Goal: Contribute content: Contribute content

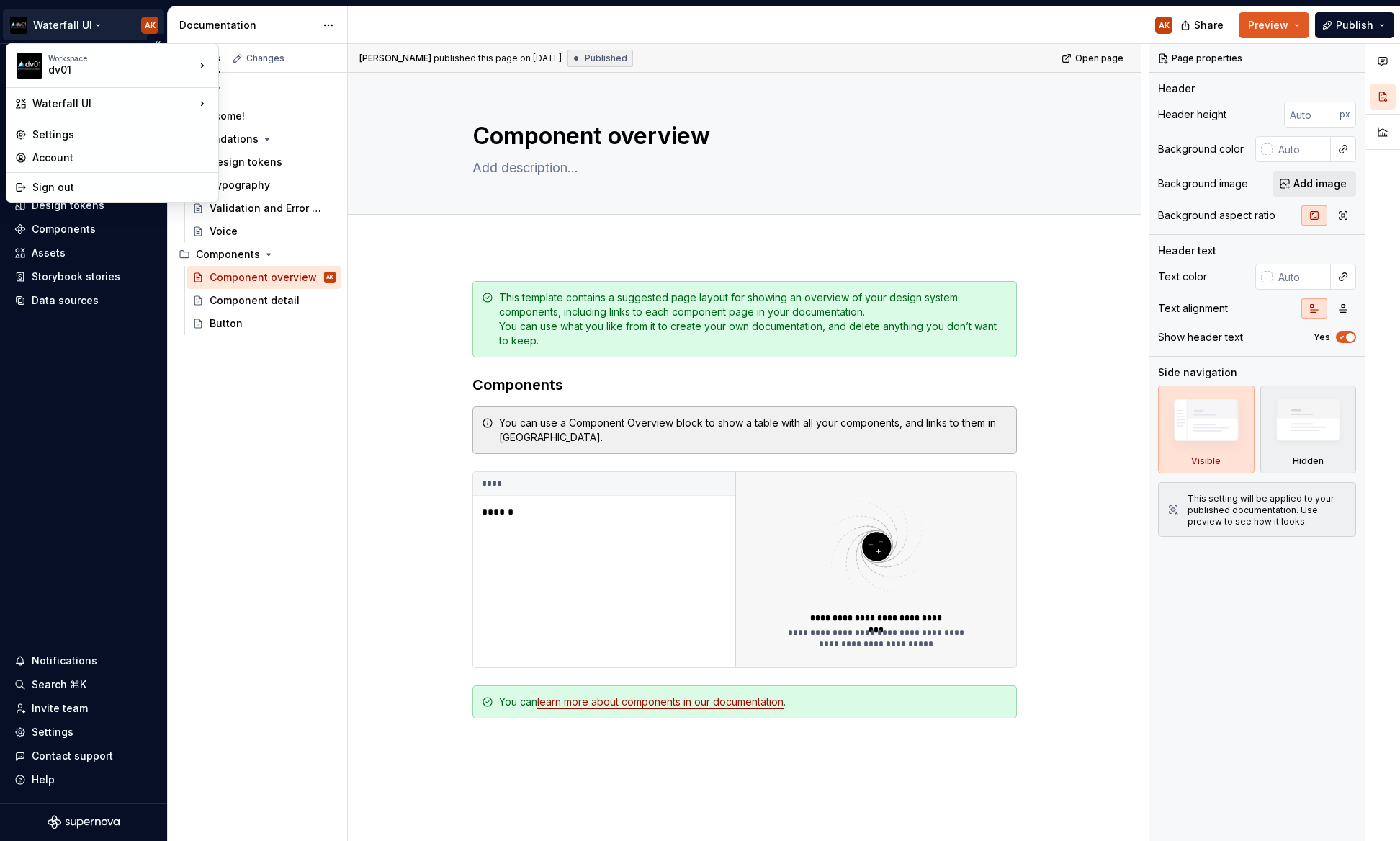
click at [88, 21] on html "Waterfall UI AK Home Documentation Analytics Code automation Design system data…" at bounding box center [700, 420] width 1400 height 841
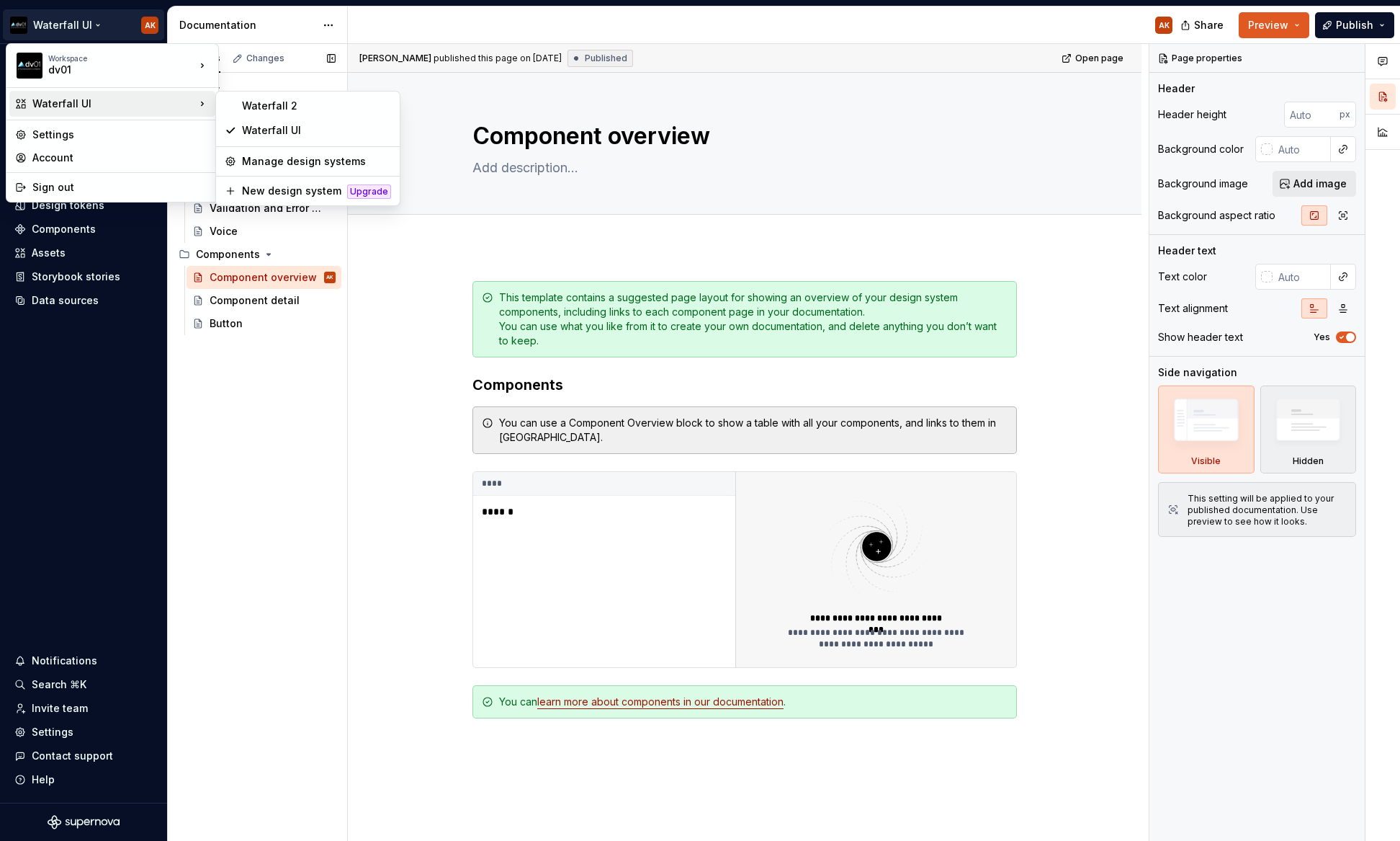
click at [255, 479] on div "Pages Changes Add Accessibility guide for tree Page tree. Navigate the tree wit…" at bounding box center [257, 442] width 180 height 797
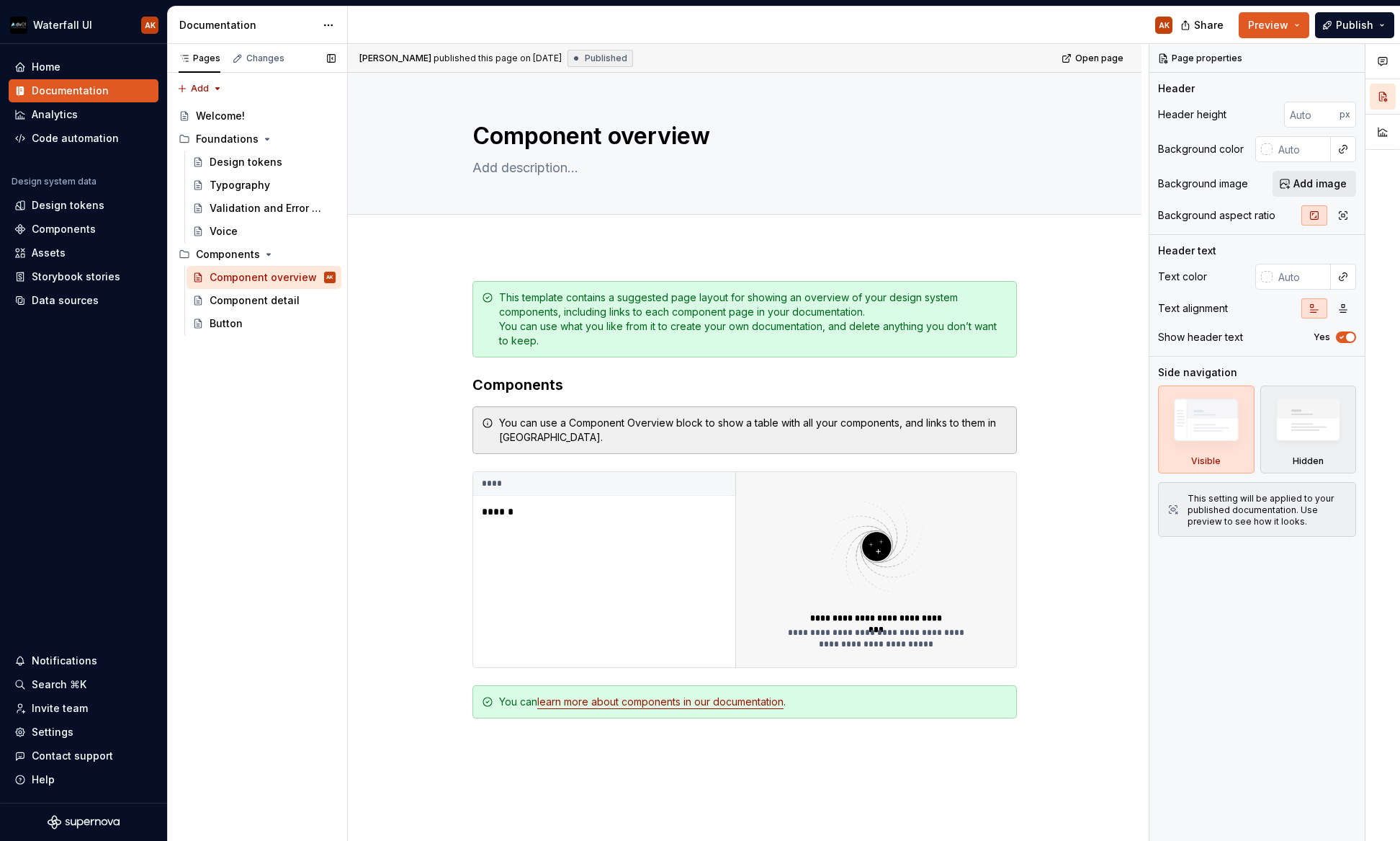
click at [223, 359] on div "Pages Changes Add Accessibility guide for tree Page tree. Navigate the tree wit…" at bounding box center [257, 442] width 180 height 797
click at [222, 329] on div "Button" at bounding box center [227, 323] width 33 height 14
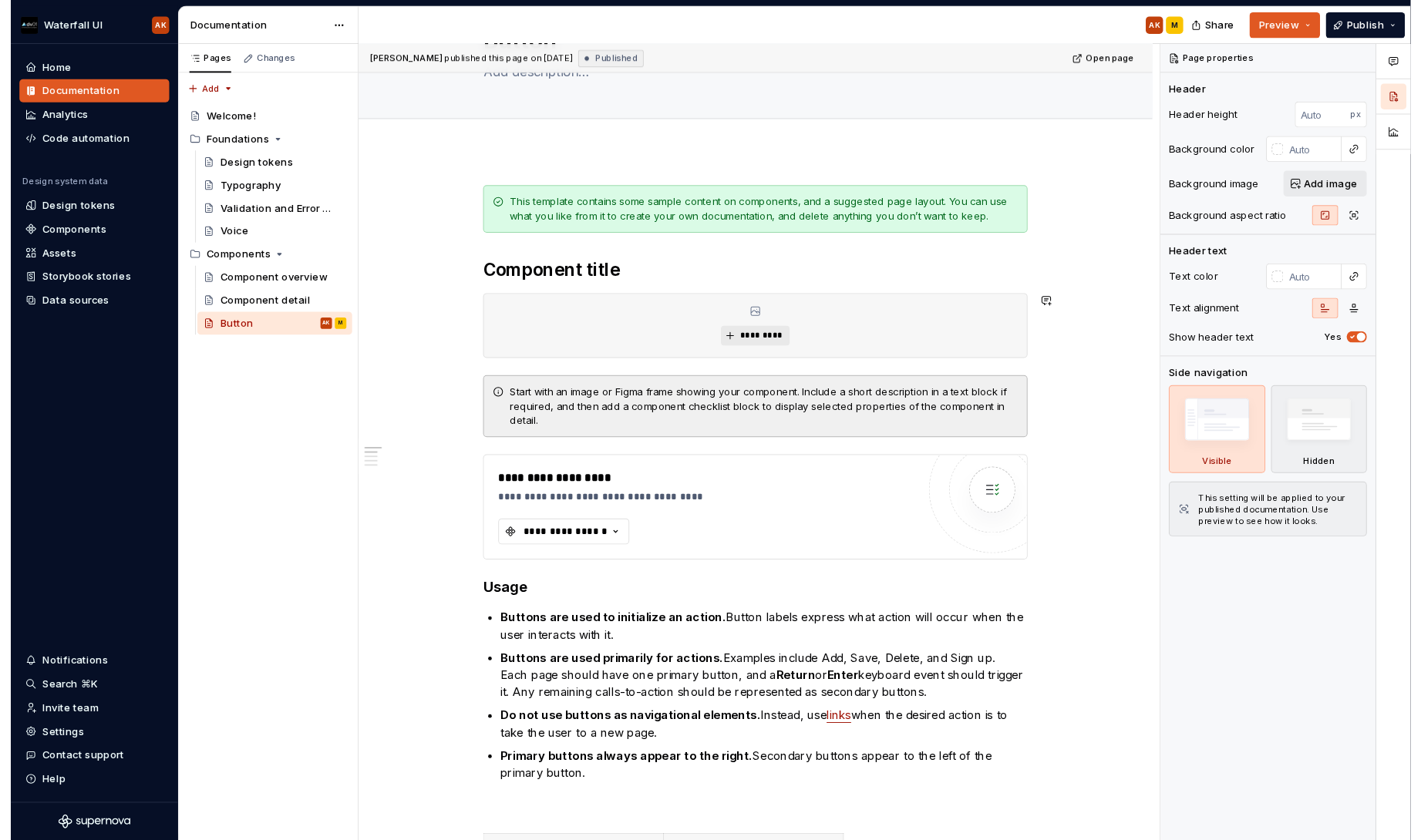
scroll to position [103, 0]
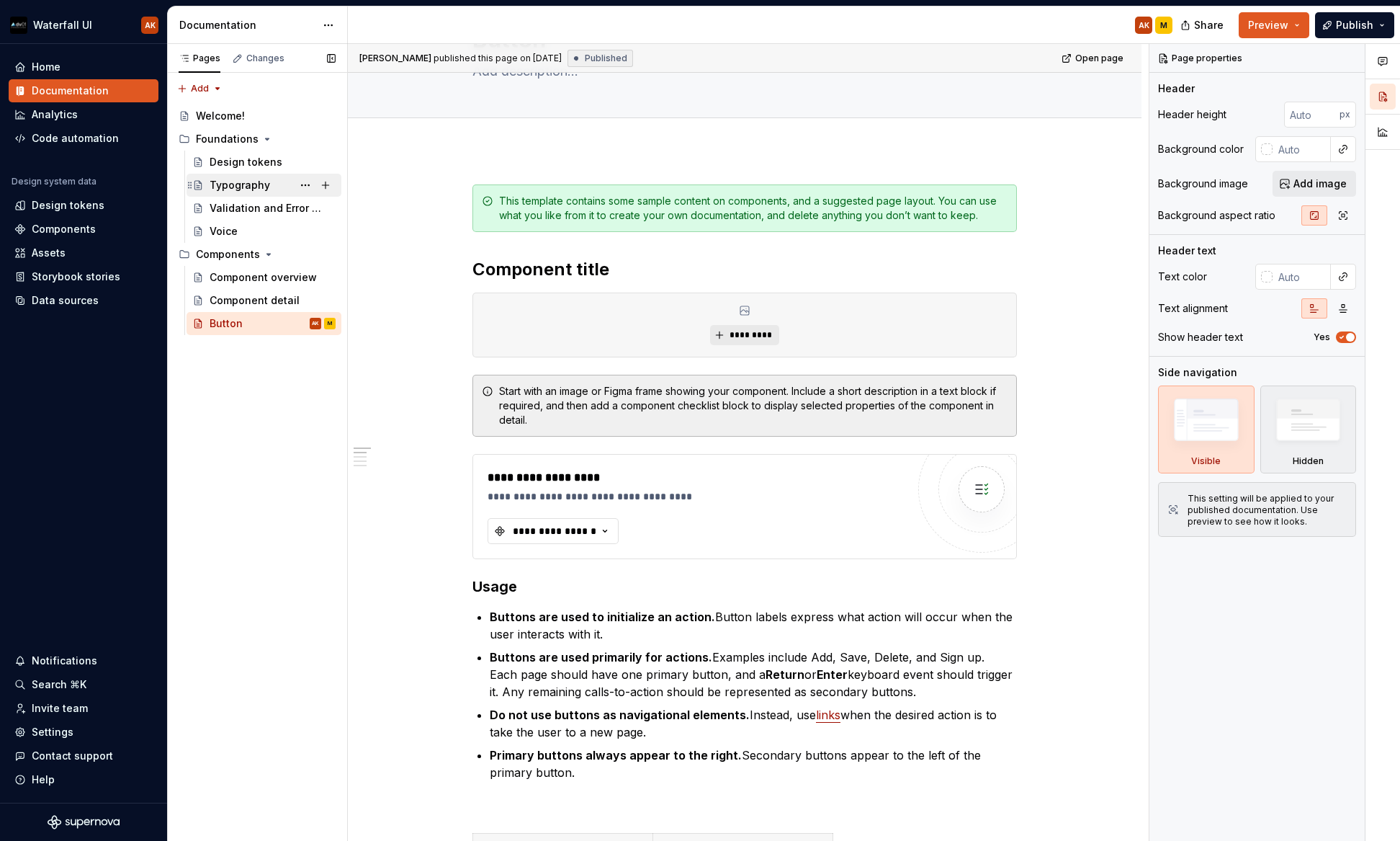
click at [242, 184] on div "Typography" at bounding box center [240, 185] width 60 height 14
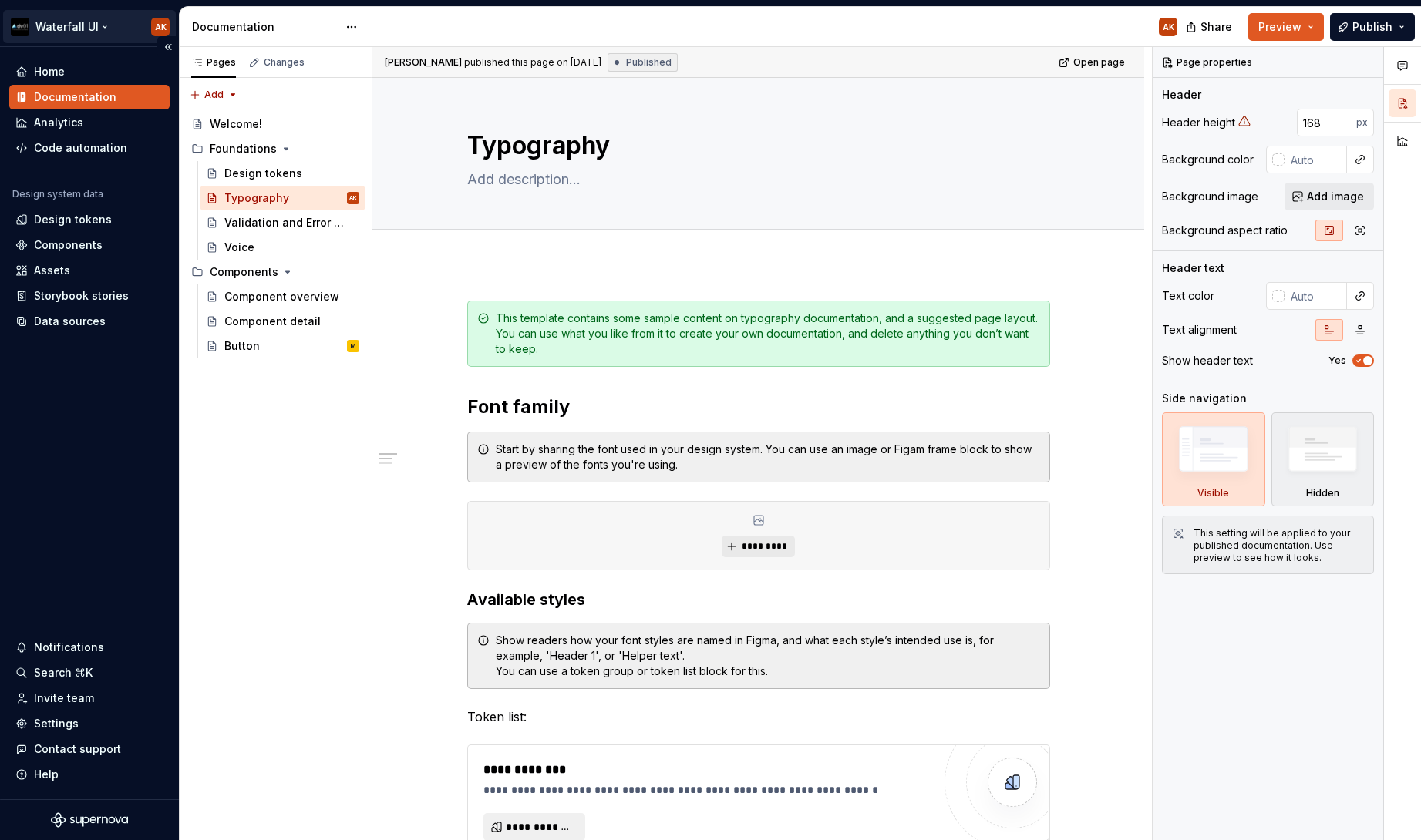
click at [101, 24] on html "Waterfall UI AK Home Documentation Analytics Code automation Design system data…" at bounding box center [710, 420] width 1421 height 840
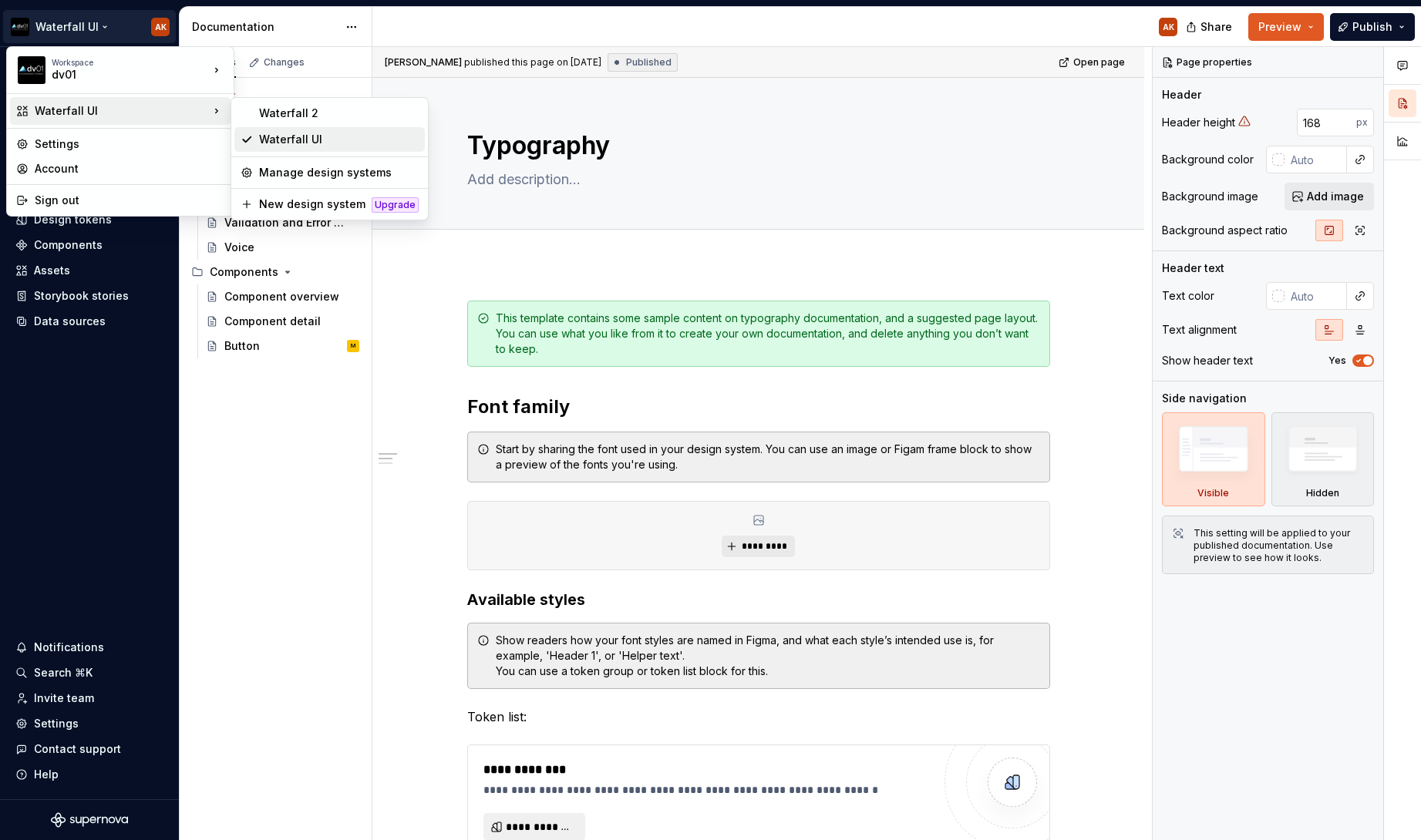
click at [293, 137] on div "Waterfall UI" at bounding box center [339, 140] width 159 height 15
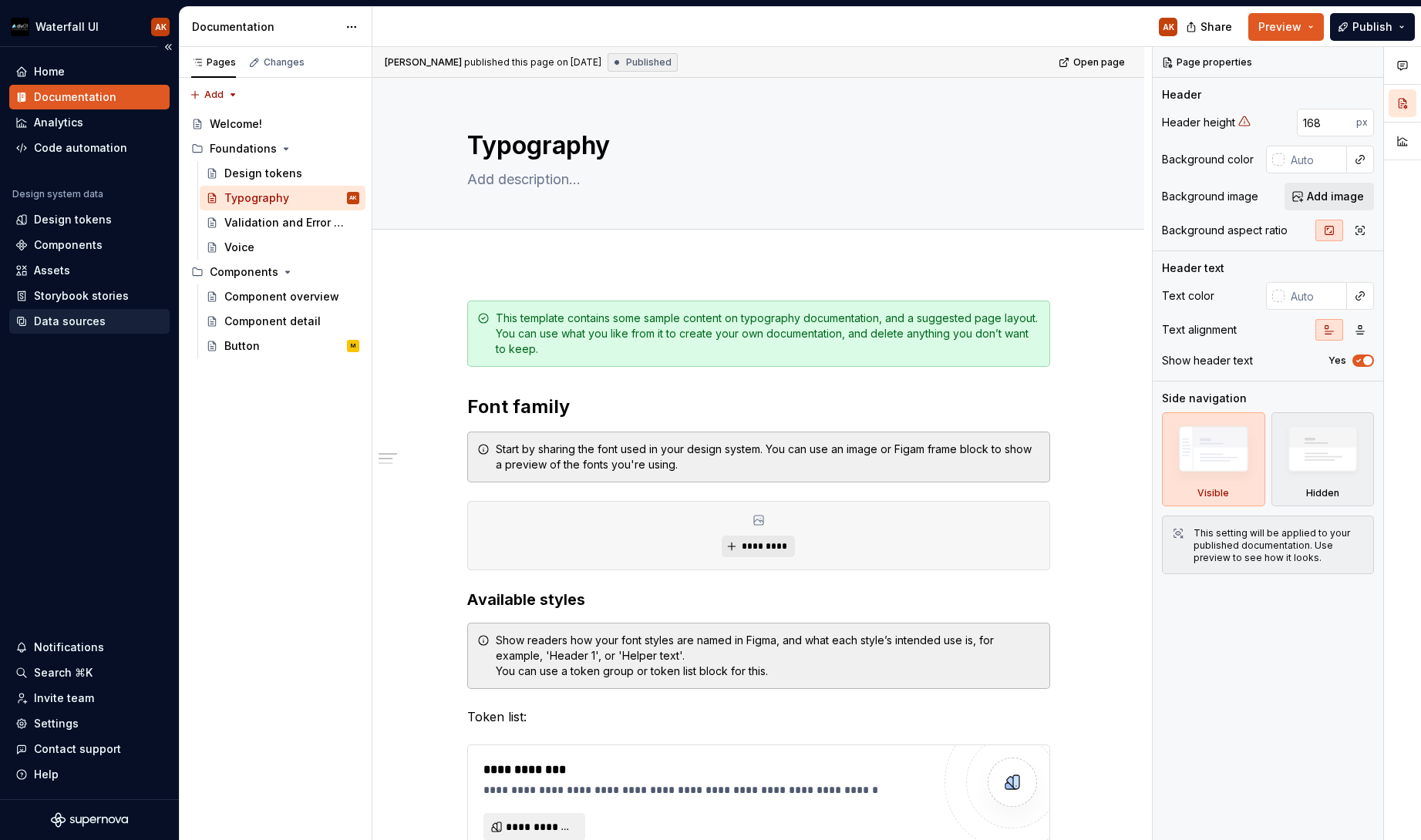
click at [59, 327] on div "Data sources" at bounding box center [69, 321] width 72 height 15
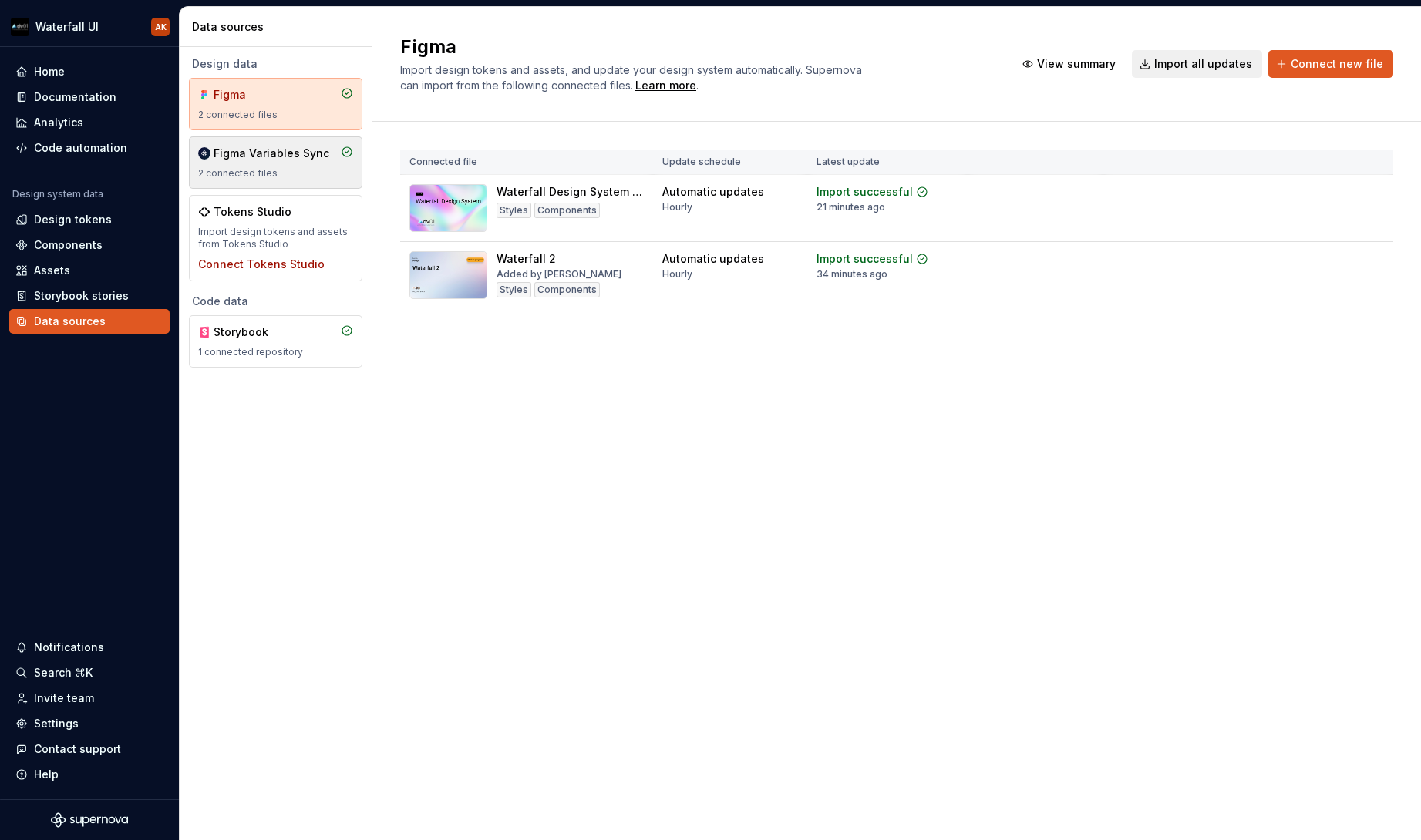
click at [279, 159] on div "Figma Variables Sync" at bounding box center [271, 154] width 115 height 15
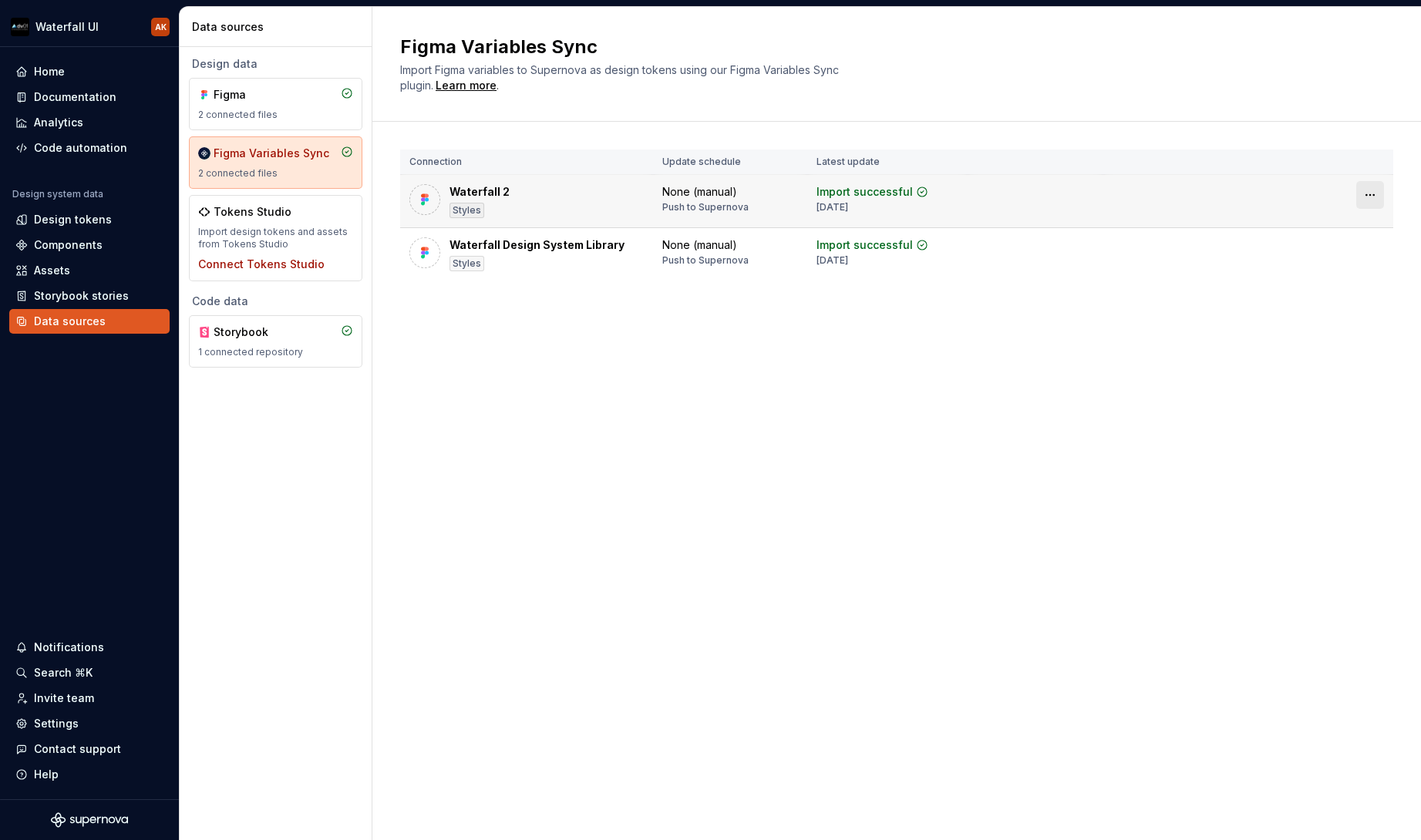
click at [1374, 199] on html "Waterfall UI AK Home Documentation Analytics Code automation Design system data…" at bounding box center [710, 420] width 1421 height 840
click at [1346, 228] on div "Disconnect plugin" at bounding box center [1361, 228] width 100 height 15
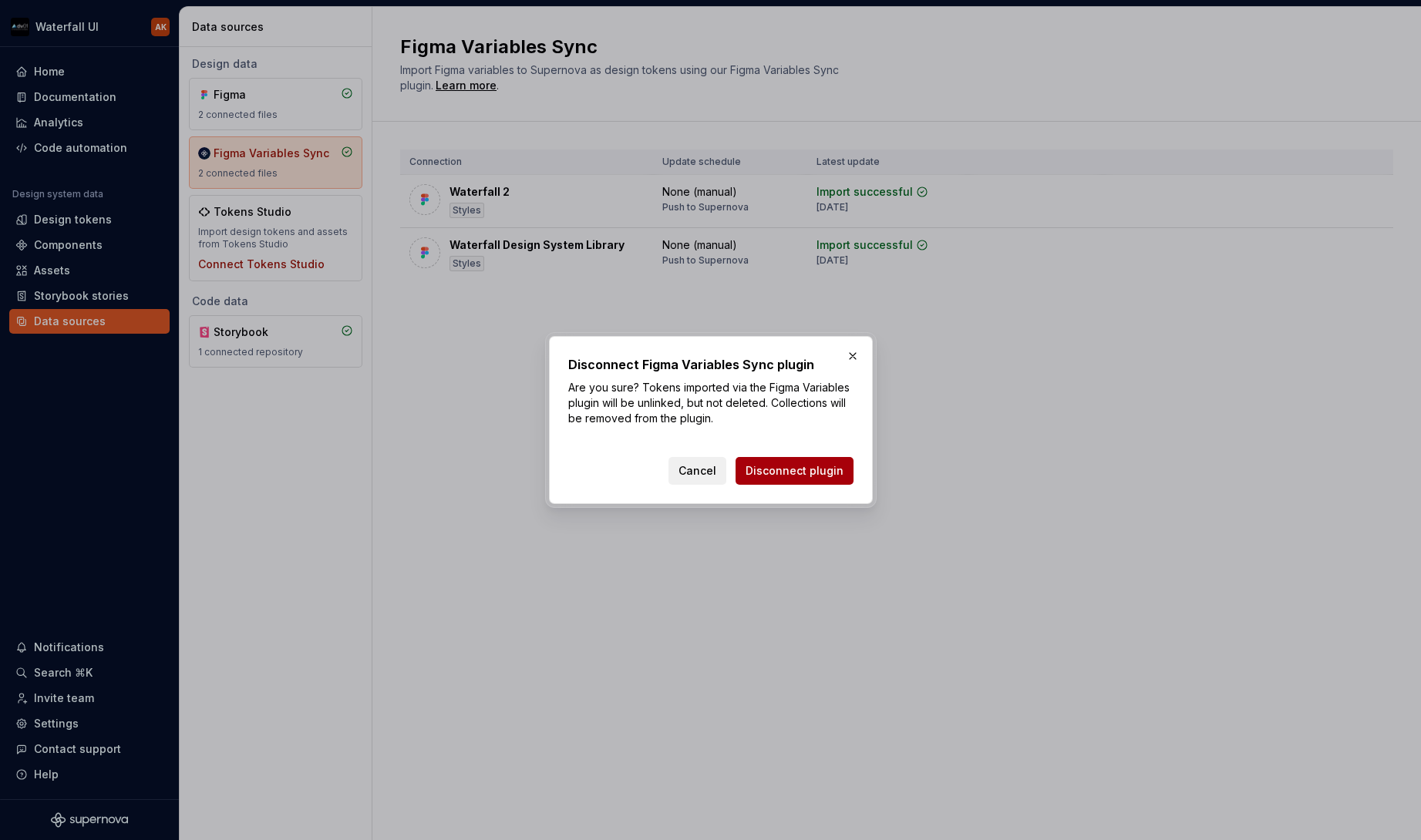
click at [809, 473] on span "Disconnect plugin" at bounding box center [794, 471] width 98 height 15
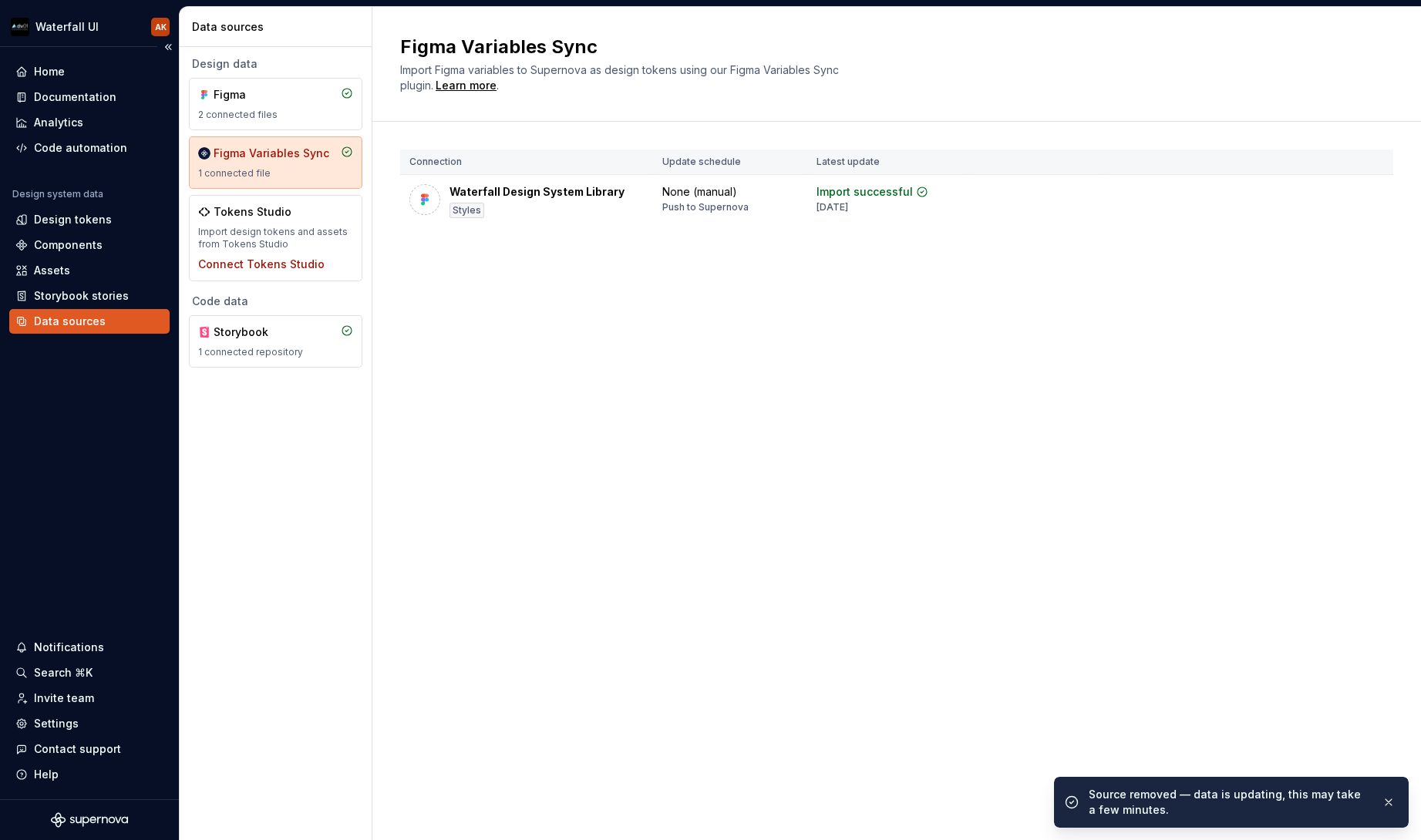
click at [64, 319] on div "Data sources" at bounding box center [69, 321] width 72 height 15
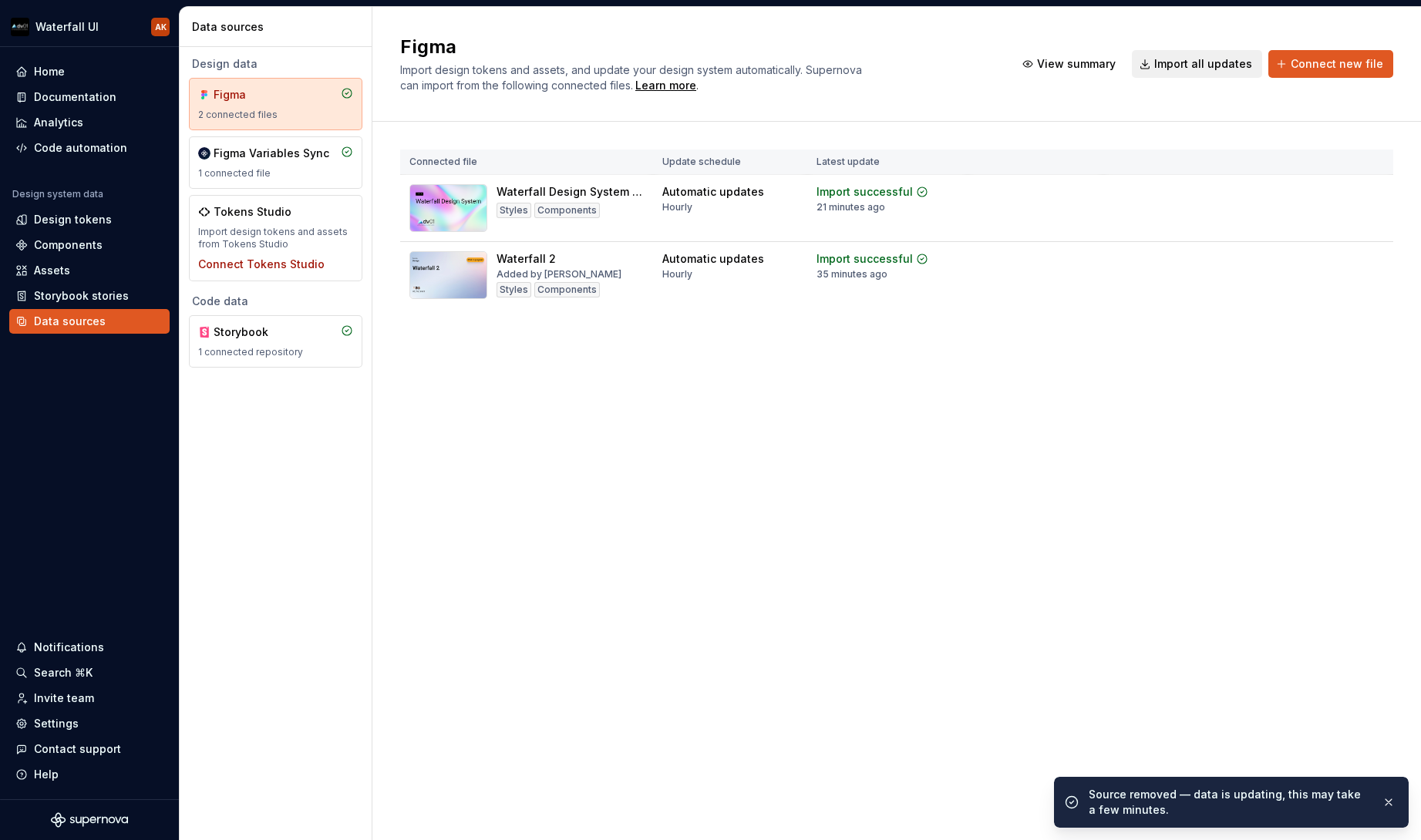
click at [251, 91] on div "Figma" at bounding box center [250, 95] width 74 height 15
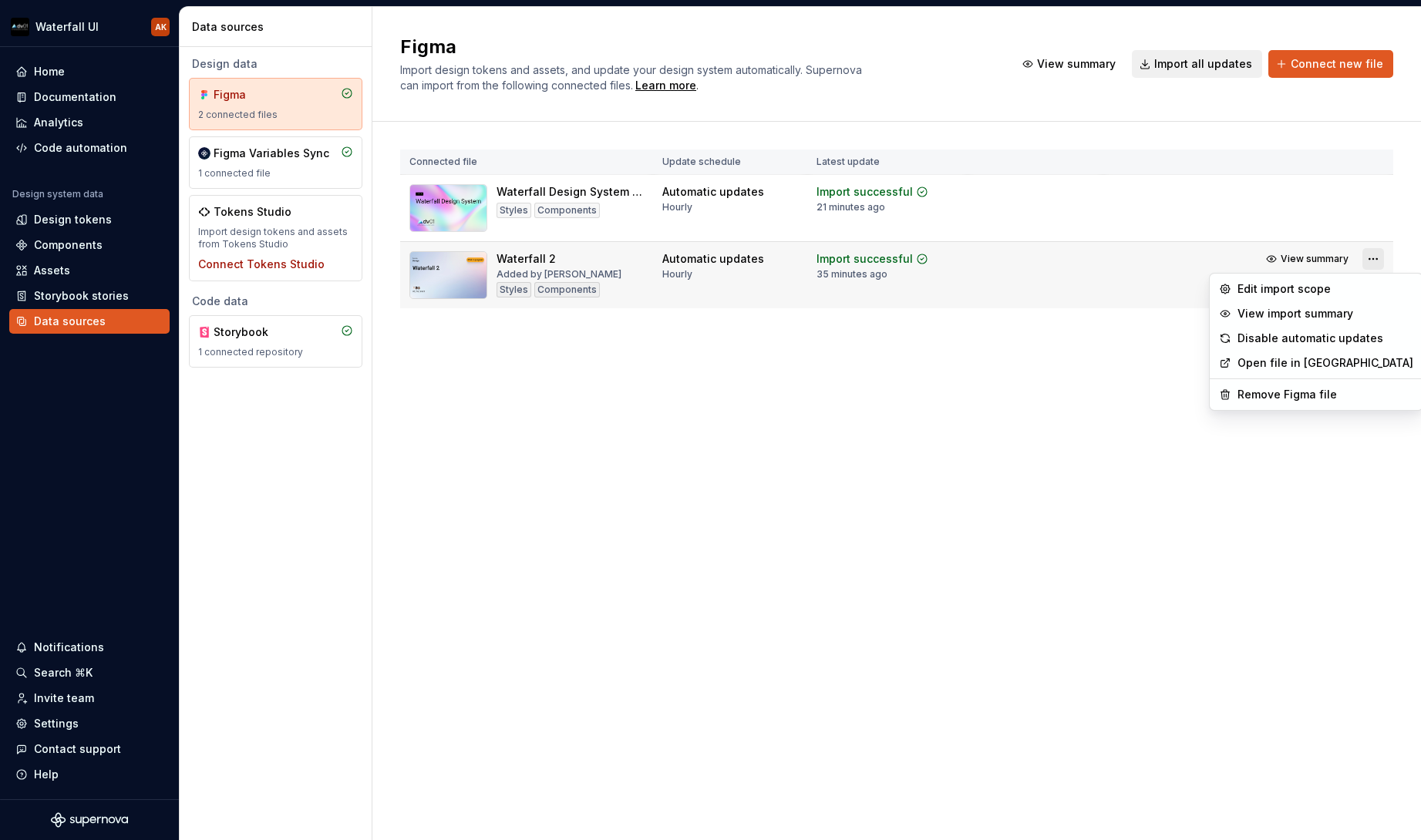
click at [1377, 256] on html "Waterfall UI AK Home Documentation Analytics Code automation Design system data…" at bounding box center [710, 420] width 1421 height 840
click at [1289, 398] on div "Remove Figma file" at bounding box center [1325, 394] width 176 height 15
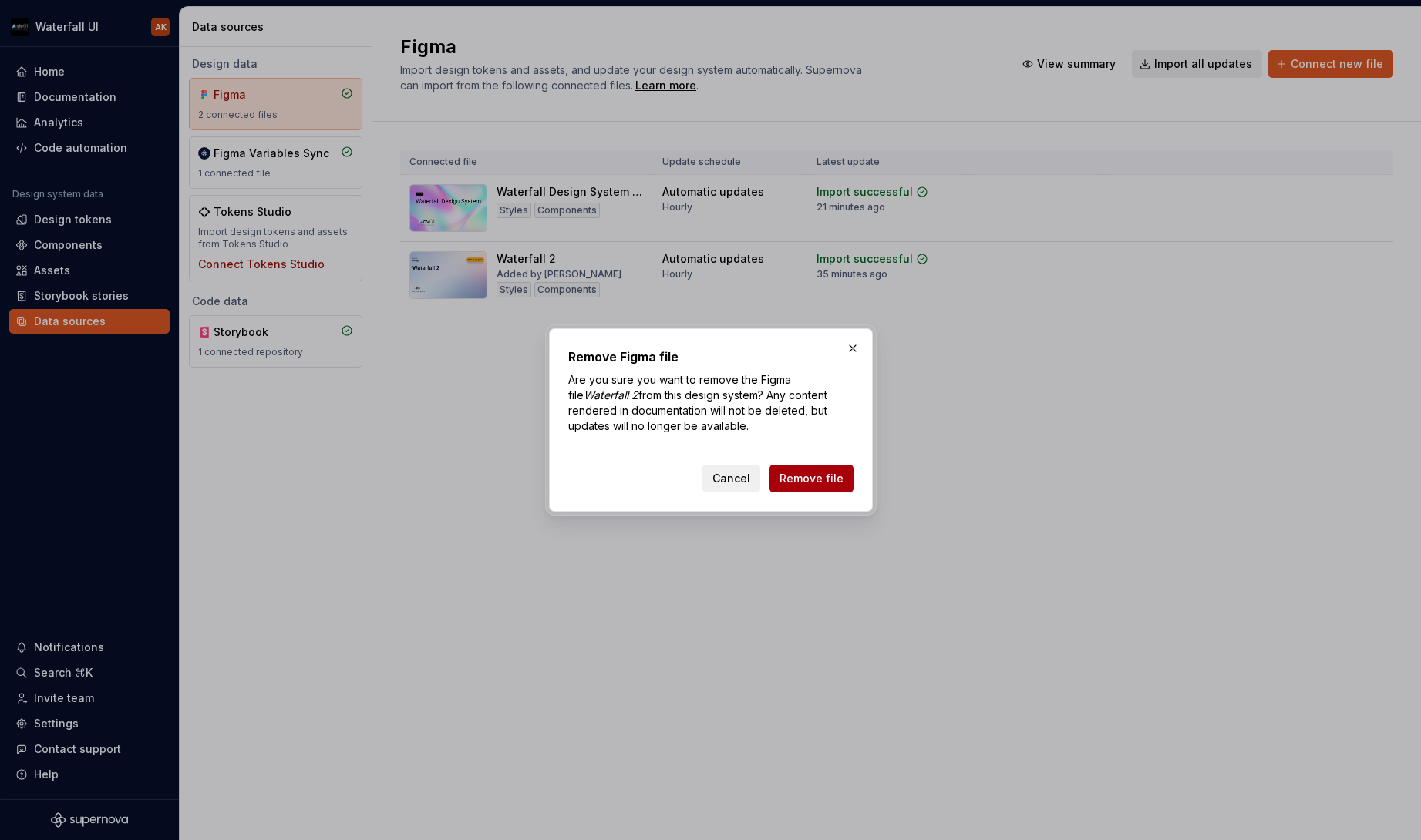
click at [817, 482] on span "Remove file" at bounding box center [811, 479] width 64 height 15
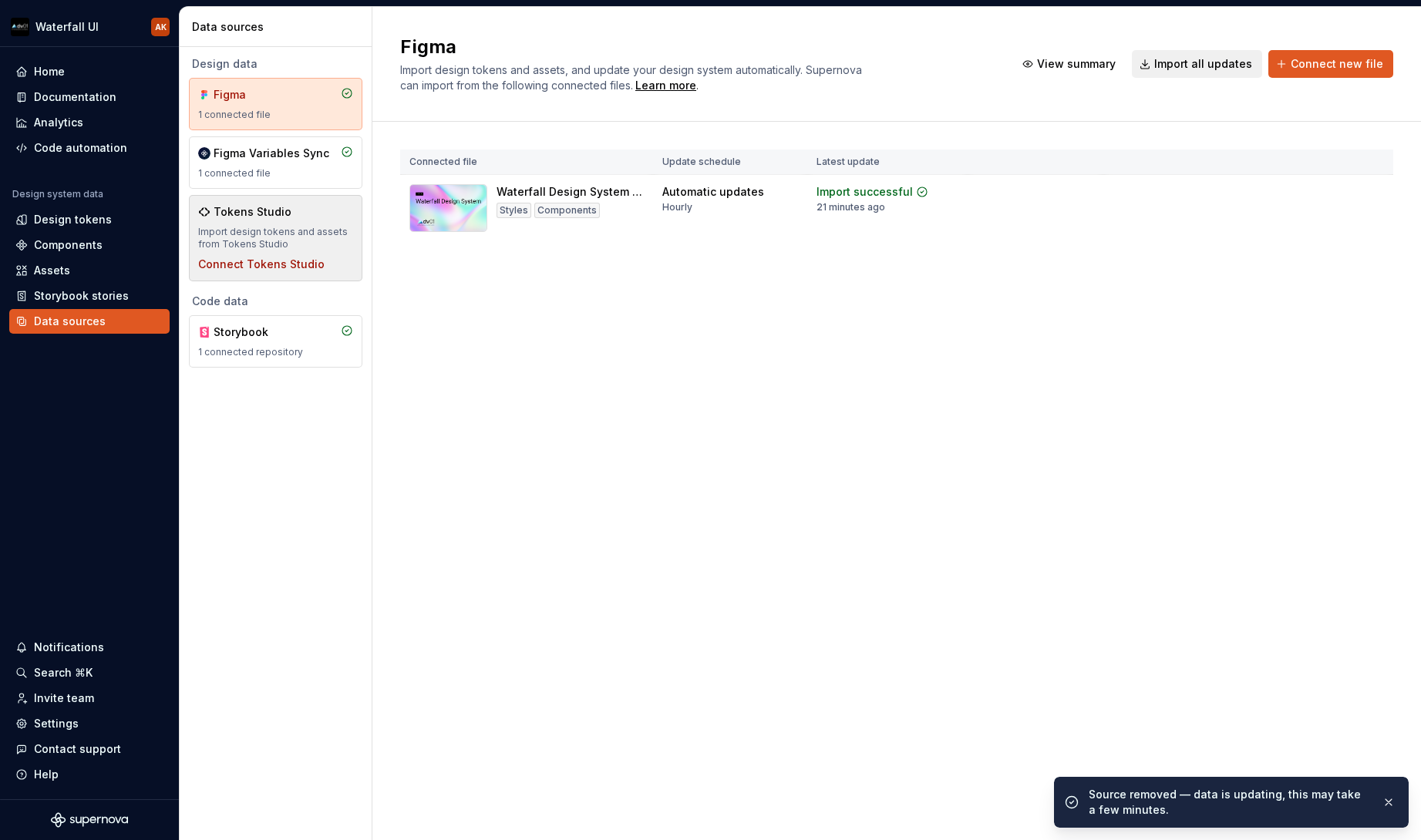
click at [286, 237] on div "Import design tokens and assets from Tokens Studio" at bounding box center [275, 238] width 155 height 24
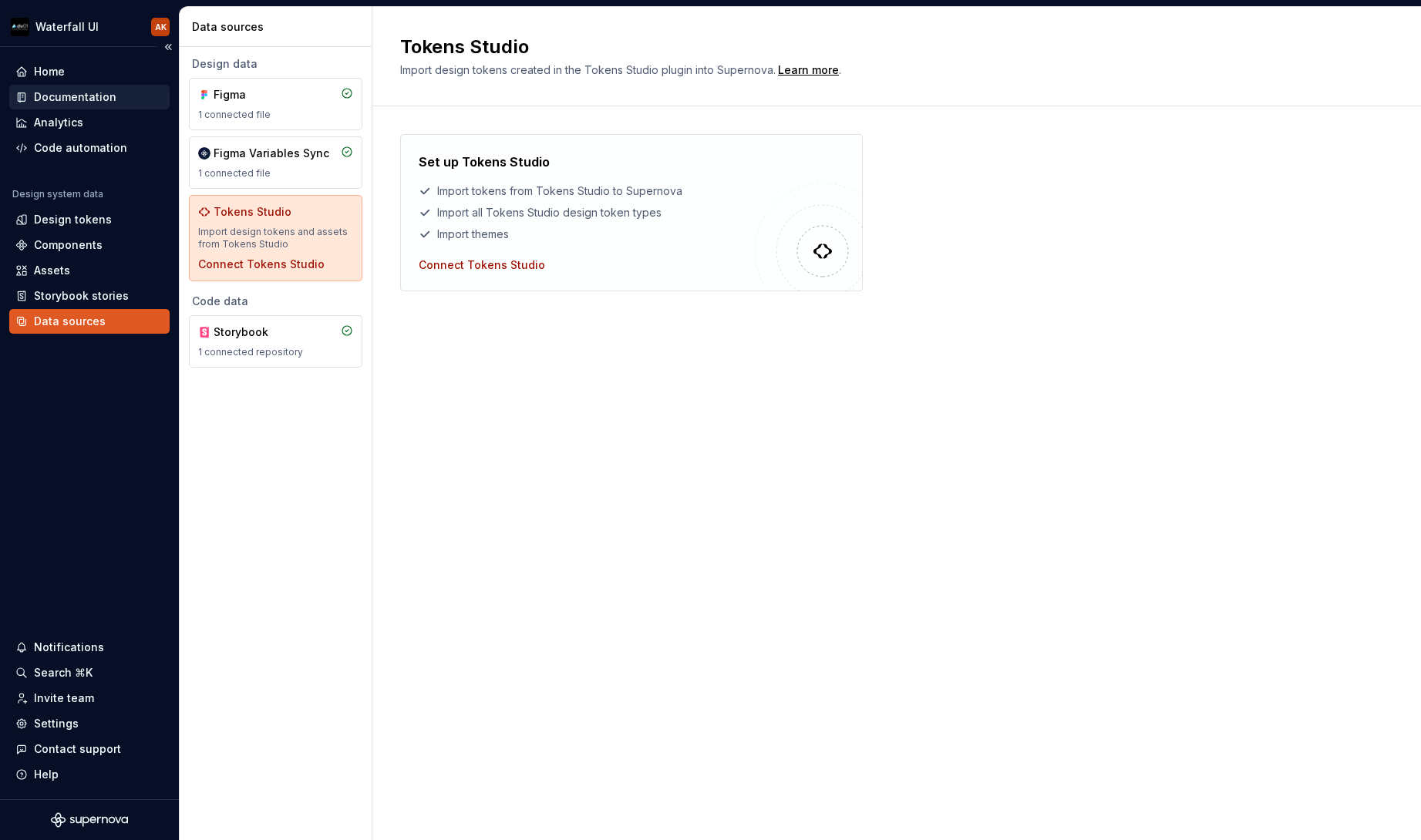
click at [73, 96] on div "Documentation" at bounding box center [75, 97] width 82 height 15
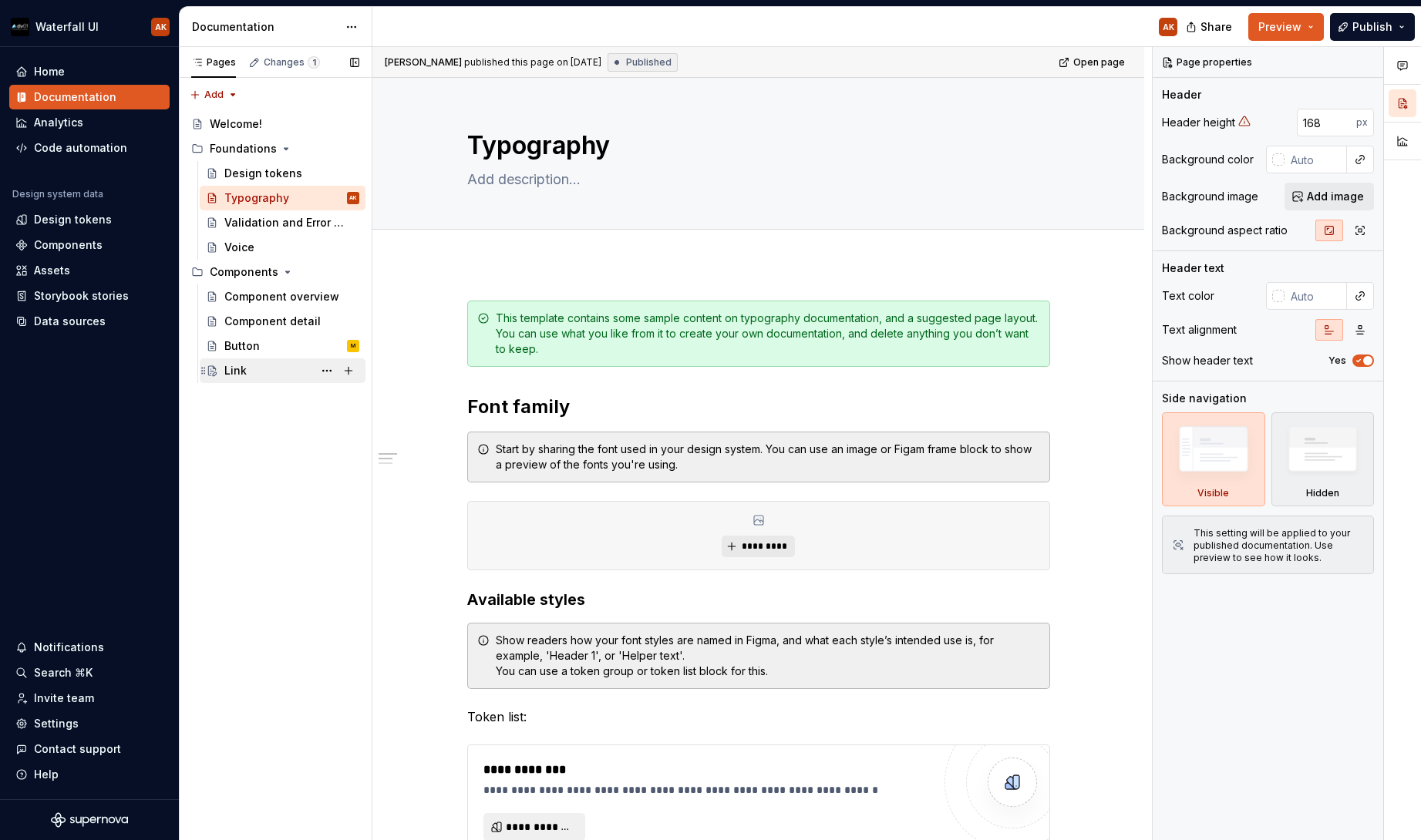
click at [236, 369] on div "Link" at bounding box center [236, 371] width 22 height 15
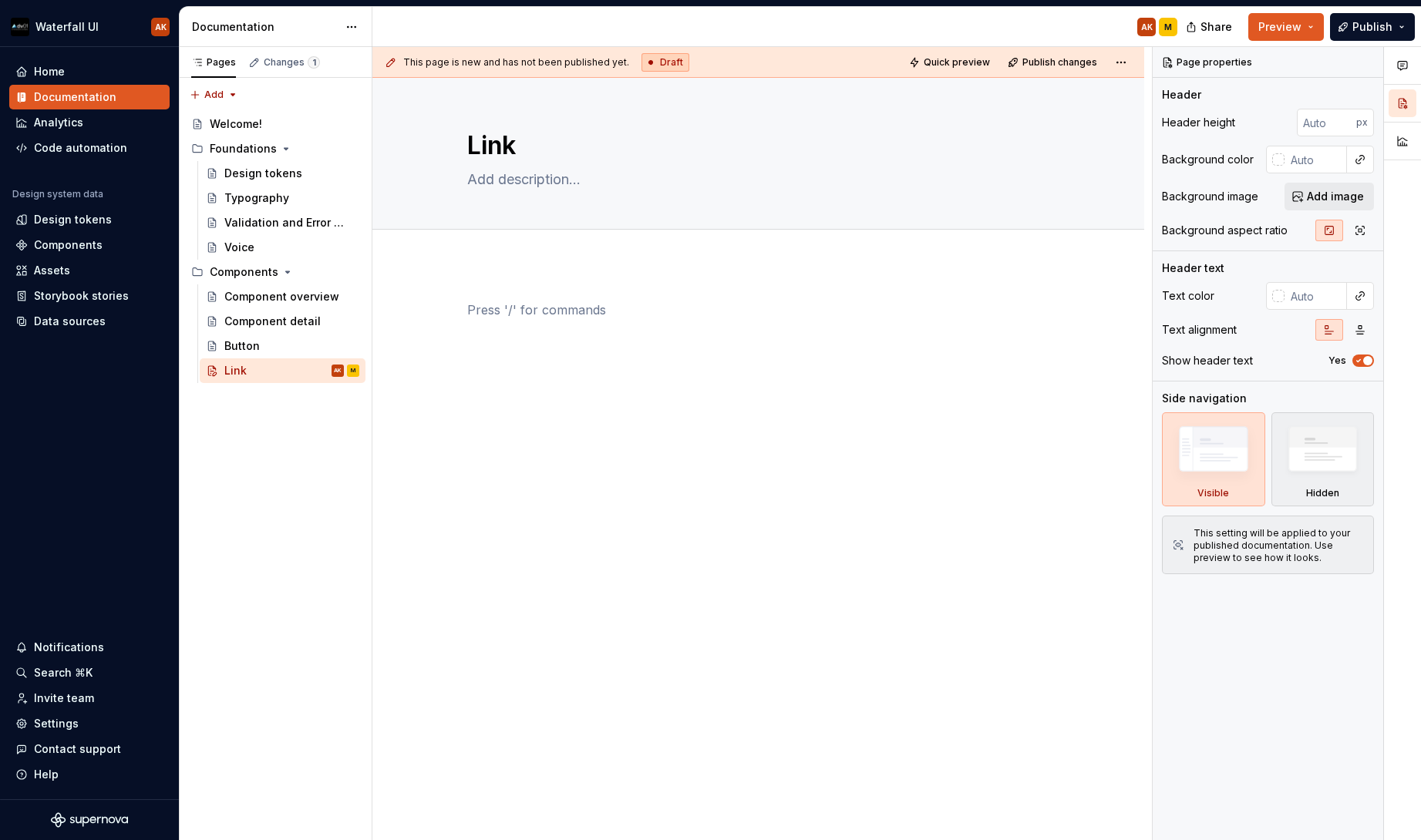
click at [648, 336] on div at bounding box center [759, 330] width 583 height 59
click at [243, 342] on div "Button" at bounding box center [243, 346] width 36 height 15
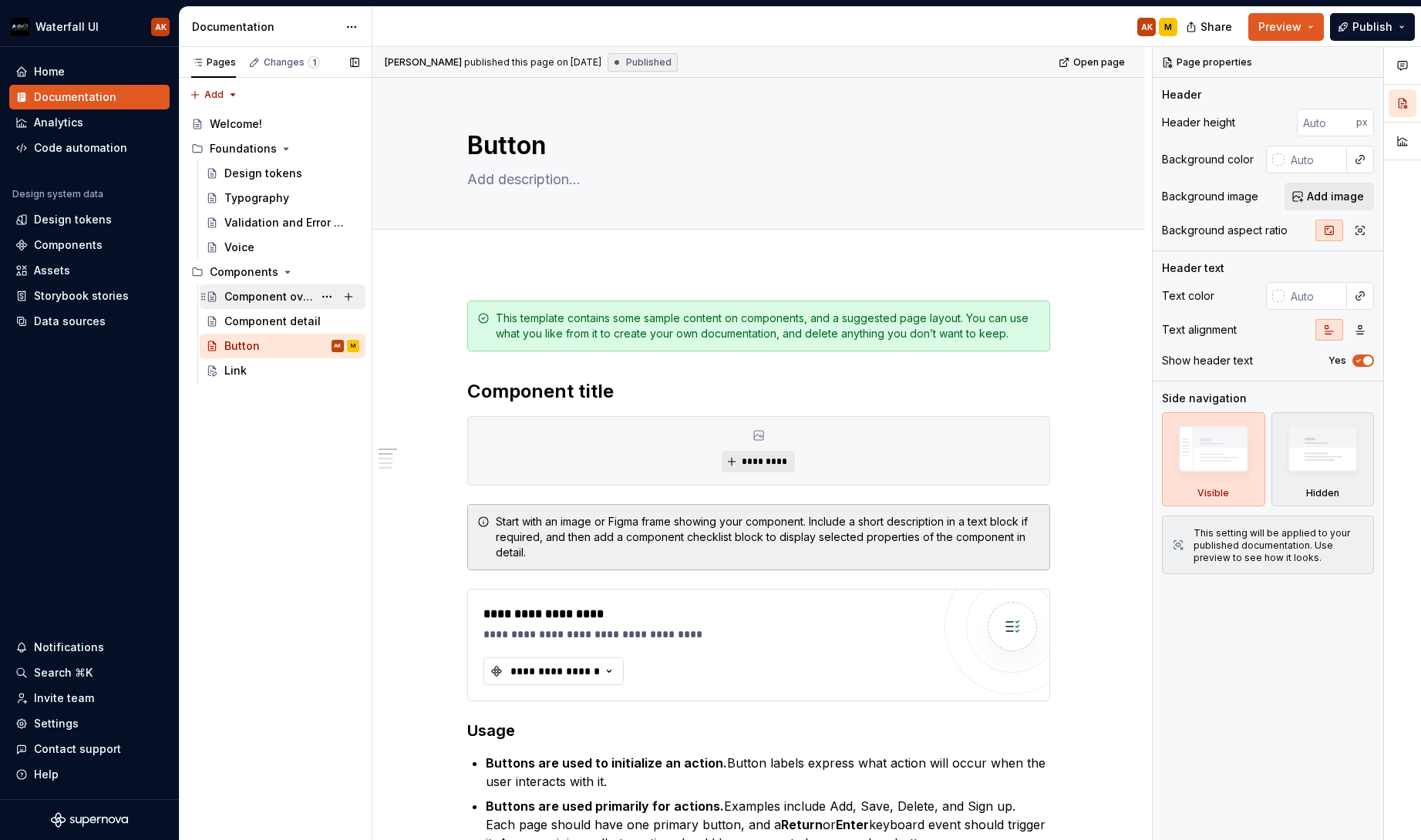
click at [276, 304] on div "Component overview" at bounding box center [292, 296] width 135 height 22
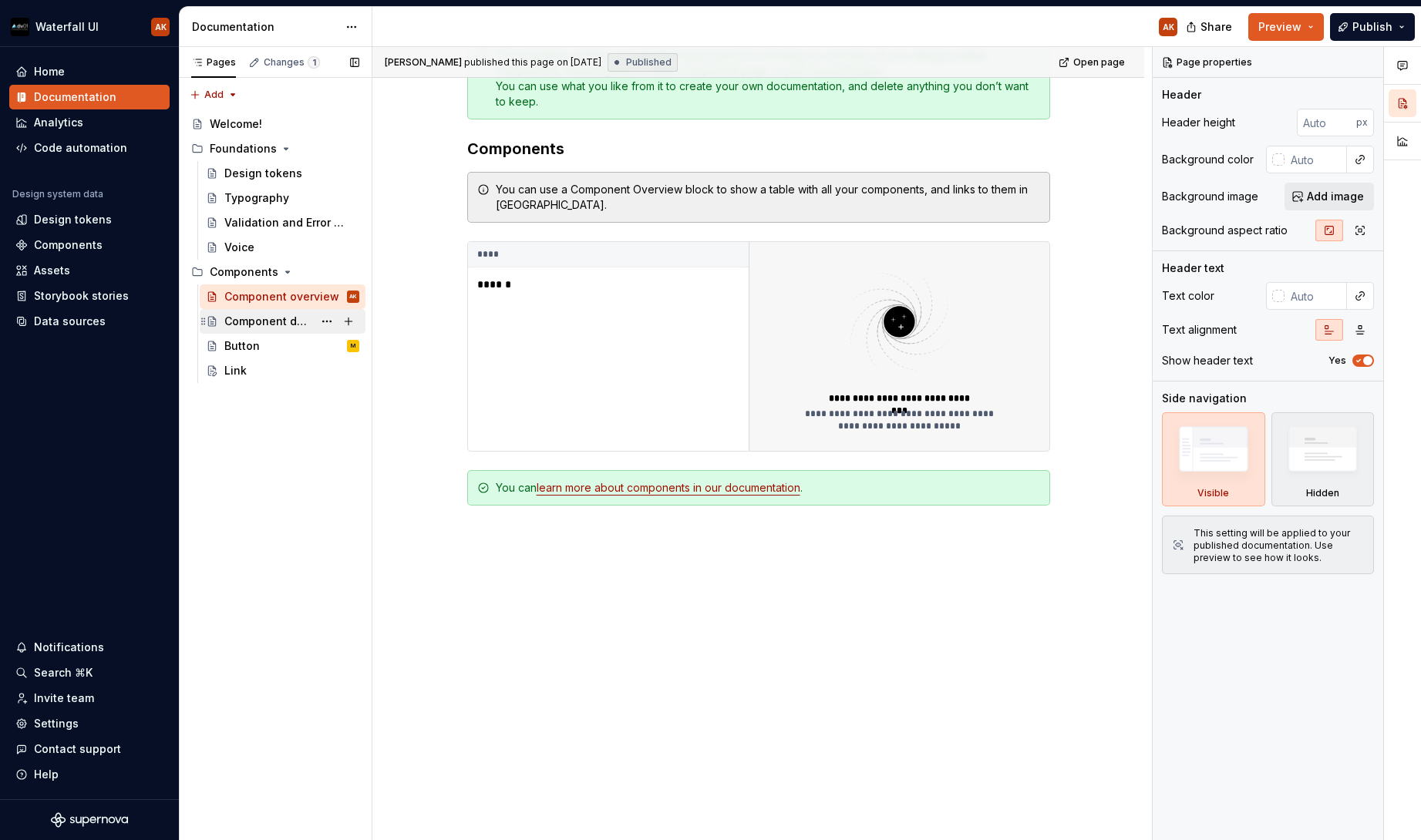
click at [237, 317] on div "Component detail" at bounding box center [269, 321] width 89 height 15
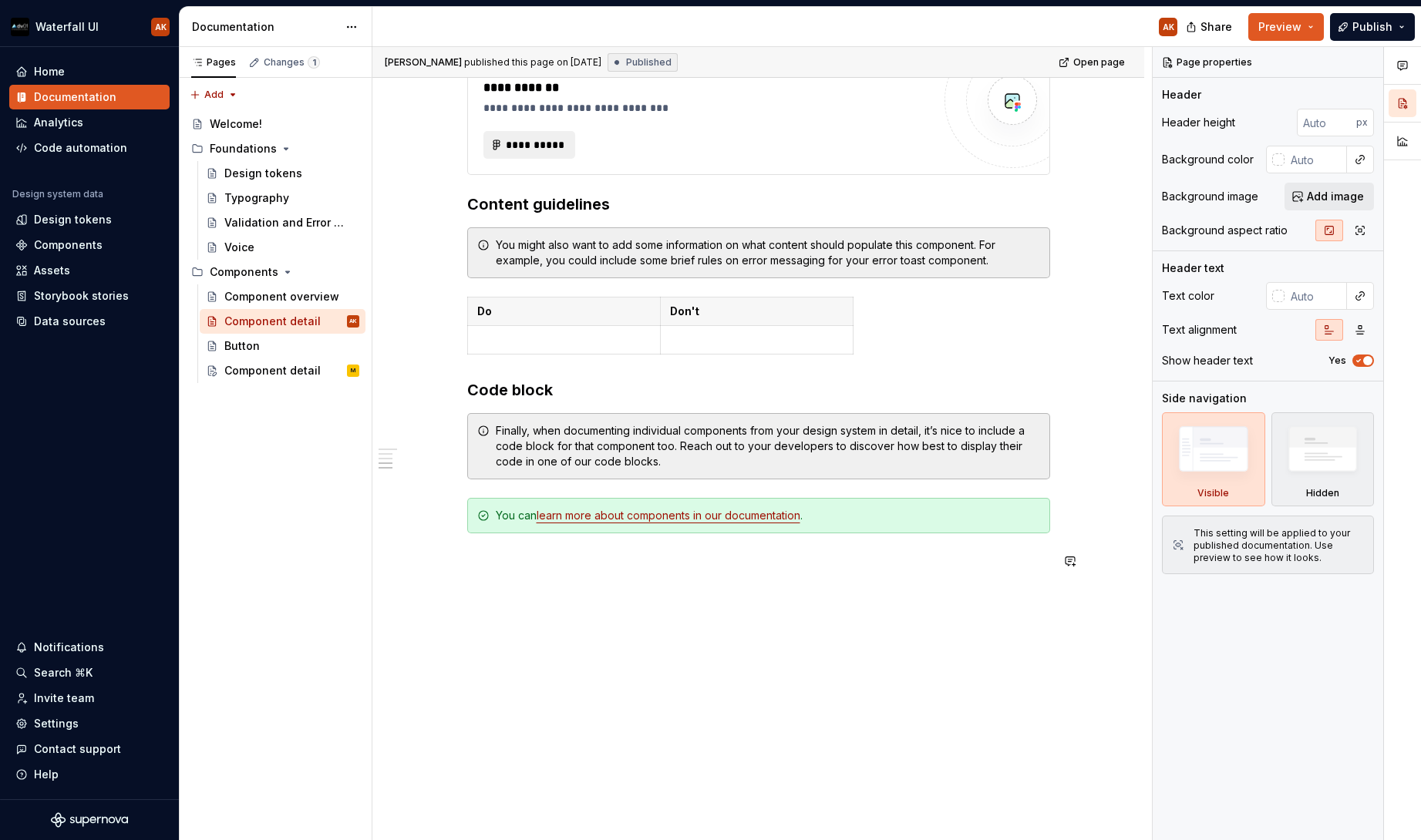
scroll to position [978, 0]
click at [326, 320] on button "Page tree" at bounding box center [327, 321] width 22 height 22
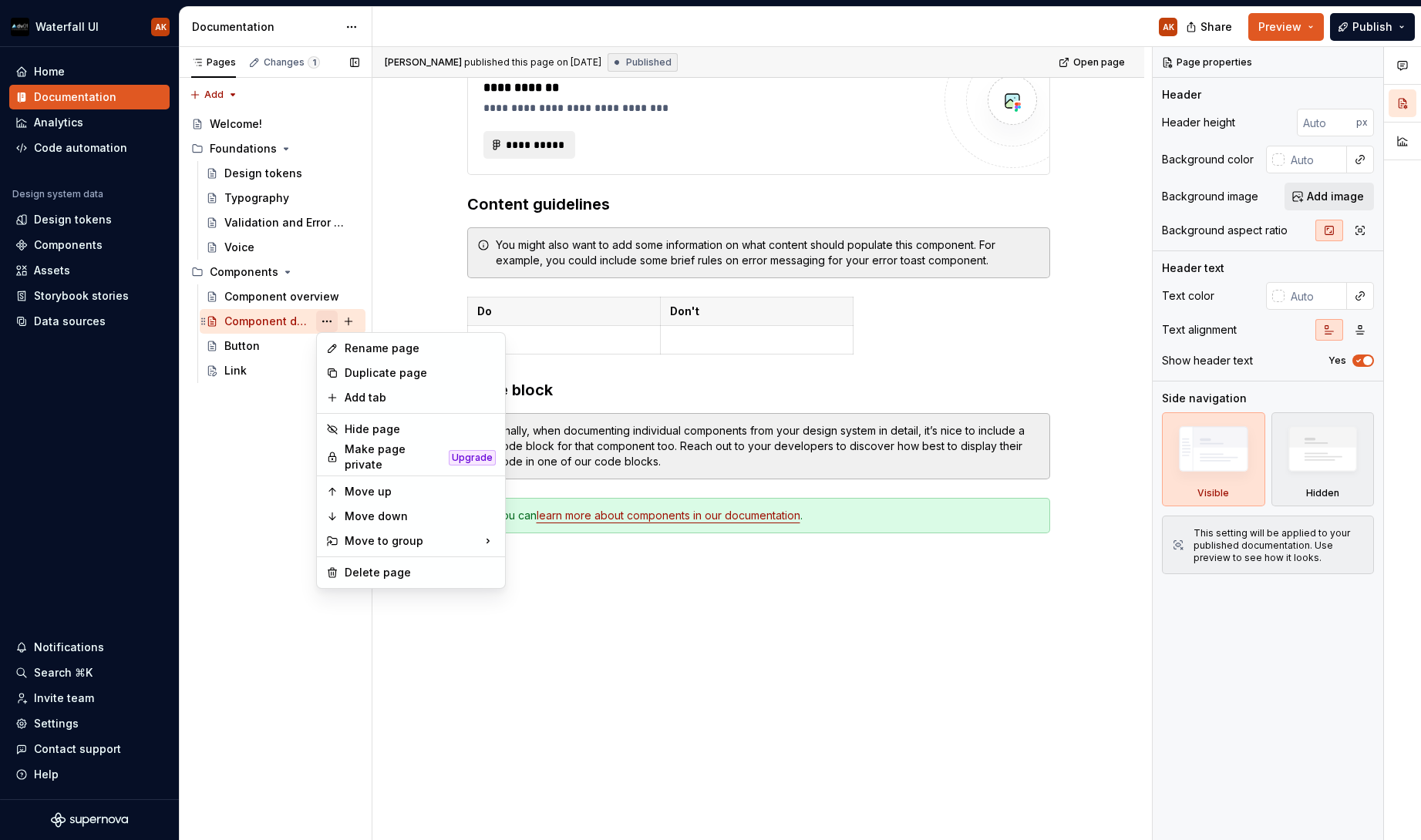
type textarea "*"
click at [347, 341] on div "Rename page" at bounding box center [420, 348] width 151 height 15
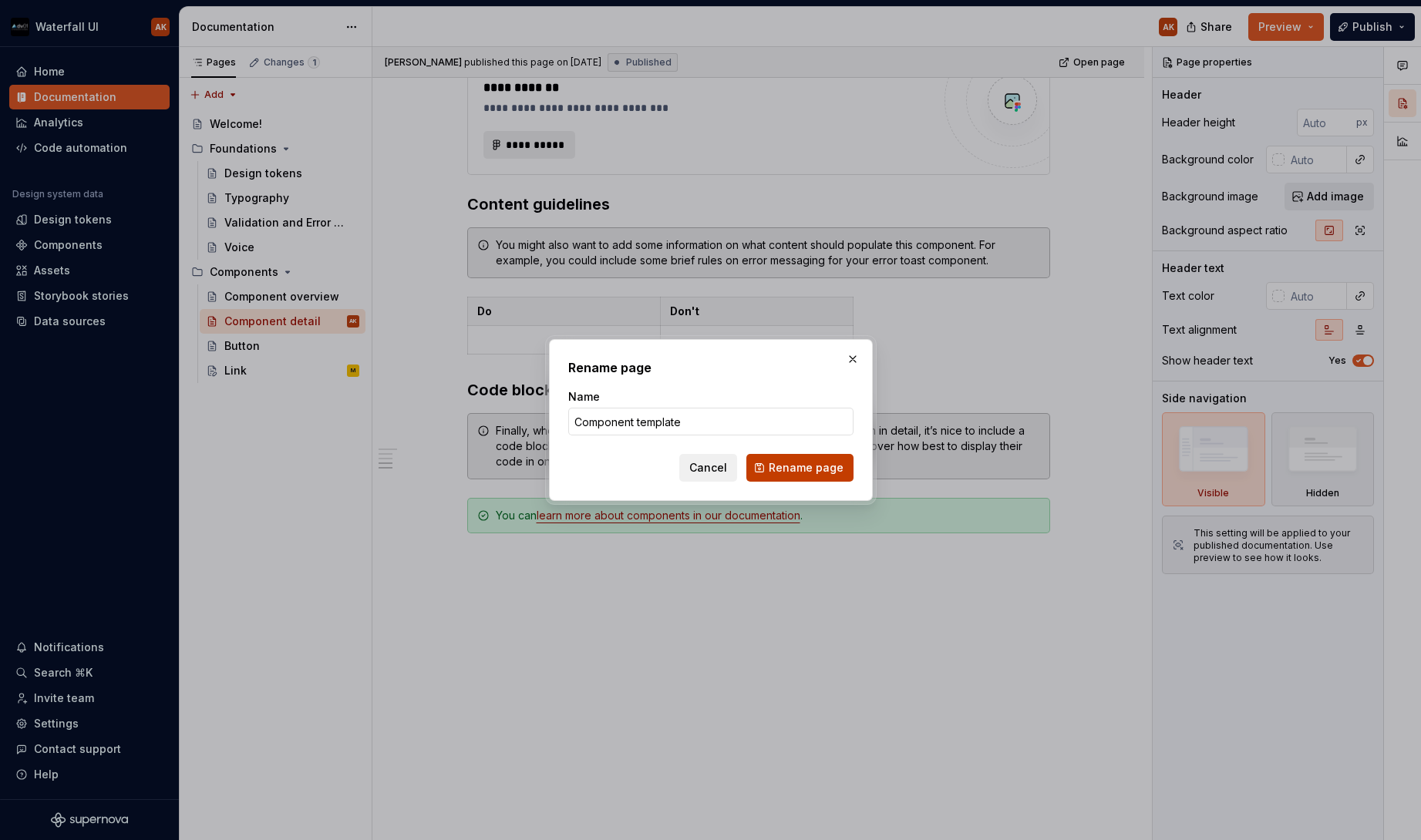
type input "Component template"
click at [798, 469] on span "Rename page" at bounding box center [807, 468] width 75 height 15
type textarea "*"
type textarea "Component template"
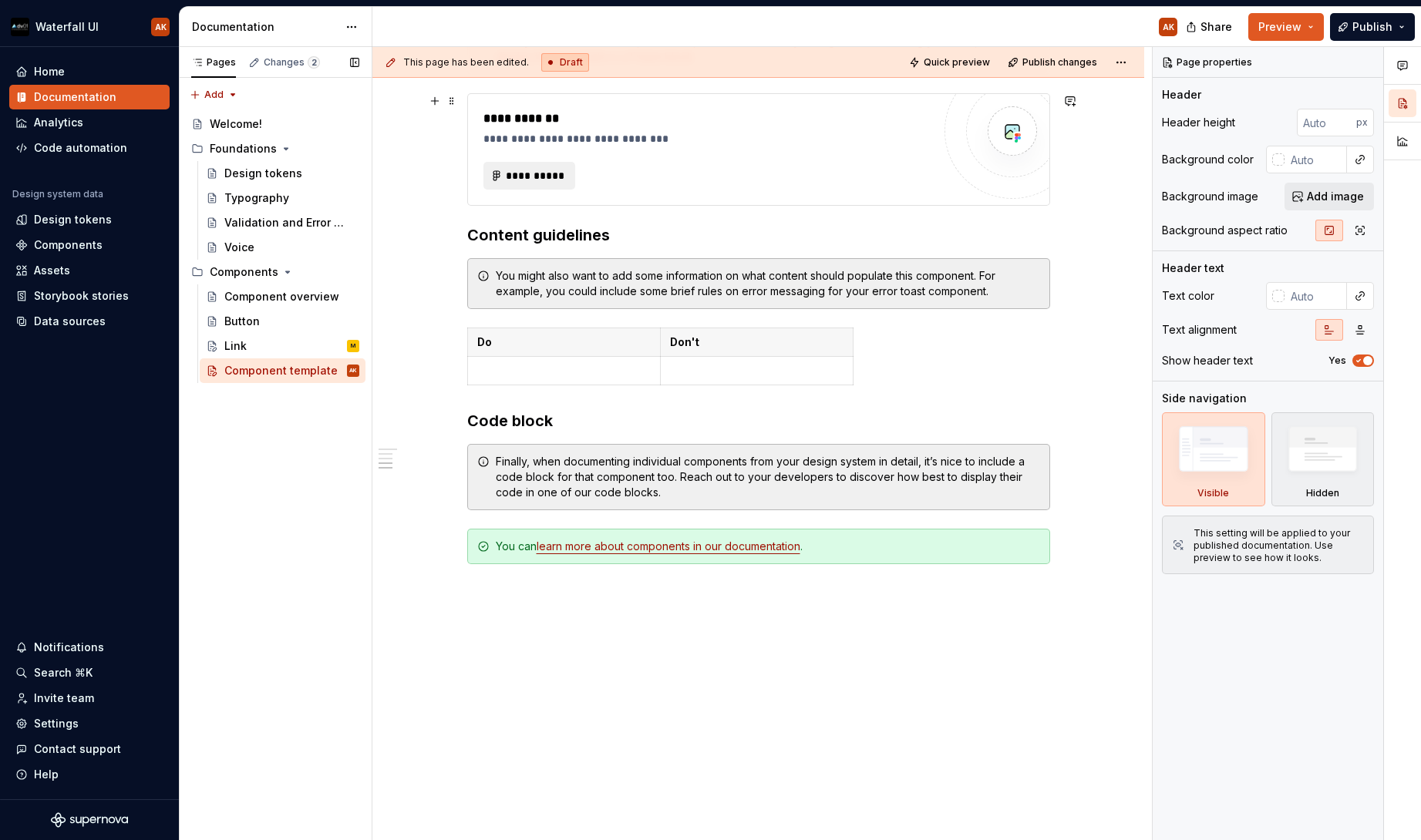
scroll to position [946, 0]
click at [1045, 62] on span "Publish changes" at bounding box center [1060, 62] width 75 height 12
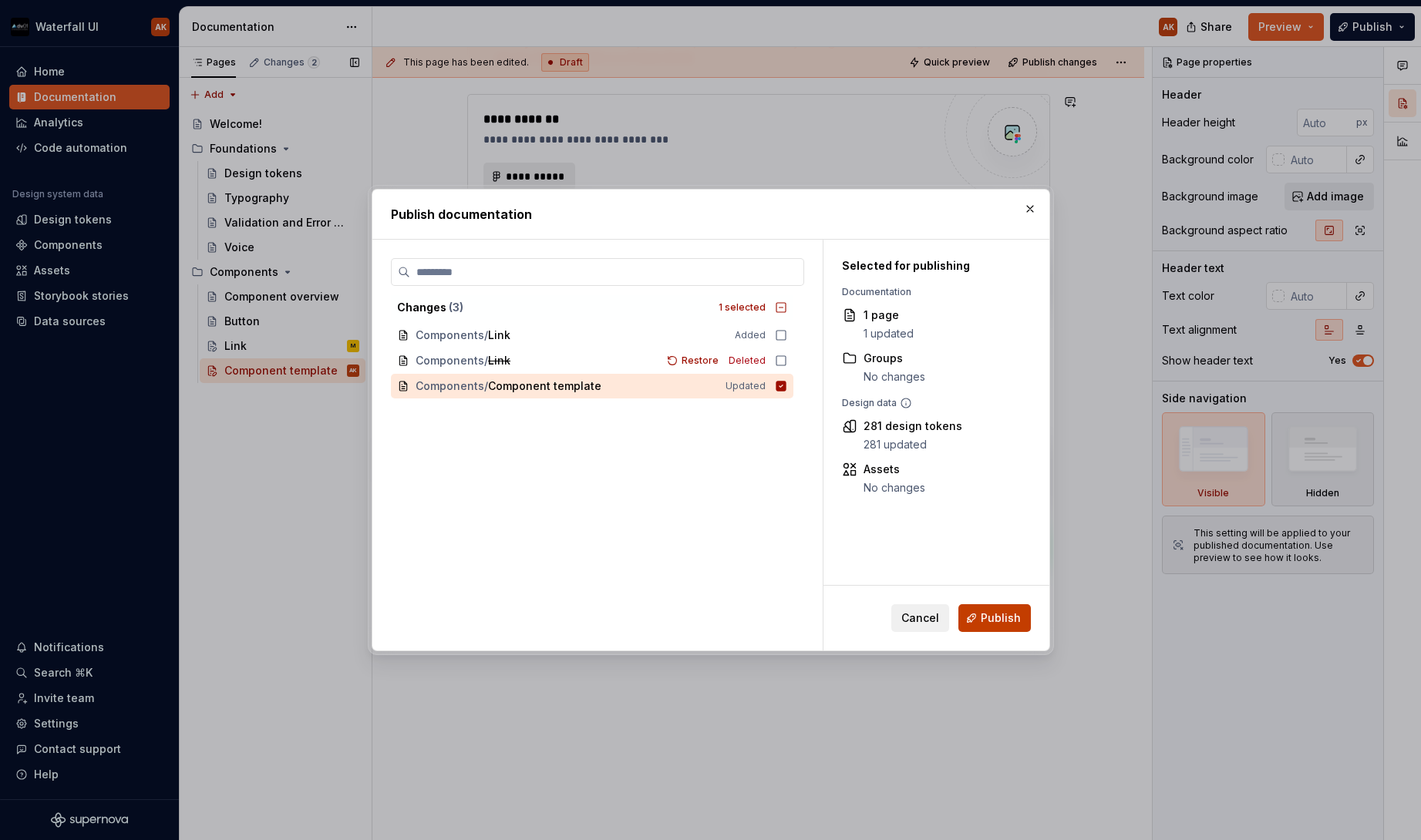
click at [1011, 621] on span "Publish" at bounding box center [1000, 618] width 40 height 15
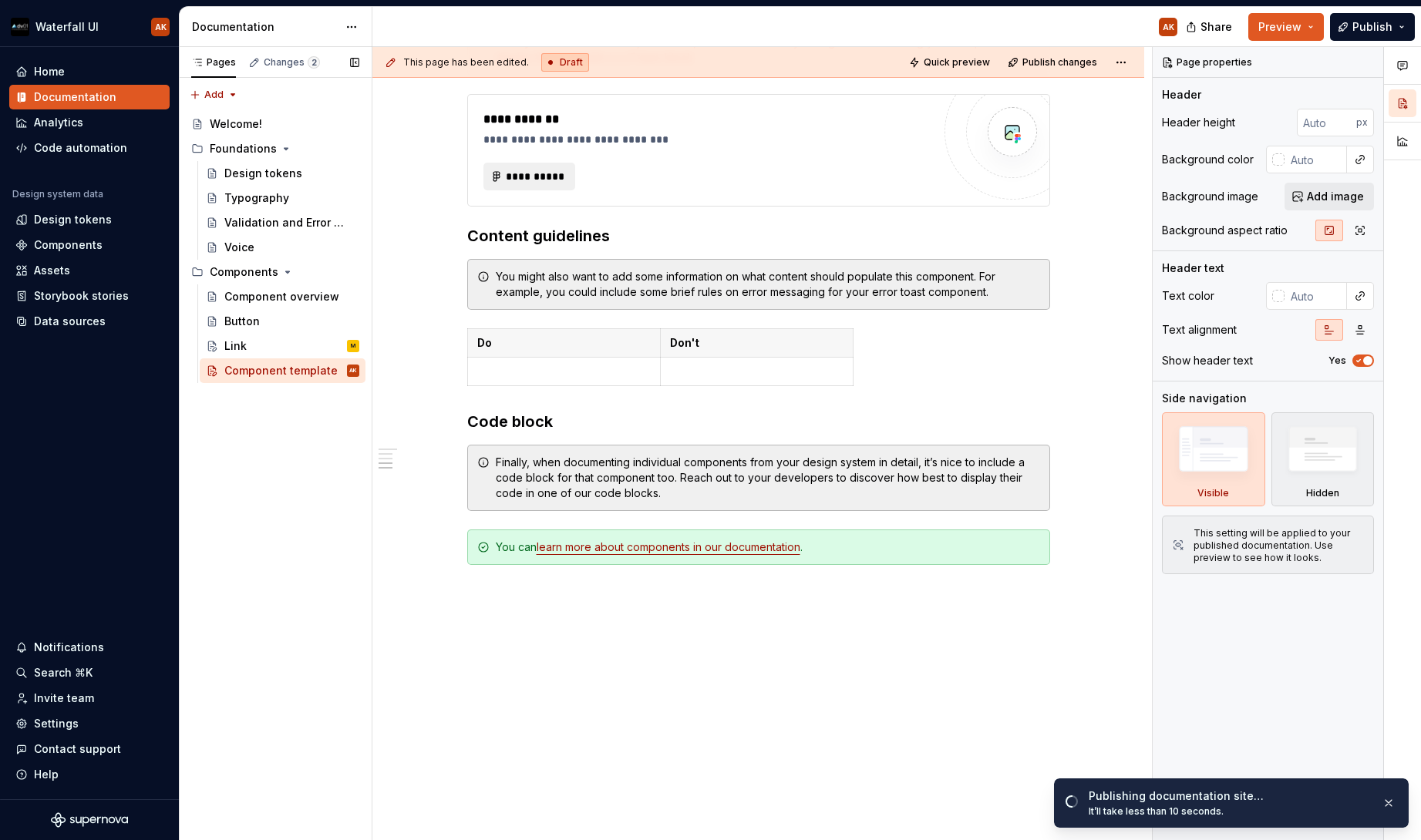
click at [333, 439] on div "Pages Changes 2 Add Accessibility guide for tree Page tree. Navigate the tree w…" at bounding box center [275, 444] width 193 height 794
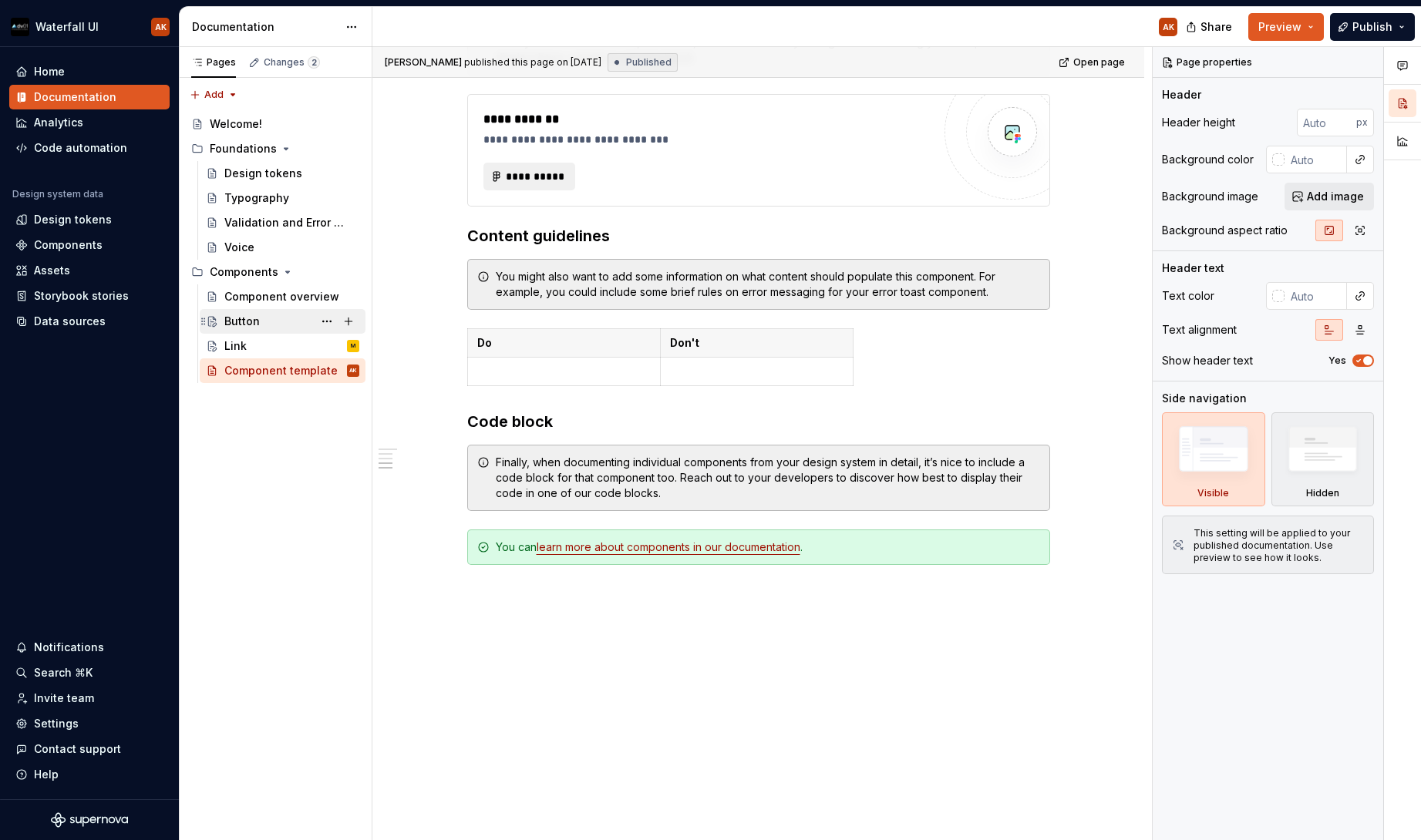
click at [233, 319] on div "Button" at bounding box center [243, 321] width 36 height 15
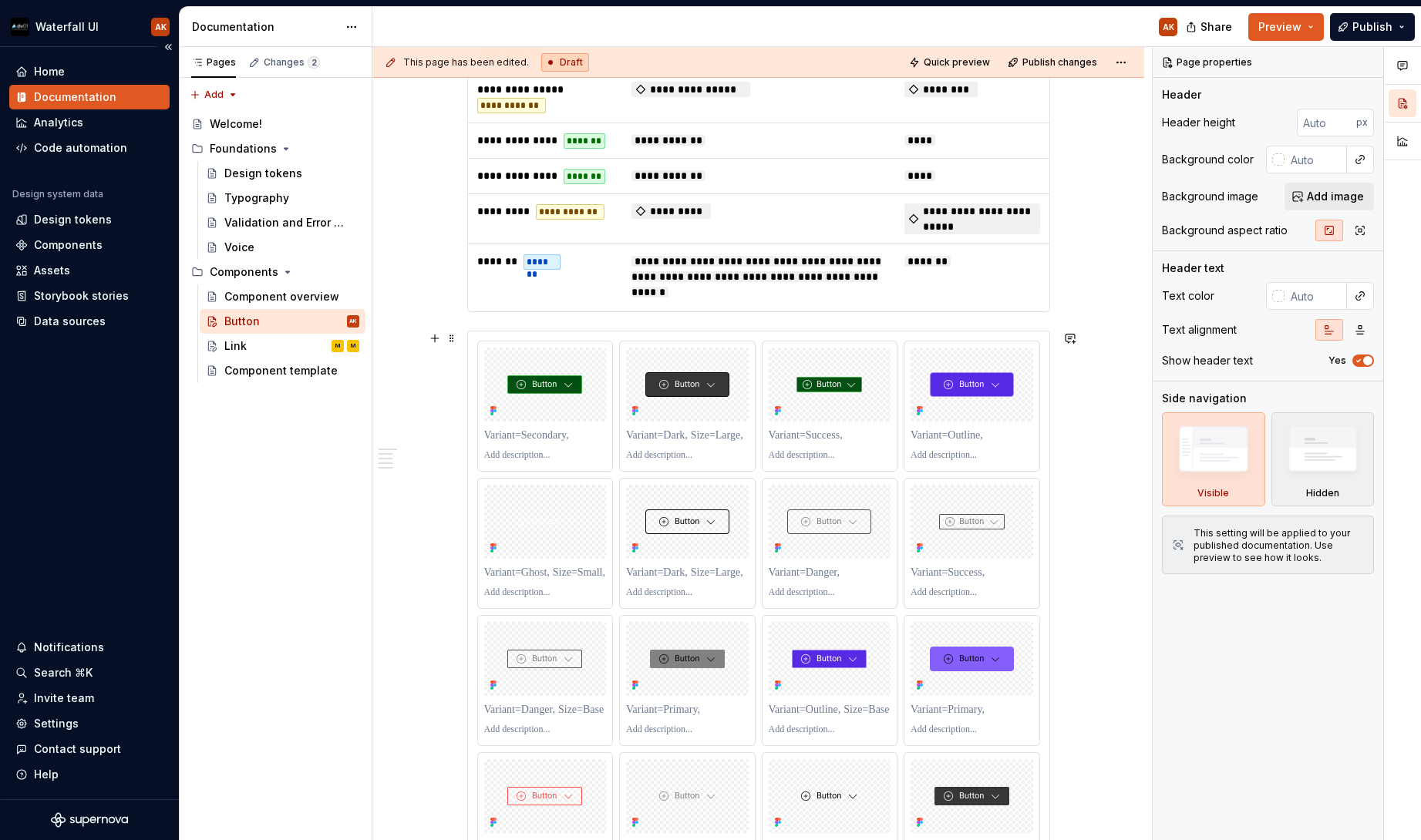
scroll to position [1300, 0]
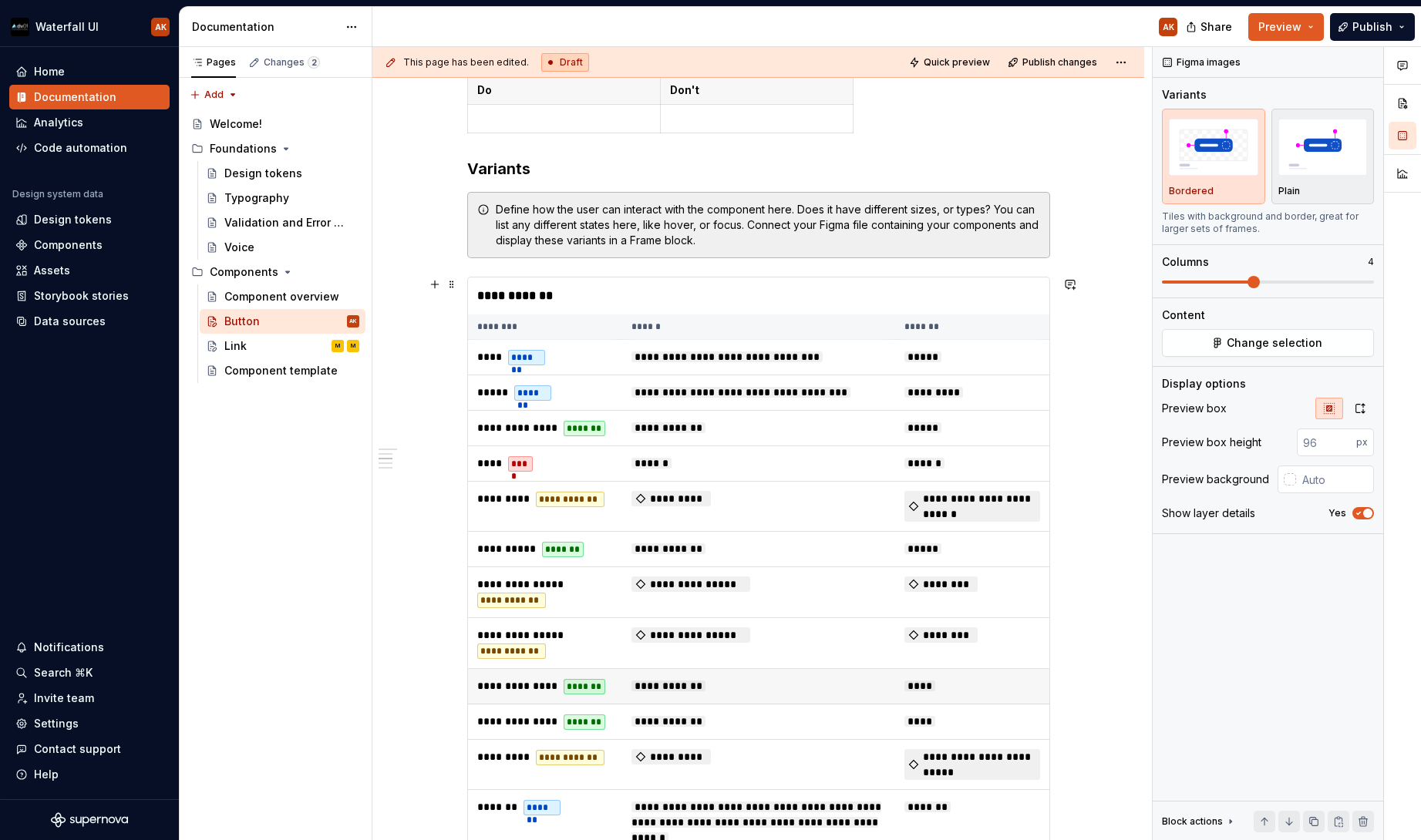
scroll to position [744, 0]
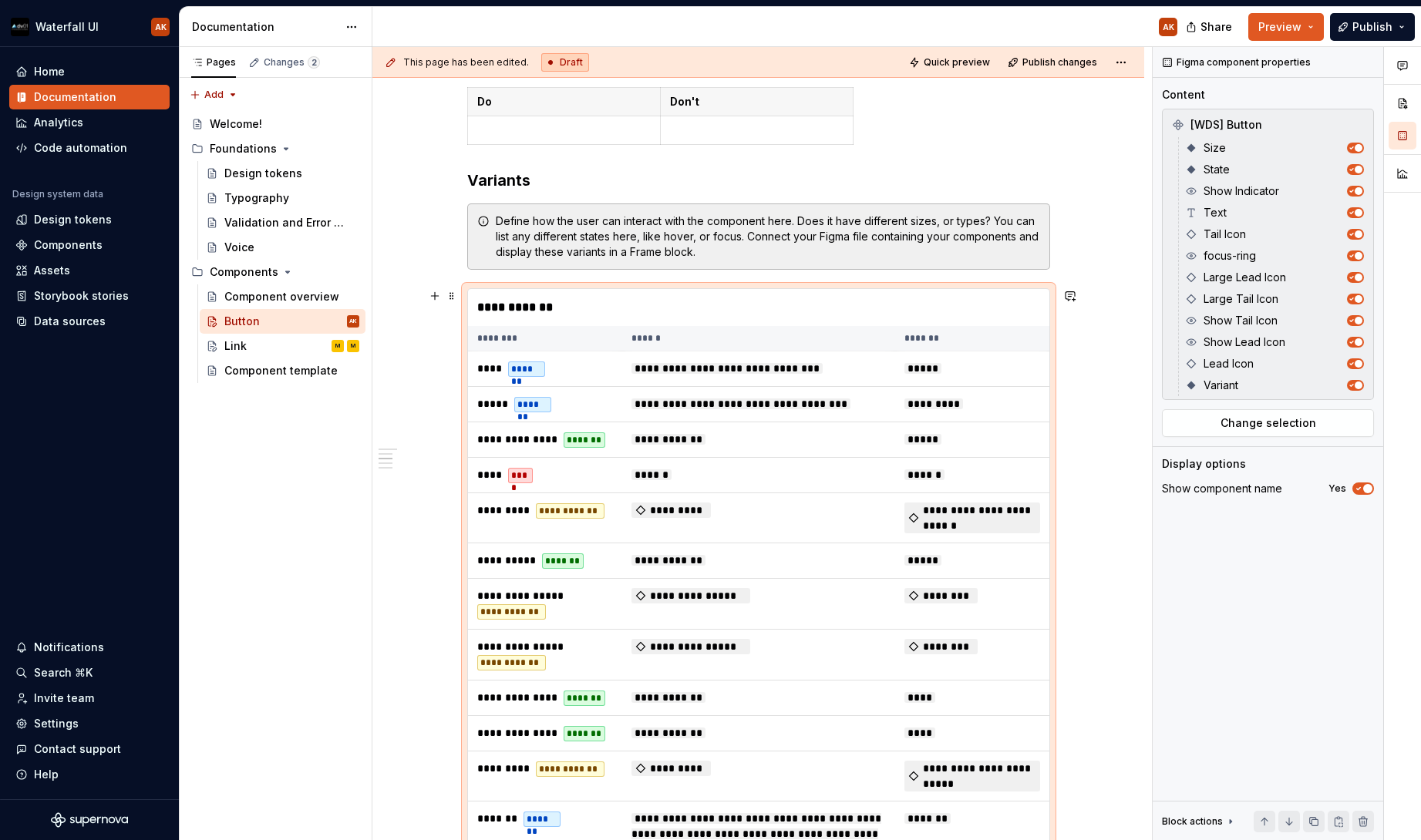
click at [561, 307] on div "**********" at bounding box center [759, 308] width 582 height 37
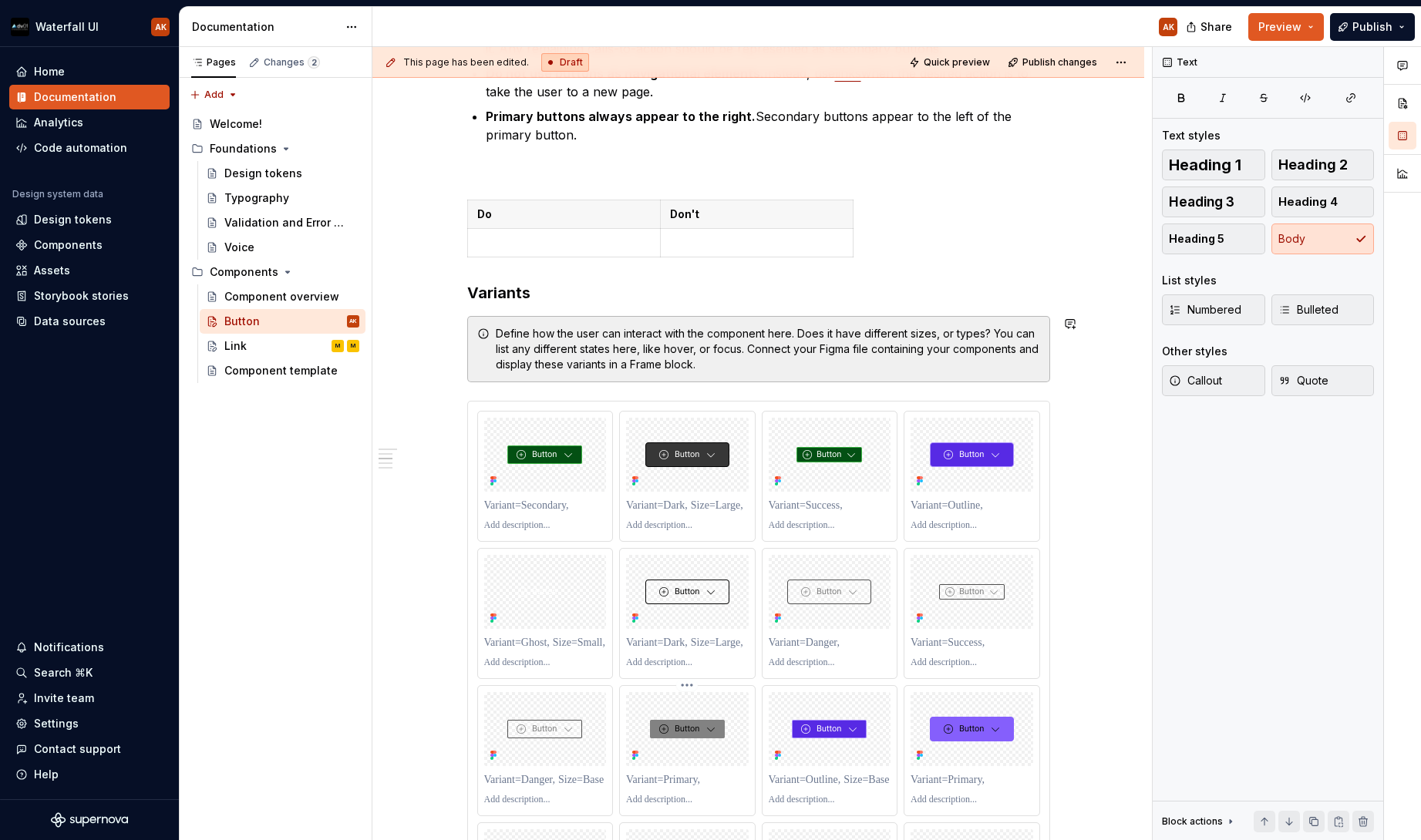
scroll to position [634, 0]
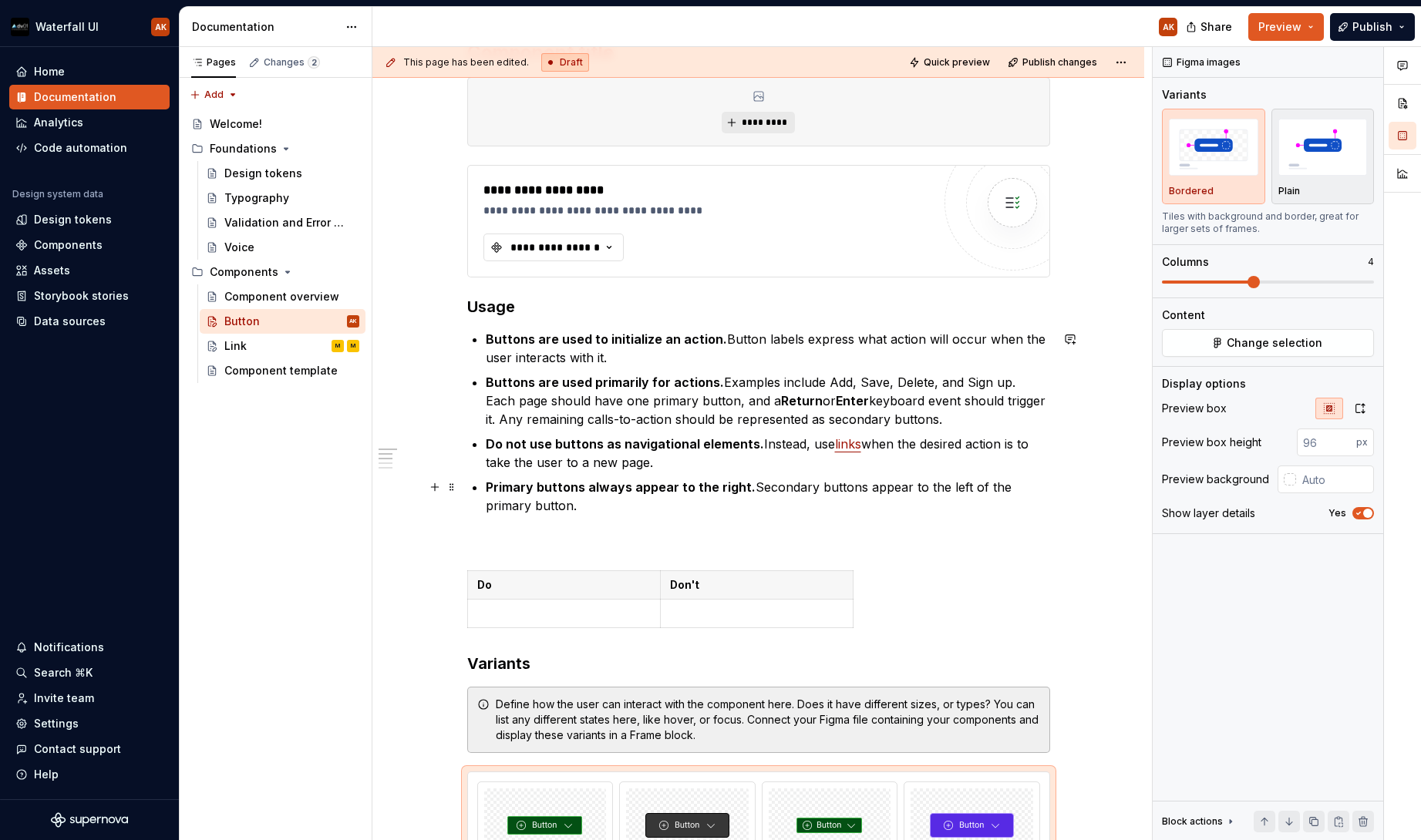
scroll to position [474, 0]
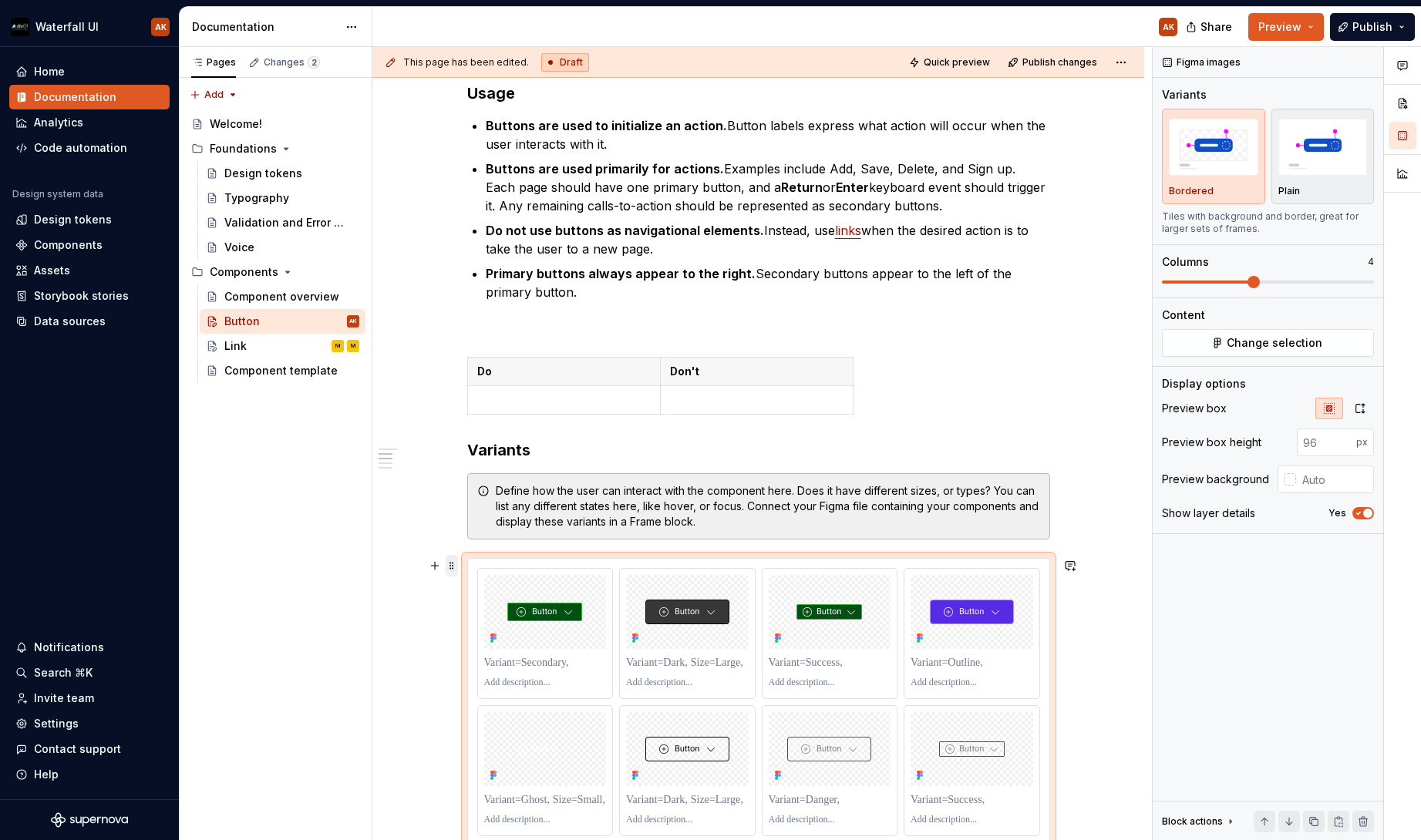
click at [451, 567] on span at bounding box center [451, 566] width 12 height 22
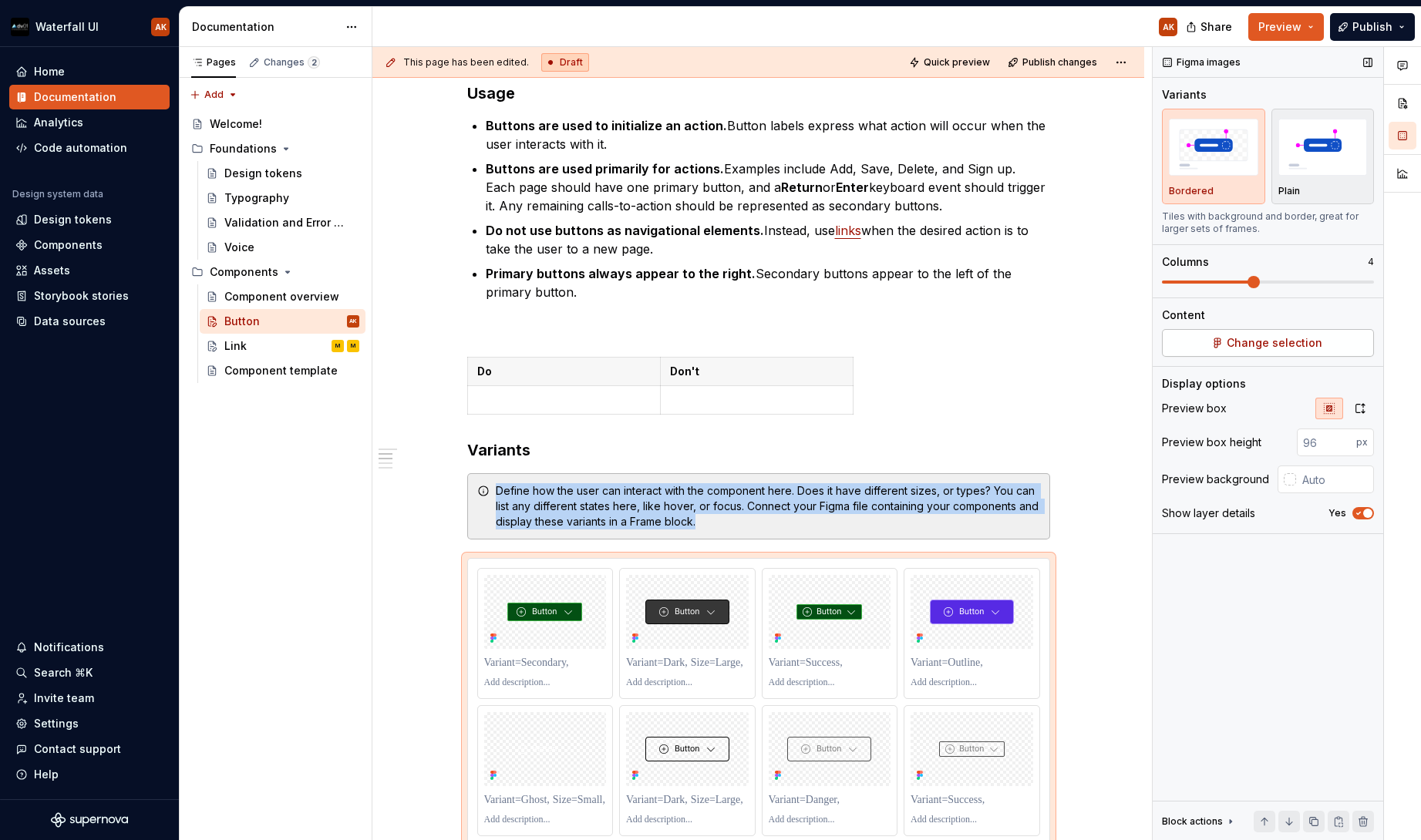
click at [1247, 339] on span "Change selection" at bounding box center [1275, 343] width 96 height 15
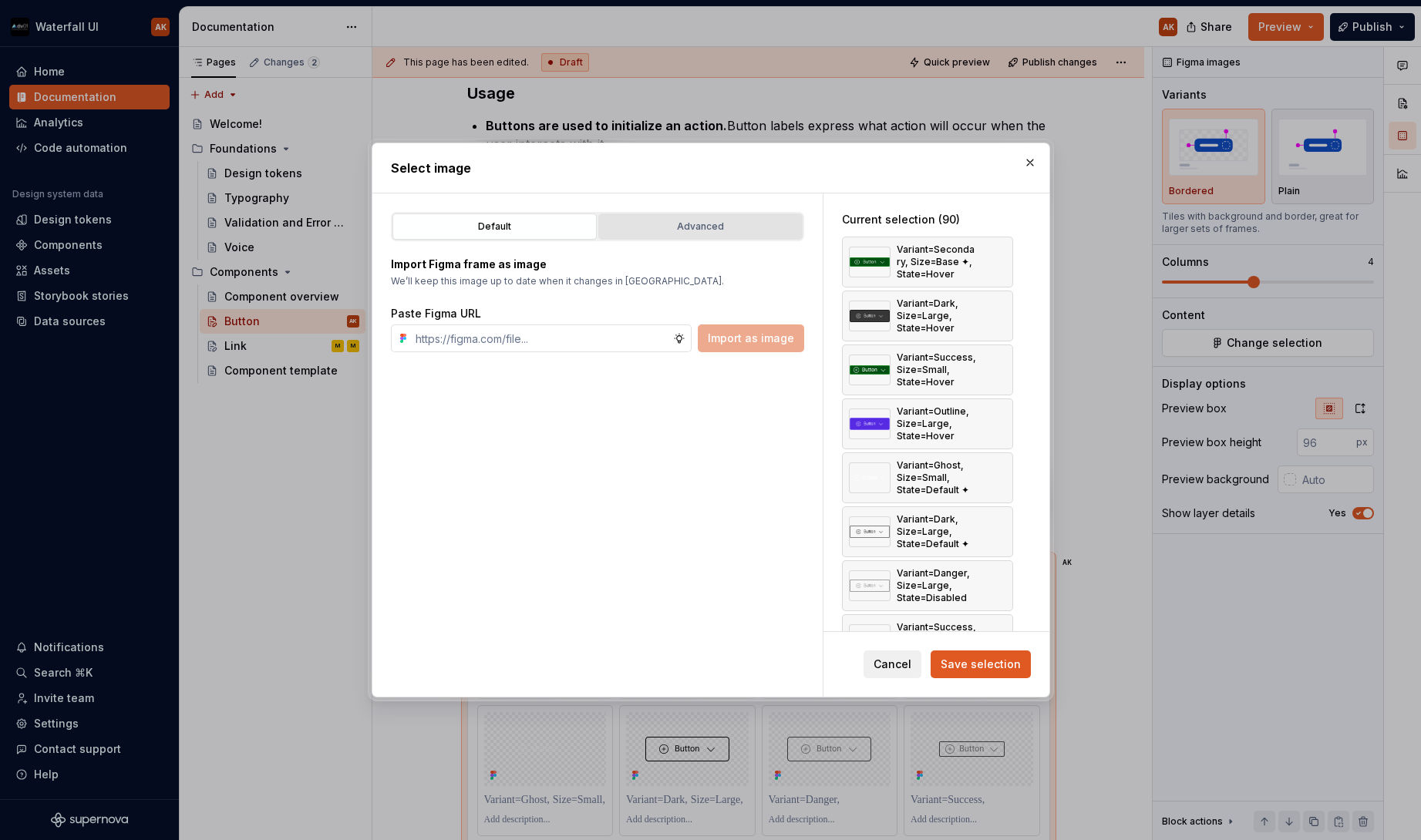
click at [676, 228] on div "Advanced" at bounding box center [701, 227] width 194 height 15
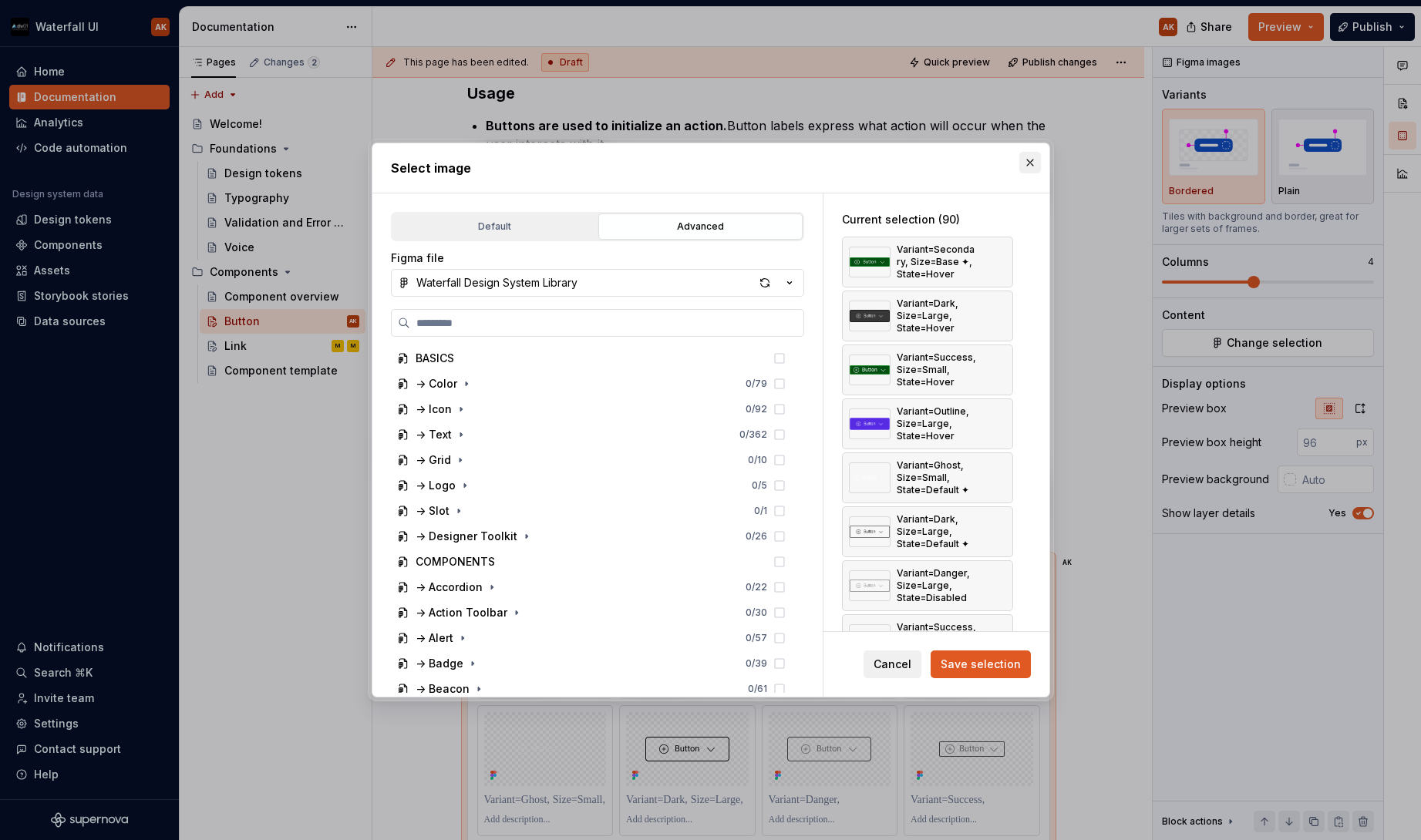
click at [1025, 160] on button "button" at bounding box center [1029, 162] width 22 height 22
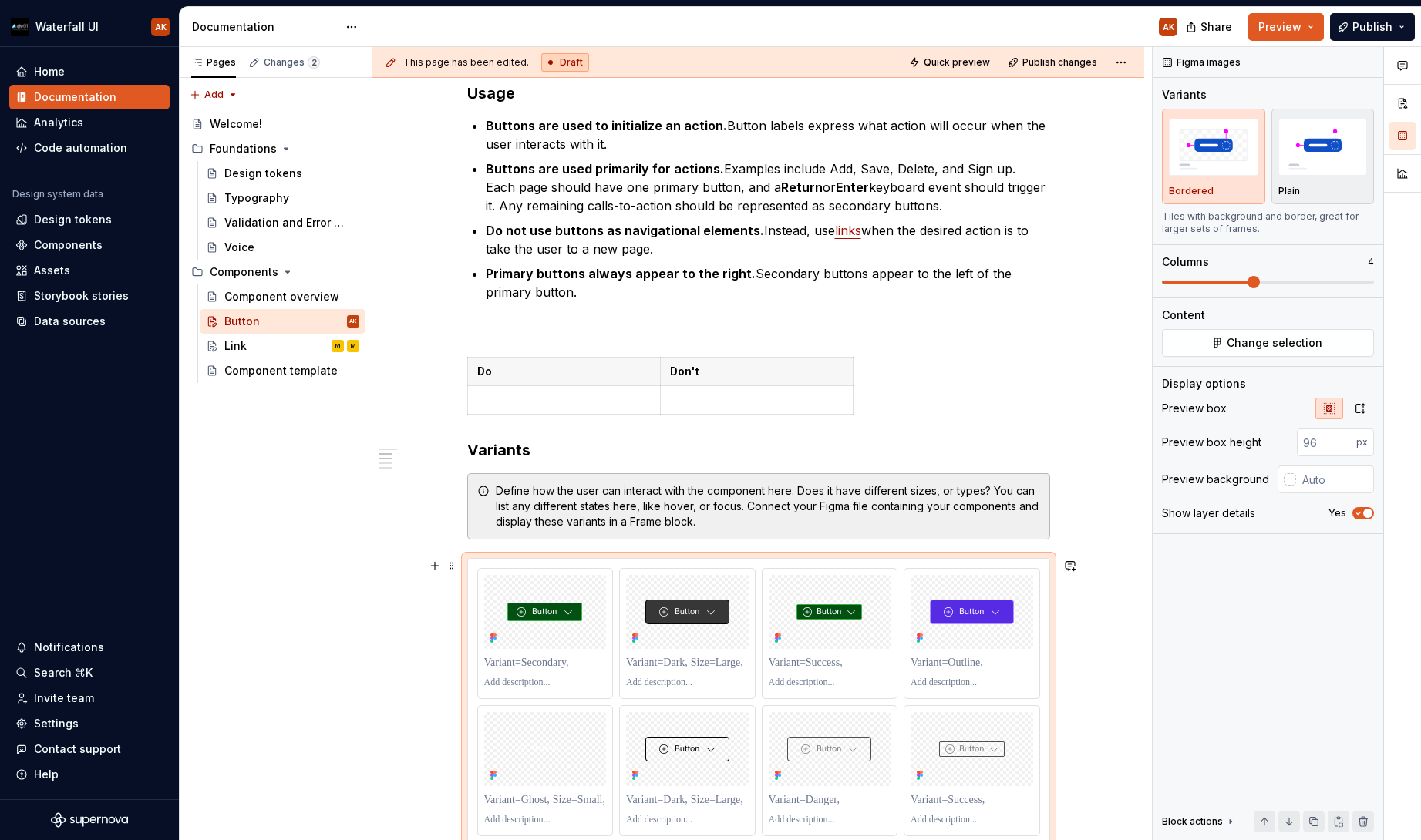
click at [1280, 339] on span "Change selection" at bounding box center [1275, 343] width 96 height 15
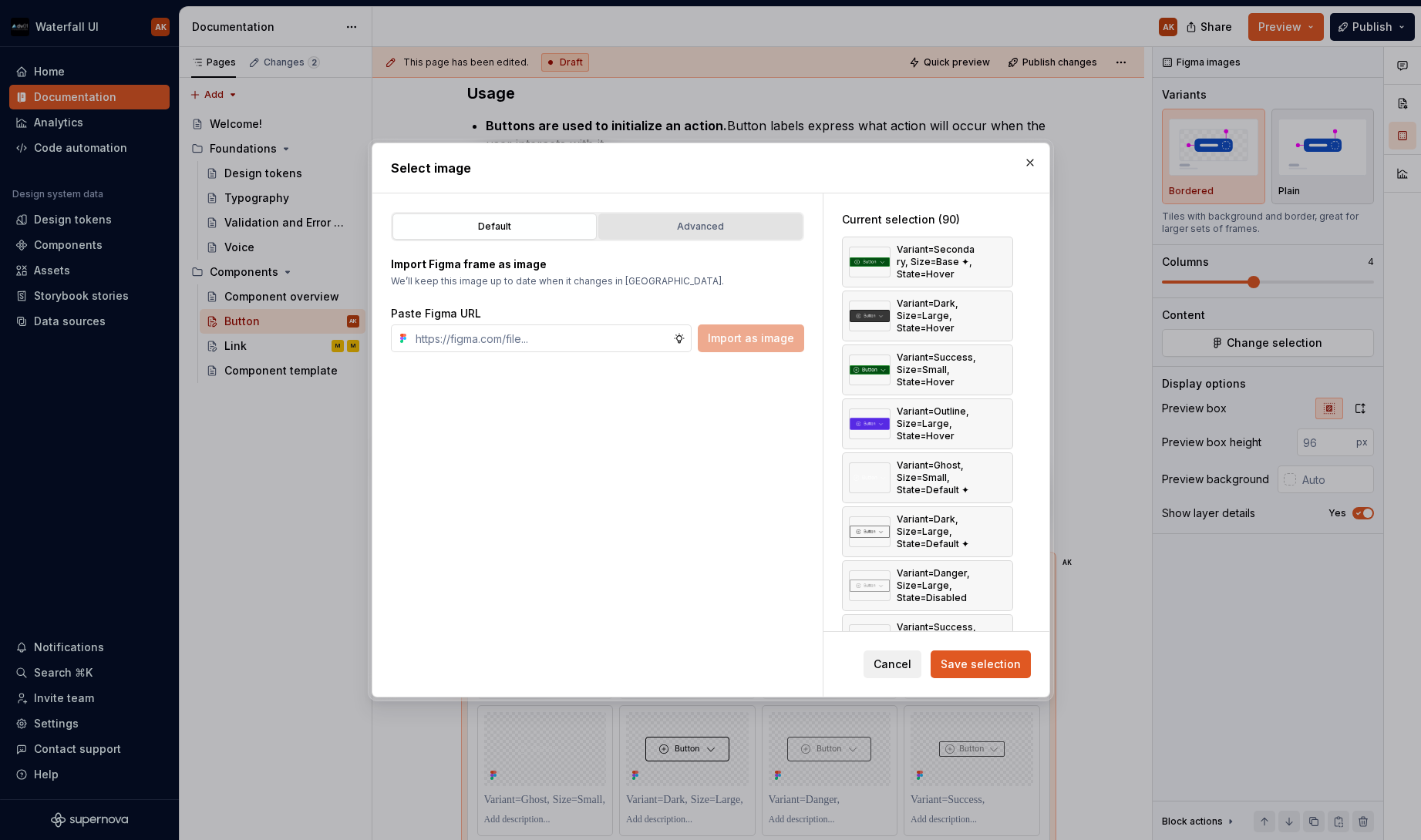
click at [668, 231] on div "Advanced" at bounding box center [701, 227] width 194 height 15
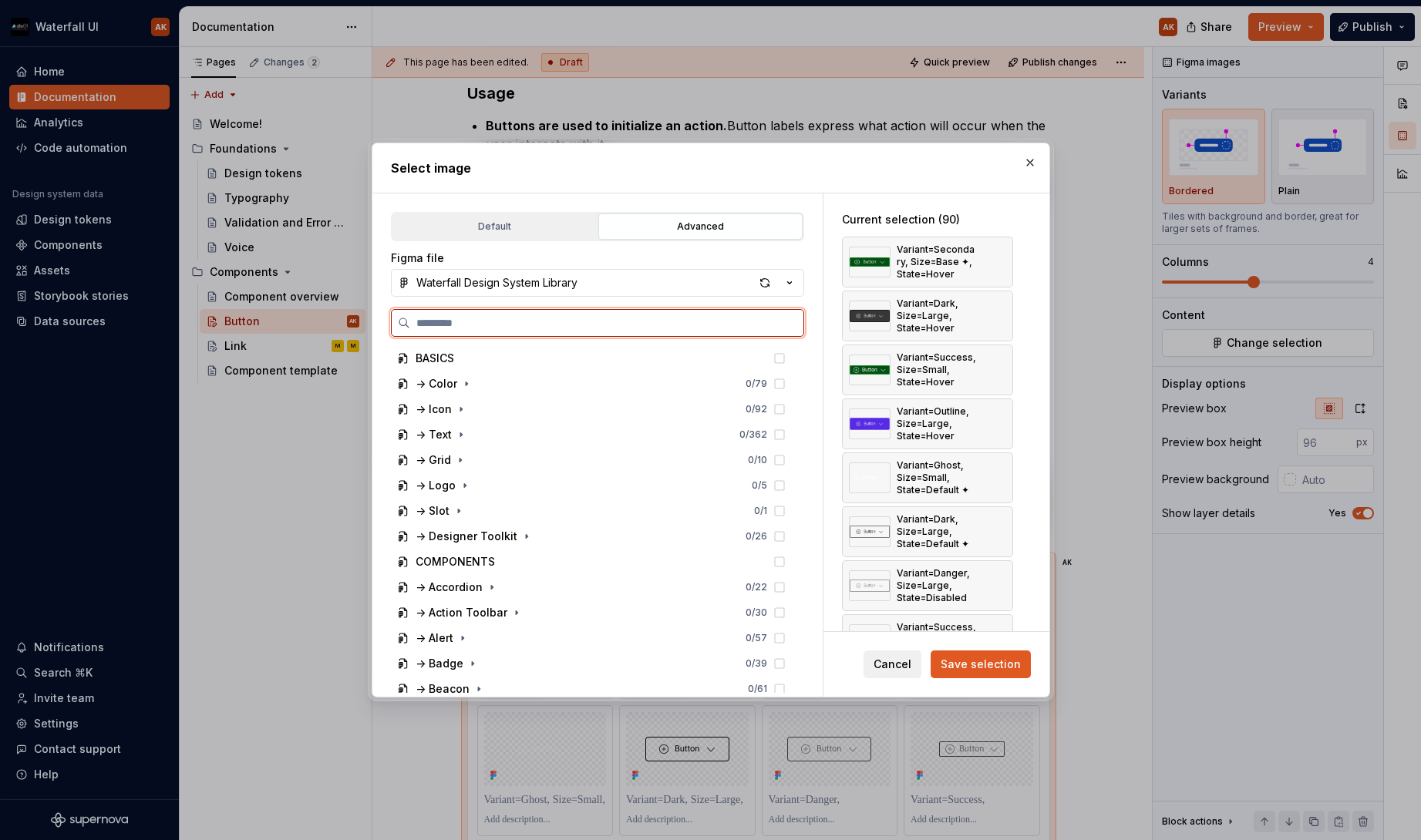
click at [474, 321] on input "search" at bounding box center [607, 323] width 393 height 15
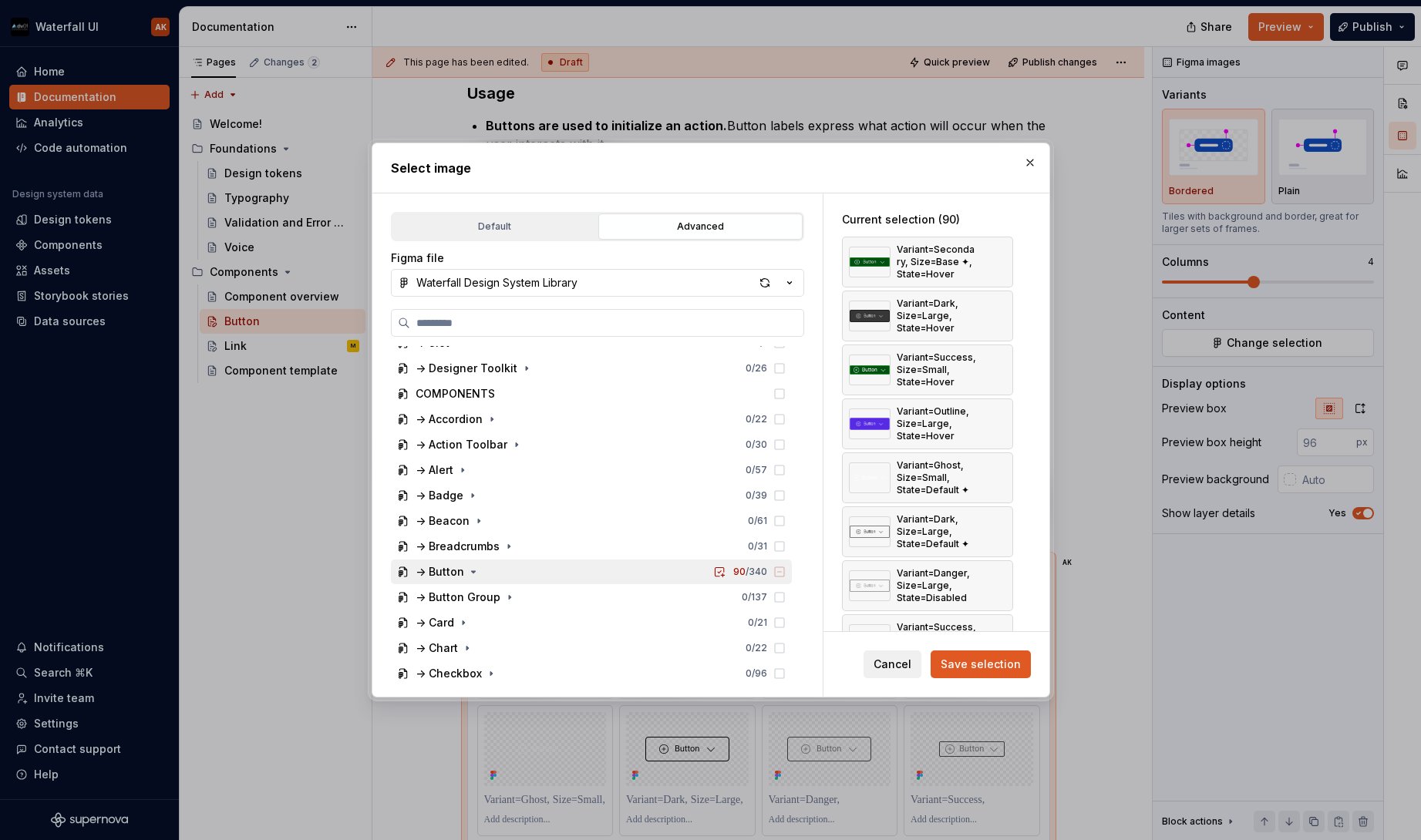
scroll to position [187, 0]
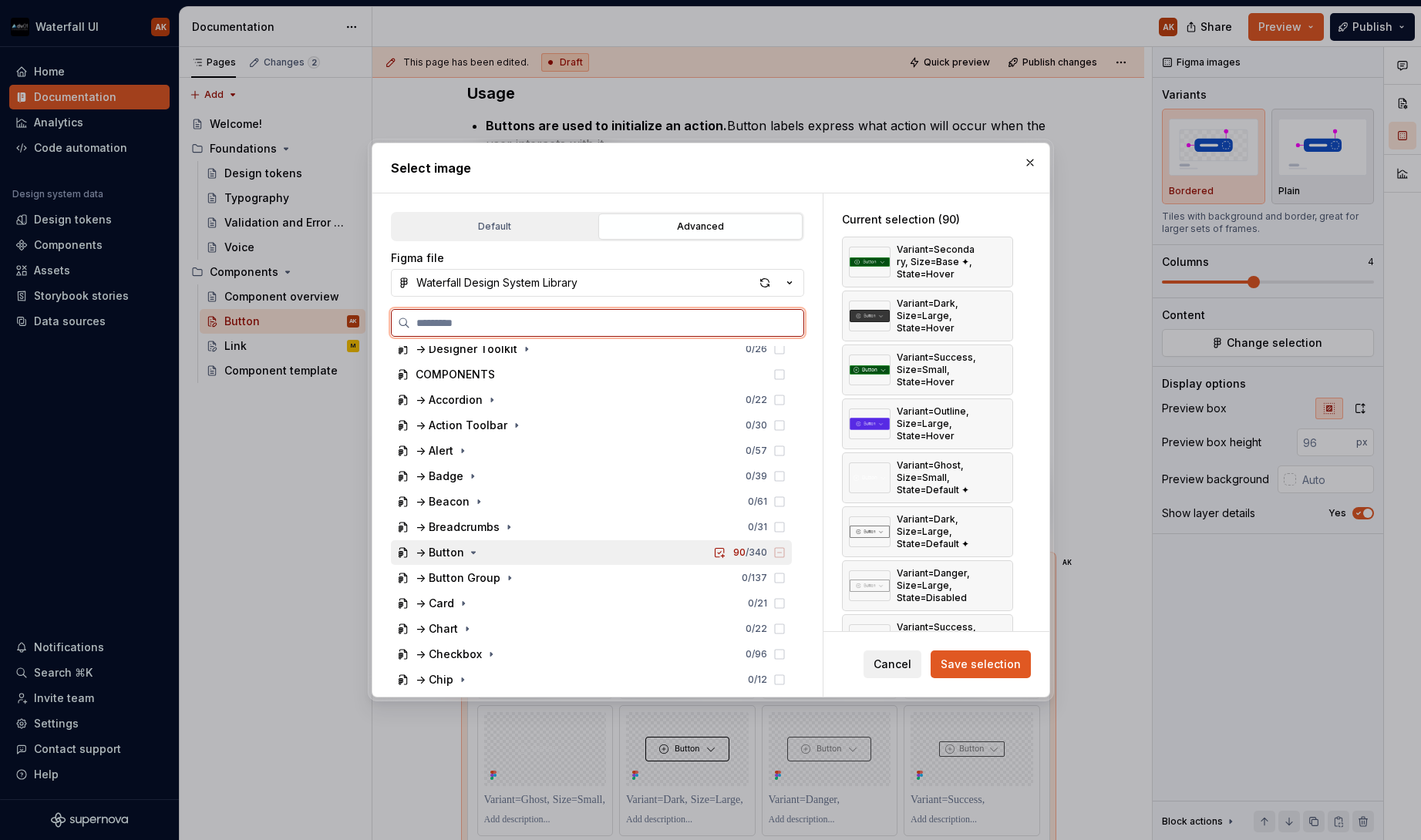
click at [419, 554] on div "-> Button" at bounding box center [440, 553] width 49 height 15
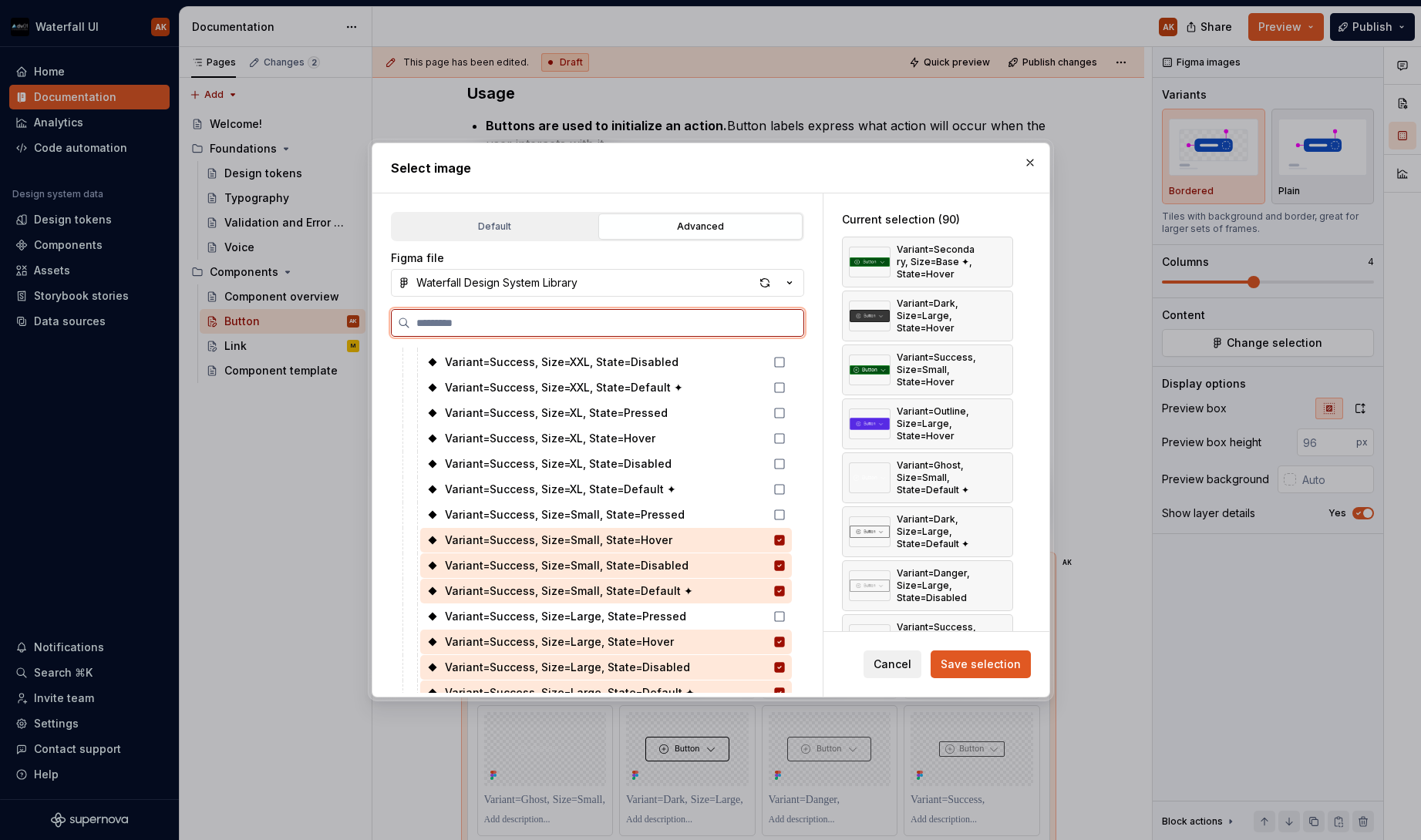
scroll to position [1010, 0]
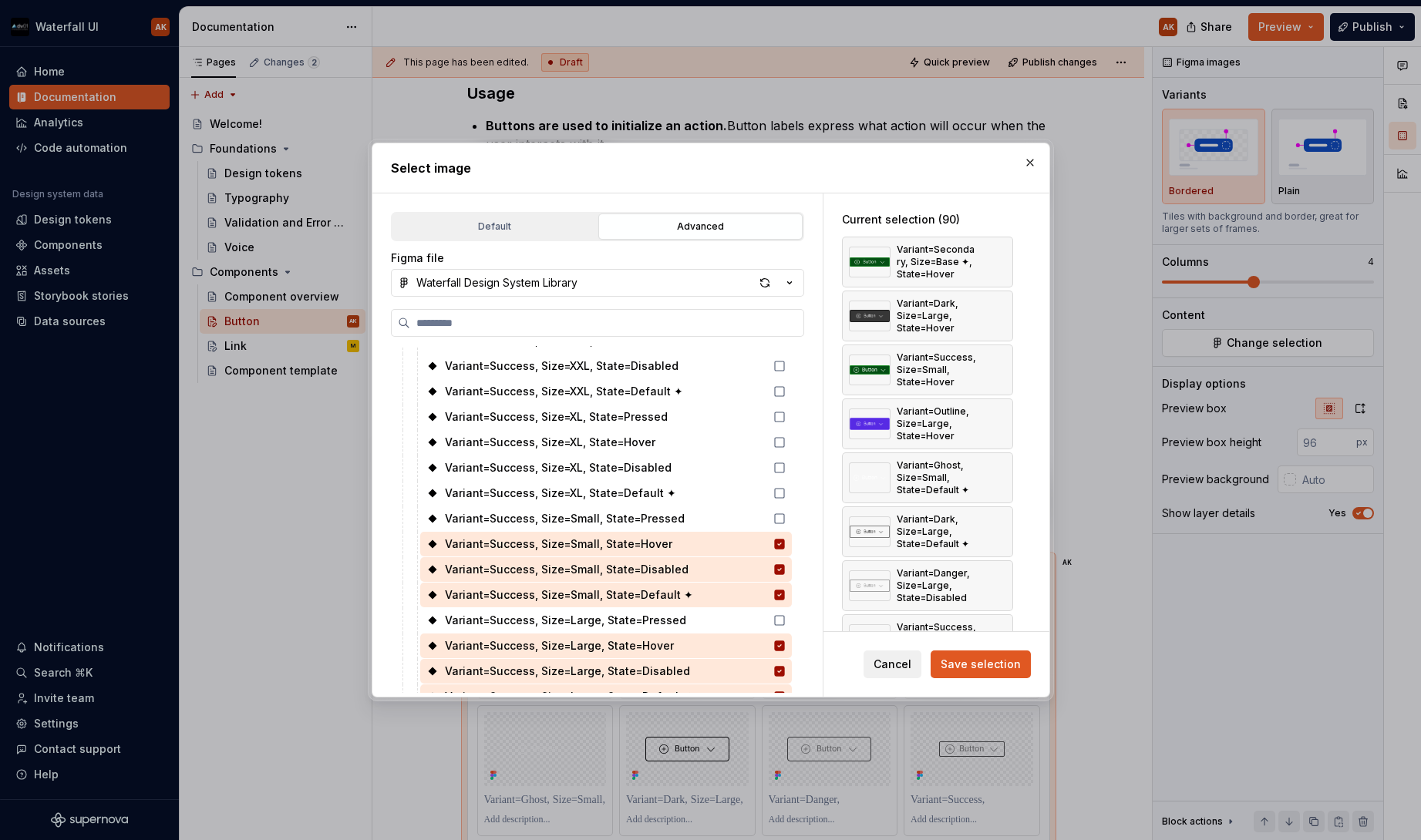
type textarea "*"
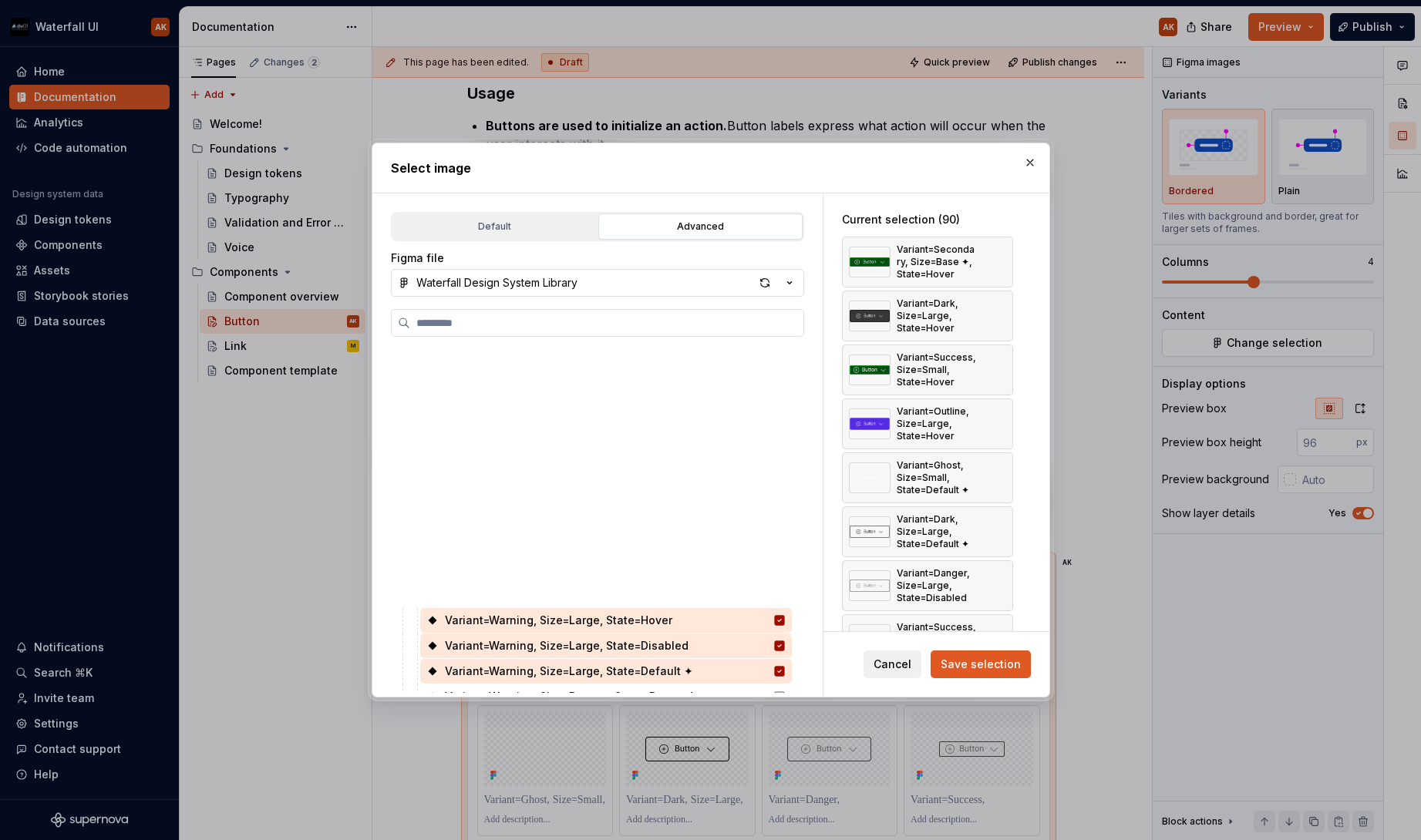
scroll to position [351, 0]
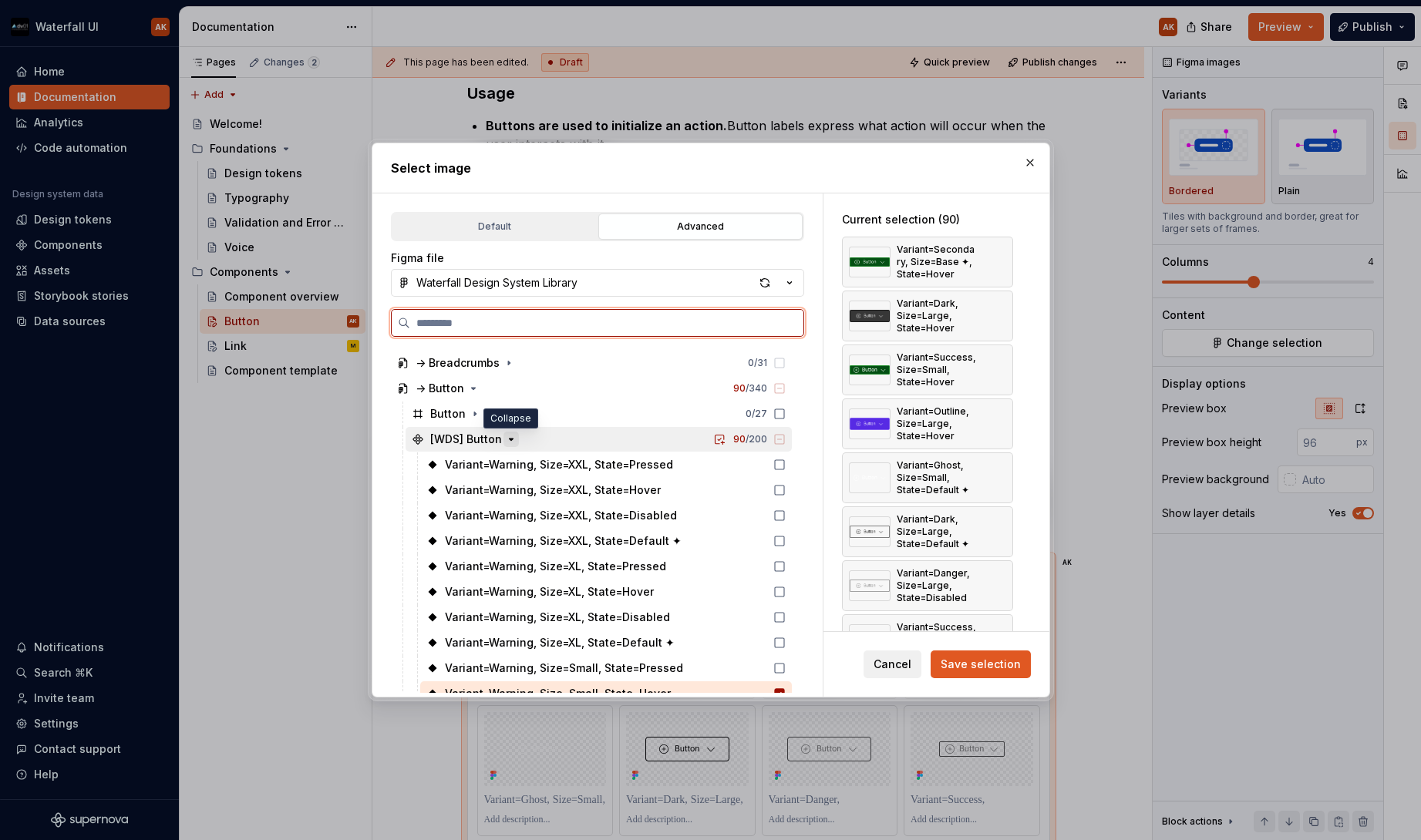
click at [511, 438] on icon "button" at bounding box center [511, 439] width 4 height 2
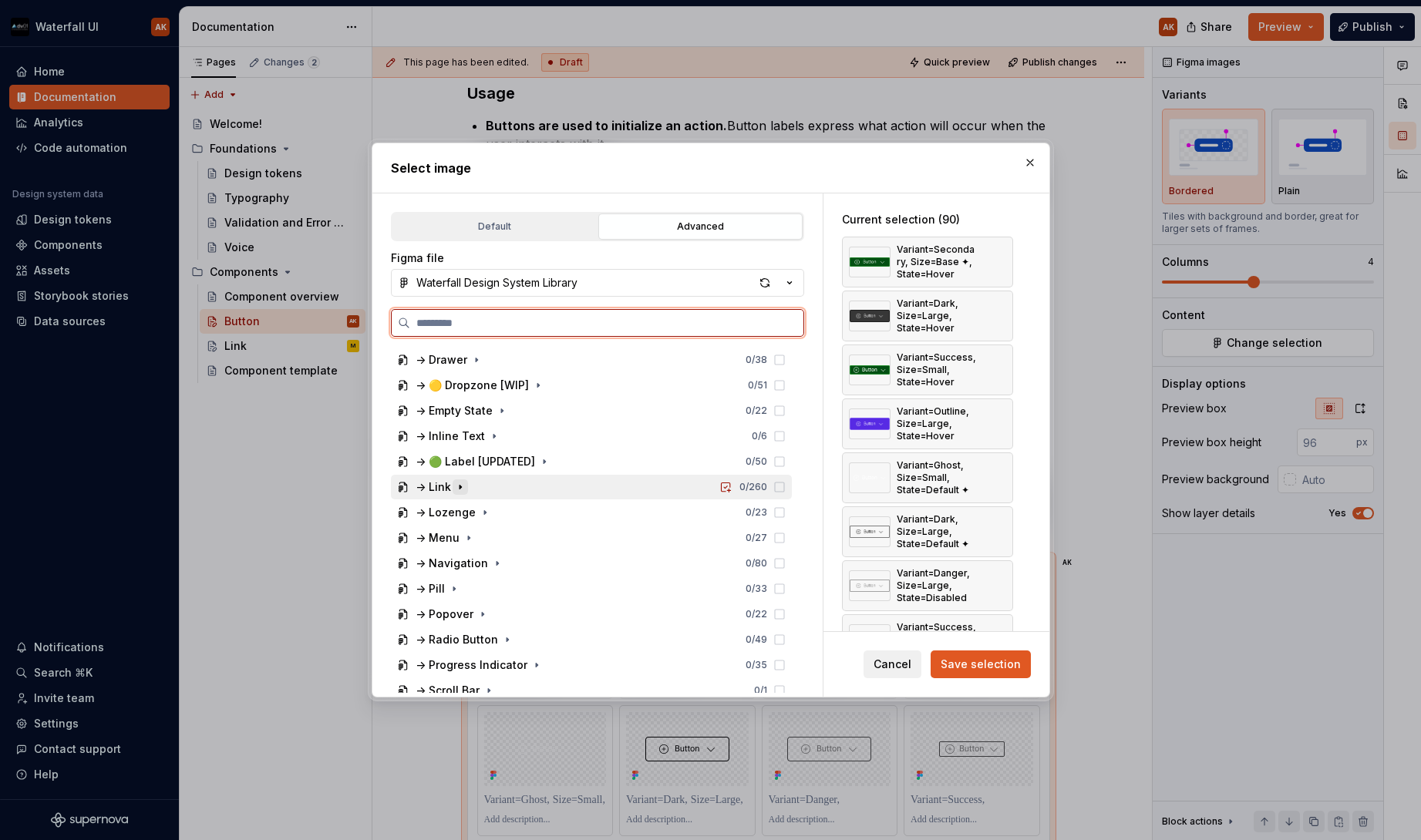
click at [462, 484] on icon "button" at bounding box center [460, 487] width 12 height 12
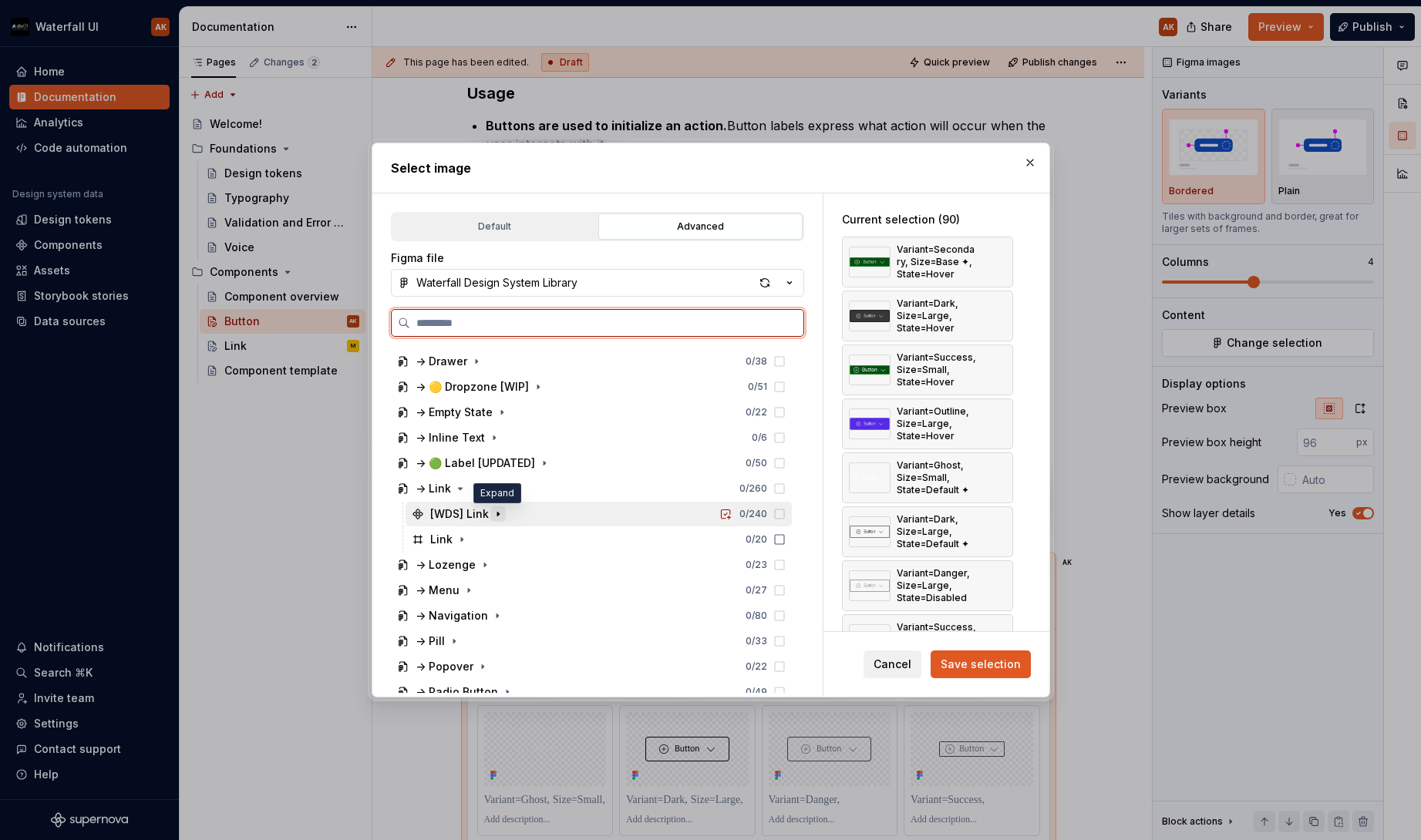
click at [495, 513] on icon "button" at bounding box center [497, 514] width 12 height 12
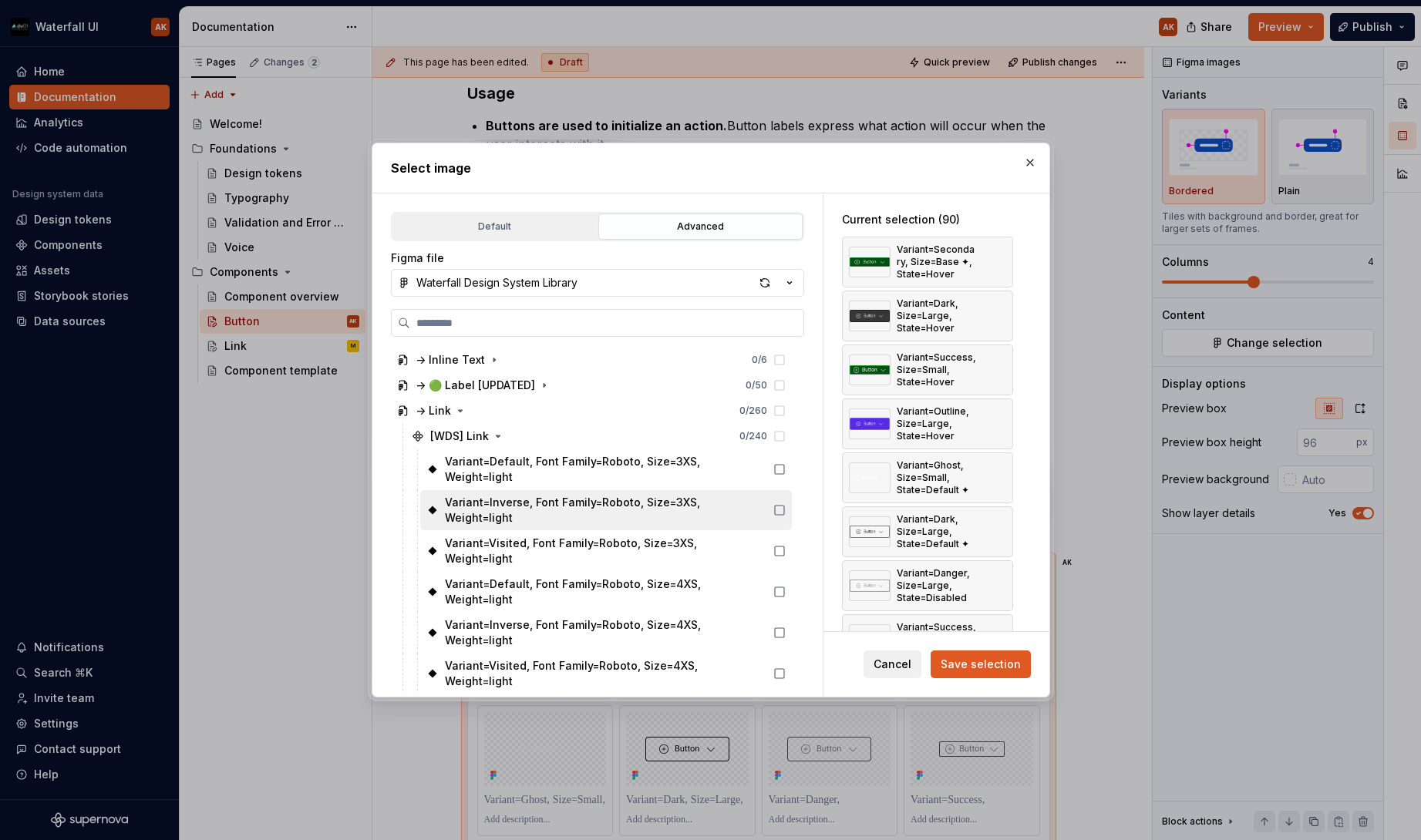
scroll to position [0, 7]
click at [1025, 159] on button "button" at bounding box center [1029, 162] width 22 height 22
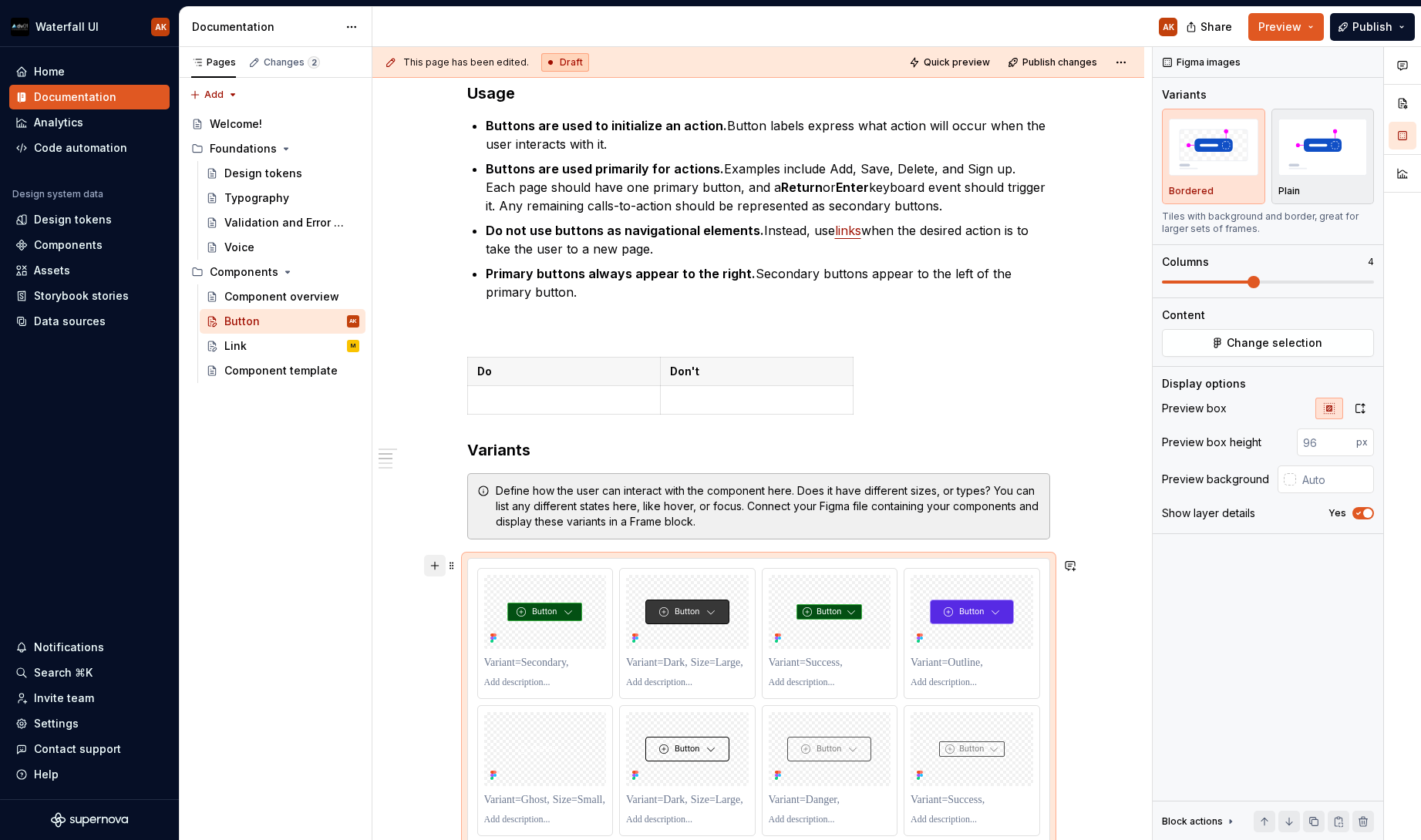
click at [435, 566] on button "button" at bounding box center [435, 566] width 22 height 22
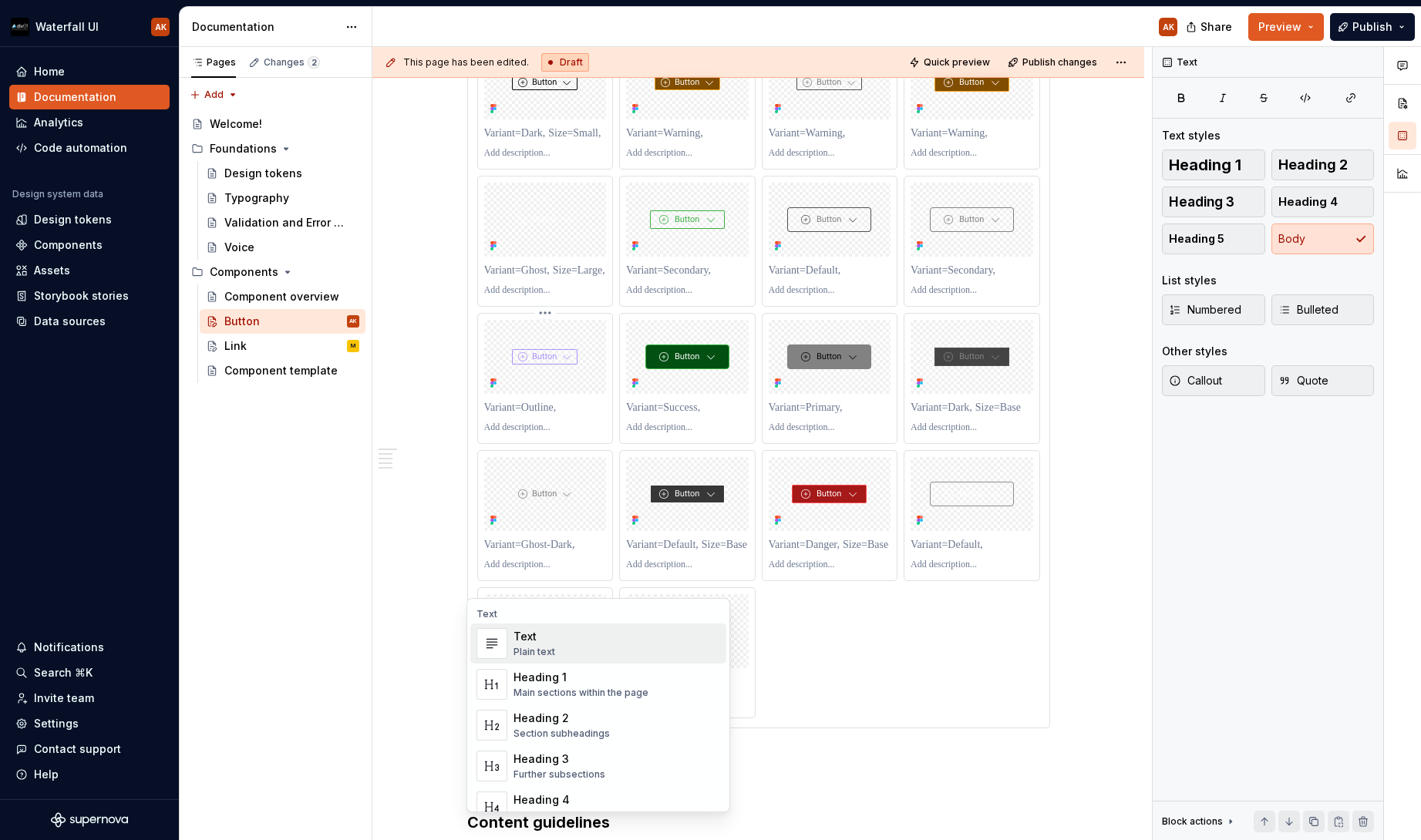
scroll to position [1, 0]
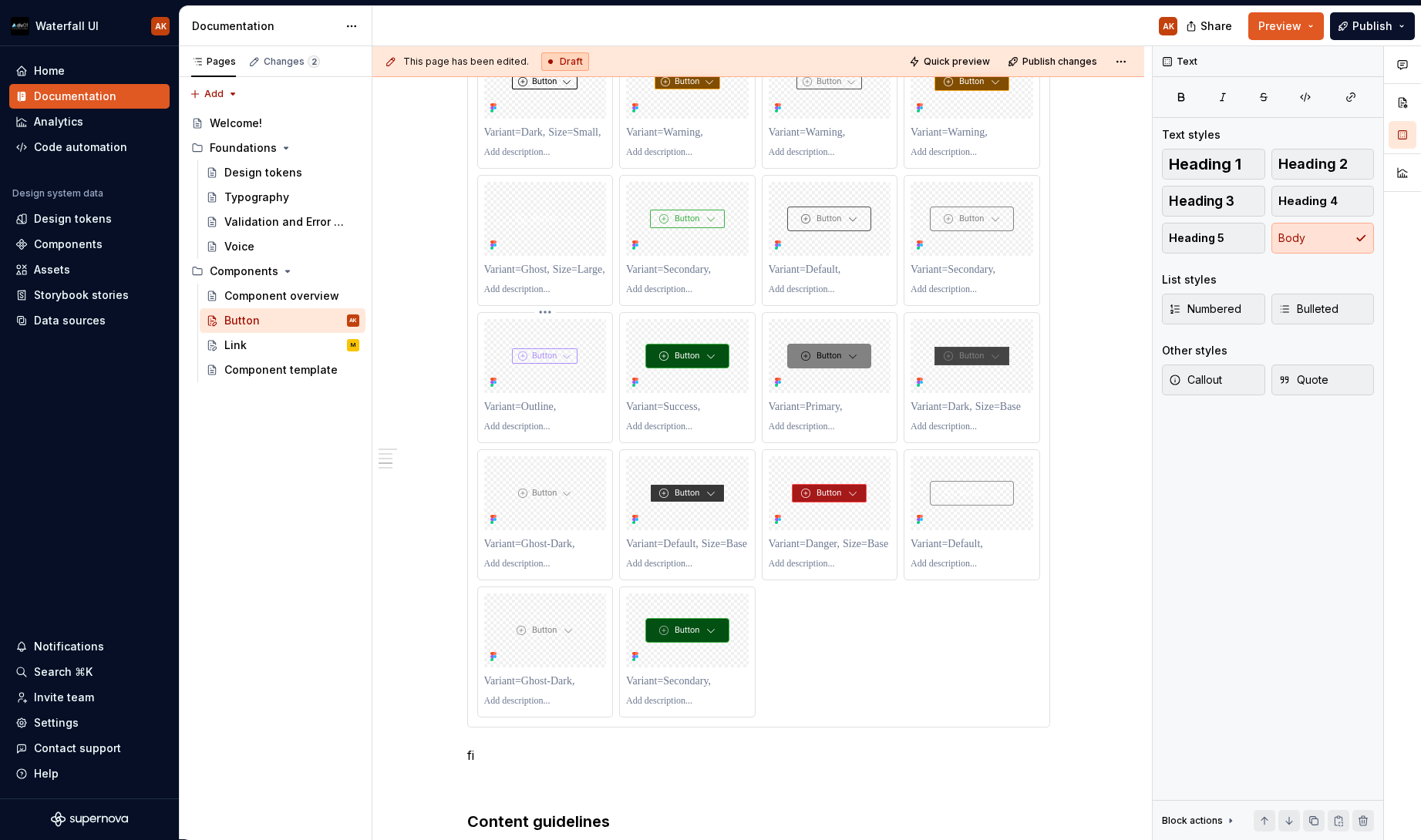
click at [540, 430] on p at bounding box center [545, 427] width 123 height 12
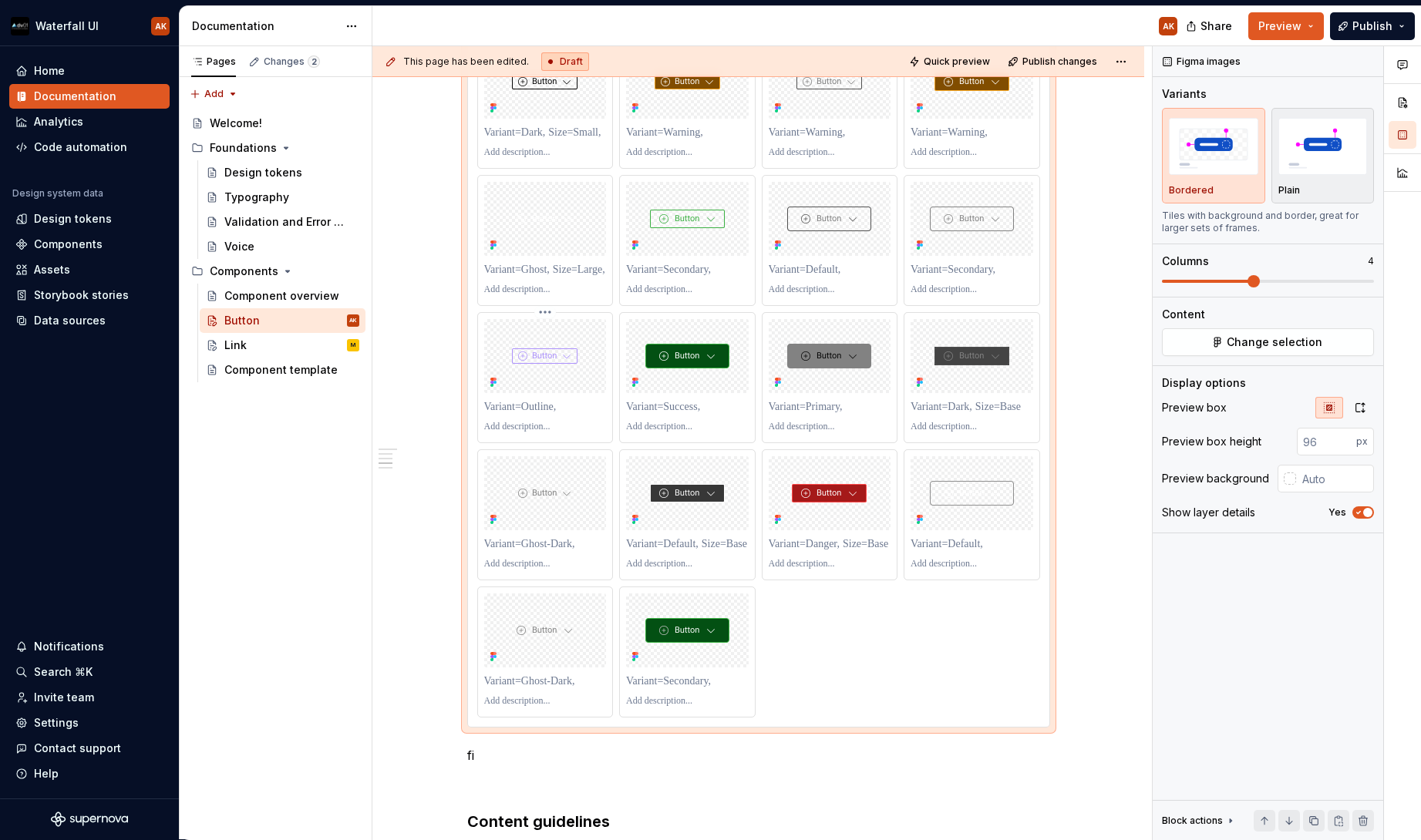
type textarea "*"
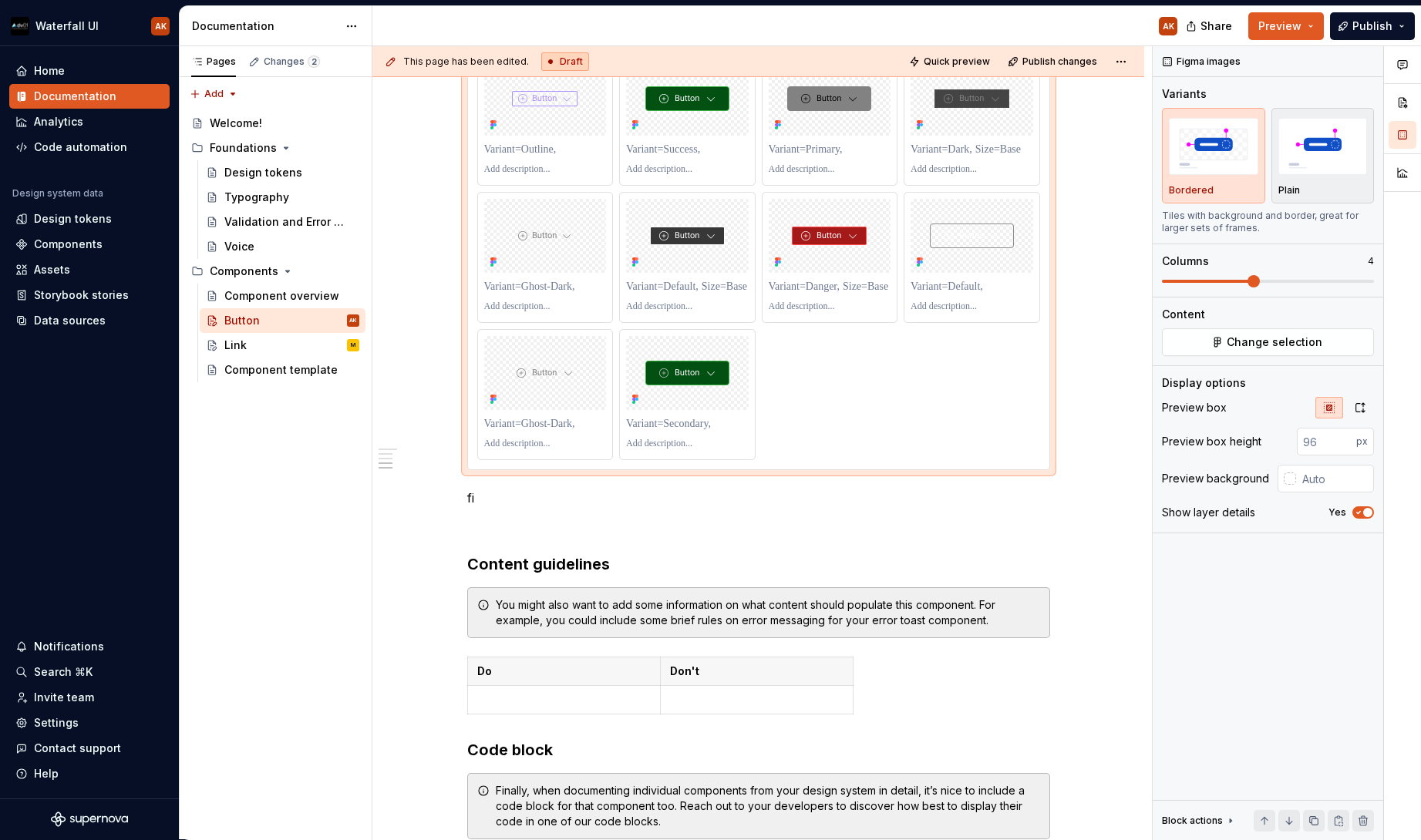
scroll to position [3733, 0]
click at [499, 287] on p at bounding box center [545, 285] width 123 height 15
click at [512, 280] on p at bounding box center [545, 285] width 123 height 15
click at [478, 276] on div at bounding box center [545, 256] width 135 height 129
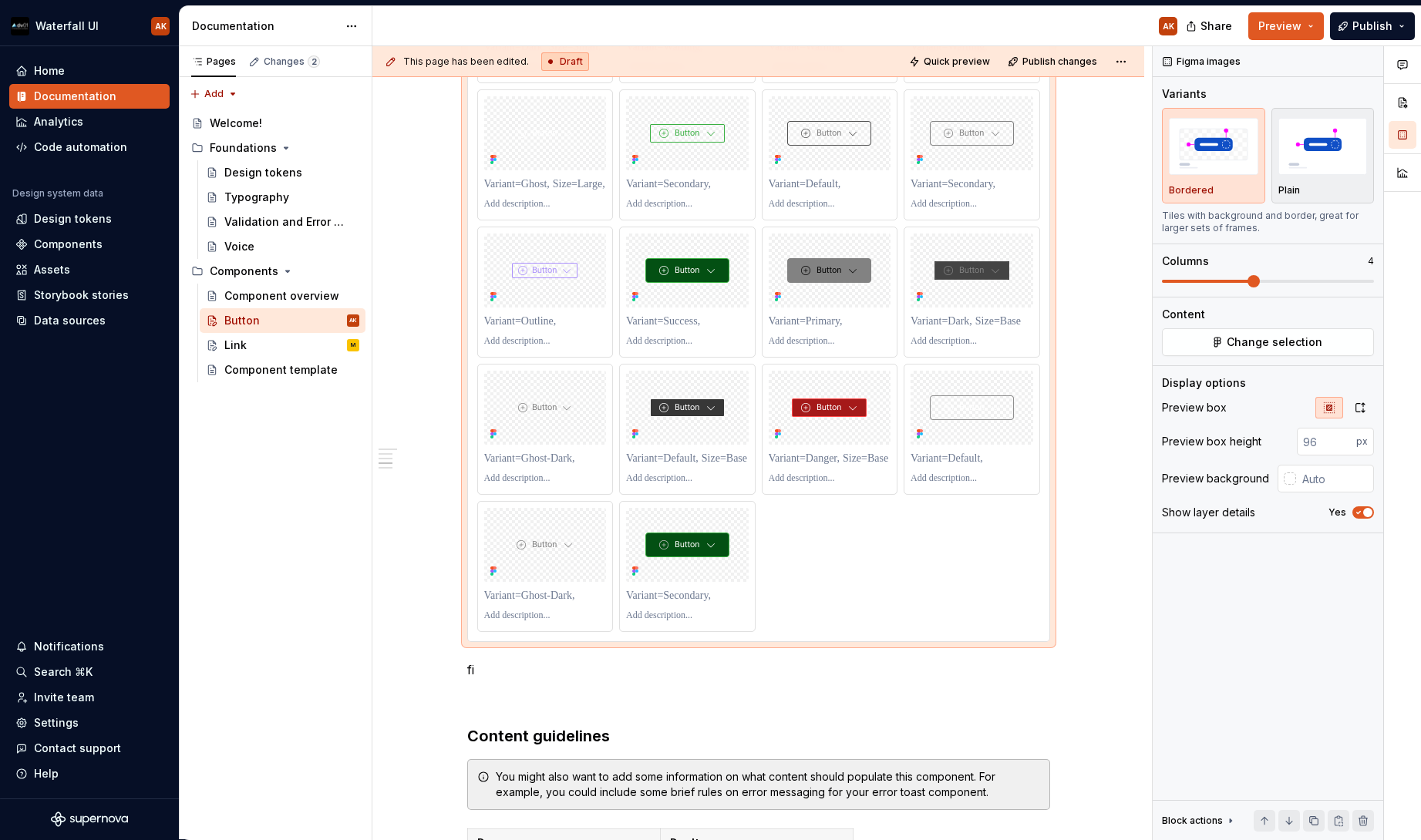
click at [432, 451] on div "**********" at bounding box center [762, 443] width 779 height 794
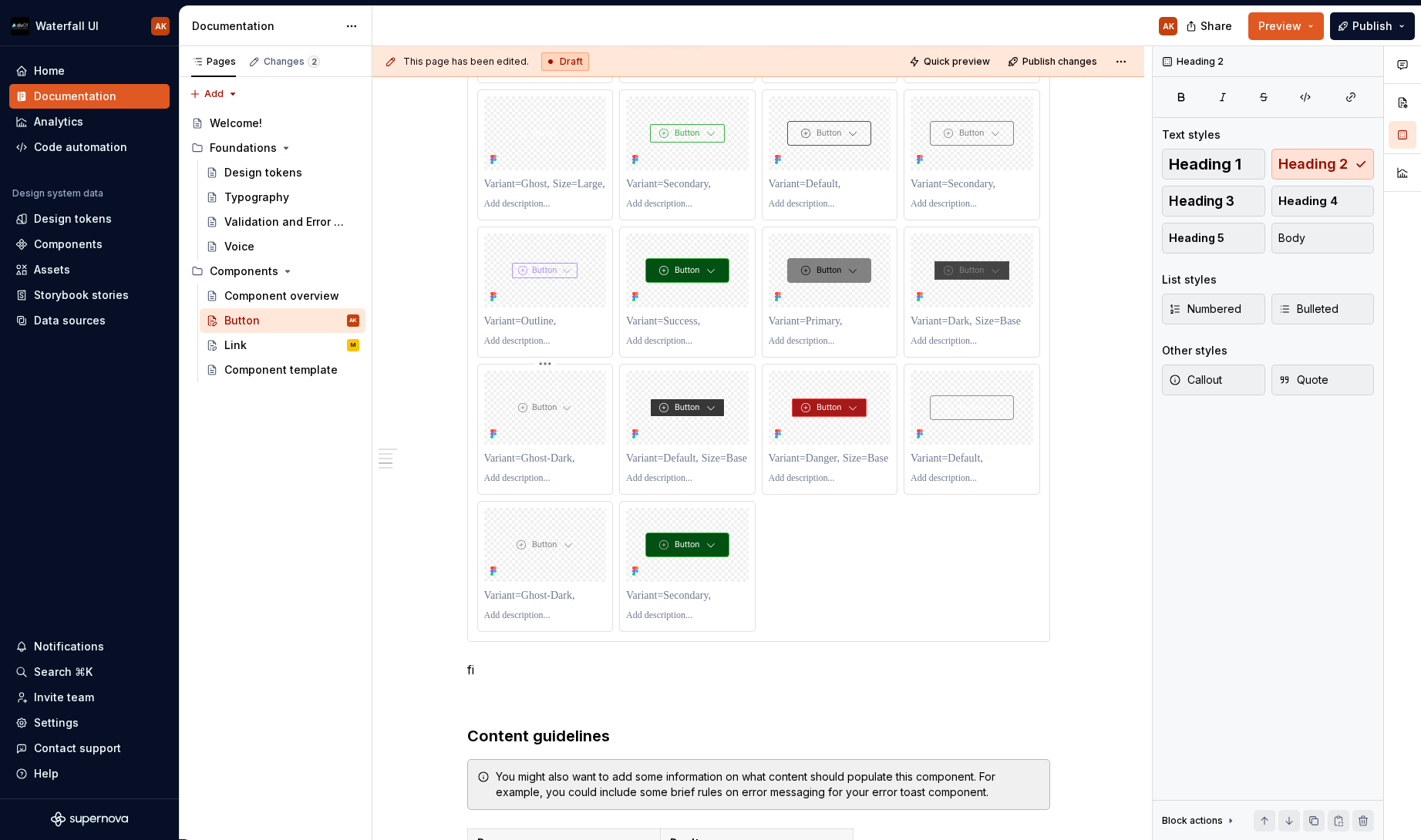
click at [496, 478] on p at bounding box center [545, 479] width 123 height 12
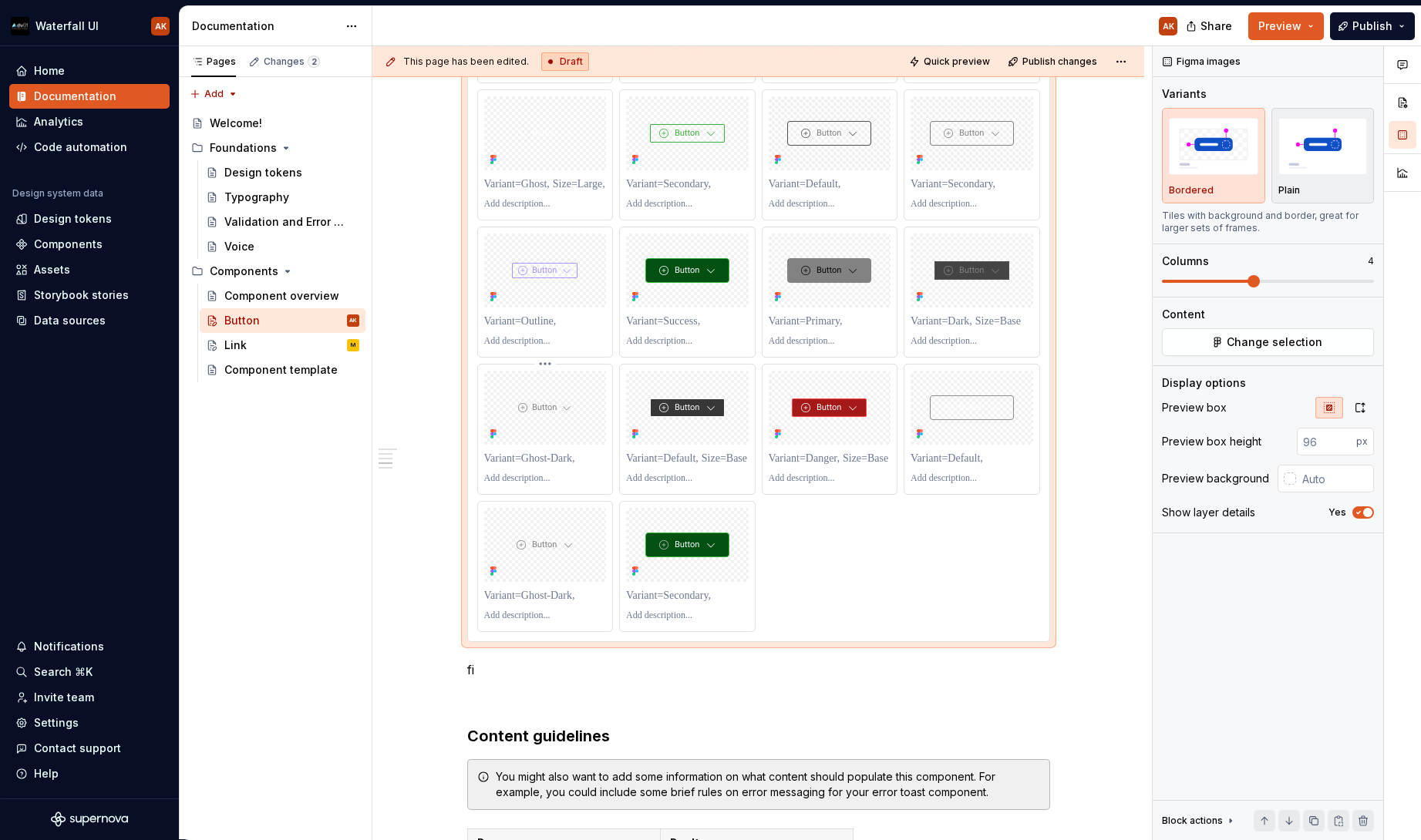
click at [482, 450] on div at bounding box center [545, 429] width 135 height 129
drag, startPoint x: 586, startPoint y: 449, endPoint x: 730, endPoint y: 488, distance: 149.2
click at [587, 451] on div at bounding box center [545, 458] width 123 height 22
click at [762, 488] on div at bounding box center [830, 429] width 135 height 129
click at [742, 540] on div at bounding box center [688, 545] width 123 height 74
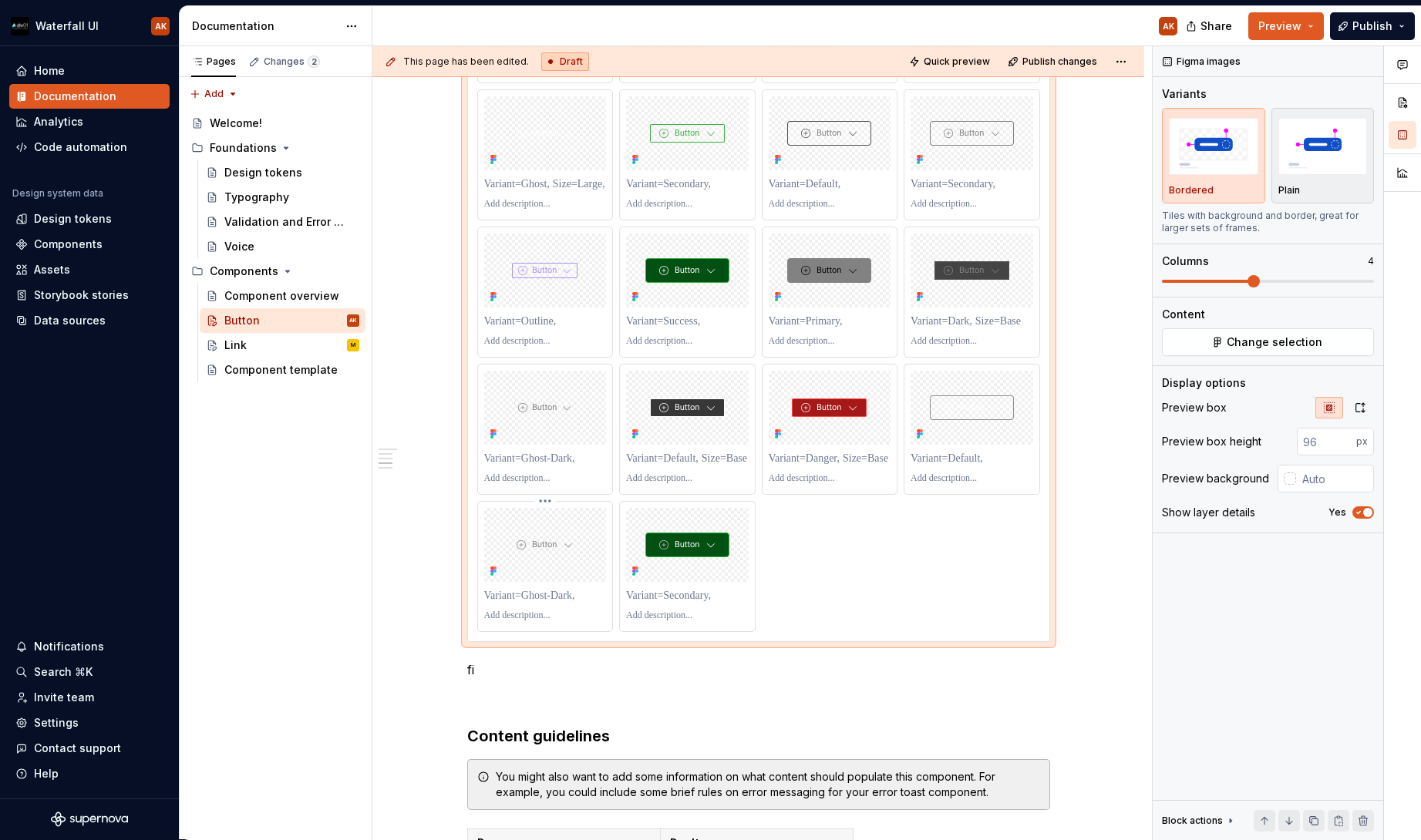
drag, startPoint x: 543, startPoint y: 562, endPoint x: 547, endPoint y: 543, distance: 19.4
click at [543, 563] on div at bounding box center [545, 545] width 123 height 74
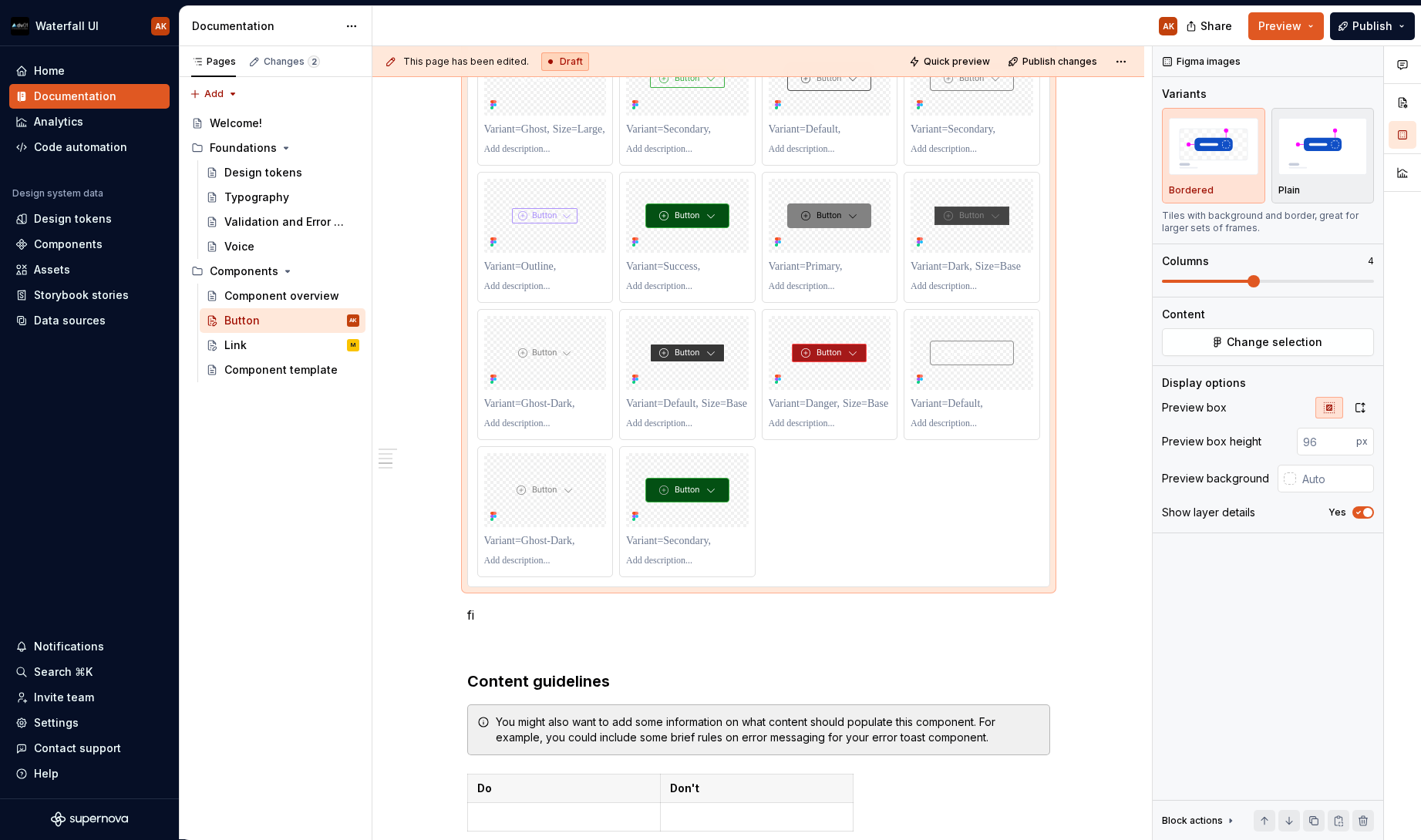
scroll to position [3597, 0]
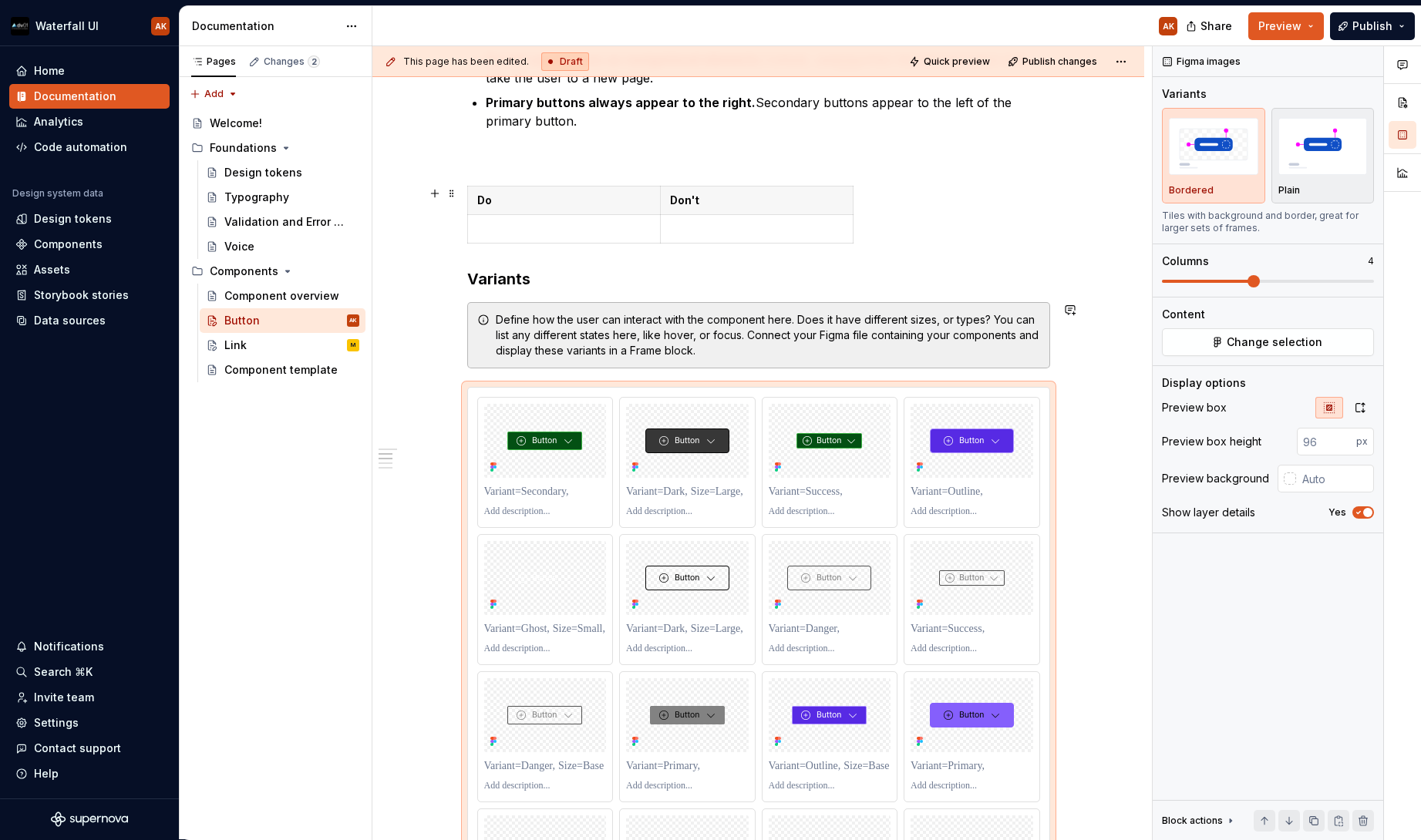
scroll to position [284, 0]
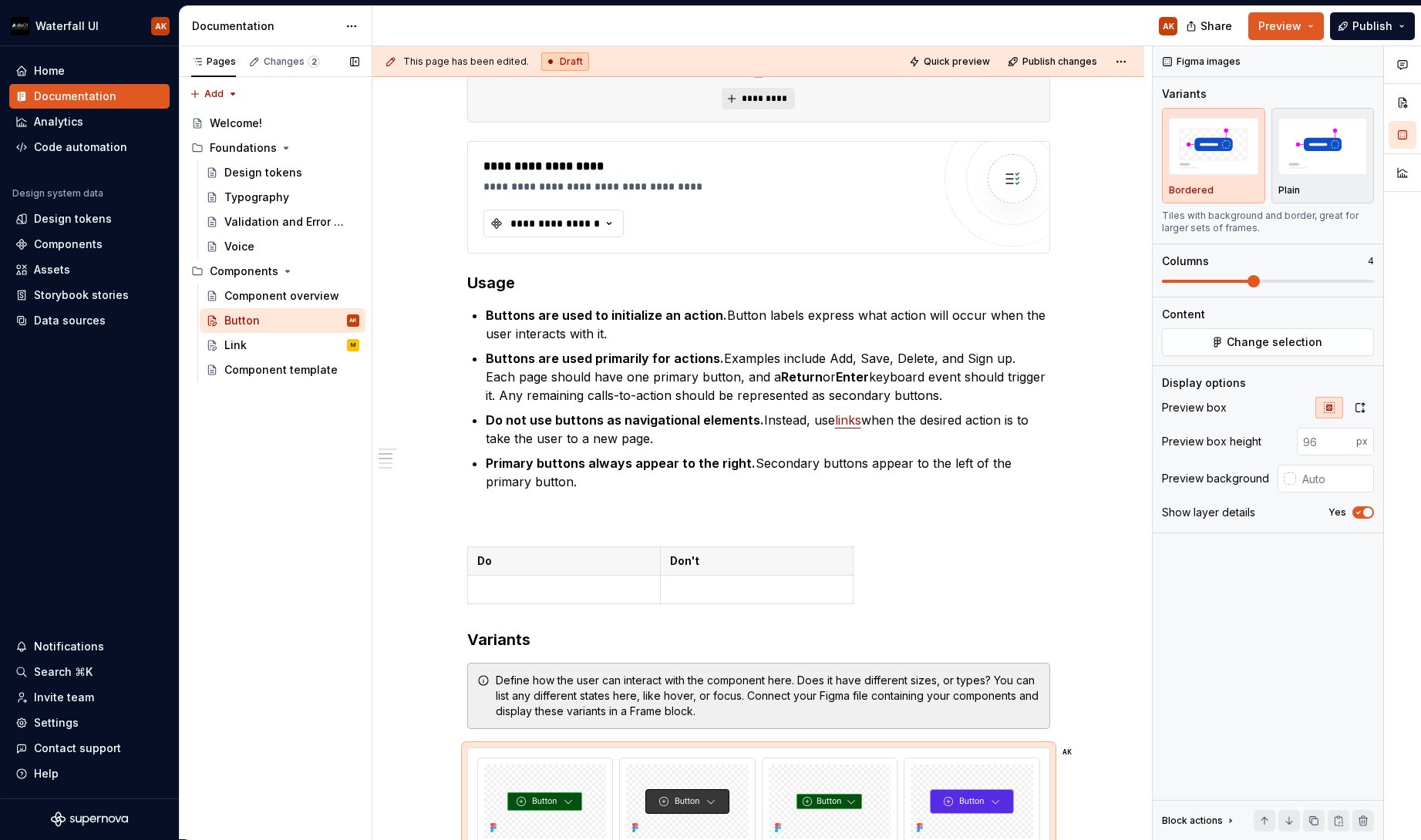
click at [237, 78] on div "Add" at bounding box center [275, 91] width 193 height 28
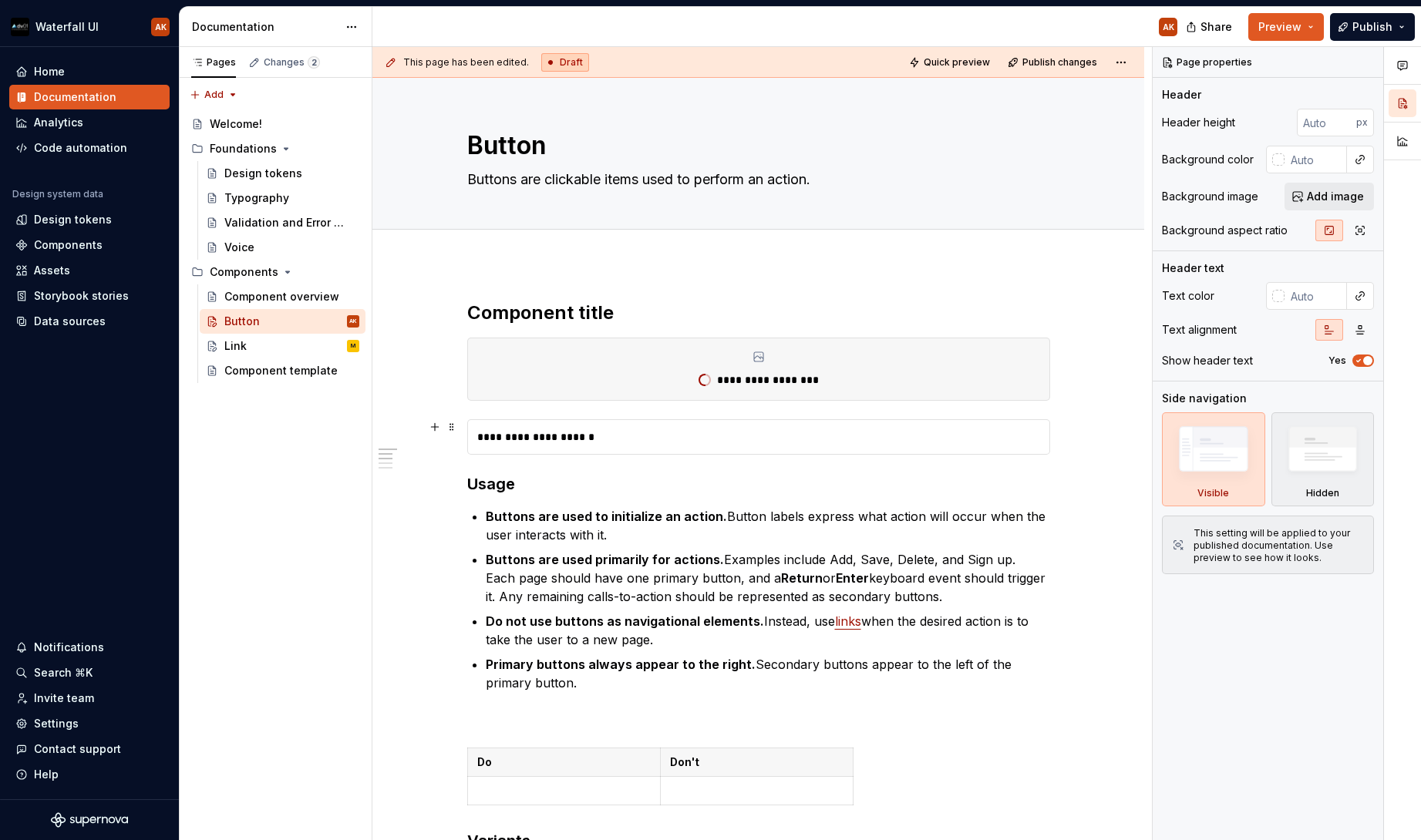
type textarea "*"
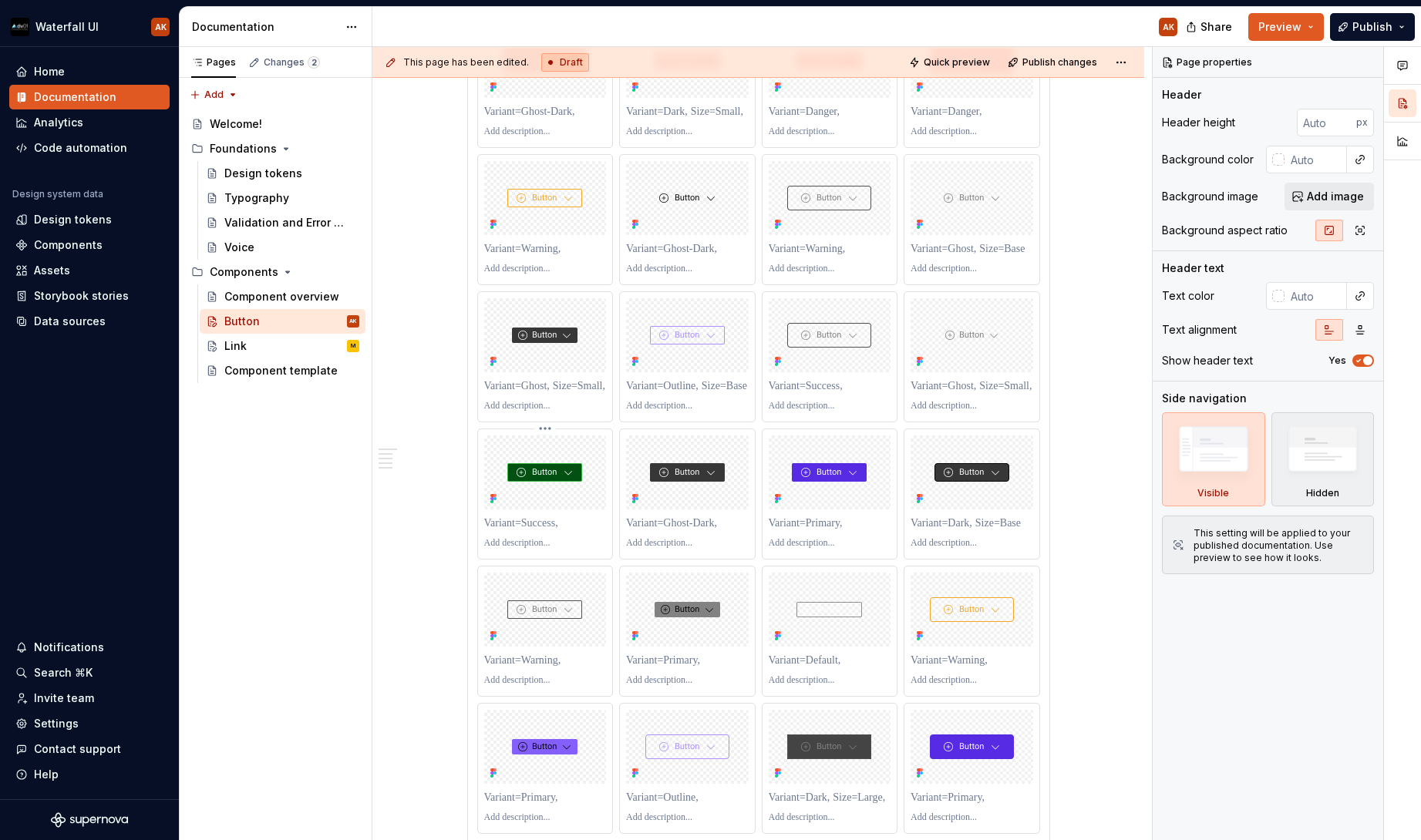
scroll to position [3526, 0]
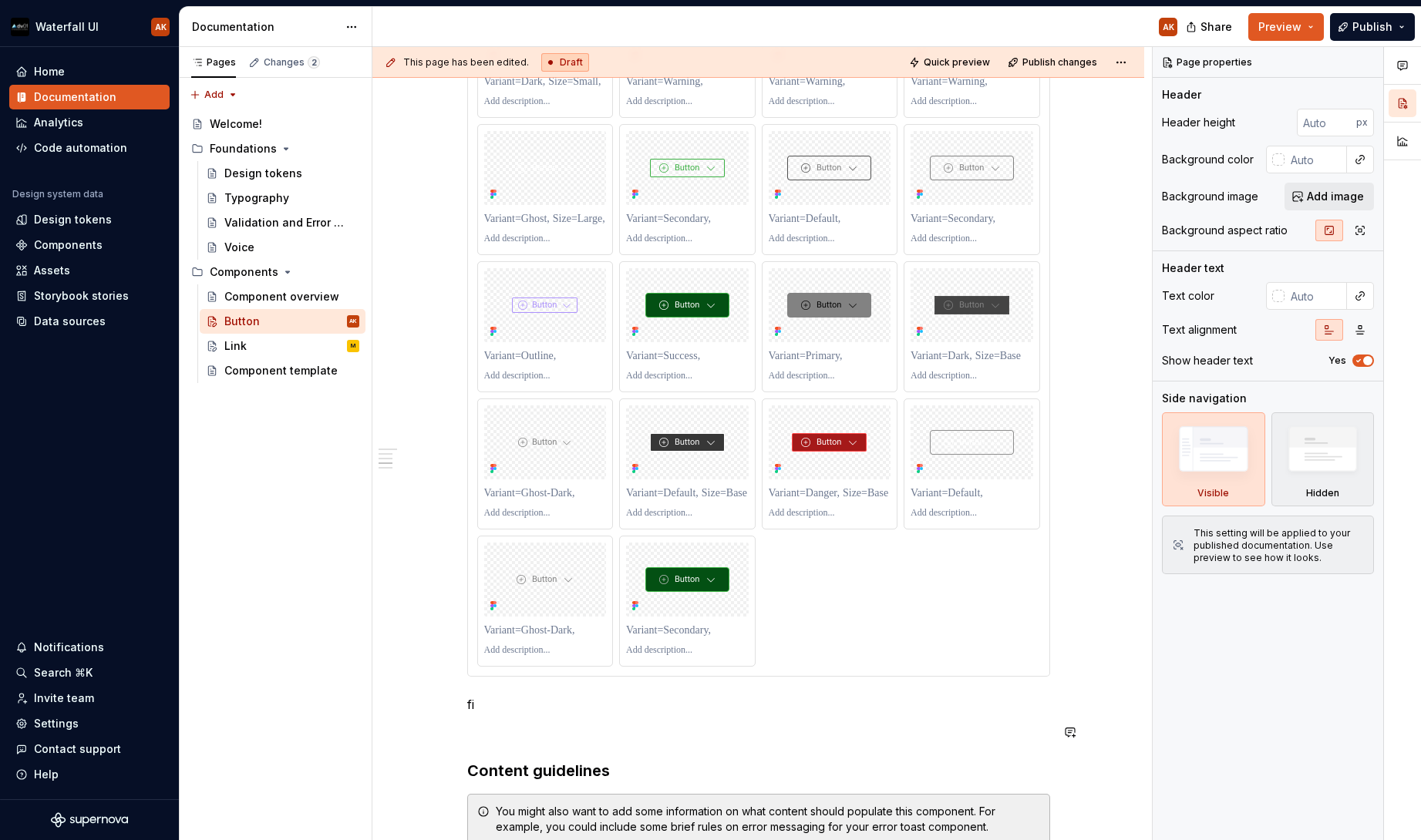
click at [499, 711] on p "fi" at bounding box center [759, 705] width 583 height 19
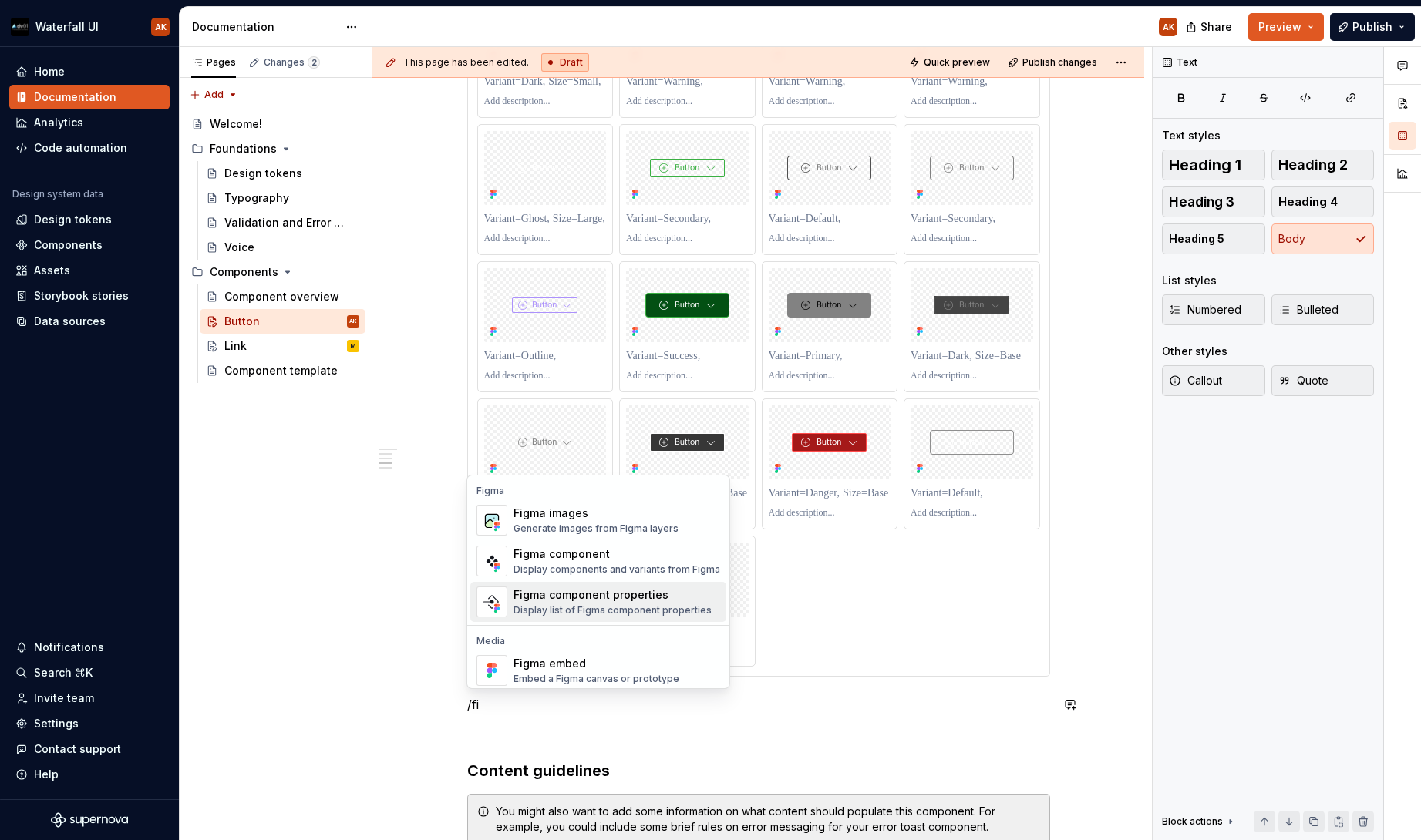
click at [561, 606] on div "Display list of Figma component properties" at bounding box center [613, 610] width 199 height 12
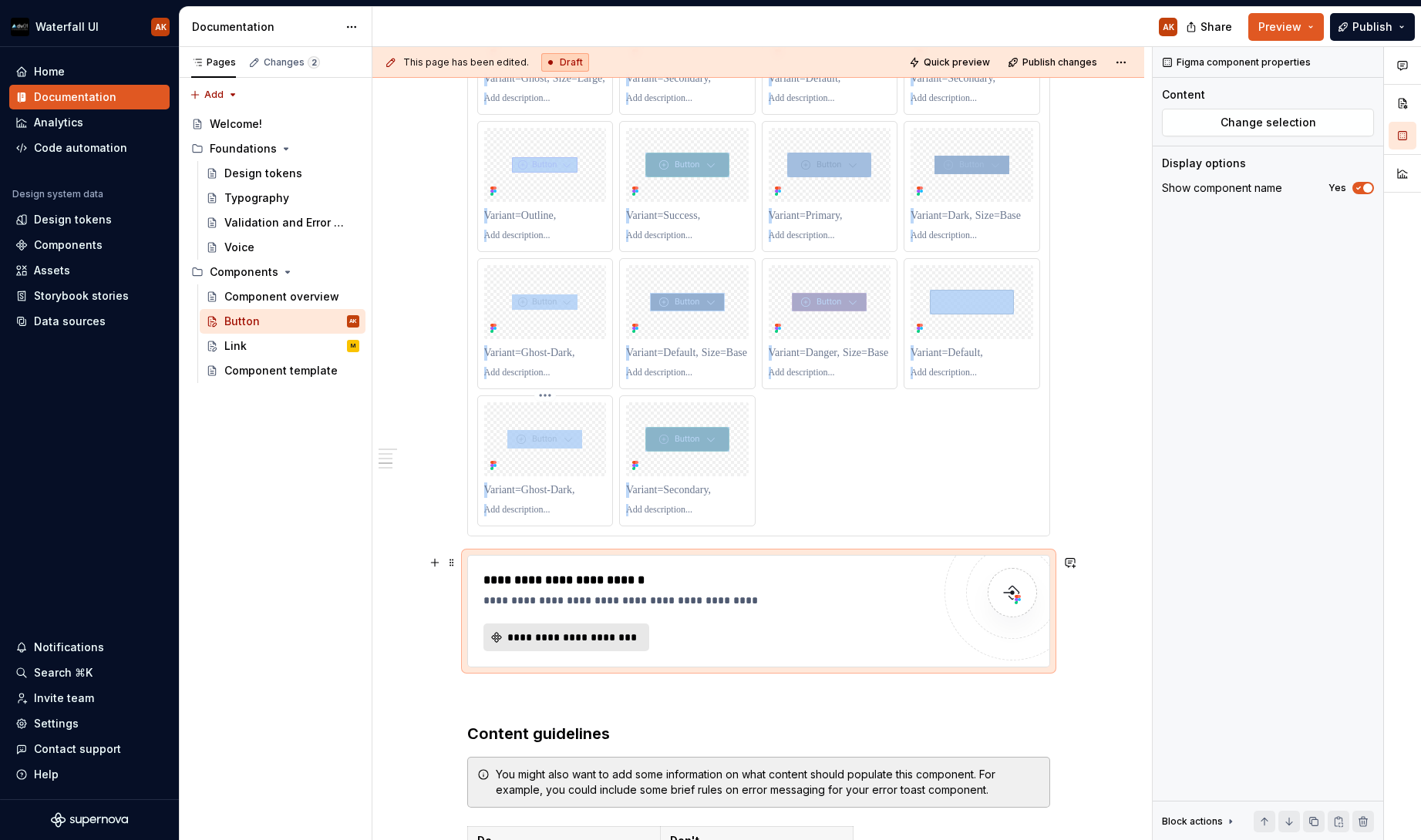
scroll to position [3662, 0]
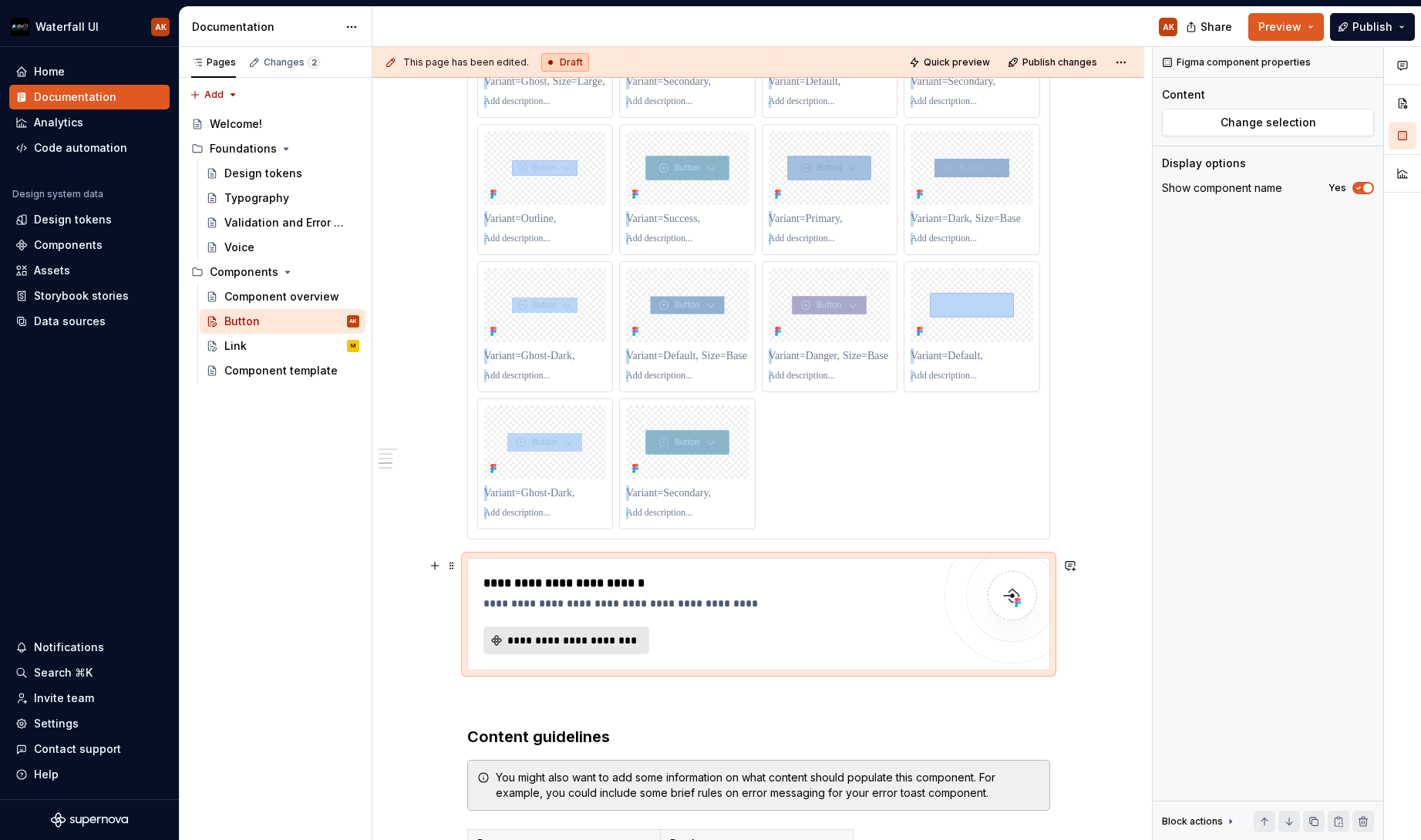
click at [570, 640] on span "**********" at bounding box center [572, 641] width 133 height 15
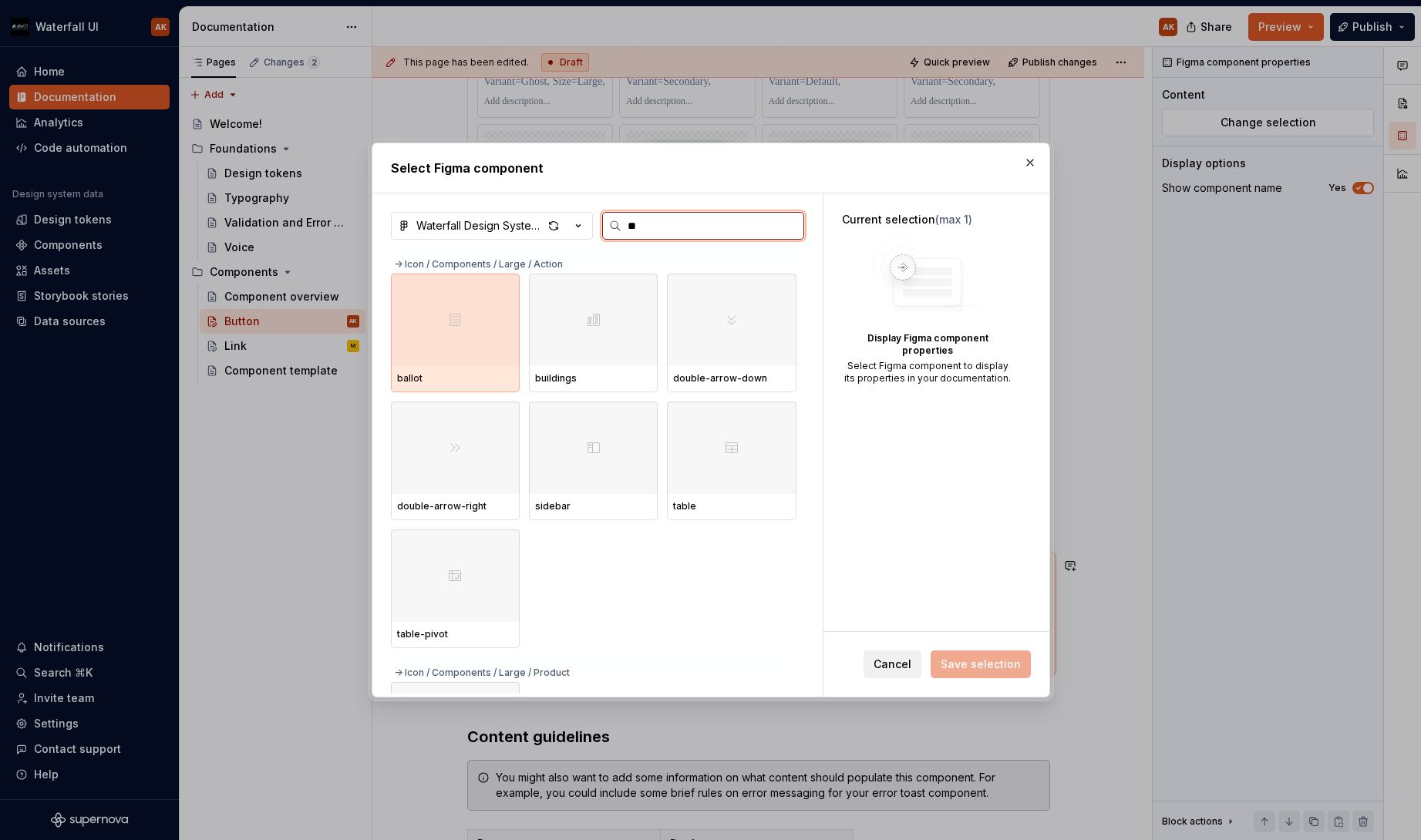
type input "***"
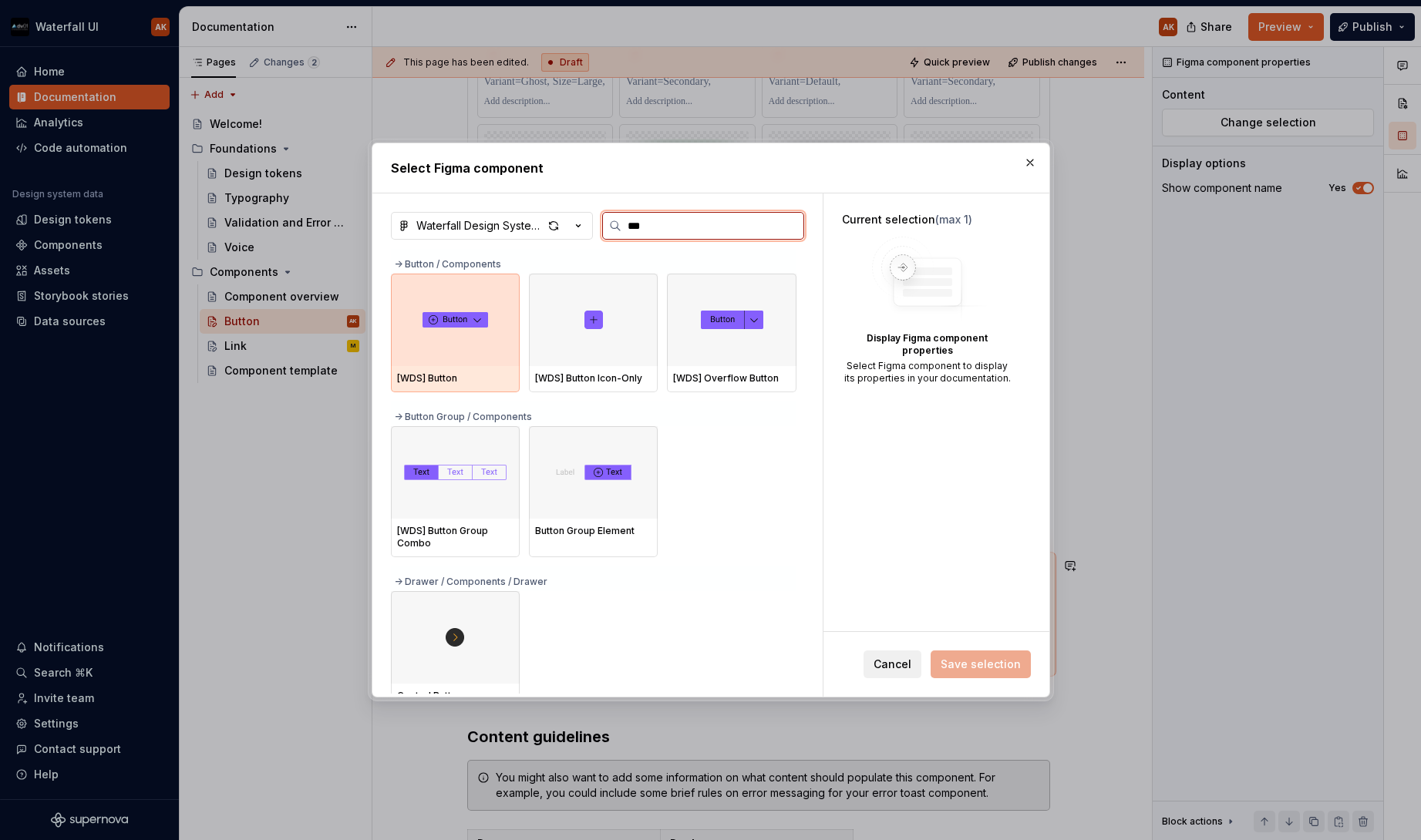
click at [470, 326] on img at bounding box center [455, 319] width 66 height 15
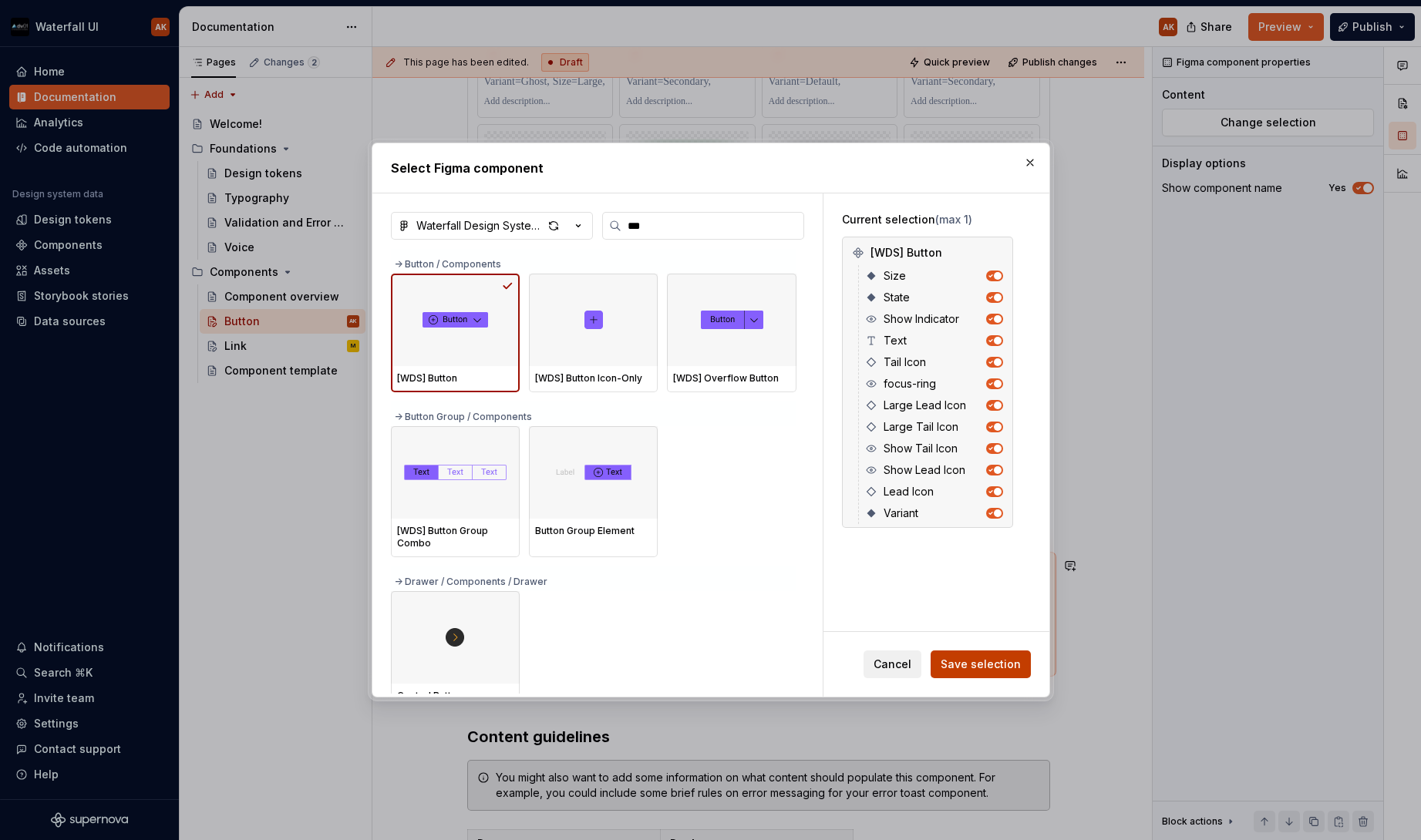
click at [994, 672] on button "Save selection" at bounding box center [981, 665] width 100 height 28
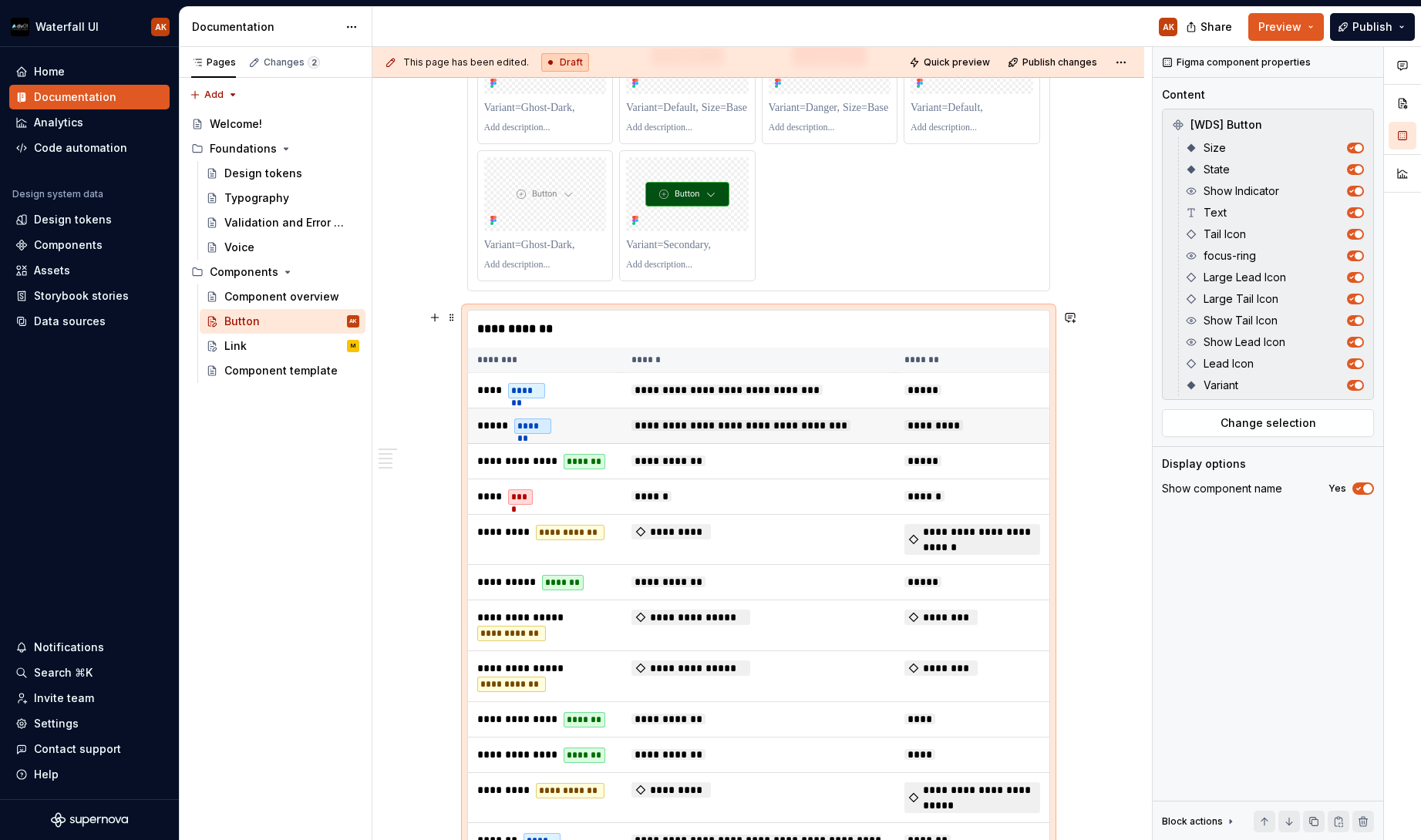
scroll to position [3922, 0]
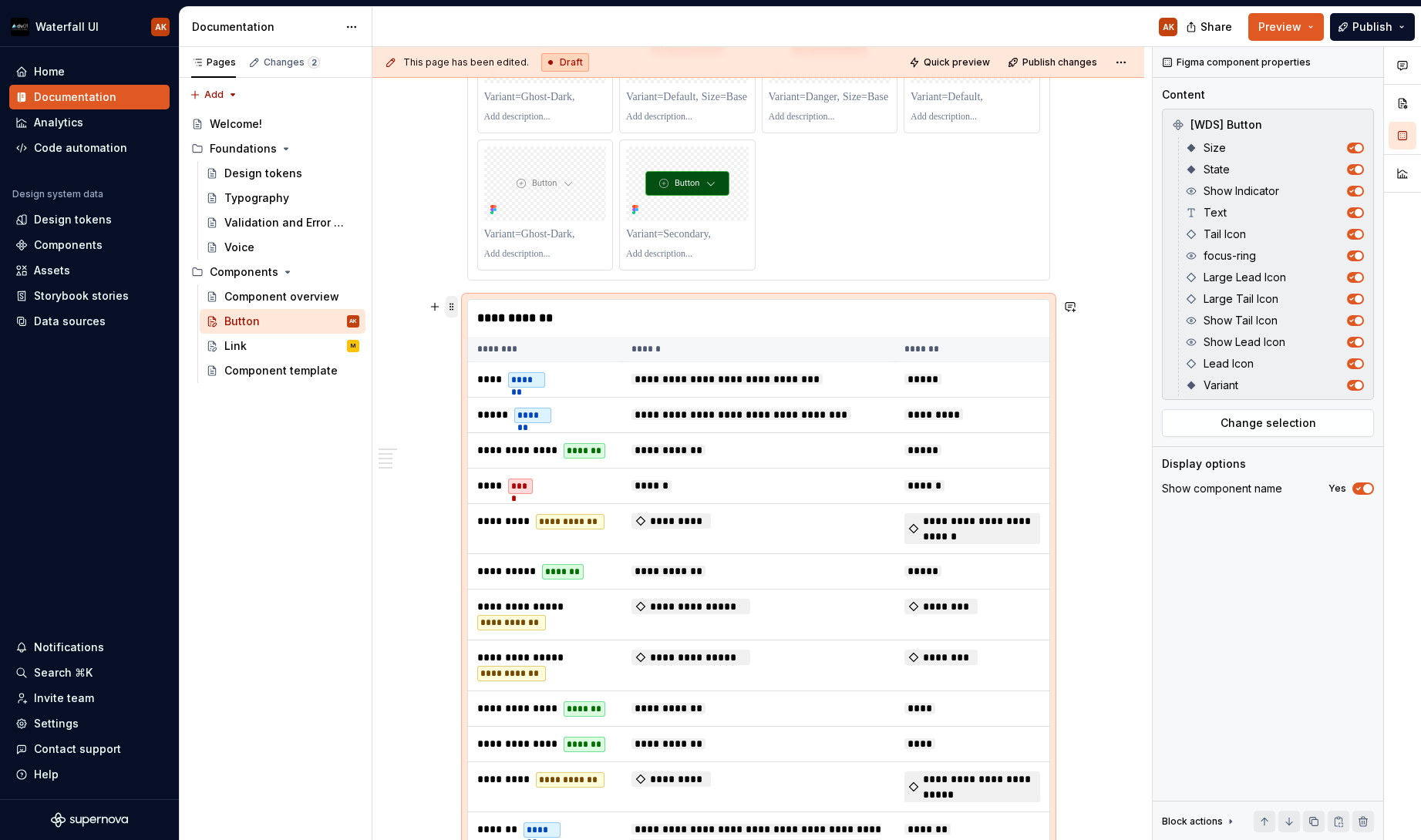
click at [451, 305] on span at bounding box center [451, 306] width 12 height 22
click at [473, 451] on div "Delete" at bounding box center [523, 447] width 100 height 15
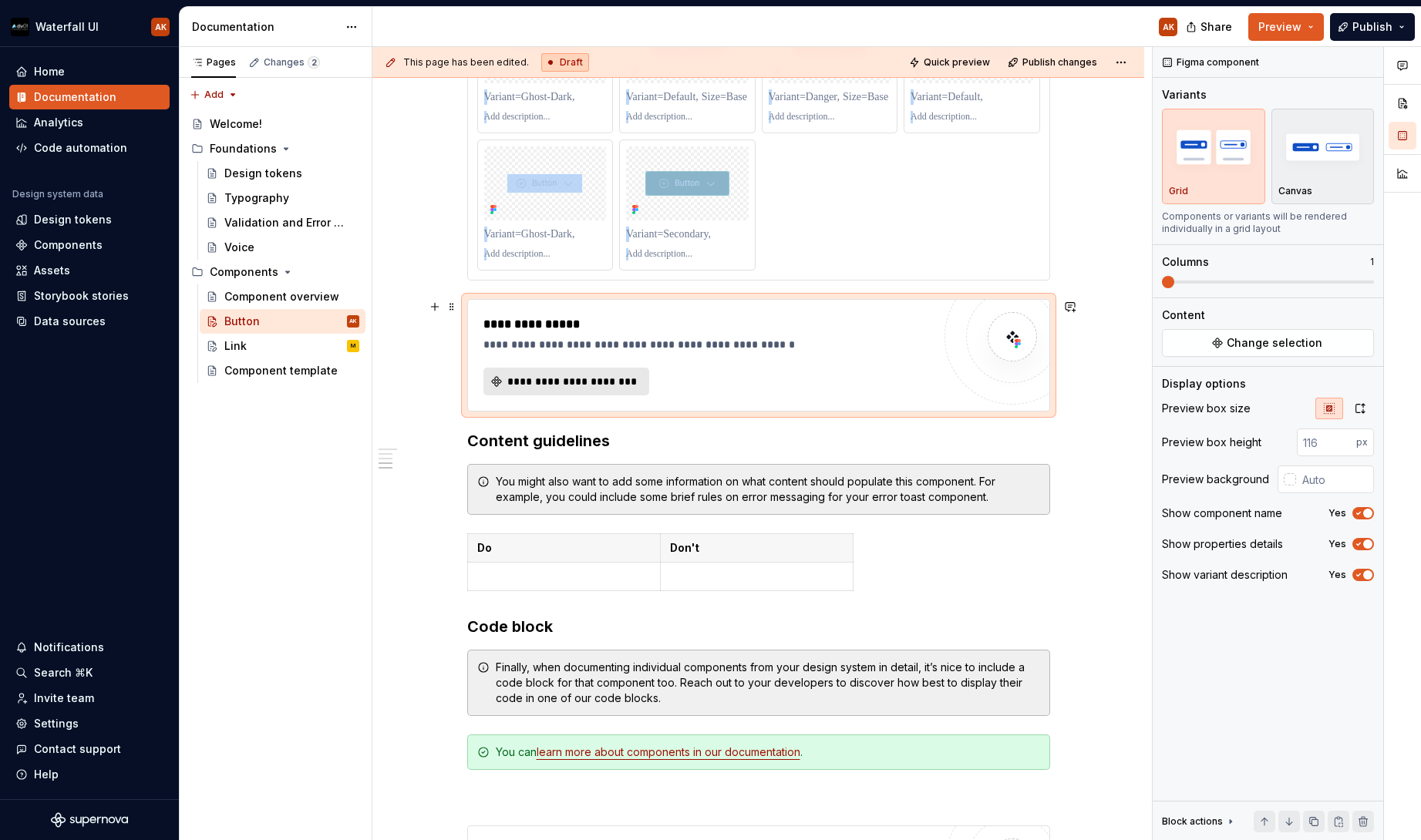
click at [574, 380] on span "**********" at bounding box center [572, 381] width 133 height 15
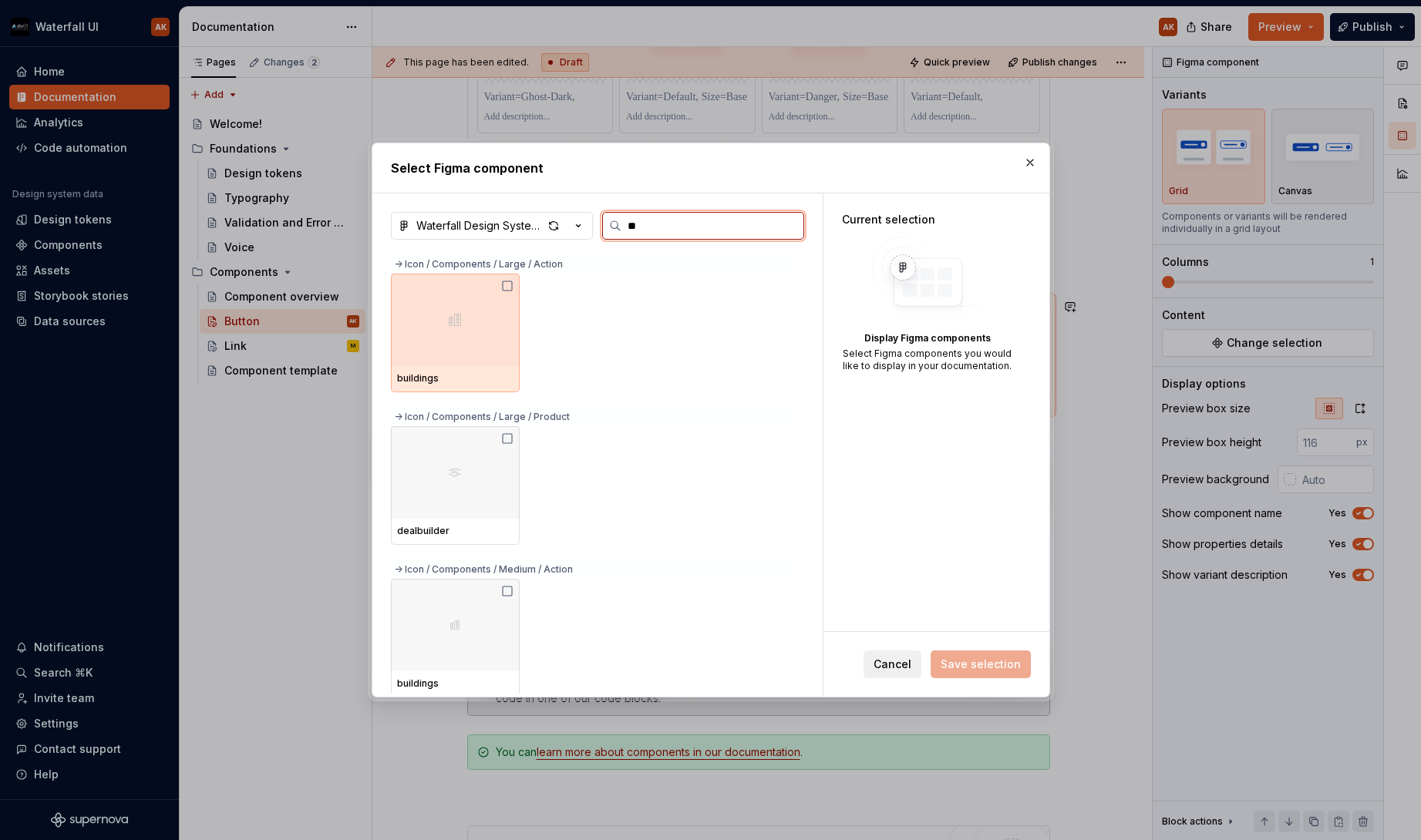
type input "***"
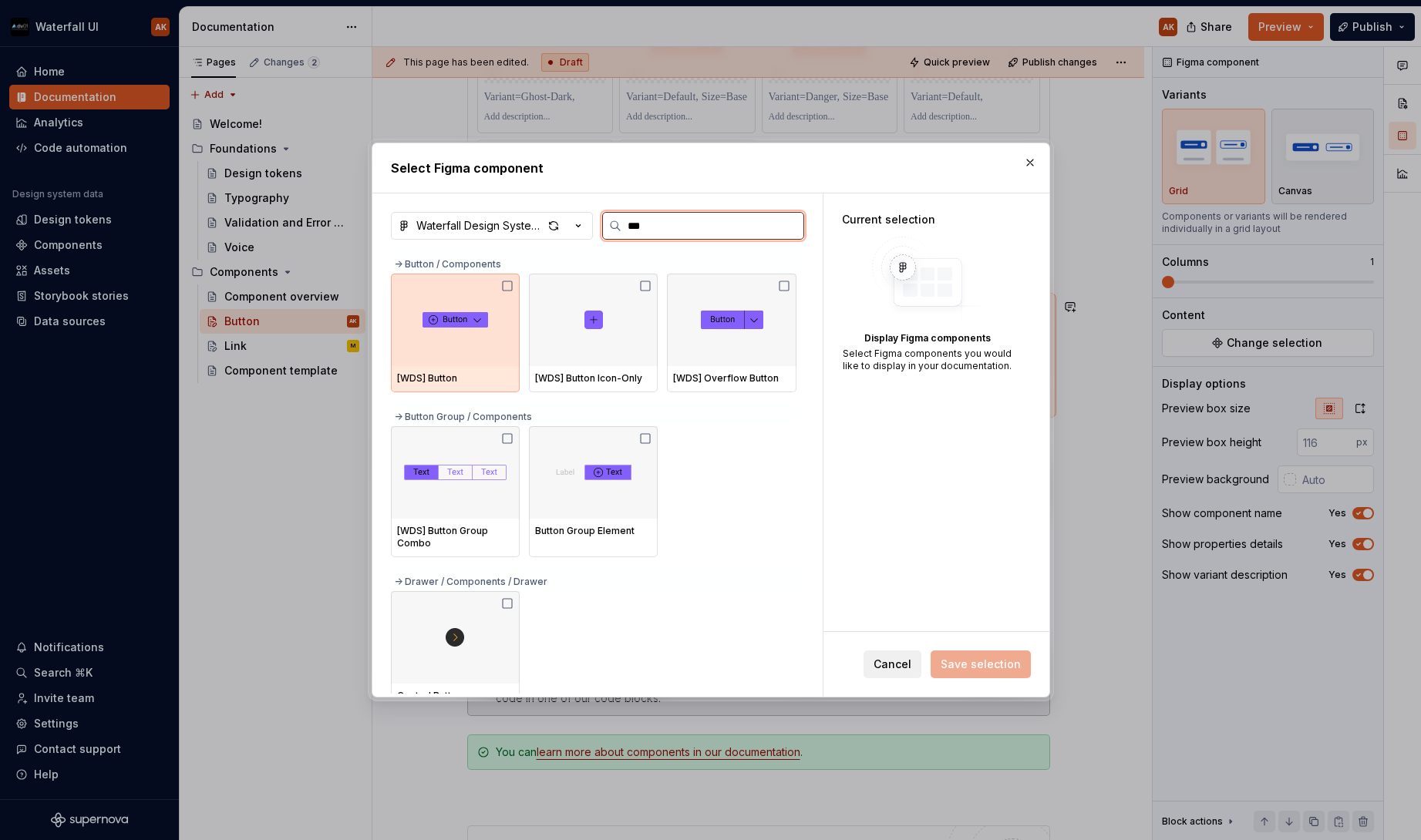
click at [455, 319] on img at bounding box center [455, 319] width 66 height 15
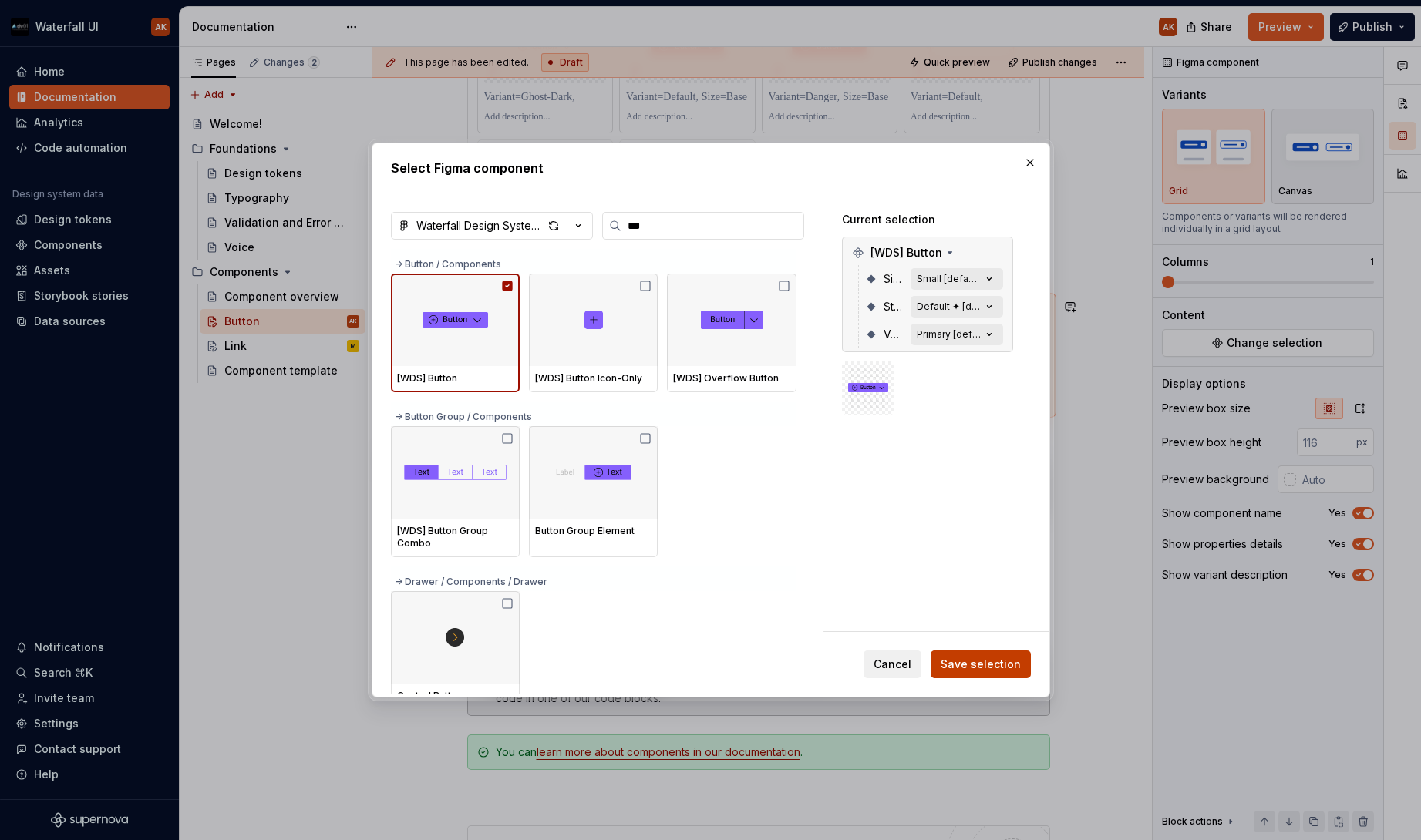
click at [981, 669] on span "Save selection" at bounding box center [981, 664] width 81 height 15
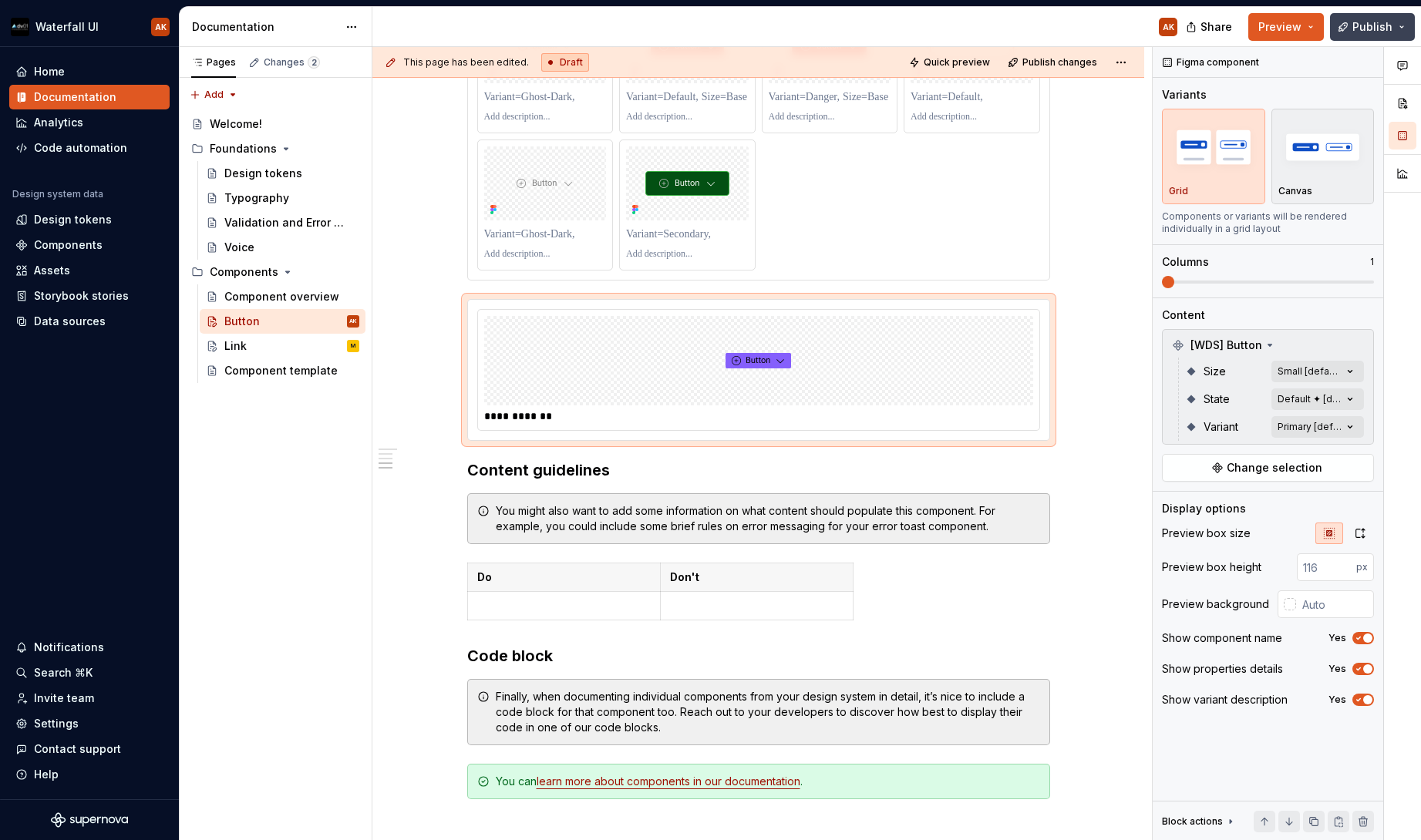
click at [1362, 32] on span "Publish" at bounding box center [1372, 27] width 40 height 15
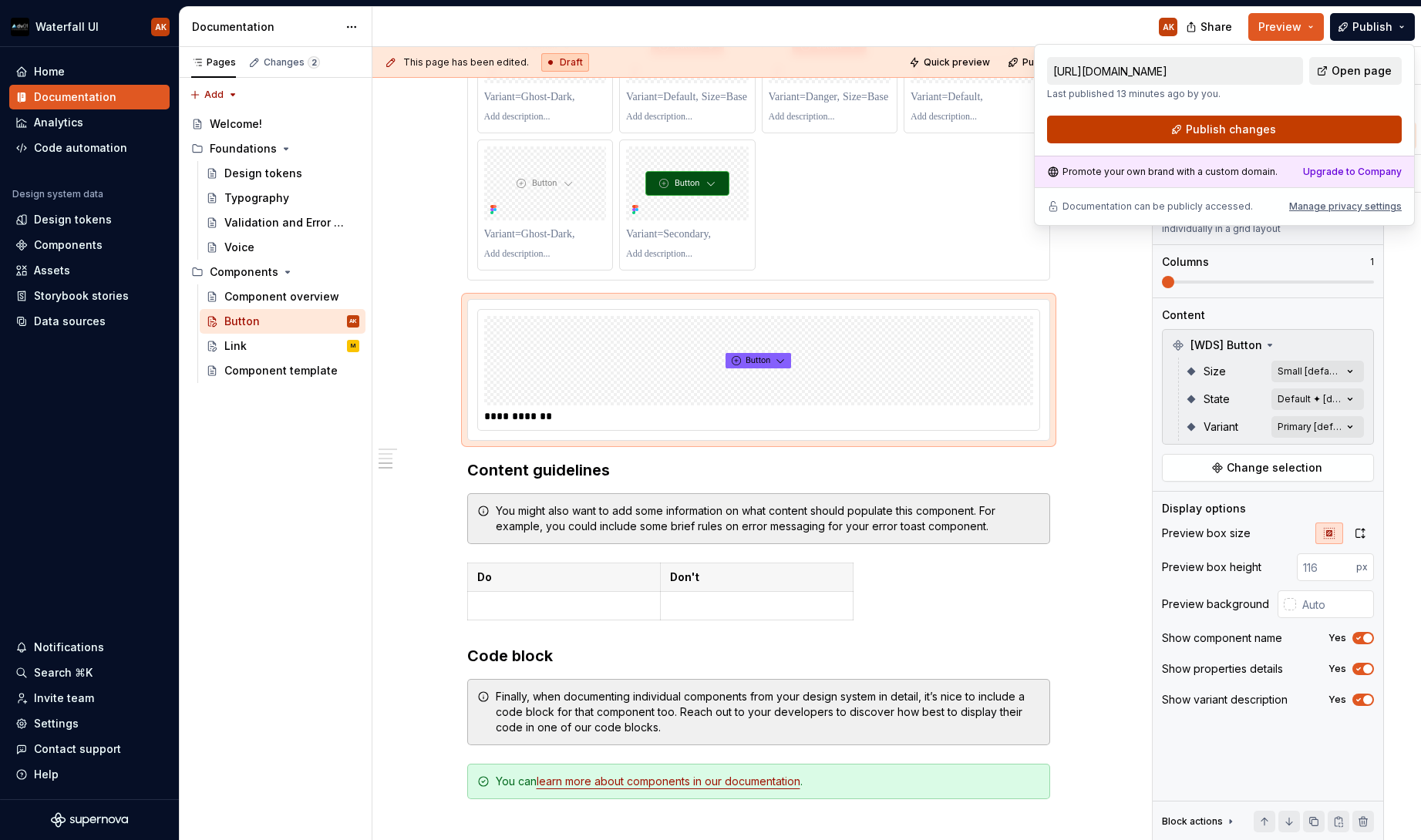
click at [1288, 129] on button "Publish changes" at bounding box center [1224, 129] width 355 height 28
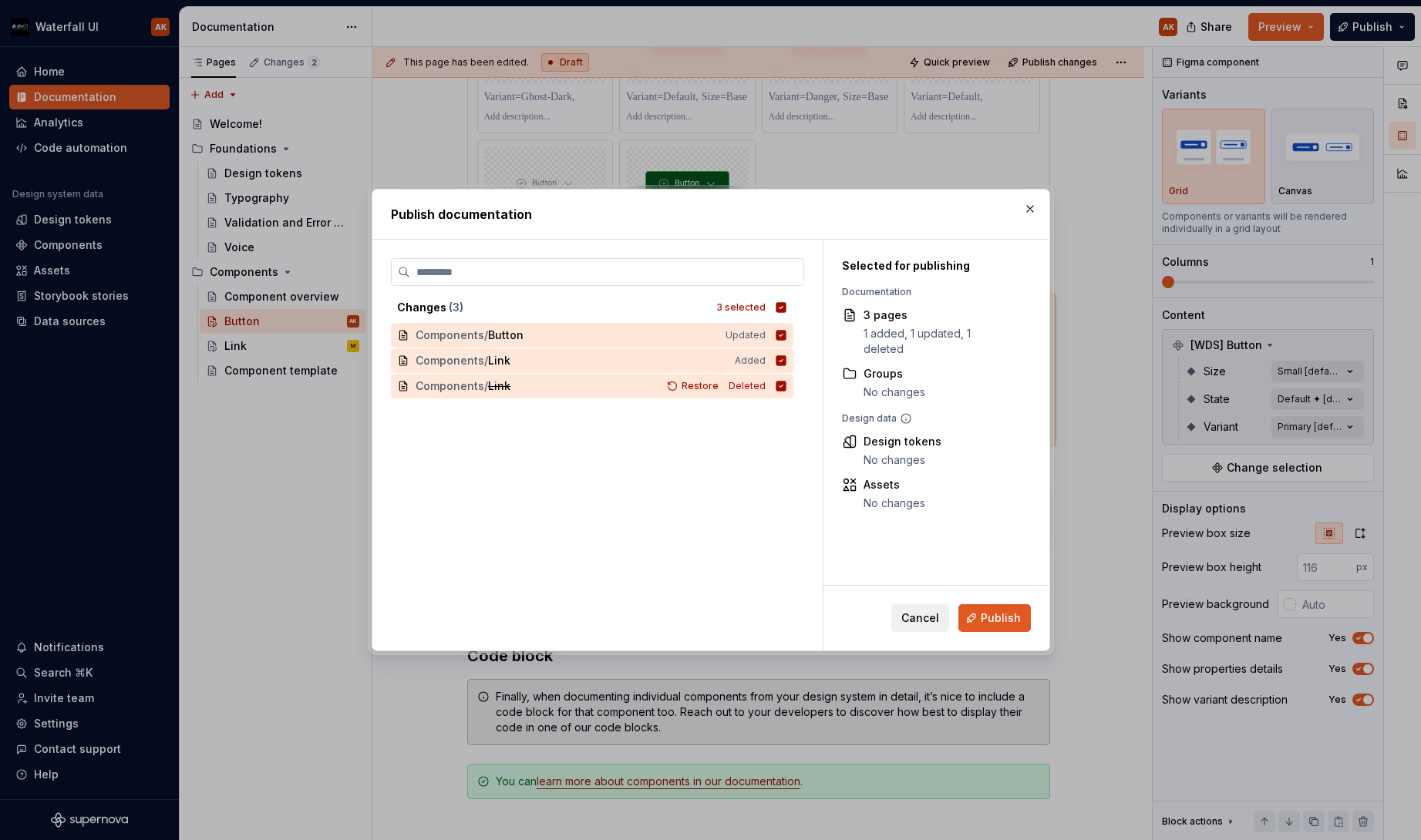
click at [1002, 621] on span "Publish" at bounding box center [1000, 618] width 40 height 15
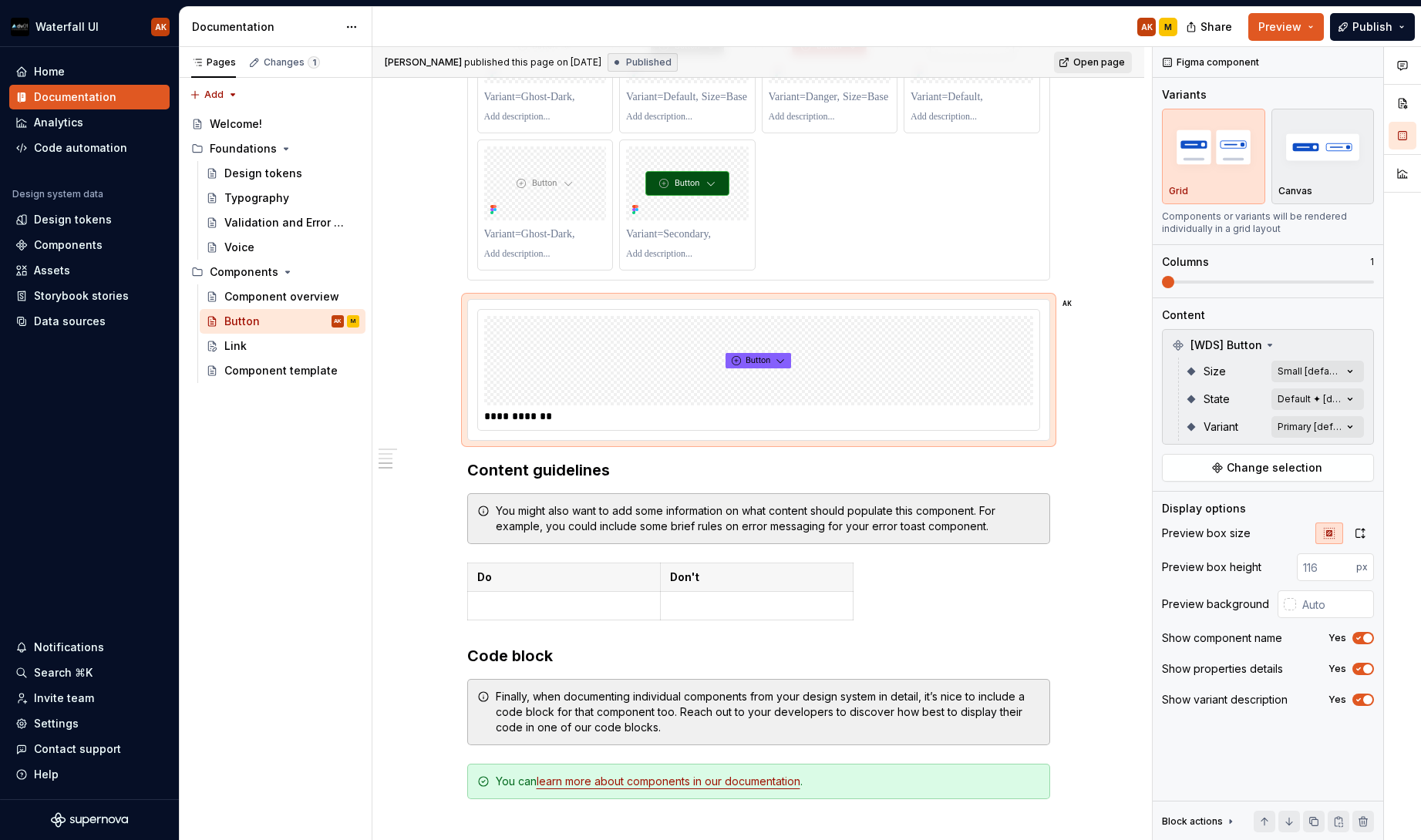
click at [1089, 60] on span "Open page" at bounding box center [1099, 62] width 52 height 12
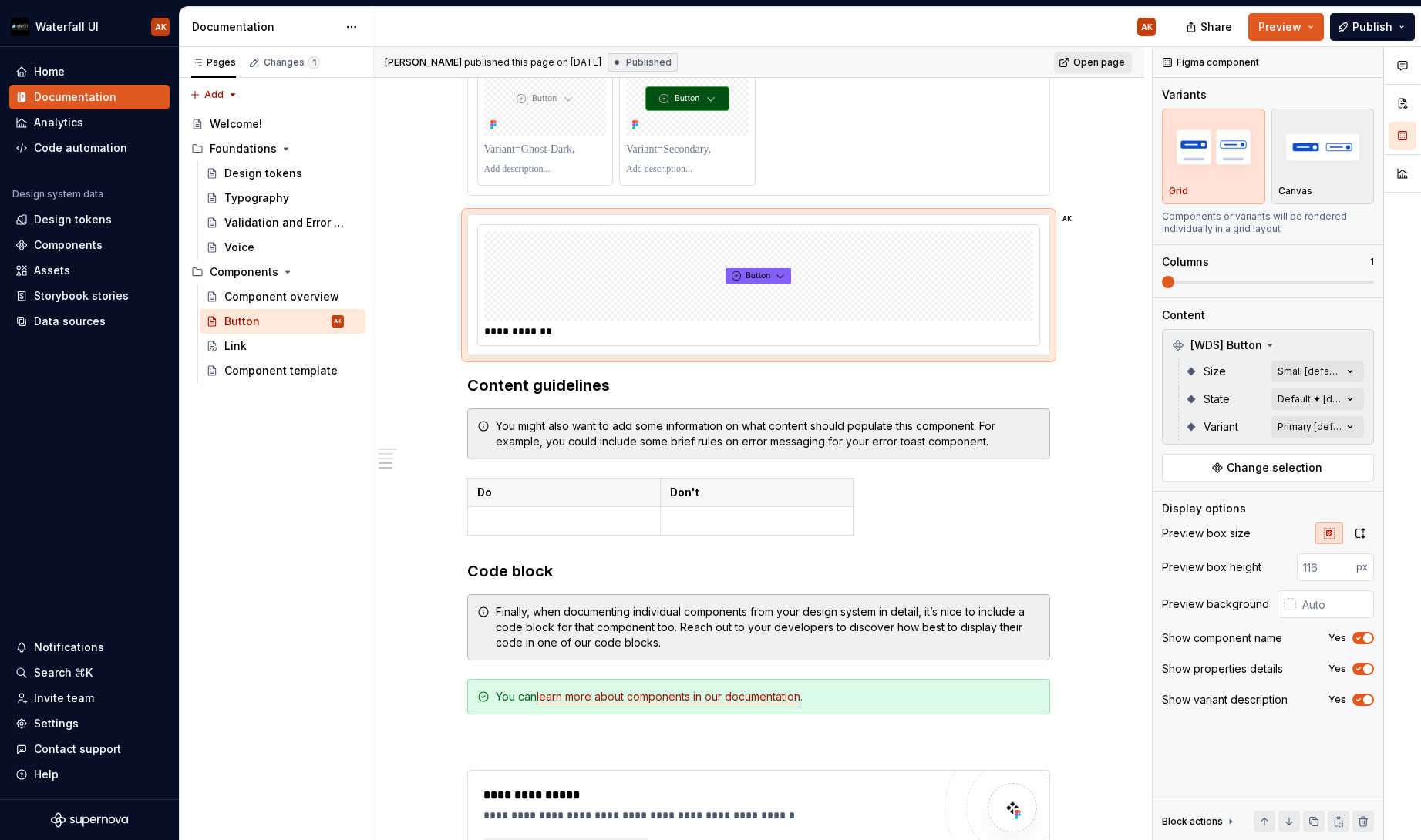
scroll to position [3837, 0]
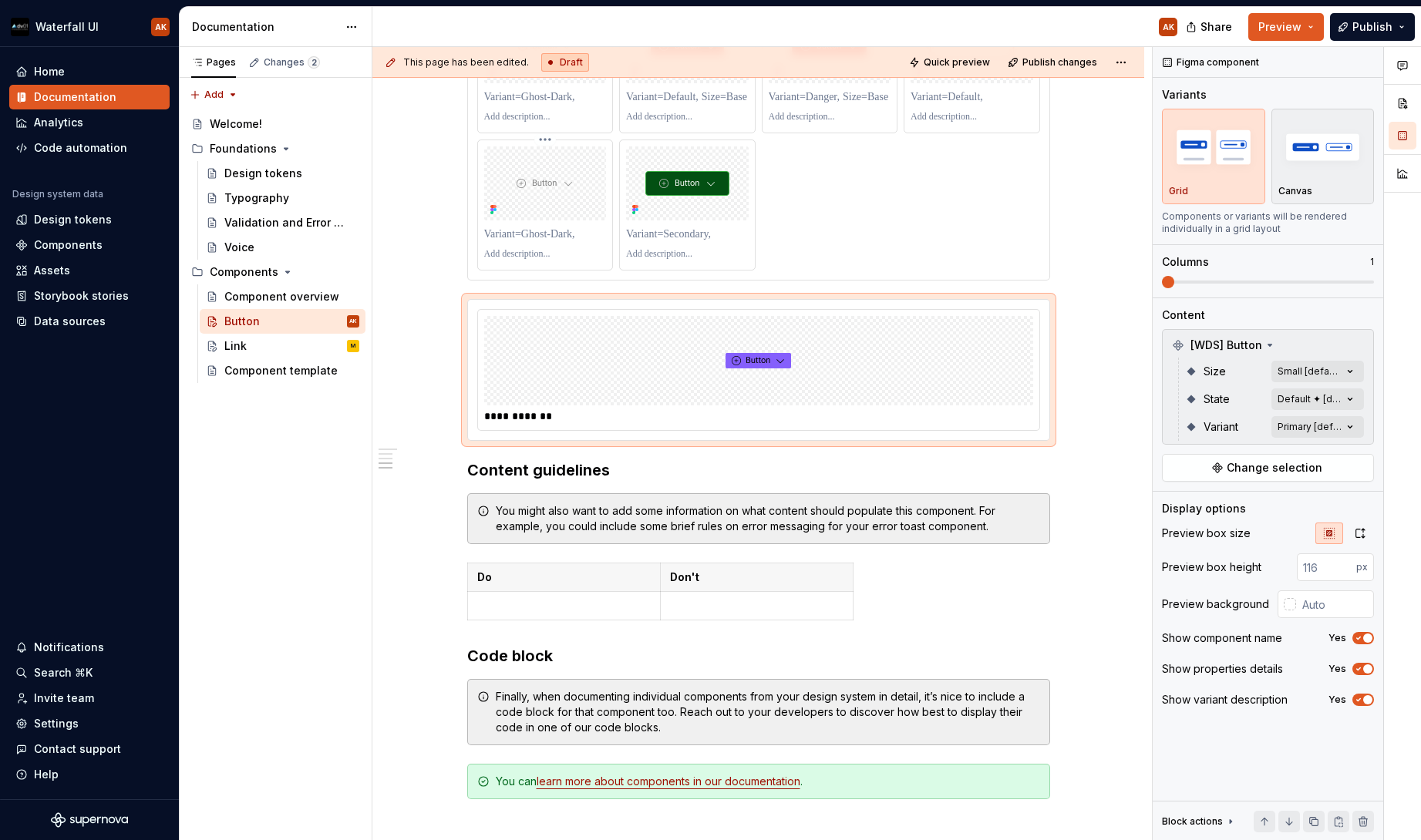
click at [528, 266] on div at bounding box center [545, 205] width 135 height 129
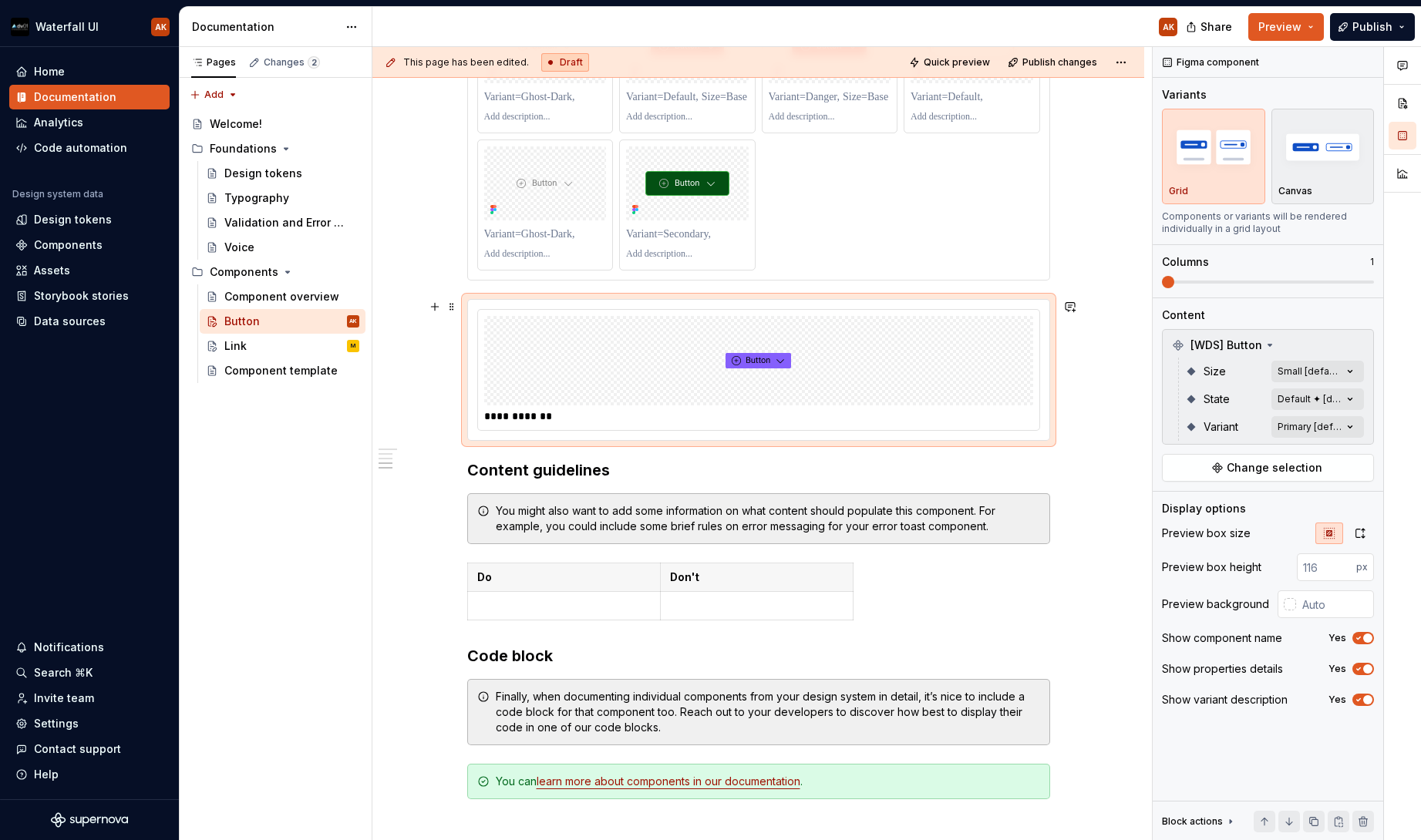
click at [929, 335] on div at bounding box center [759, 361] width 549 height 90
click at [1198, 284] on span at bounding box center [1268, 282] width 212 height 12
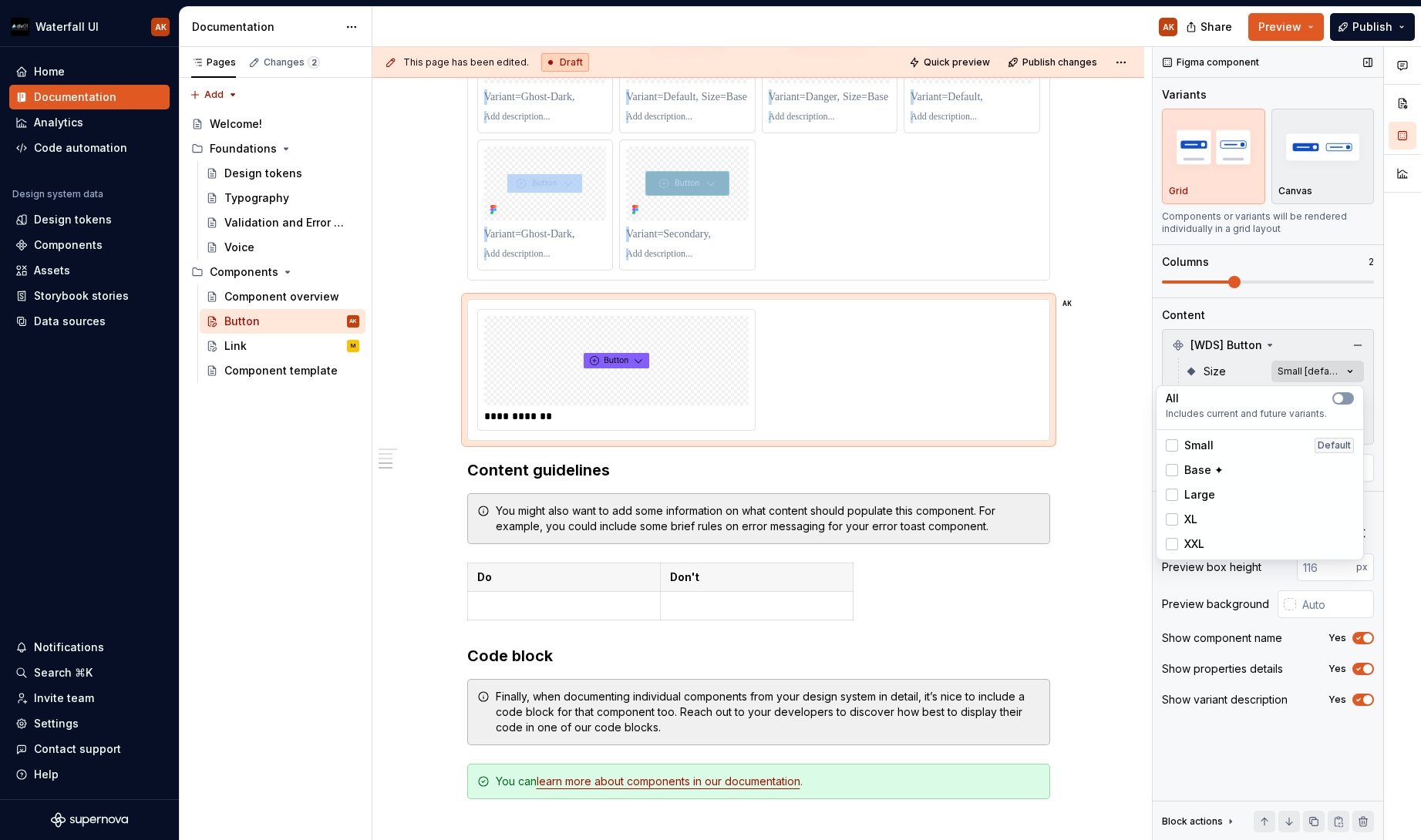
click at [1329, 375] on div "Comments Open comments No comments yet Select ‘Comment’ from the block context …" at bounding box center [1287, 444] width 269 height 794
click at [1343, 399] on icon "button" at bounding box center [1339, 399] width 12 height 9
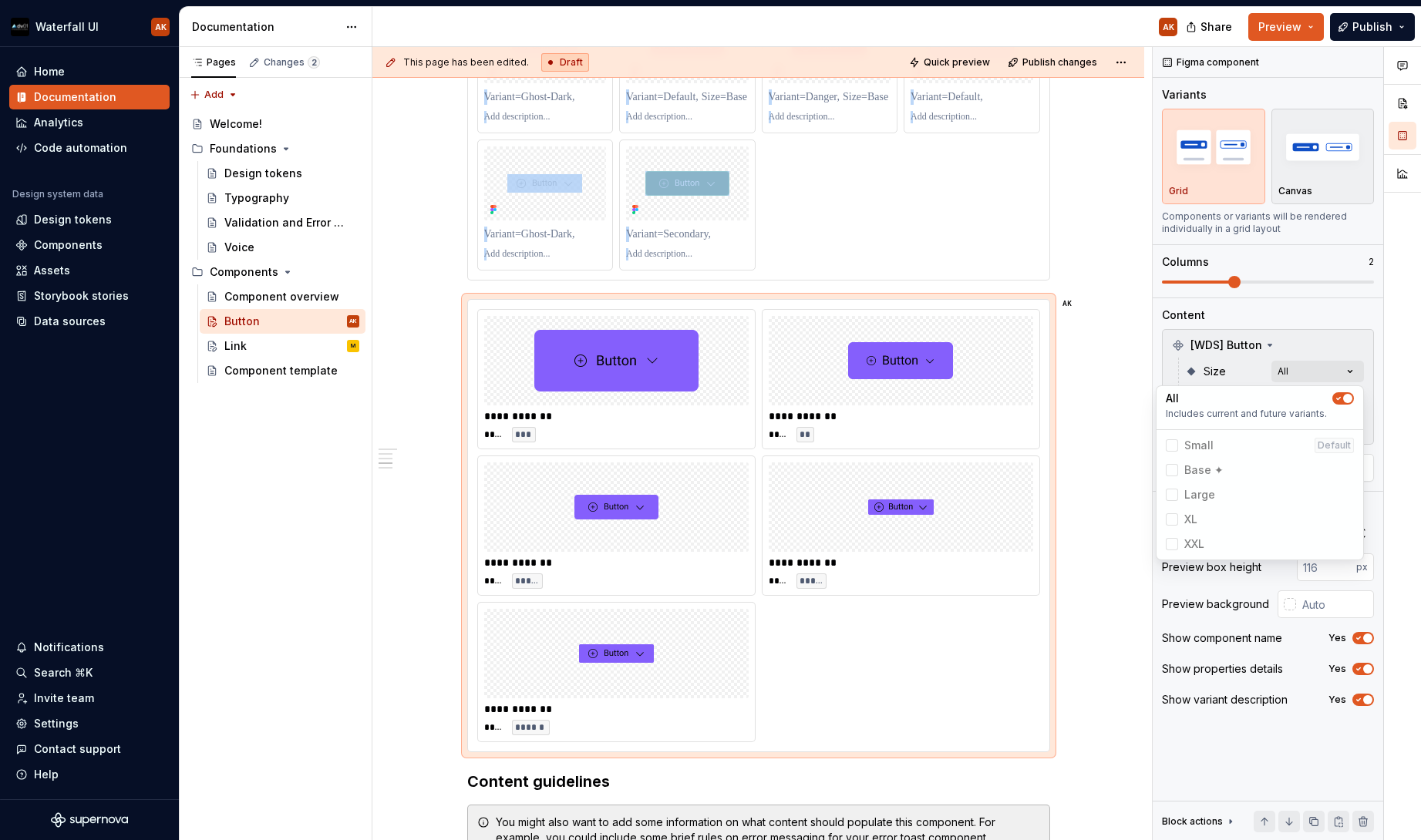
click at [1089, 530] on html "Waterfall UI AK Home Documentation Analytics Code automation Design system data…" at bounding box center [710, 420] width 1421 height 840
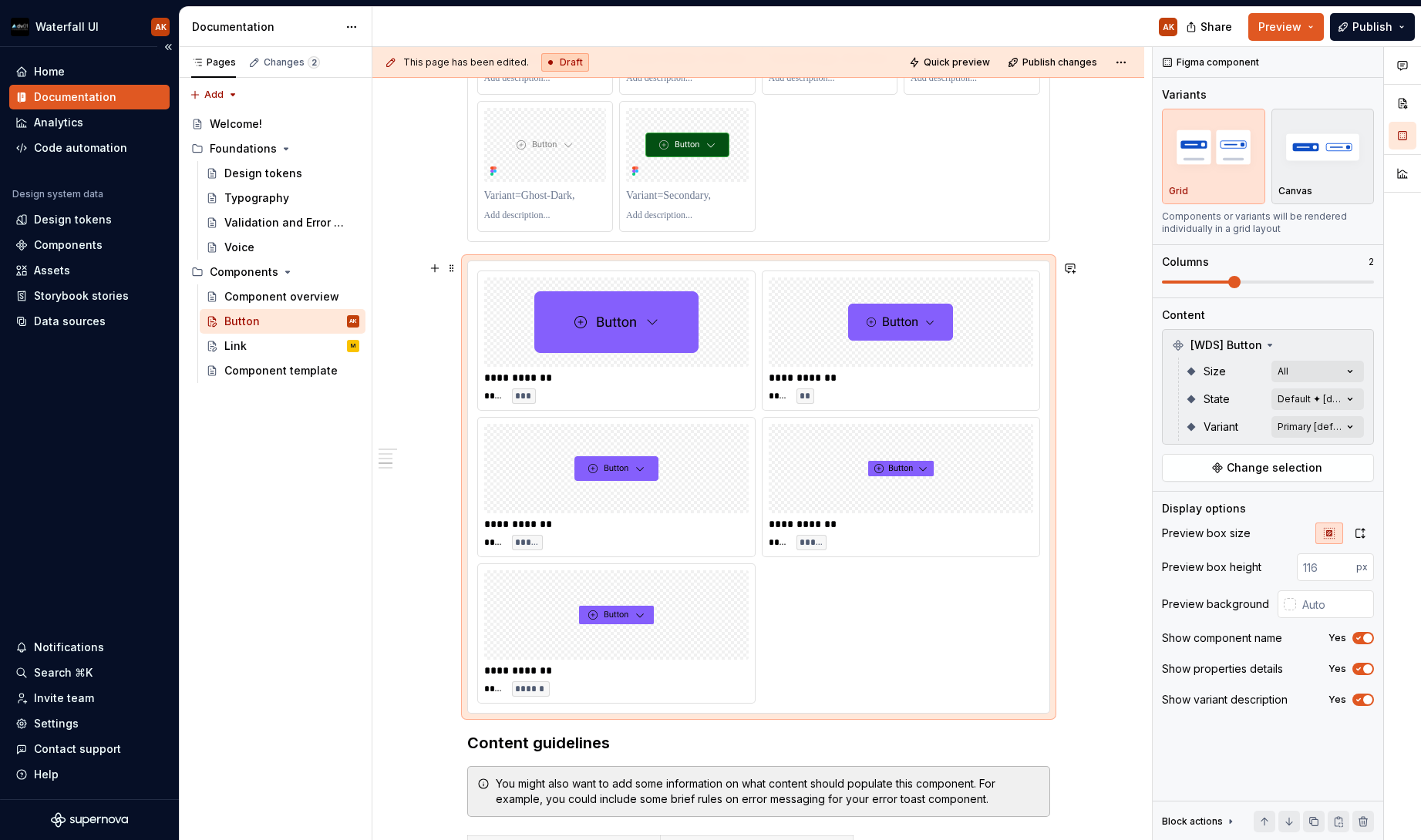
scroll to position [3868, 0]
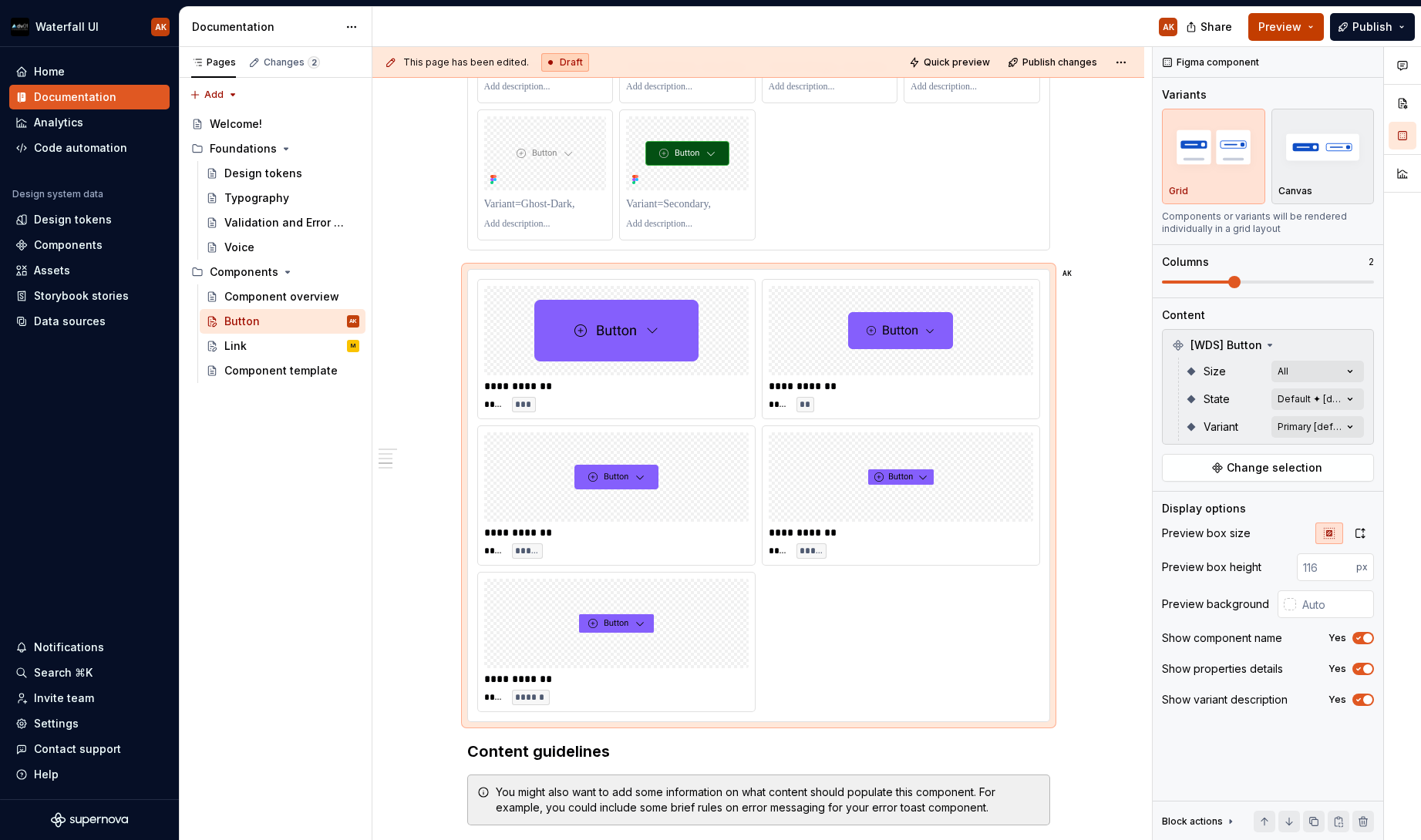
click at [1290, 28] on span "Preview" at bounding box center [1280, 27] width 43 height 15
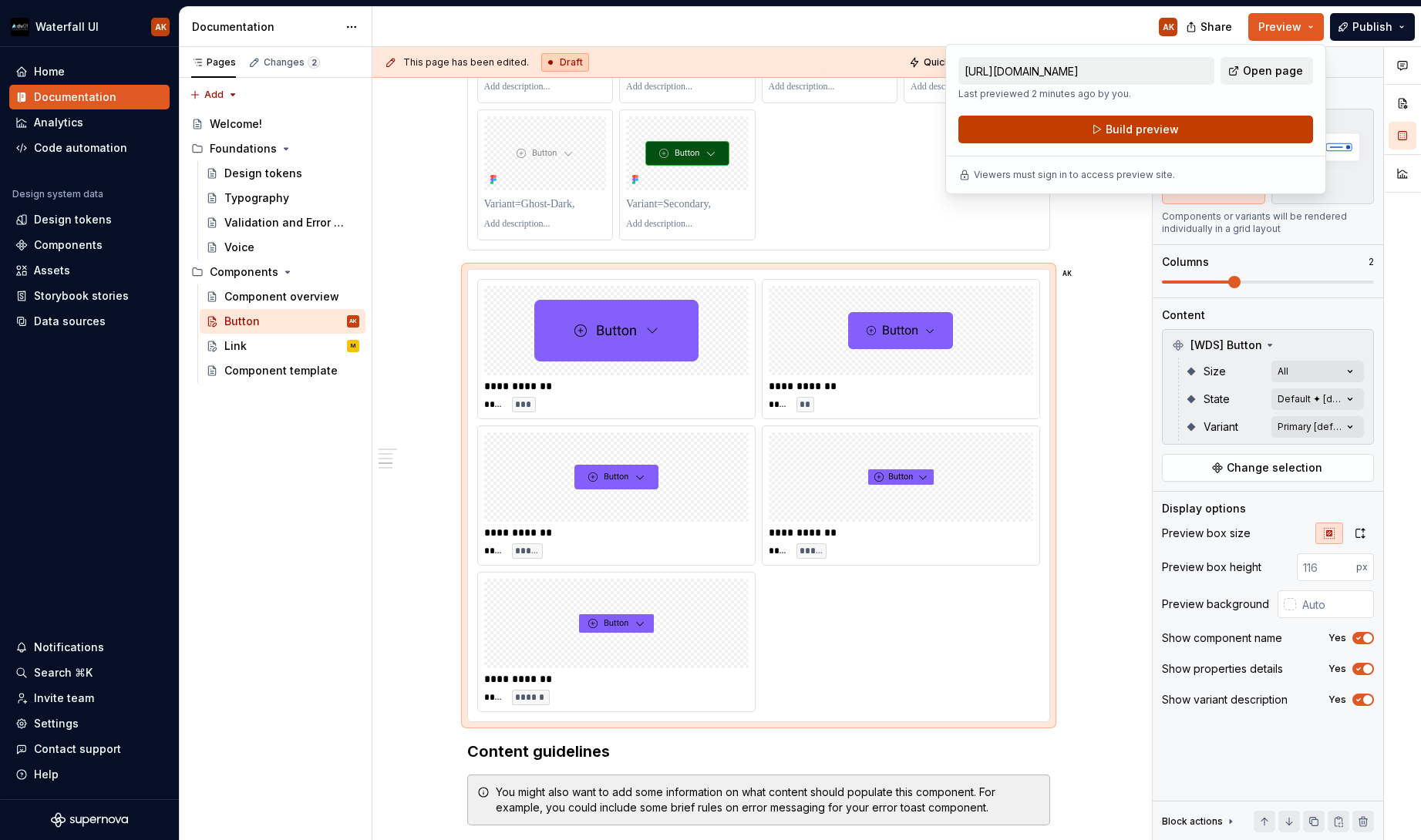
click at [1095, 133] on button "Build preview" at bounding box center [1135, 129] width 355 height 28
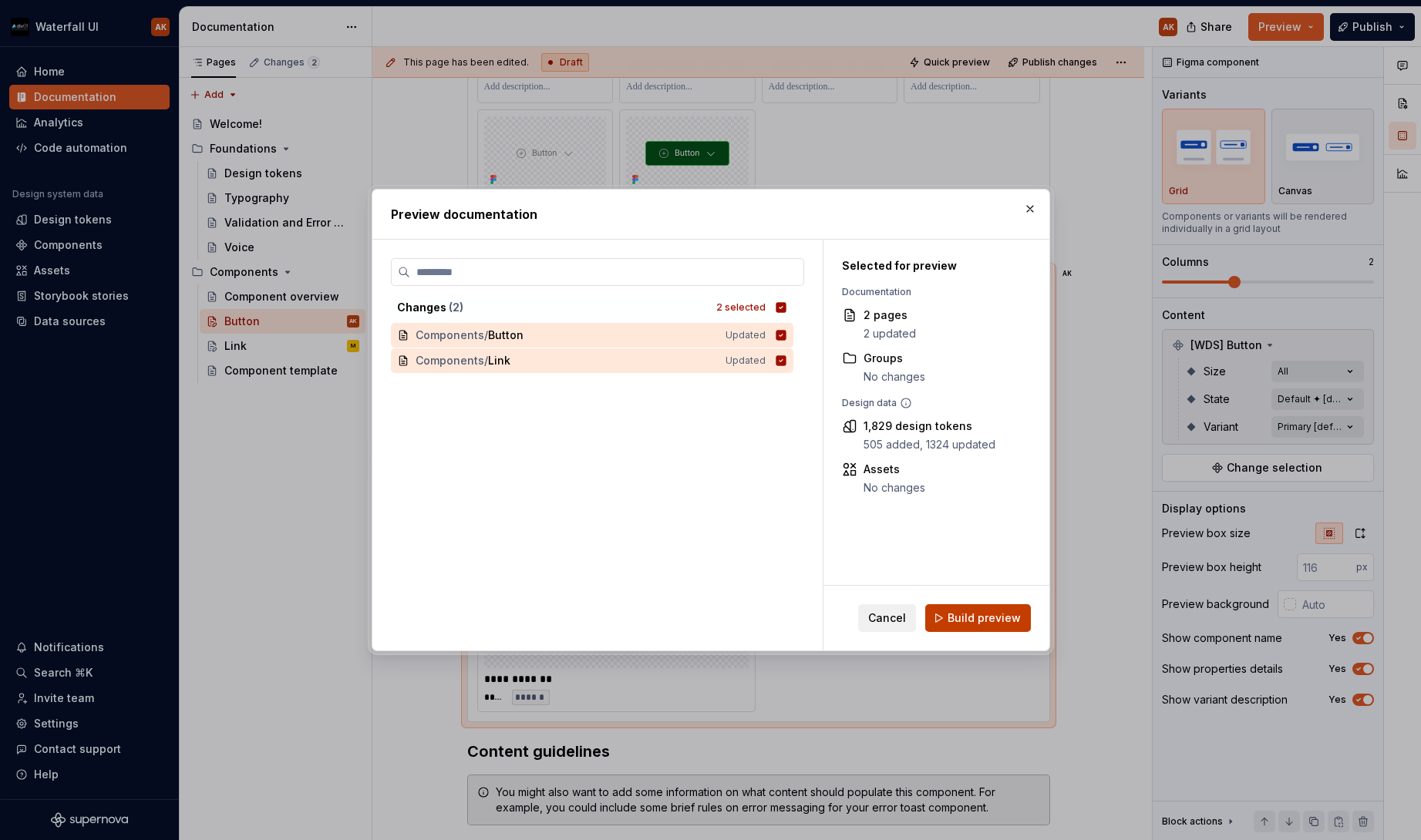
click at [954, 611] on button "Build preview" at bounding box center [978, 618] width 106 height 28
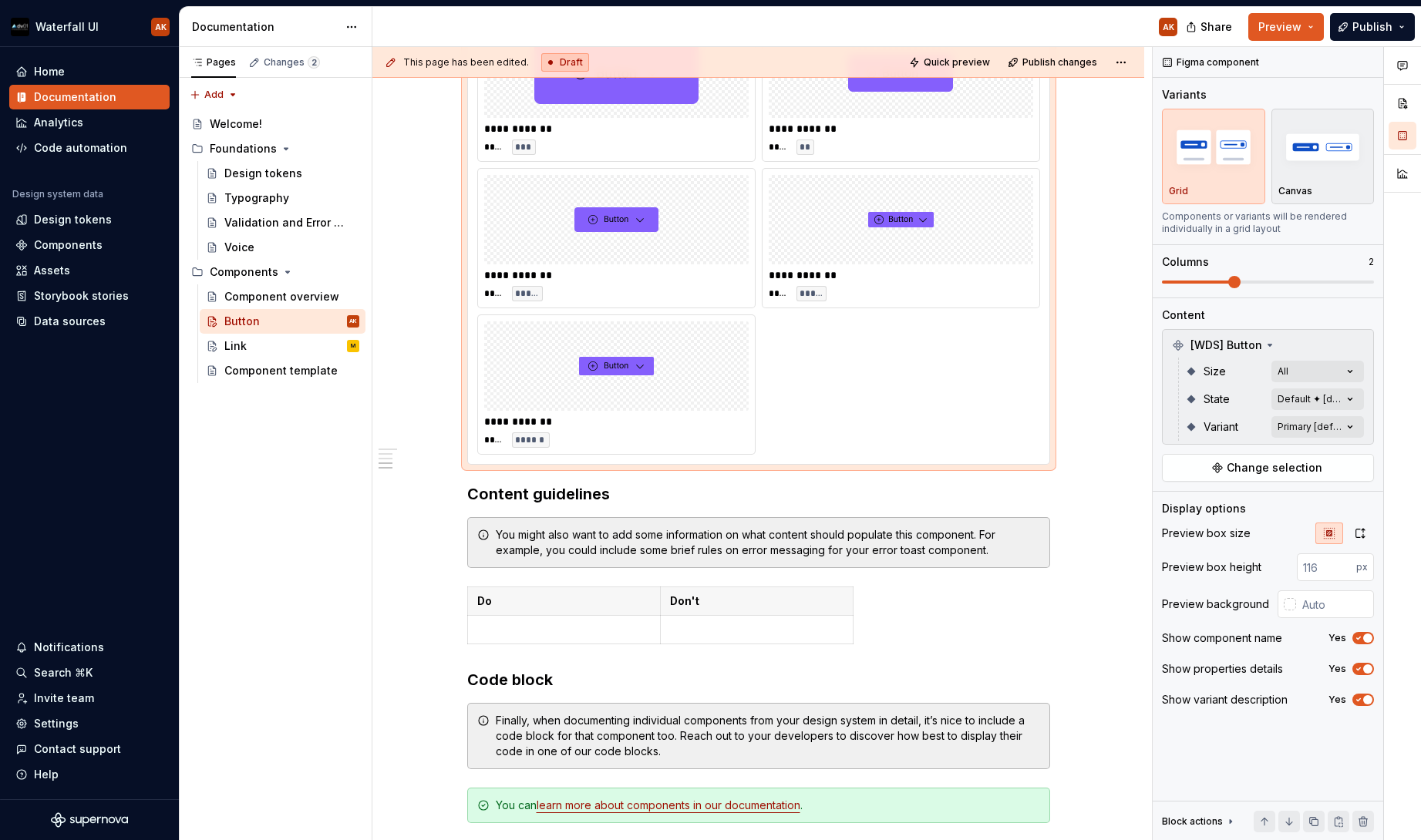
scroll to position [4191, 0]
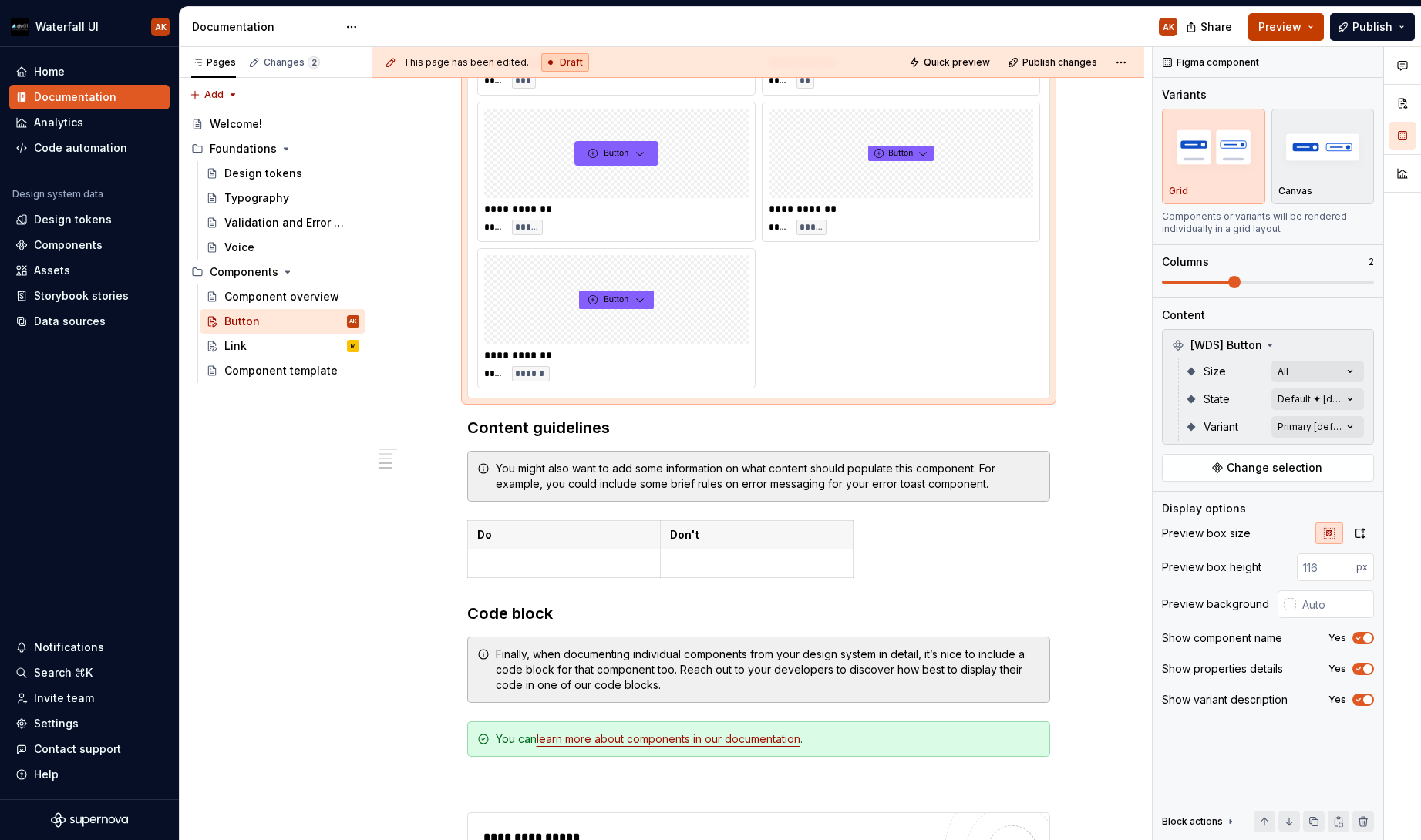
click at [1280, 28] on span "Preview" at bounding box center [1280, 27] width 43 height 15
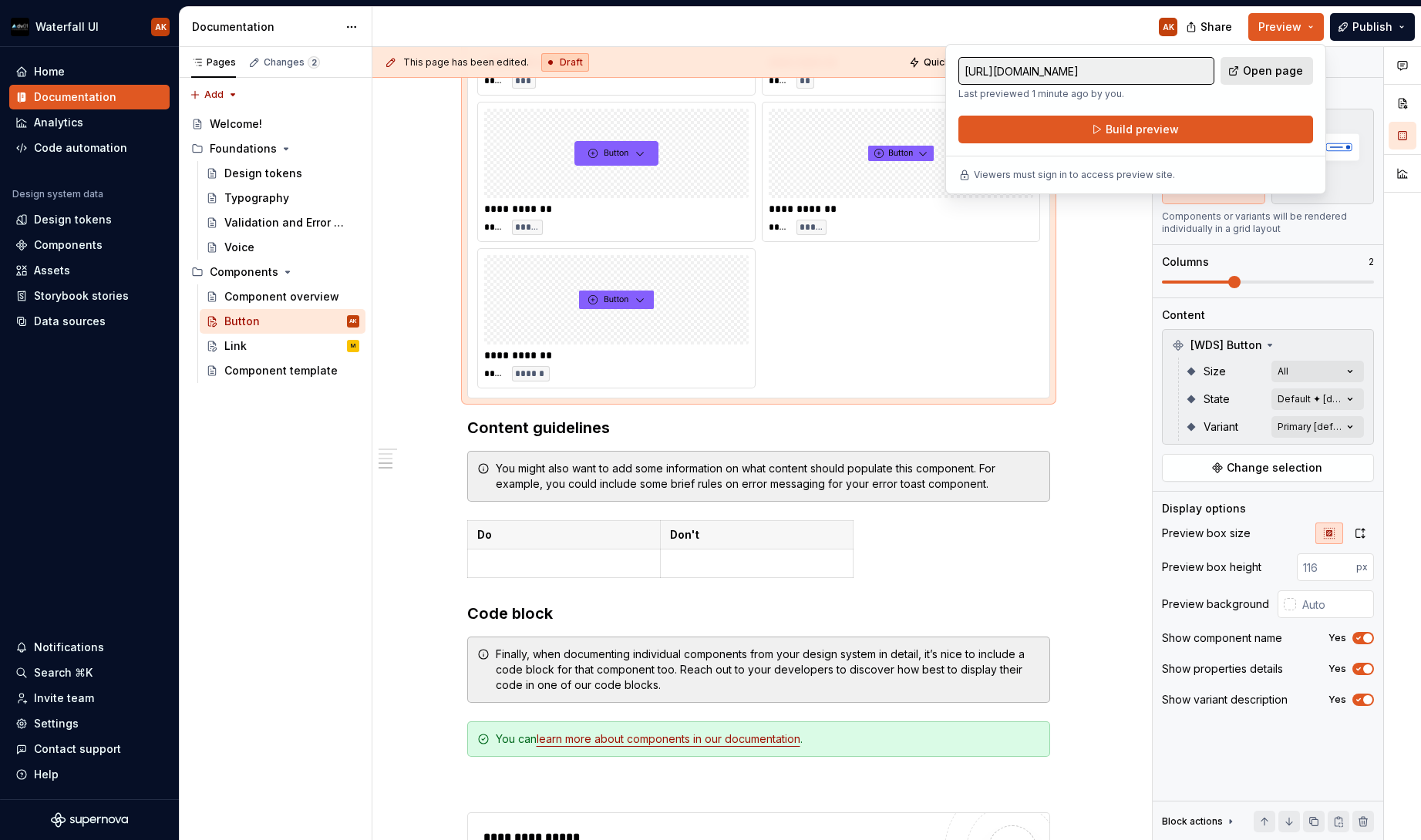
click at [1278, 68] on span "Open page" at bounding box center [1273, 71] width 60 height 15
type textarea "*"
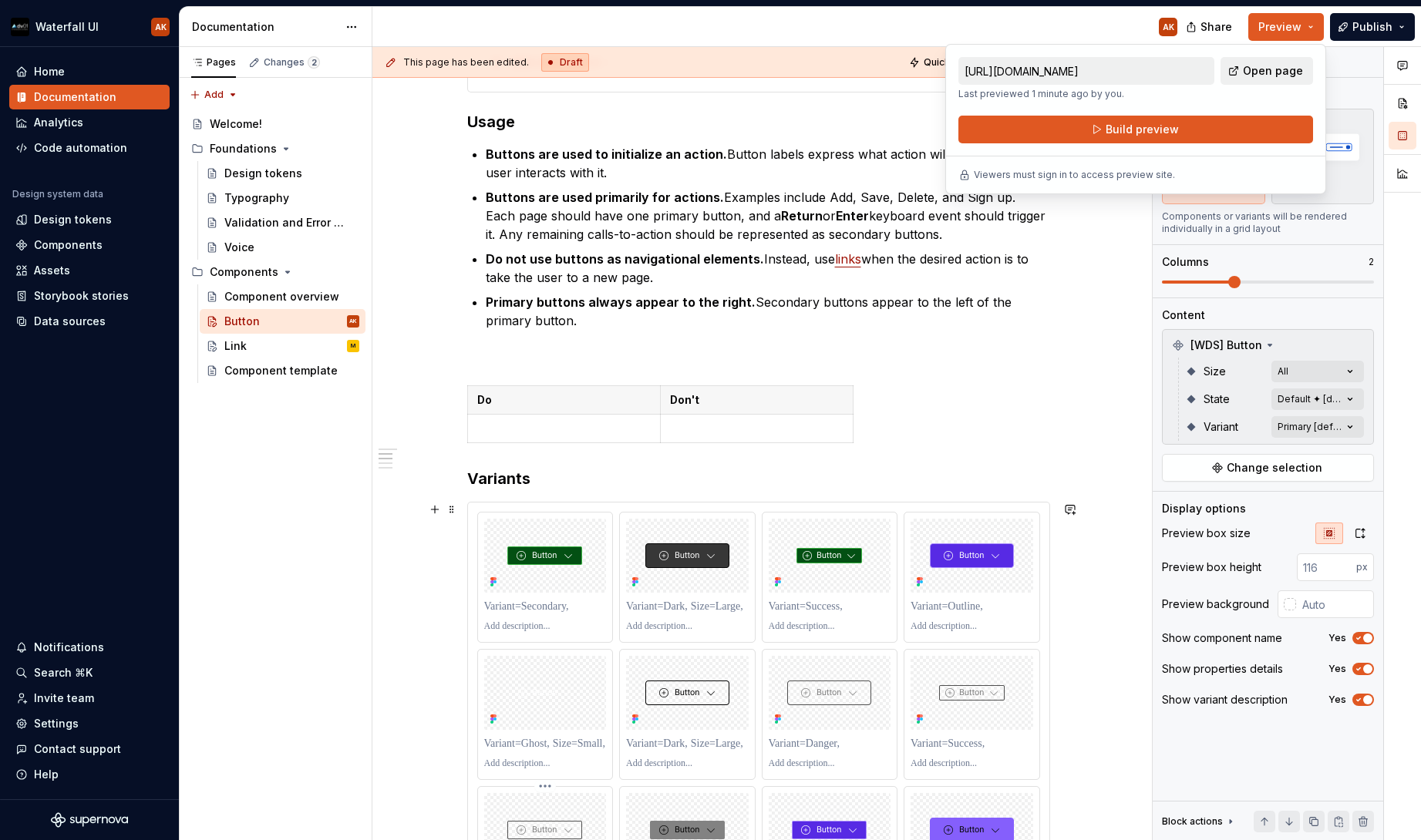
scroll to position [443, 0]
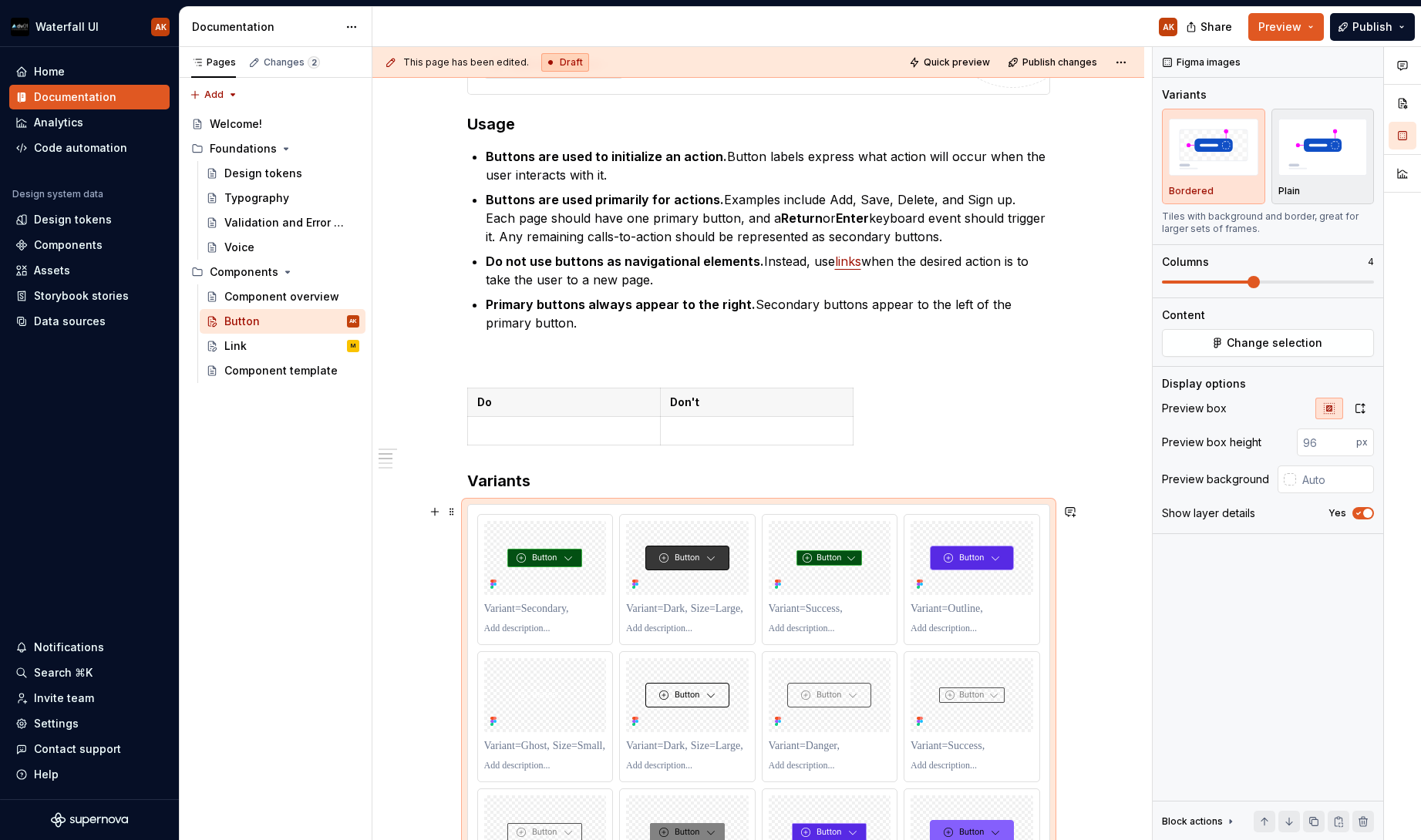
click at [443, 511] on button "button" at bounding box center [435, 511] width 22 height 22
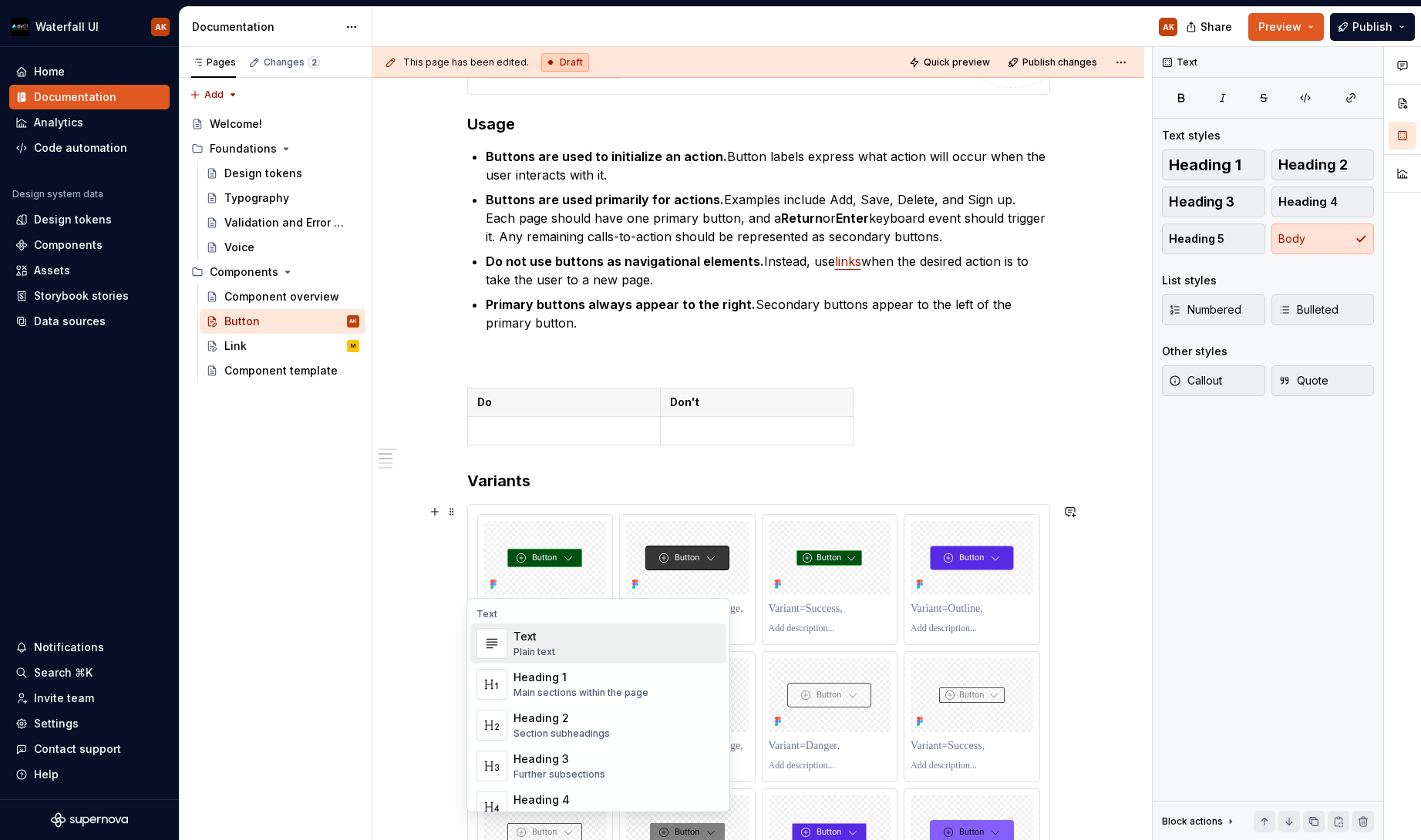
scroll to position [3316, 0]
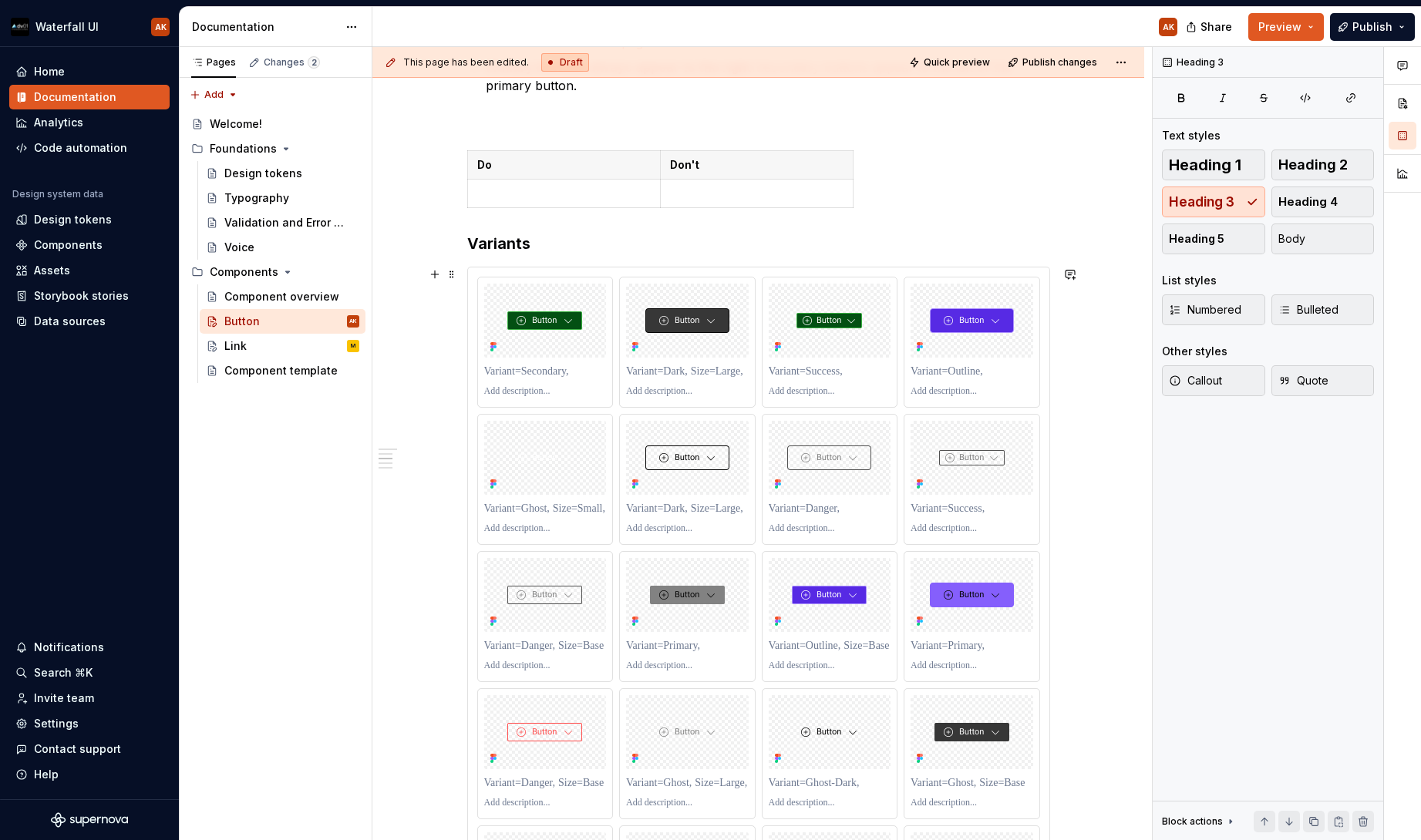
scroll to position [408, 0]
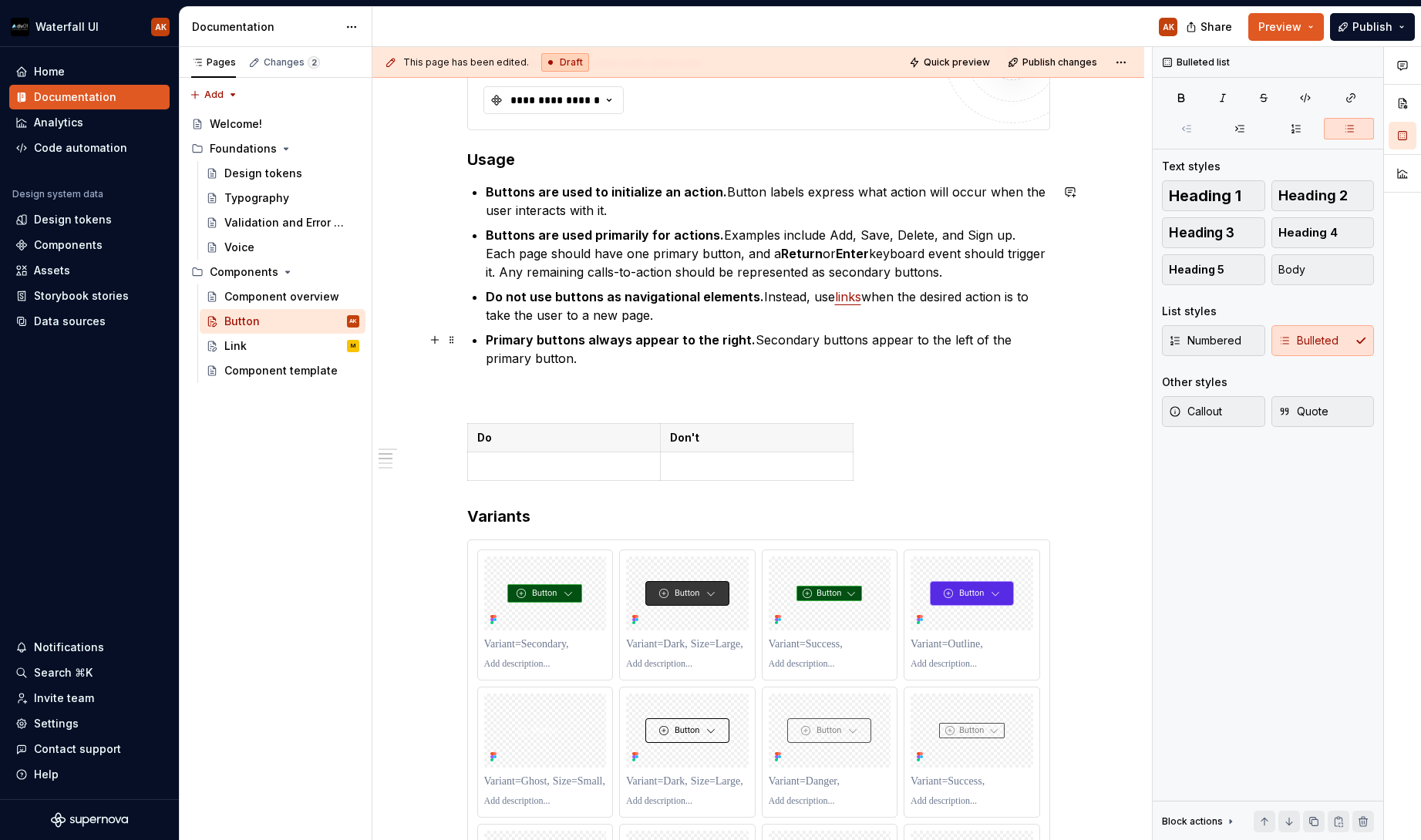
click at [537, 366] on p "Primary buttons always appear to the right. Secondary buttons appear to the lef…" at bounding box center [768, 349] width 565 height 37
click at [554, 299] on strong "Do not use buttons as navigational elements." at bounding box center [625, 297] width 278 height 15
click at [506, 305] on p "Do not use buttons as navigational elements. Instead, use links when the desire…" at bounding box center [768, 306] width 565 height 37
click at [506, 342] on strong "Primary buttons always appear to the right." at bounding box center [621, 340] width 270 height 15
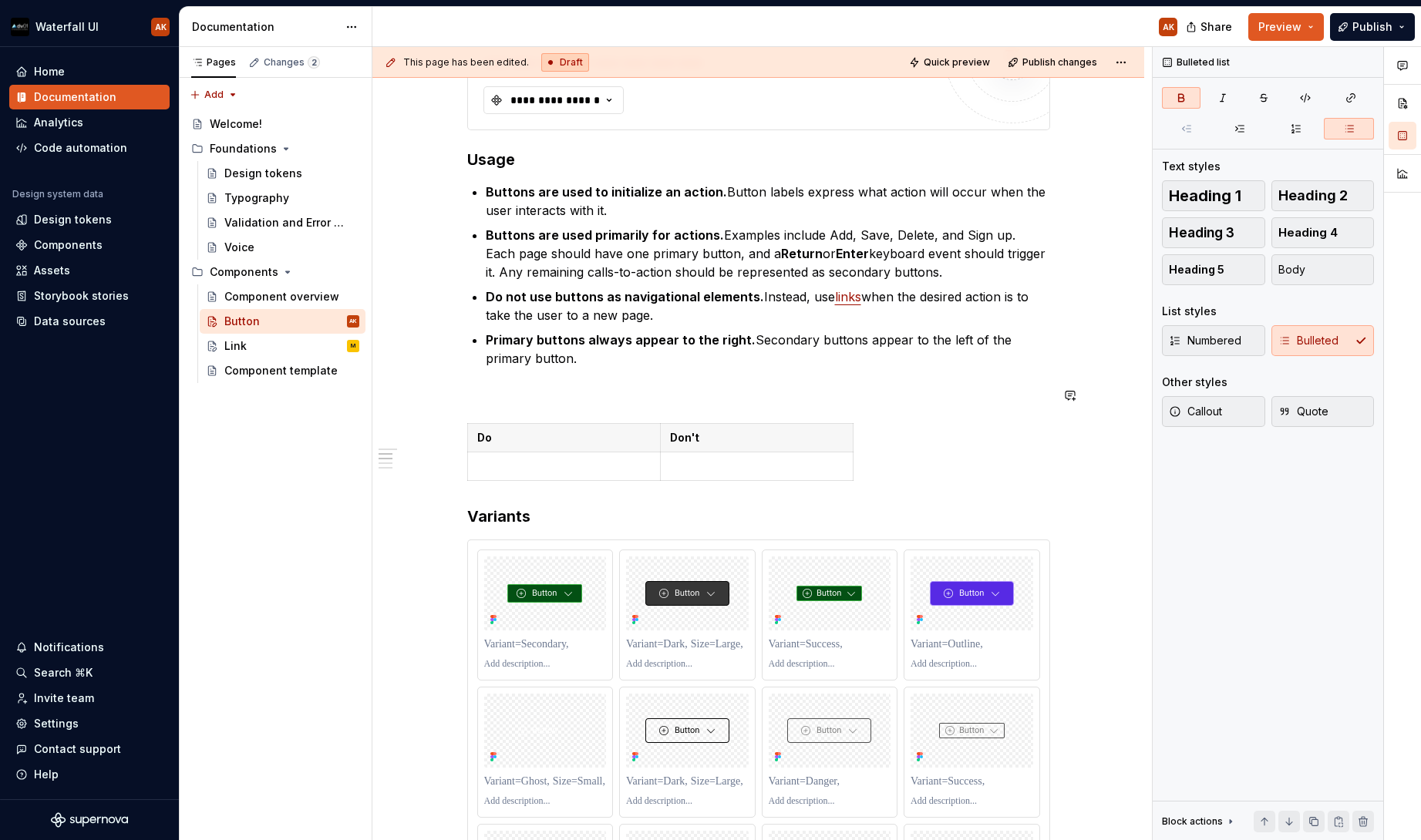
click at [530, 424] on th "Do" at bounding box center [564, 438] width 193 height 28
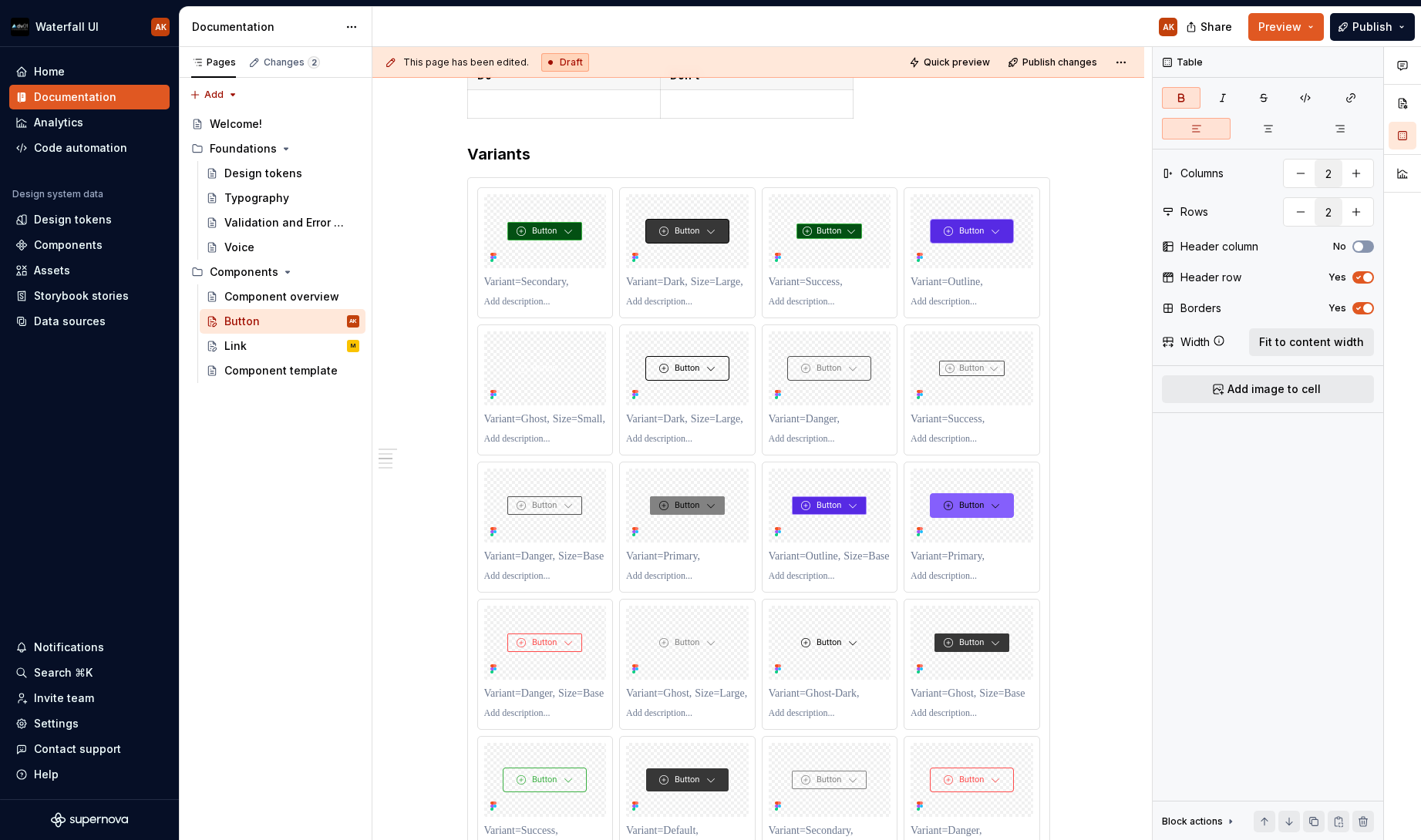
scroll to position [772, 0]
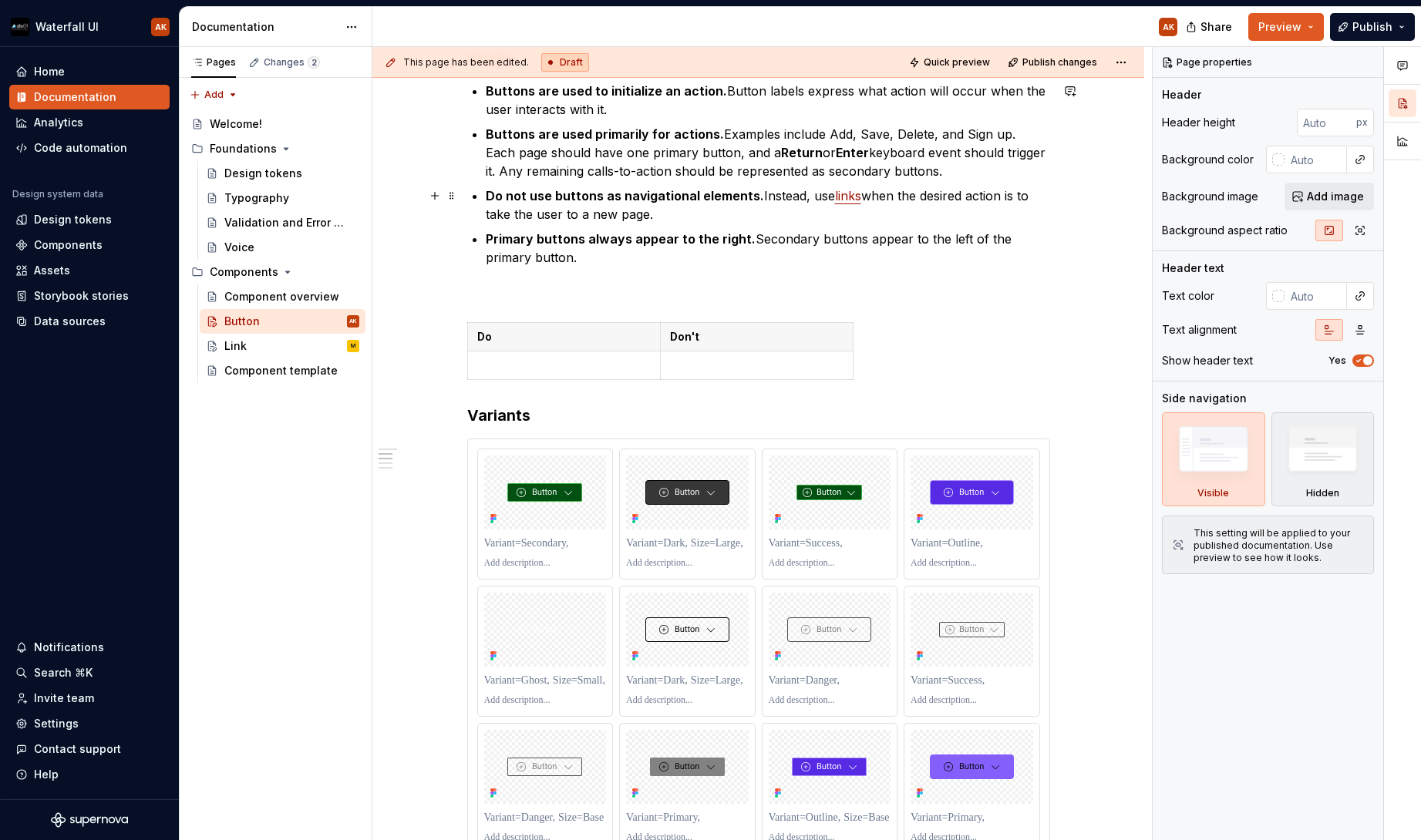
scroll to position [582, 0]
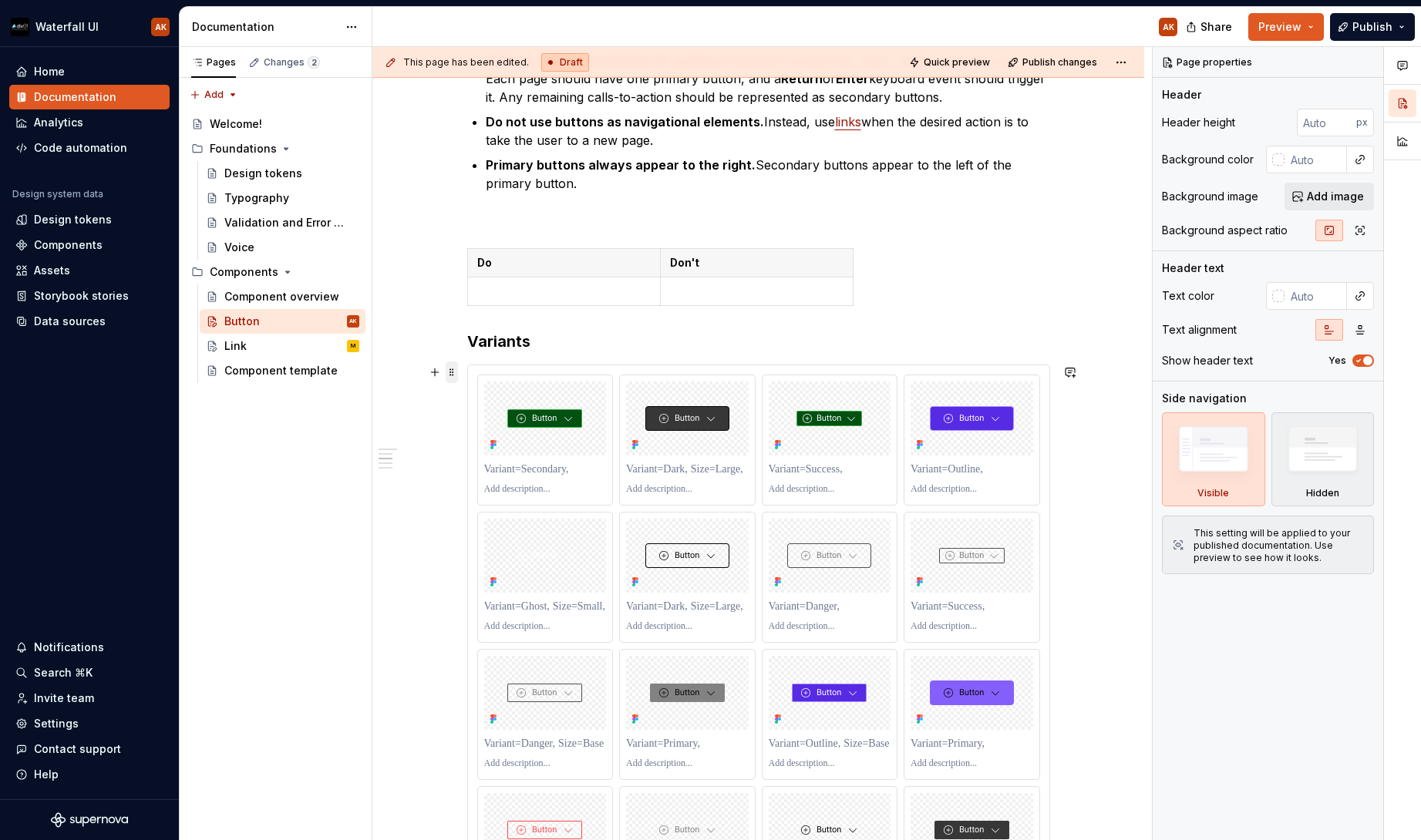
click at [450, 371] on span at bounding box center [451, 372] width 12 height 22
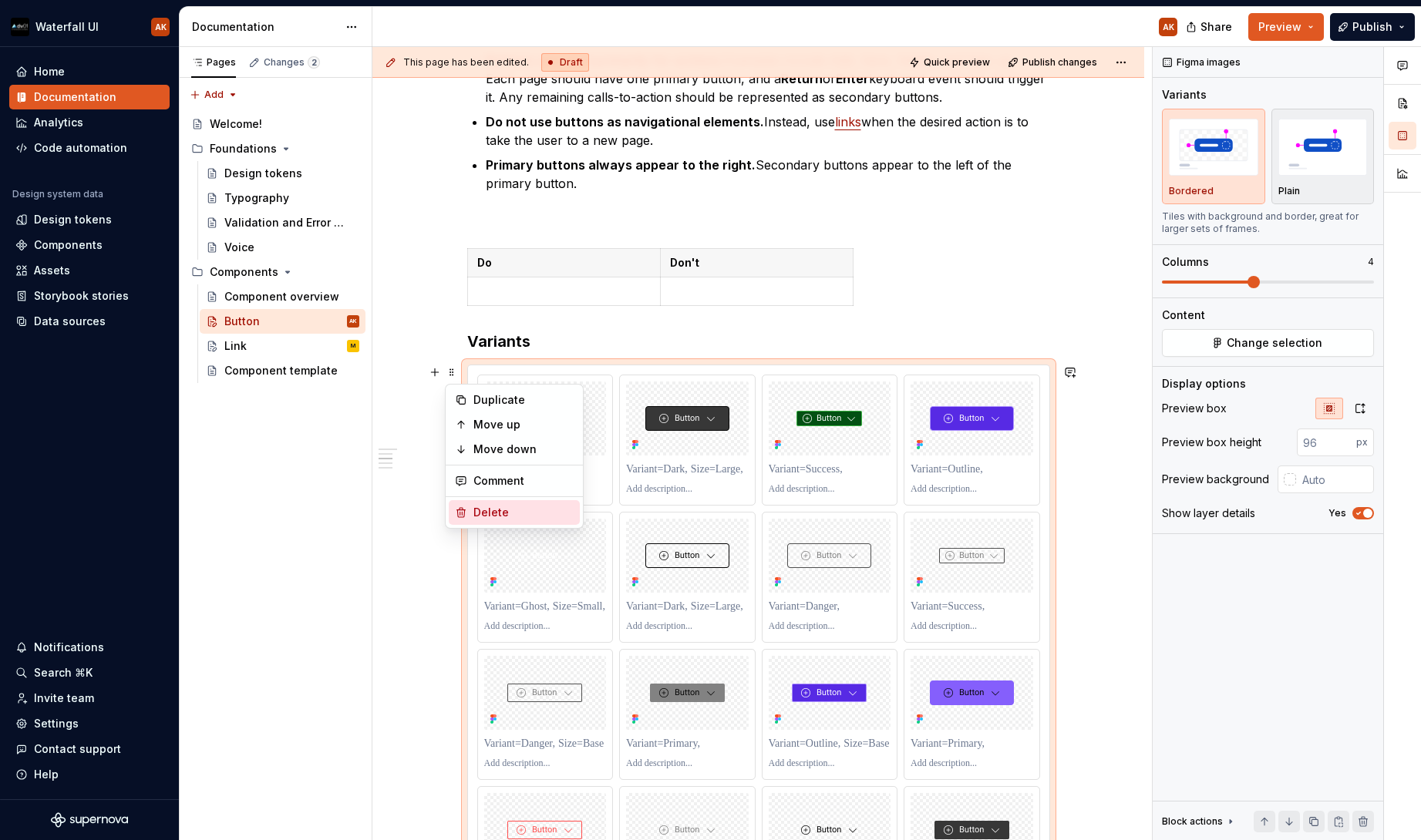
click at [468, 511] on div "Delete" at bounding box center [514, 512] width 131 height 24
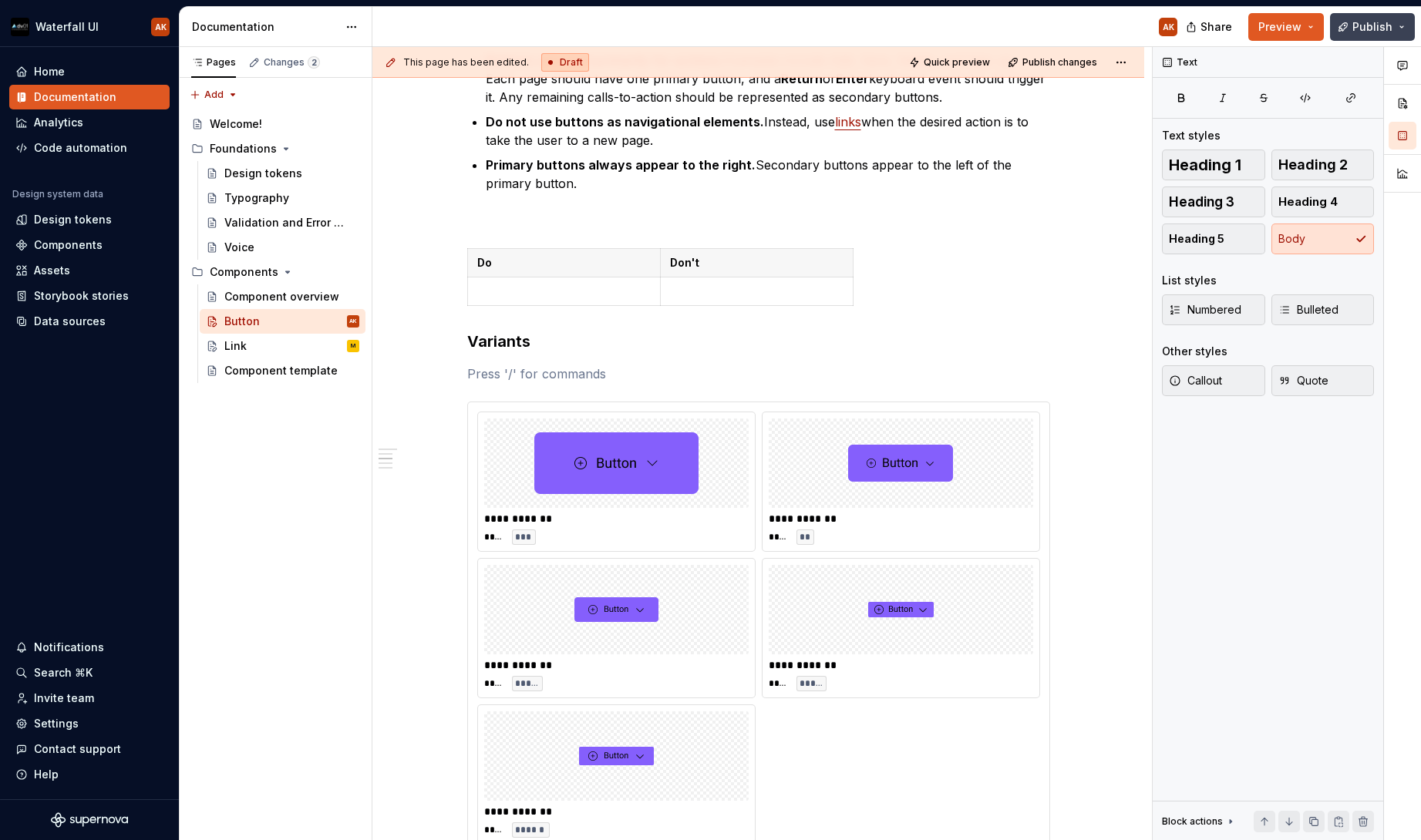
click at [1369, 24] on span "Publish" at bounding box center [1372, 27] width 40 height 15
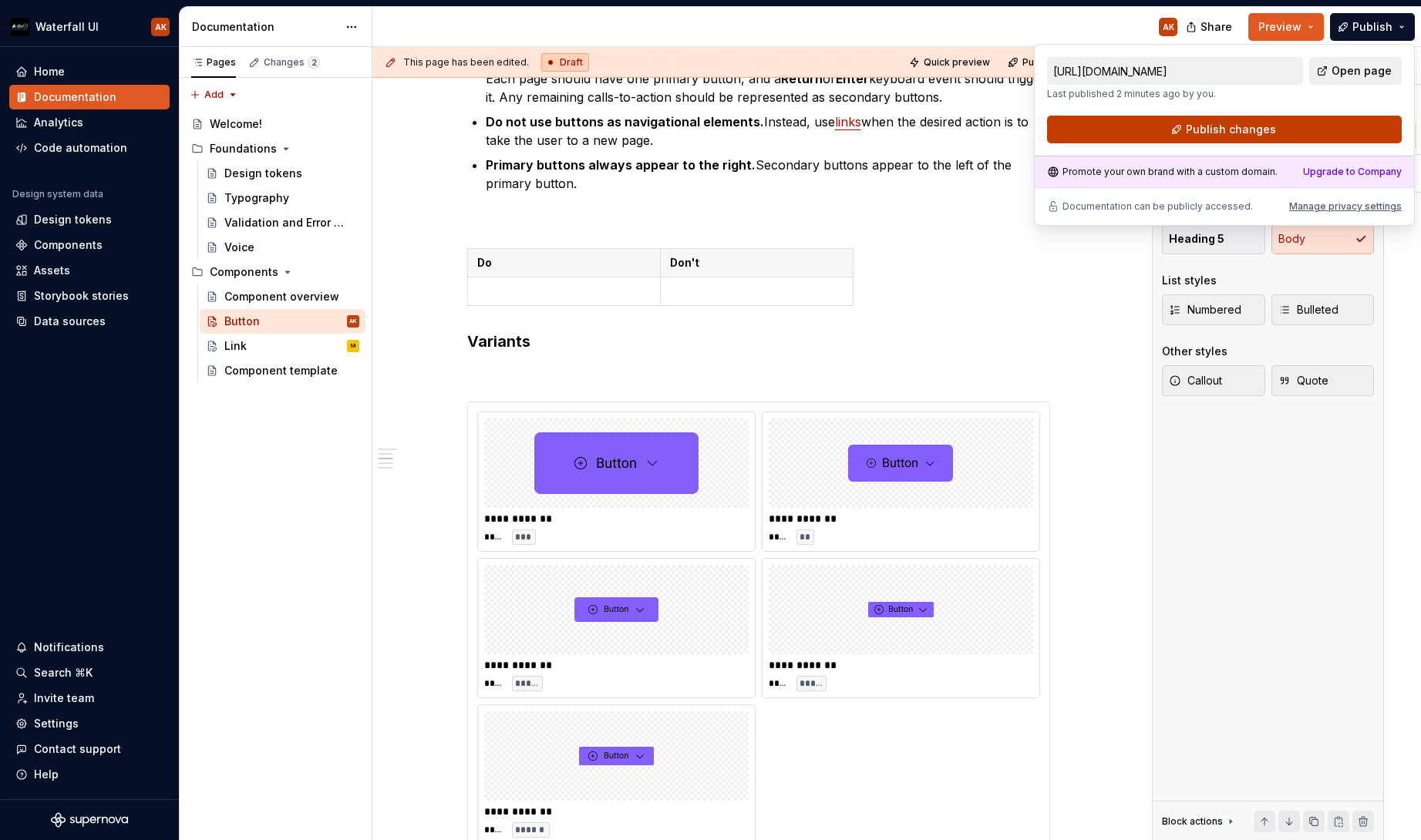
click at [1197, 128] on span "Publish changes" at bounding box center [1231, 129] width 90 height 15
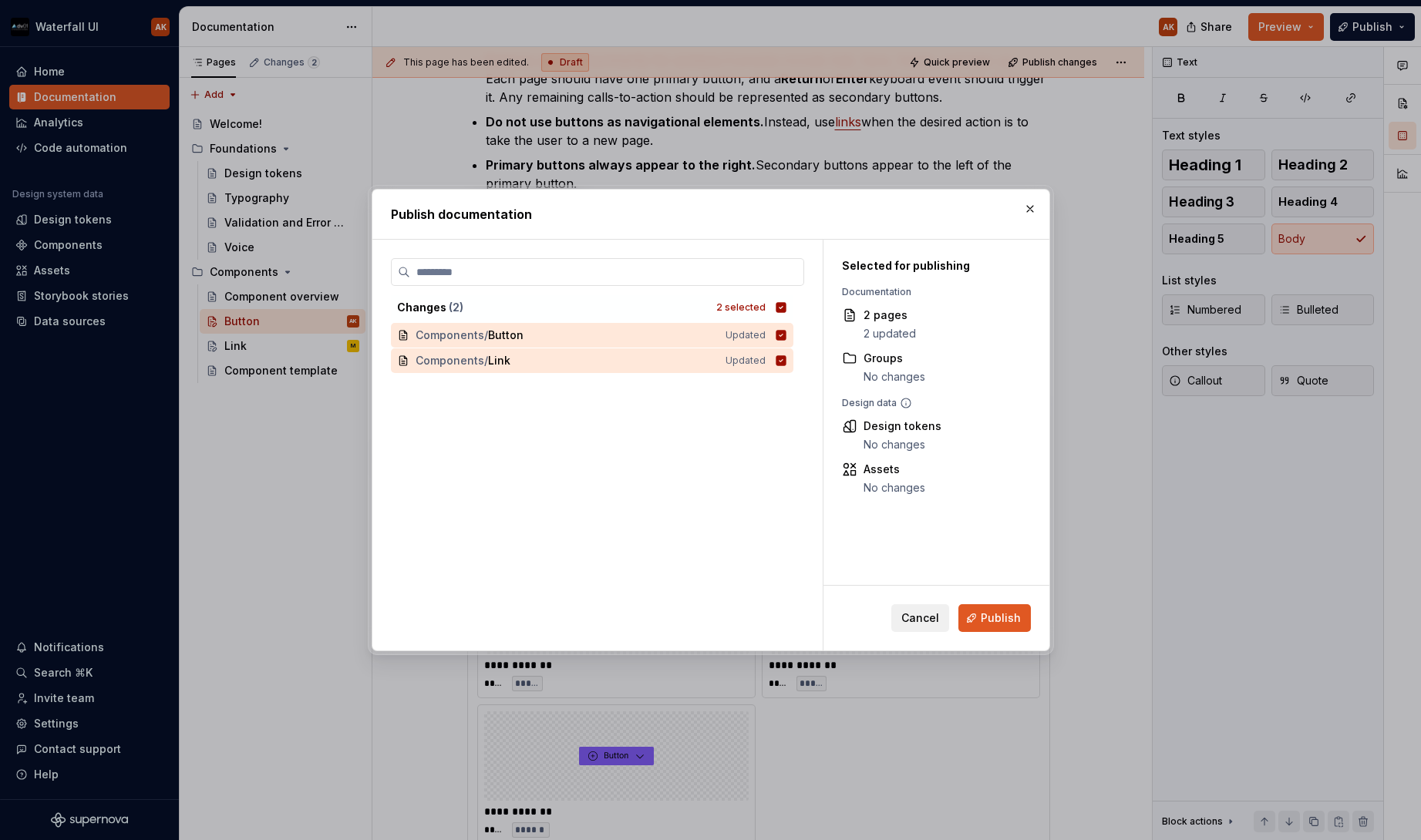
drag, startPoint x: 999, startPoint y: 617, endPoint x: 1037, endPoint y: 520, distance: 104.2
click at [999, 617] on span "Publish" at bounding box center [1000, 618] width 40 height 15
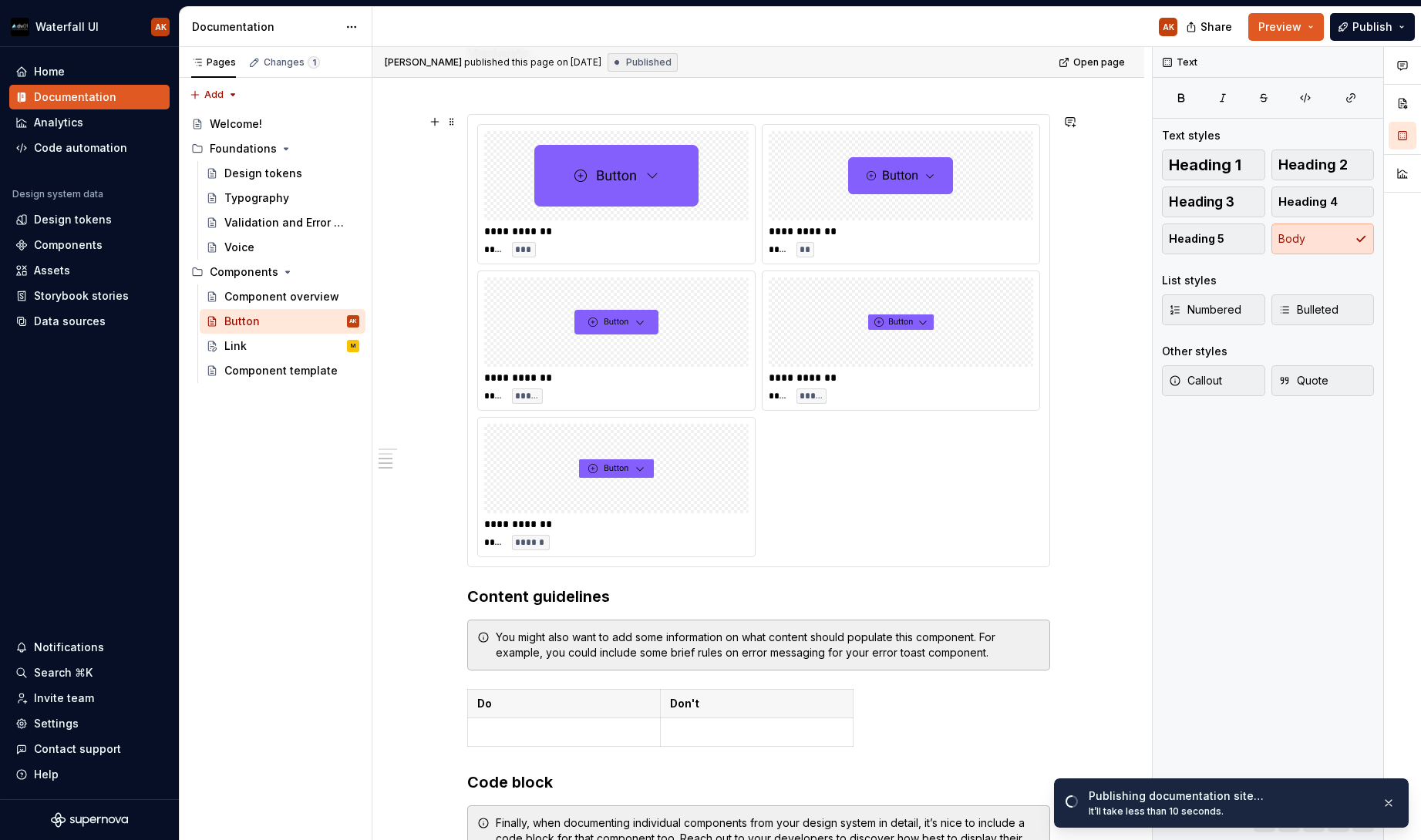
scroll to position [876, 0]
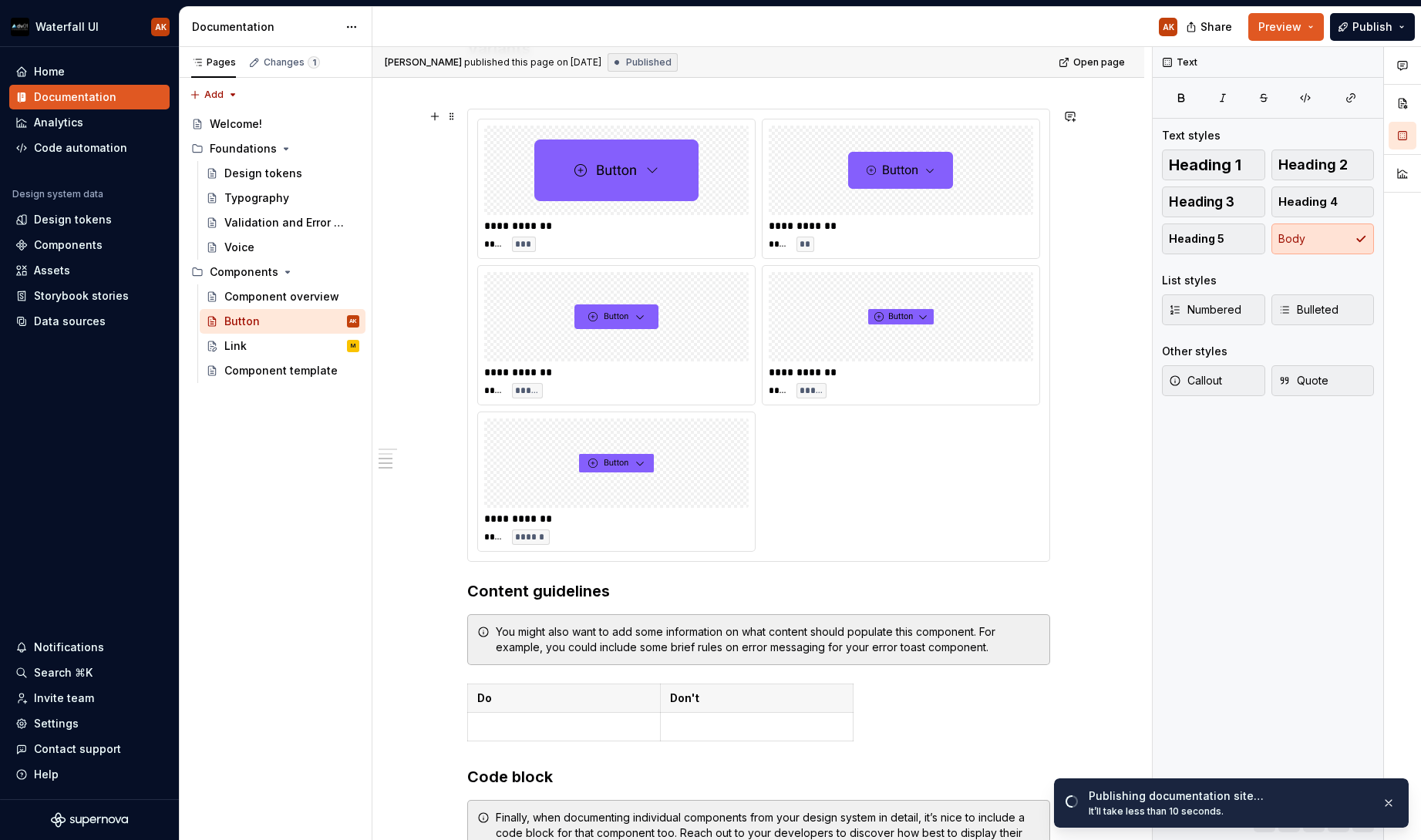
click at [963, 480] on div "**********" at bounding box center [759, 335] width 563 height 434
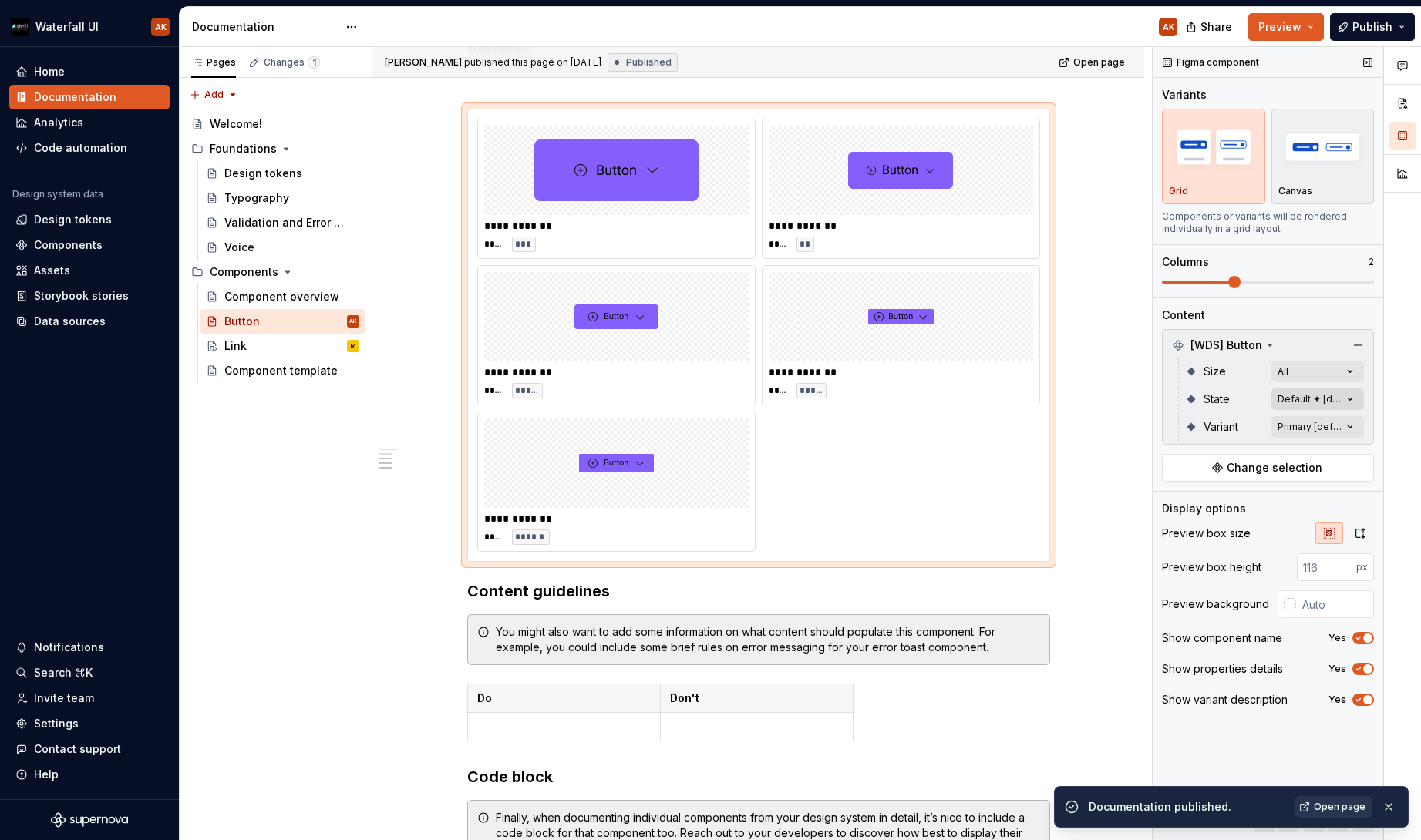
click at [1312, 401] on div "Comments Open comments No comments yet Select ‘Comment’ from the block context …" at bounding box center [1287, 444] width 269 height 794
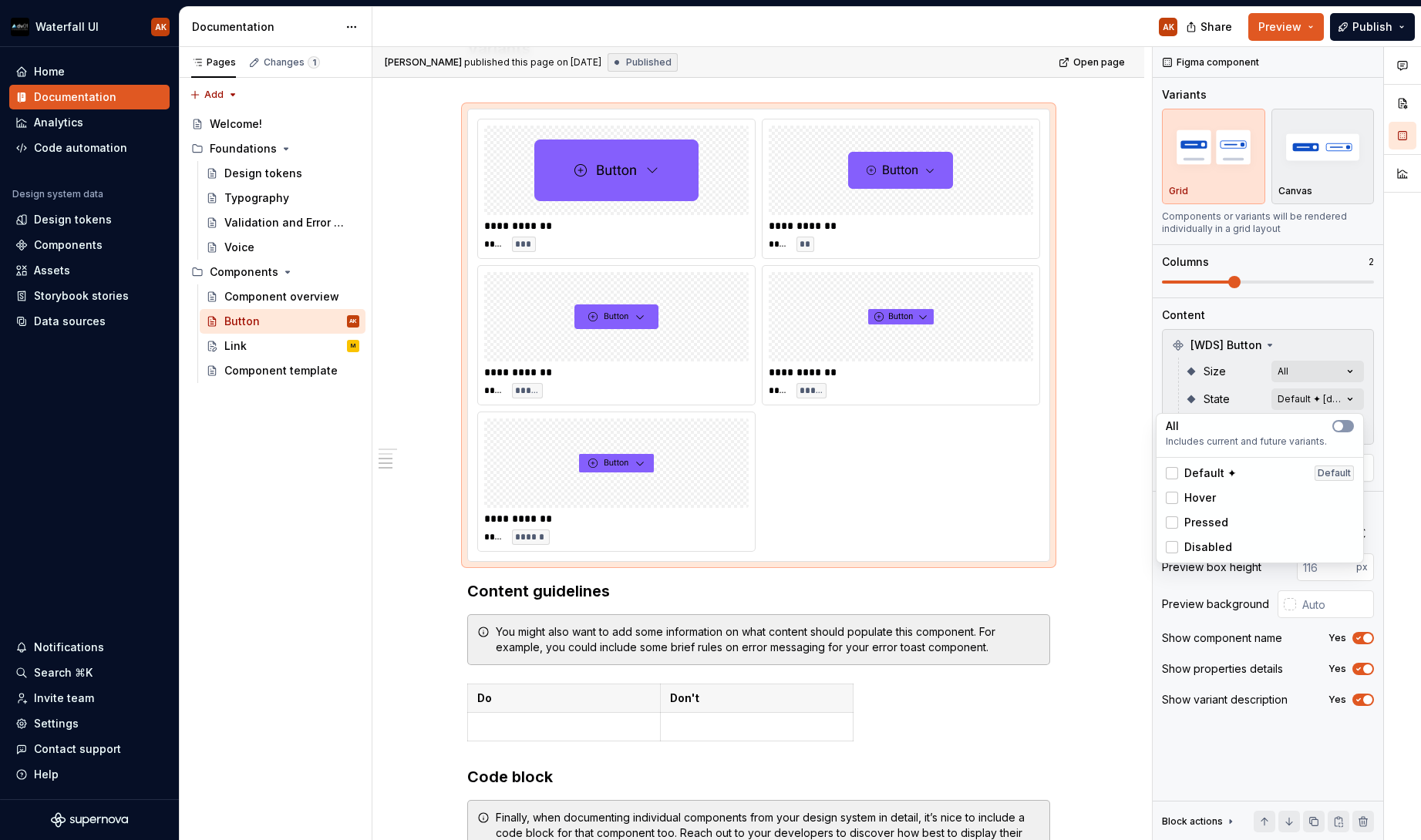
click at [1174, 398] on div "Comments Open comments No comments yet Select ‘Comment’ from the block context …" at bounding box center [1287, 444] width 269 height 794
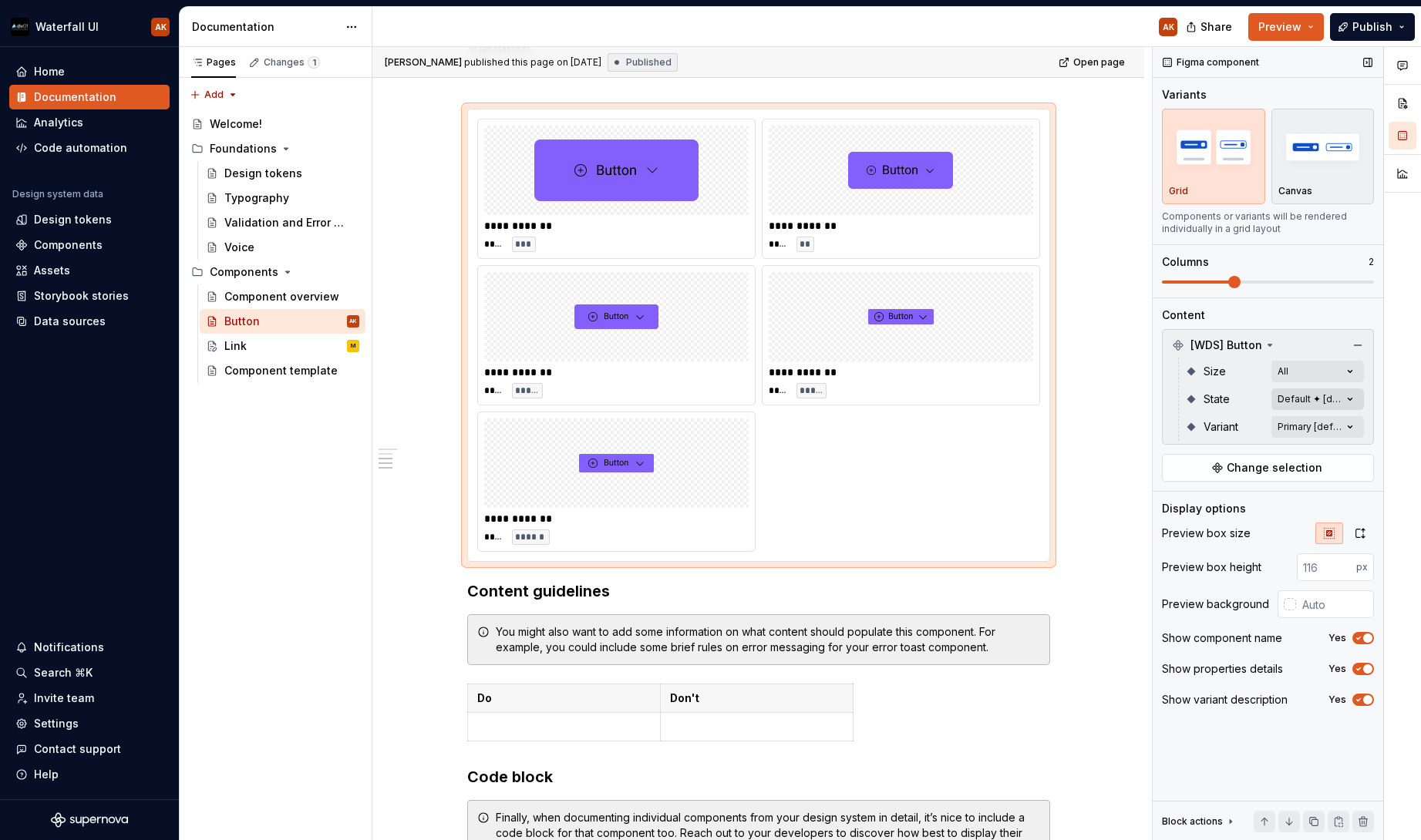
click at [1345, 399] on div "Comments Open comments No comments yet Select ‘Comment’ from the block context …" at bounding box center [1287, 444] width 269 height 794
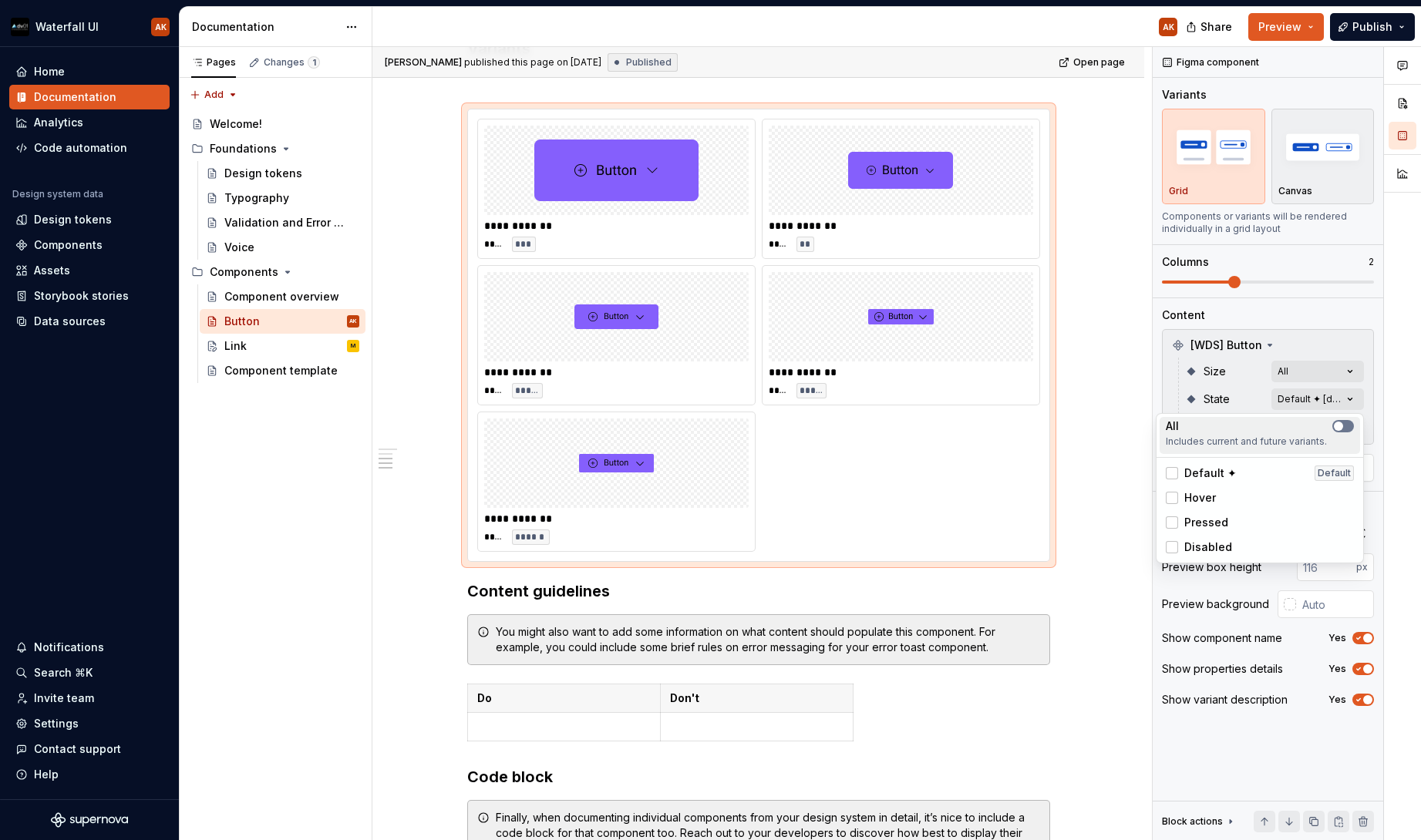
click at [1346, 428] on button "button" at bounding box center [1343, 426] width 22 height 12
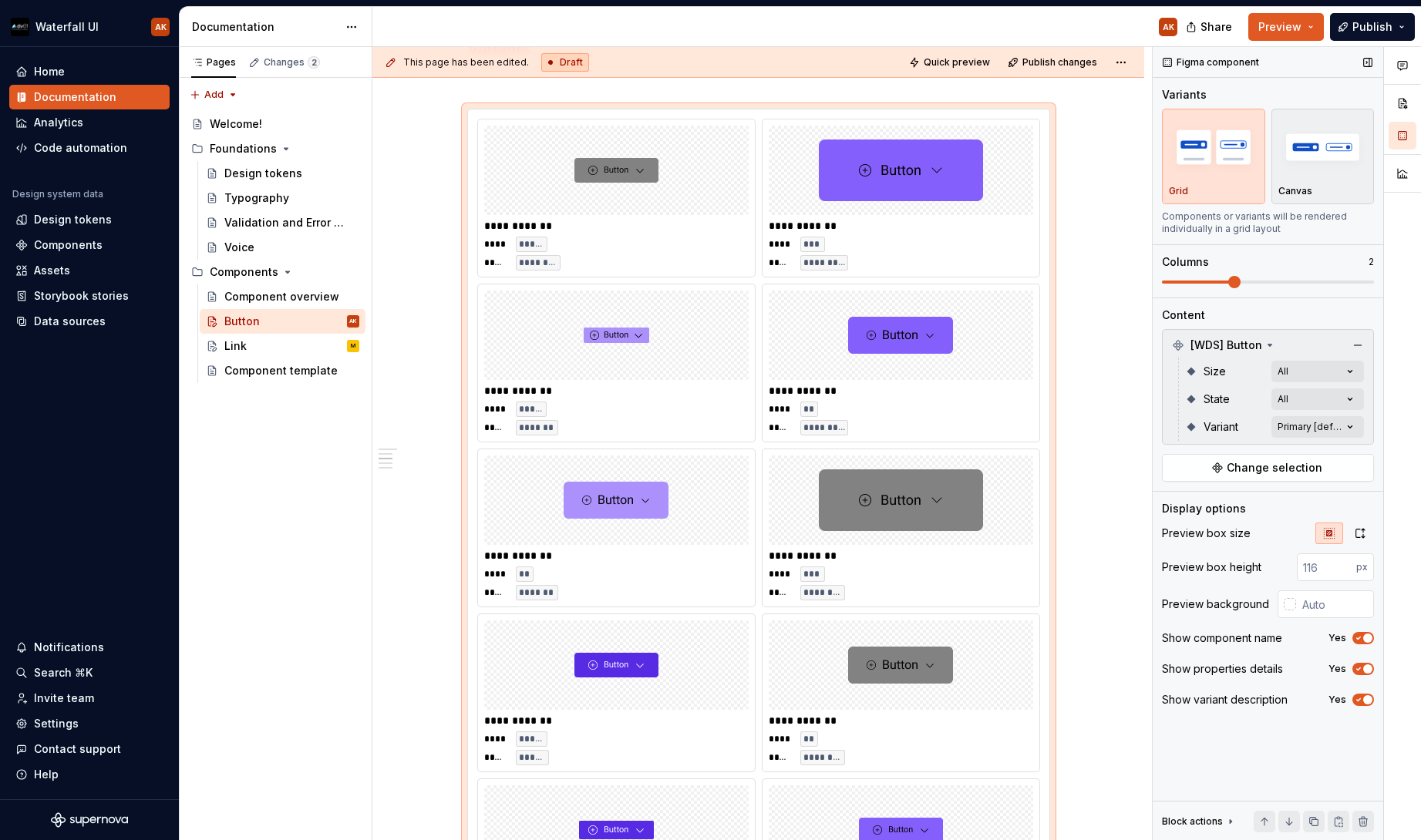
drag, startPoint x: 1224, startPoint y: 281, endPoint x: 1262, endPoint y: 281, distance: 38.0
click at [1261, 280] on div "Comments Open comments No comments yet Select ‘Comment’ from the block context …" at bounding box center [1287, 444] width 269 height 794
click at [1272, 281] on span at bounding box center [1268, 282] width 212 height 3
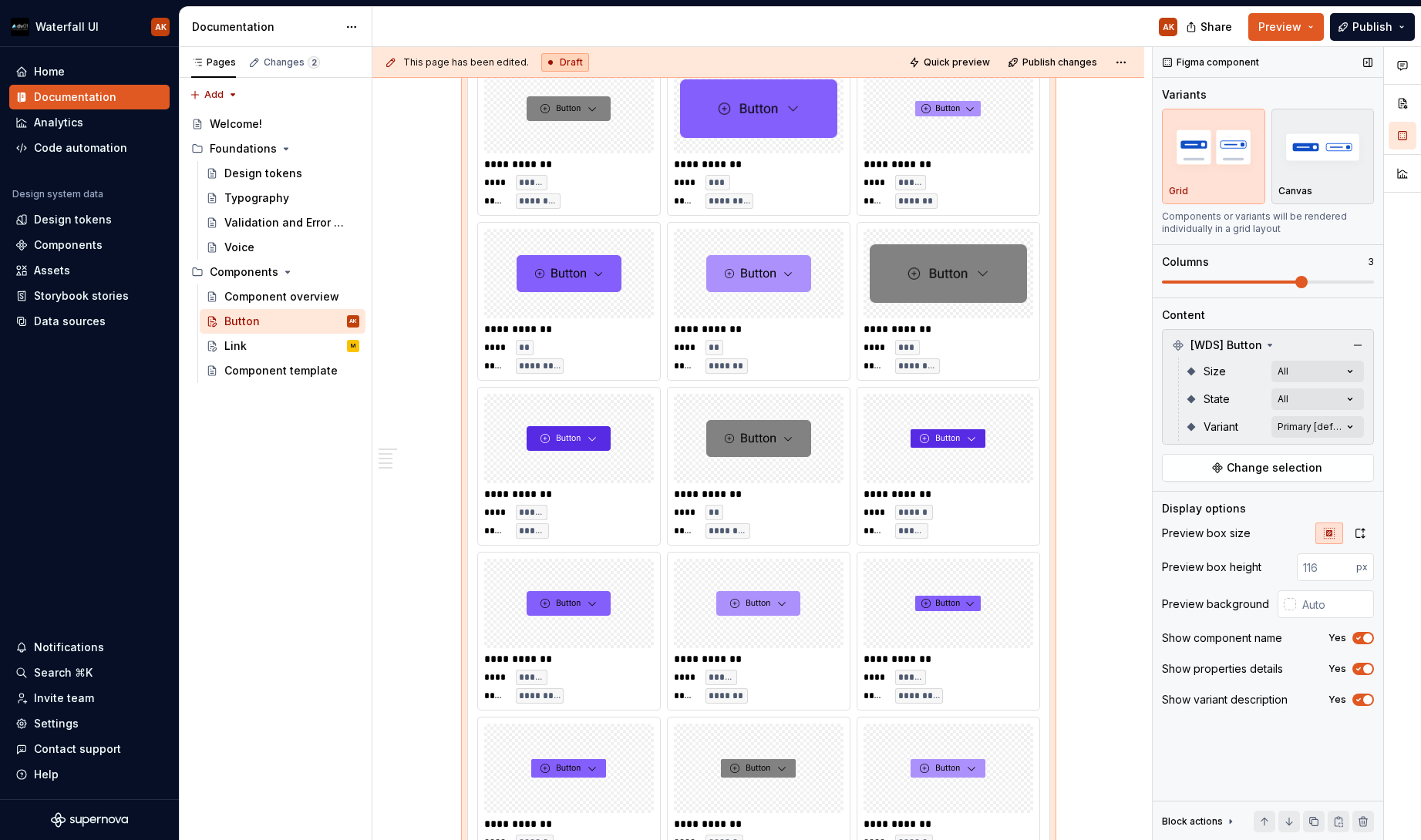
click at [1310, 281] on span at bounding box center [1268, 282] width 212 height 3
click at [1328, 283] on span at bounding box center [1268, 282] width 212 height 12
click at [1315, 282] on span at bounding box center [1268, 282] width 212 height 12
drag, startPoint x: 1199, startPoint y: 288, endPoint x: 1210, endPoint y: 277, distance: 15.6
click at [1199, 288] on div "Variants Grid Canvas Components or variants will be rendered individually in a …" at bounding box center [1268, 192] width 212 height 211
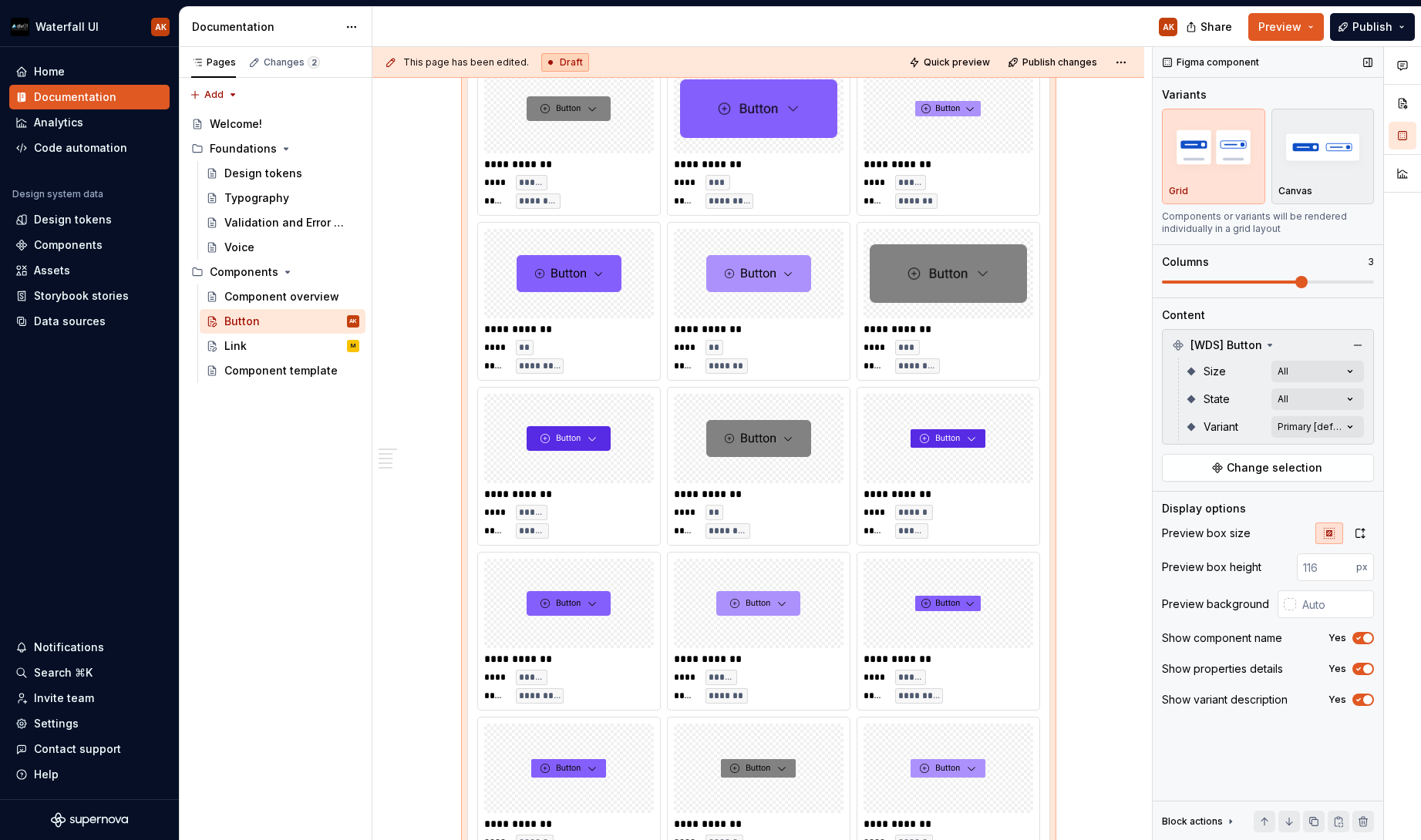
click at [1210, 278] on span at bounding box center [1268, 282] width 212 height 12
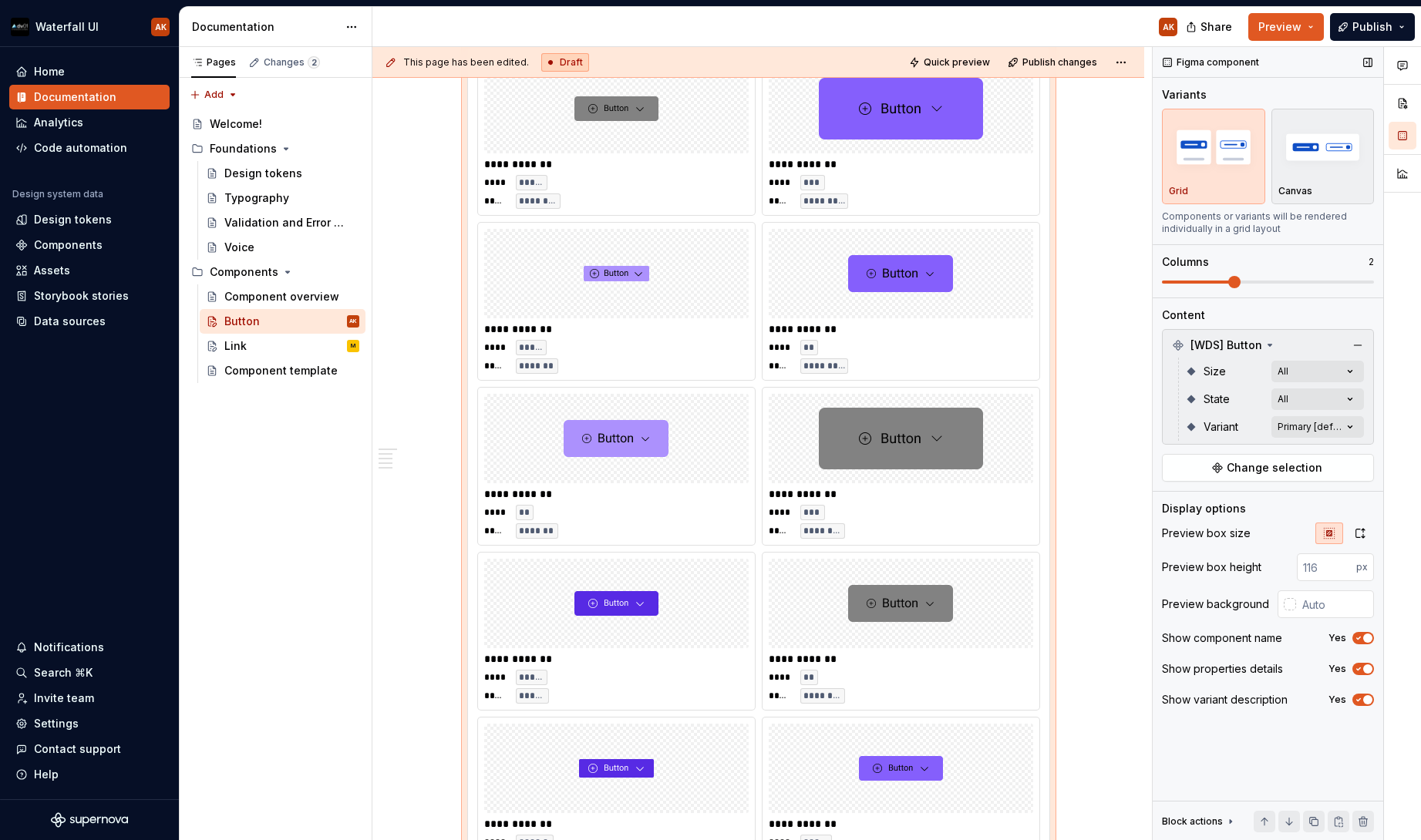
click at [1201, 281] on span at bounding box center [1198, 282] width 71 height 3
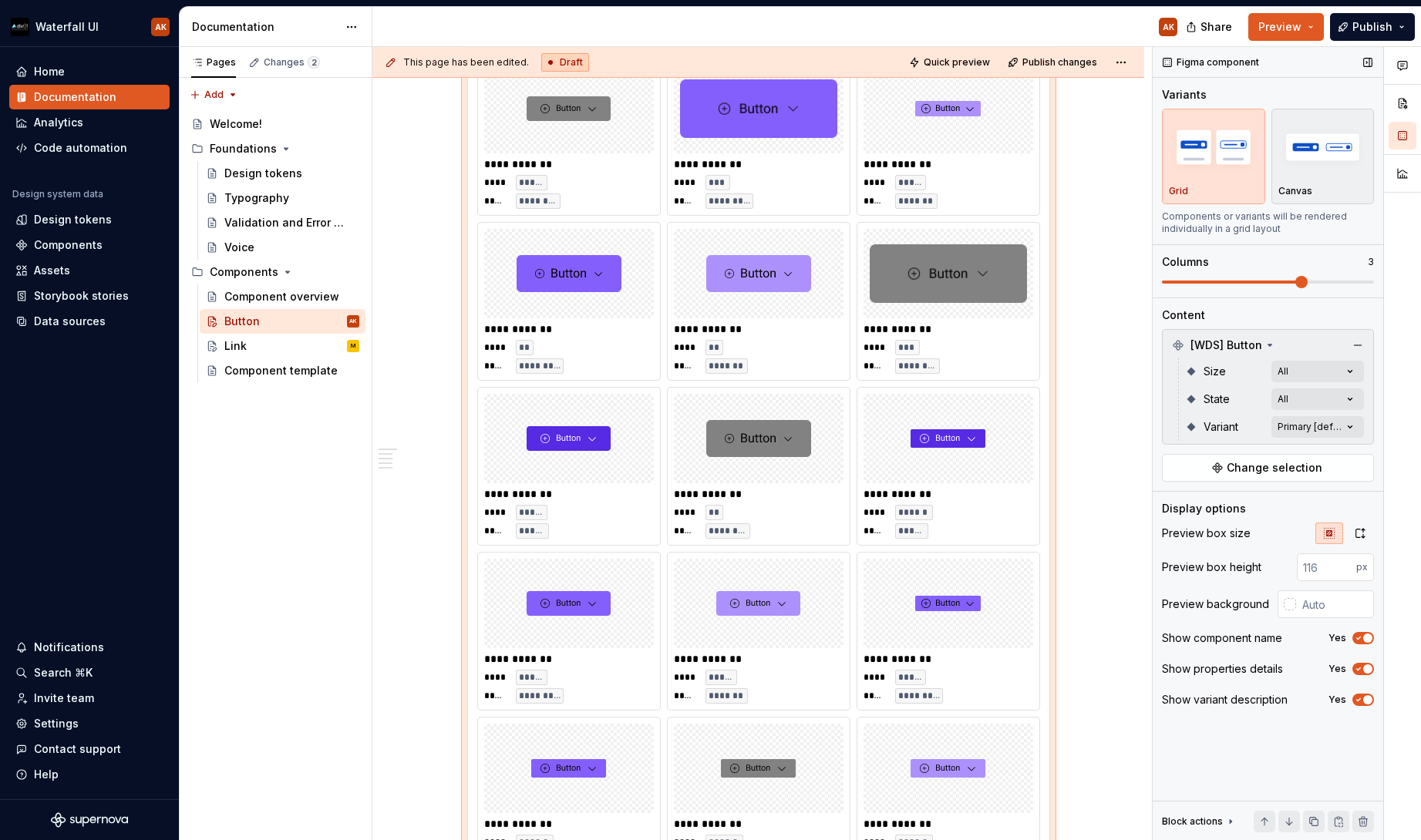
click at [1291, 283] on span at bounding box center [1268, 282] width 212 height 12
click at [1326, 283] on span at bounding box center [1268, 282] width 212 height 3
click at [1357, 282] on span at bounding box center [1268, 282] width 212 height 3
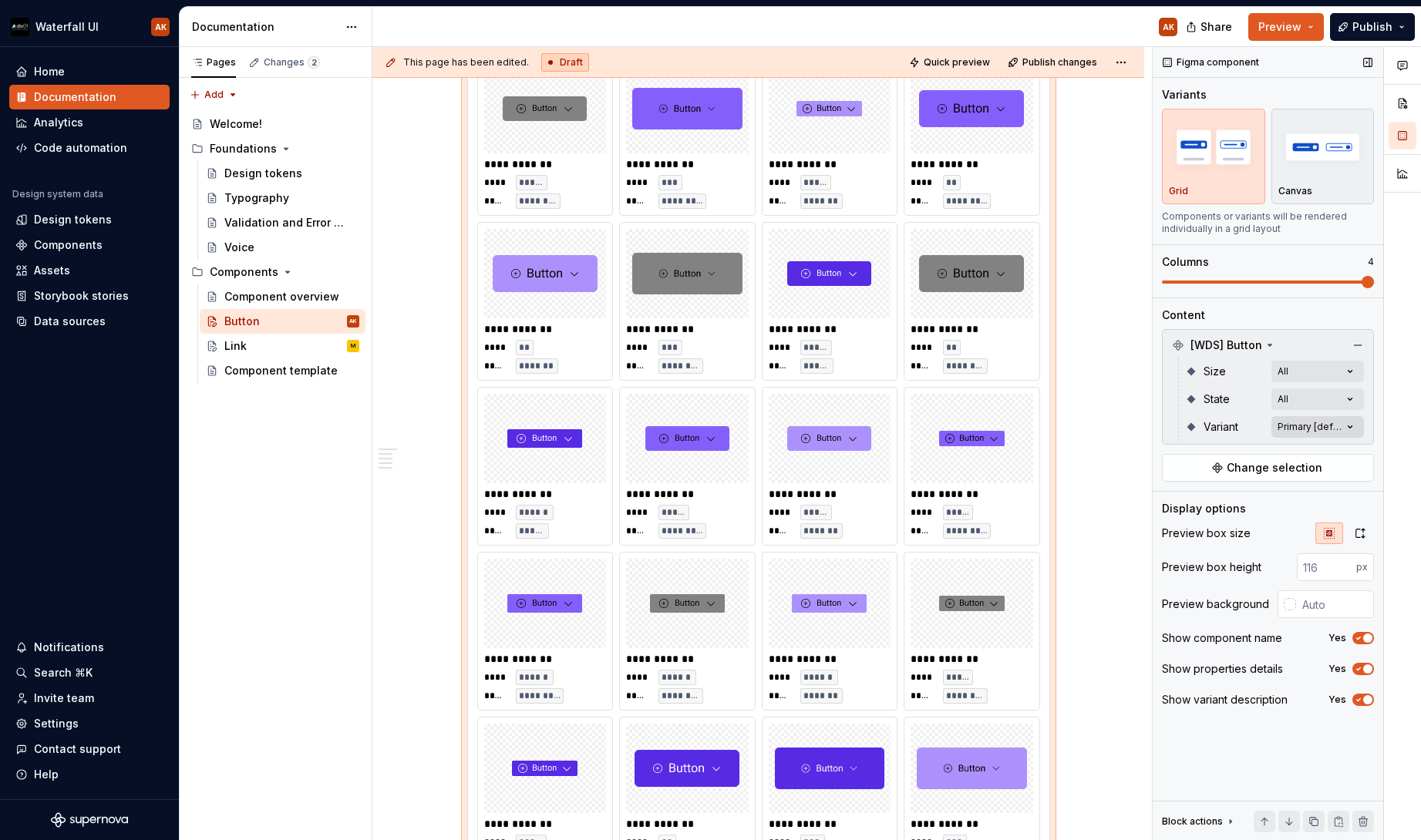
click at [1324, 427] on div "Comments Open comments No comments yet Select ‘Comment’ from the block context …" at bounding box center [1287, 444] width 269 height 794
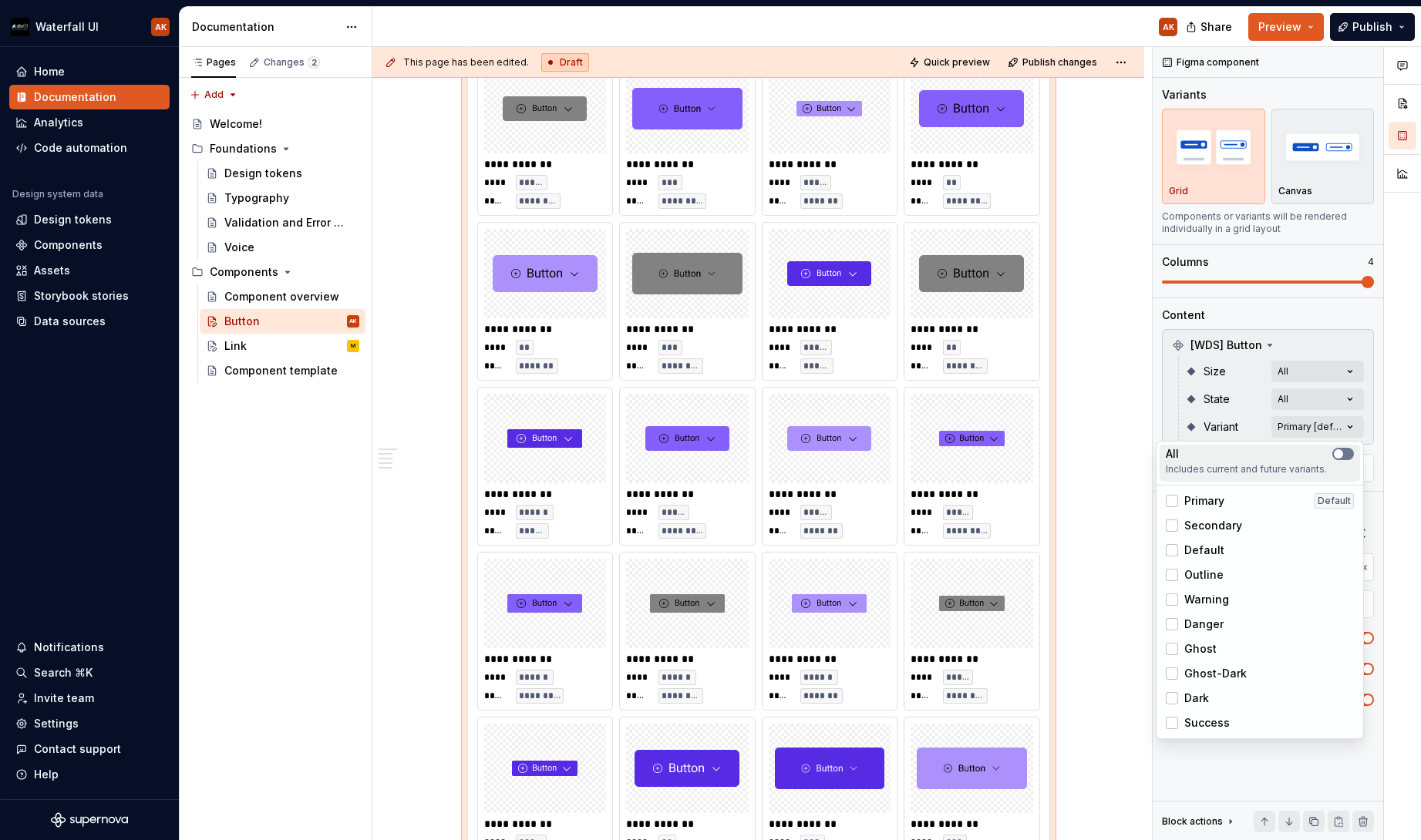
click at [1342, 455] on span "button" at bounding box center [1339, 454] width 9 height 9
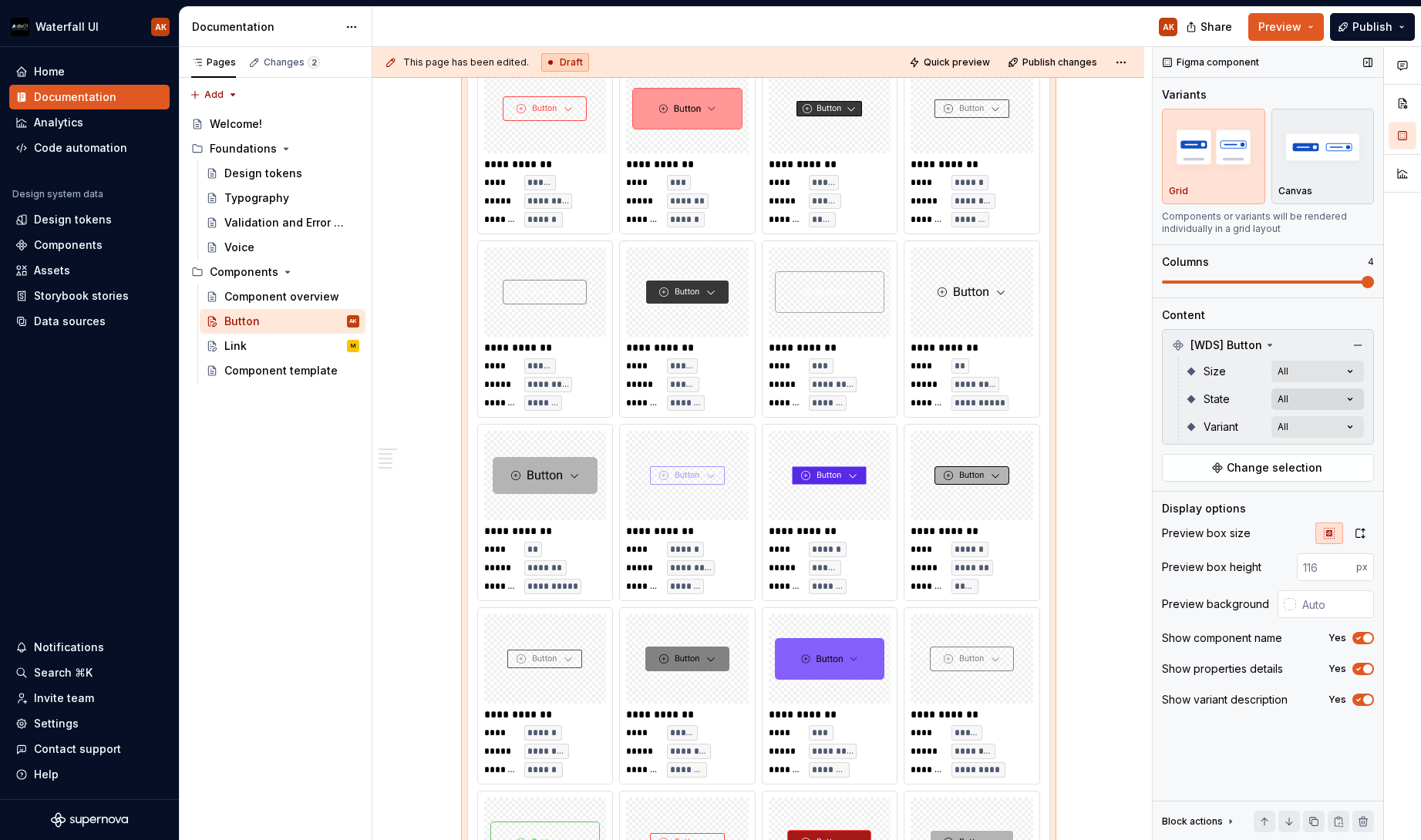
click at [1354, 398] on div "Comments Open comments No comments yet Select ‘Comment’ from the block context …" at bounding box center [1287, 444] width 269 height 794
click at [1336, 402] on div "Comments Open comments No comments yet Select ‘Comment’ from the block context …" at bounding box center [1287, 444] width 269 height 794
click at [1346, 427] on span "button" at bounding box center [1348, 426] width 9 height 9
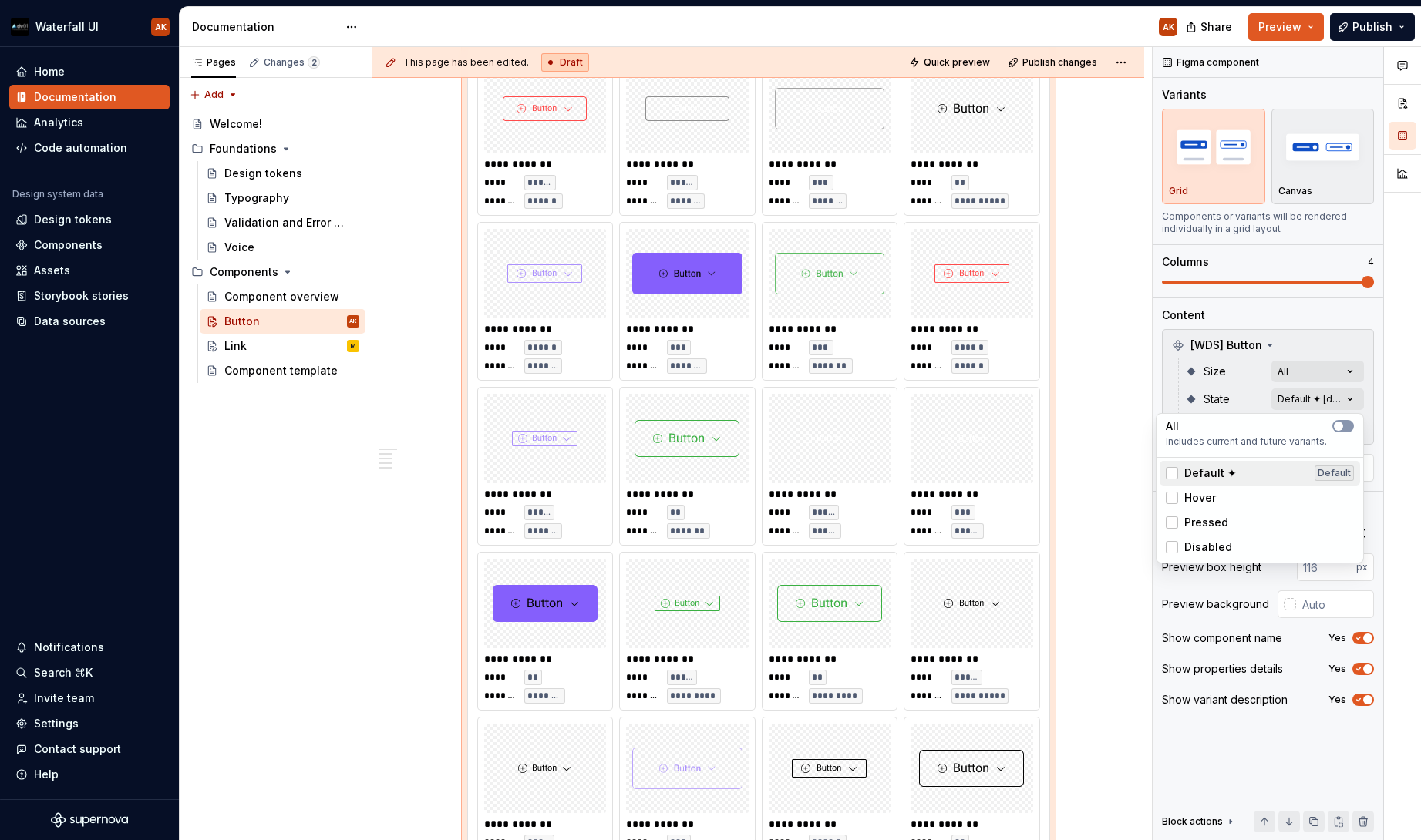
click at [1198, 473] on span "Default ✦" at bounding box center [1211, 473] width 52 height 15
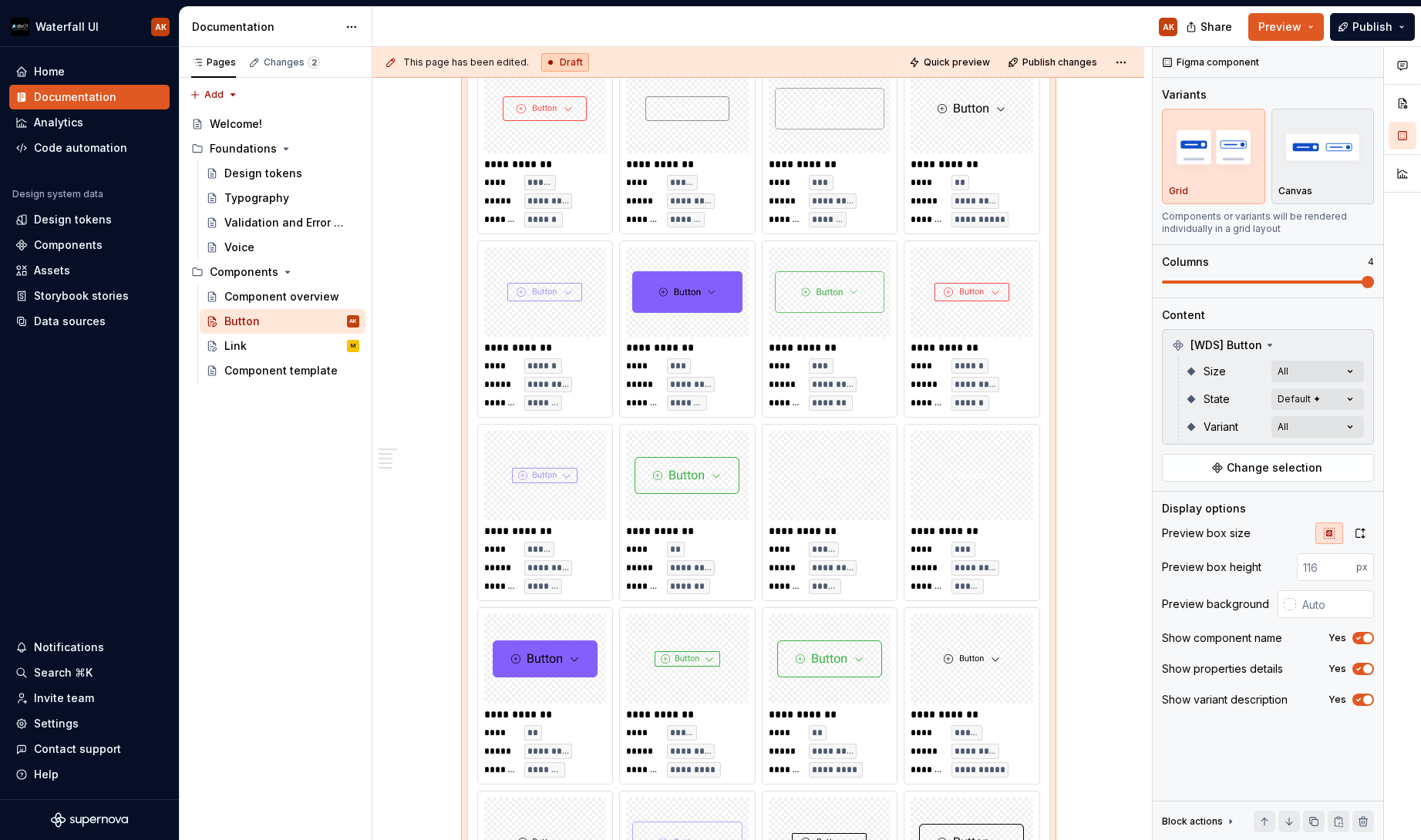
click at [1161, 352] on div "Comments Open comments No comments yet Select ‘Comment’ from the block context …" at bounding box center [1287, 444] width 269 height 794
click at [1341, 371] on div "Comments Open comments No comments yet Select ‘Comment’ from the block context …" at bounding box center [1287, 444] width 269 height 794
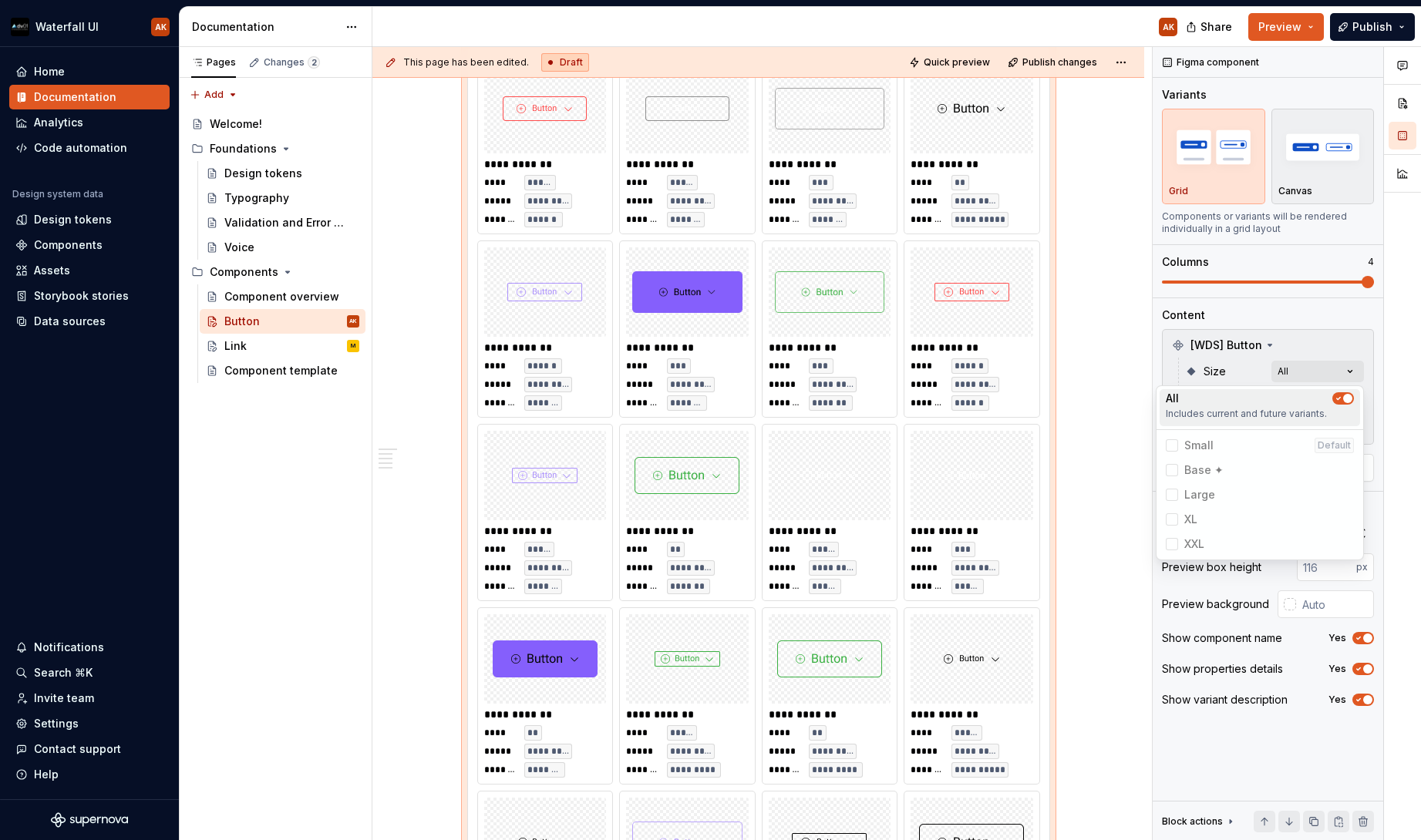
click at [1343, 402] on icon "button" at bounding box center [1339, 399] width 12 height 9
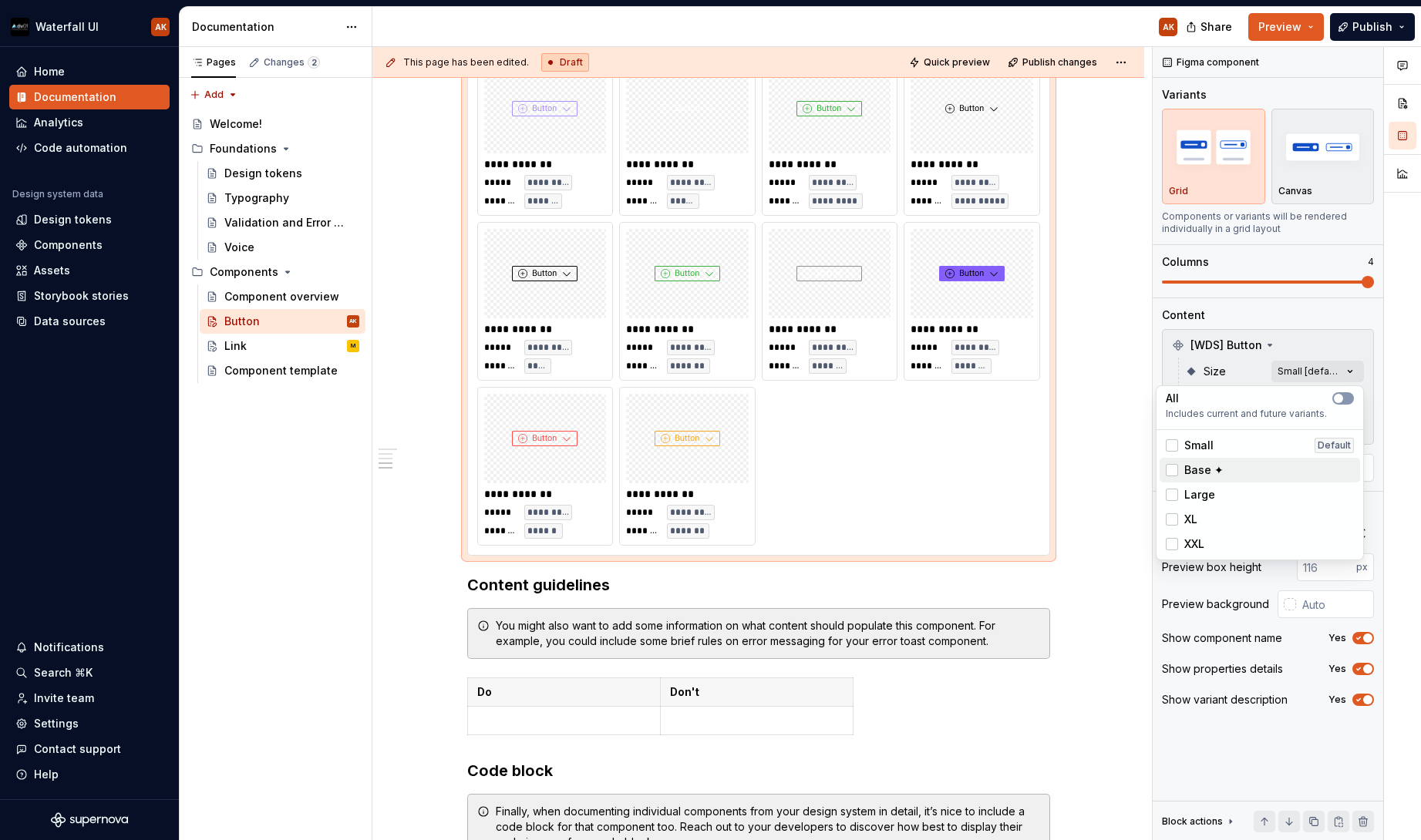
click at [1196, 468] on span "Base ✦" at bounding box center [1205, 470] width 39 height 15
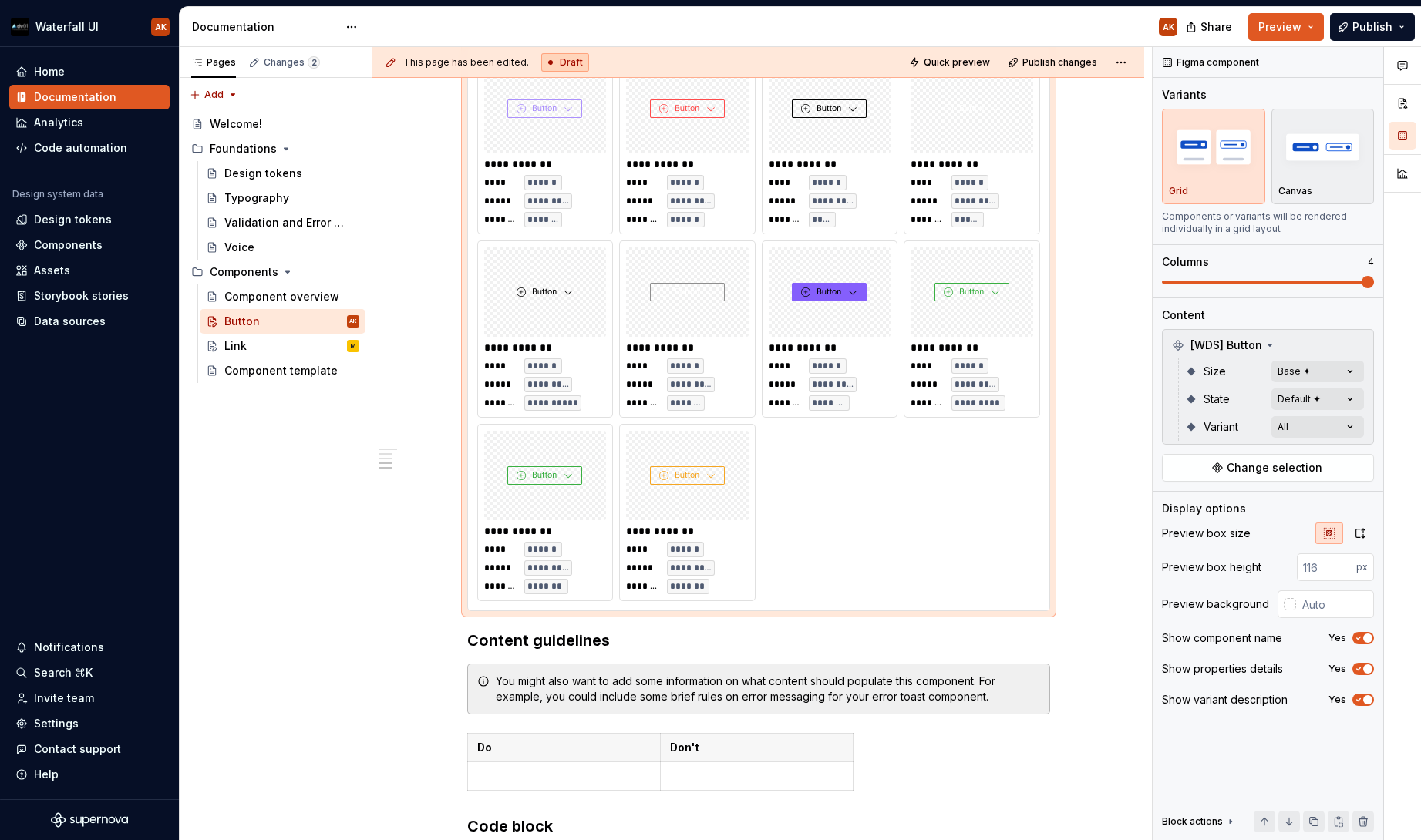
click at [1163, 359] on div "Comments Open comments No comments yet Select ‘Comment’ from the block context …" at bounding box center [1287, 444] width 269 height 794
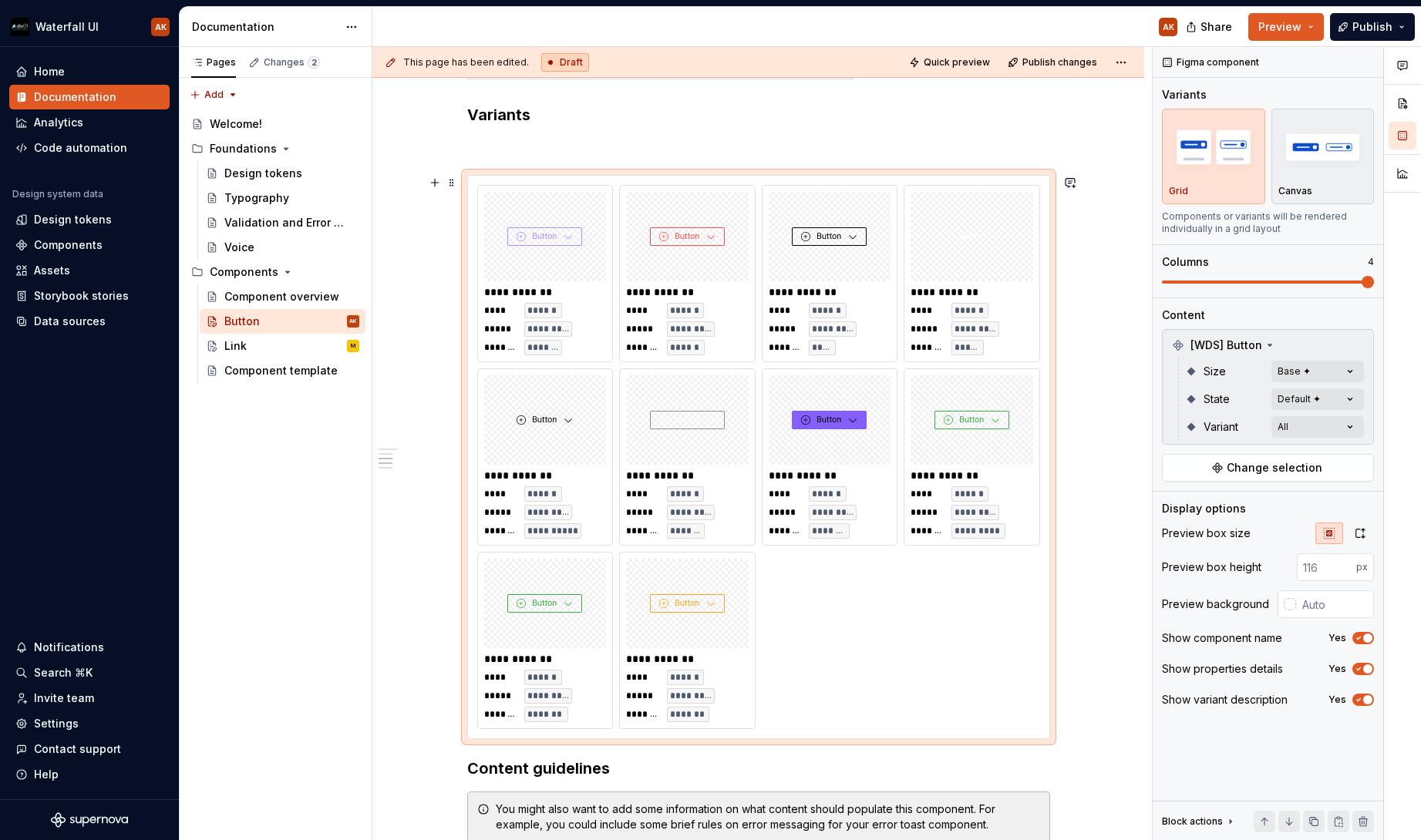
scroll to position [811, 0]
click at [1359, 33] on span "Publish" at bounding box center [1372, 27] width 40 height 15
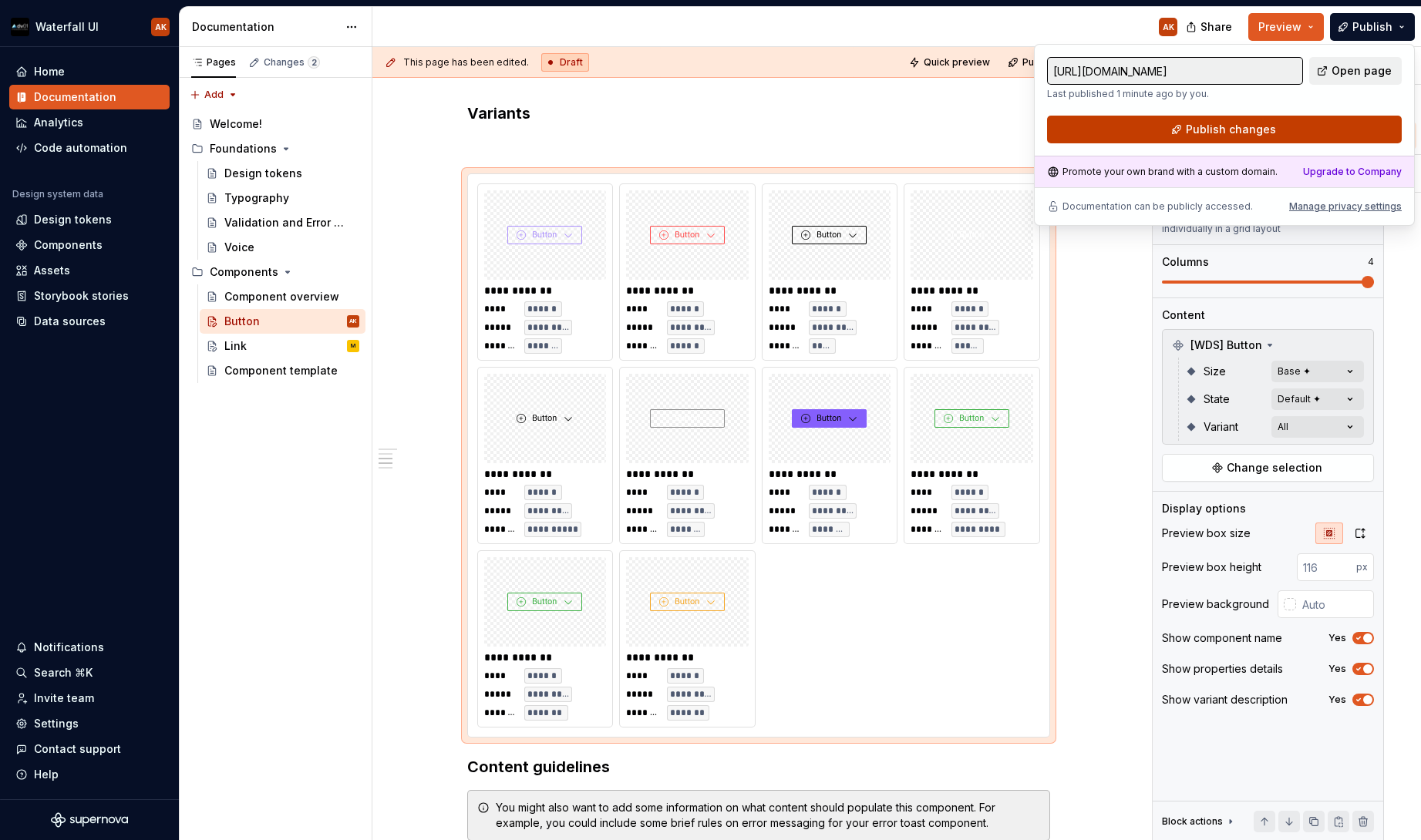
click at [1171, 138] on button "Publish changes" at bounding box center [1224, 129] width 355 height 28
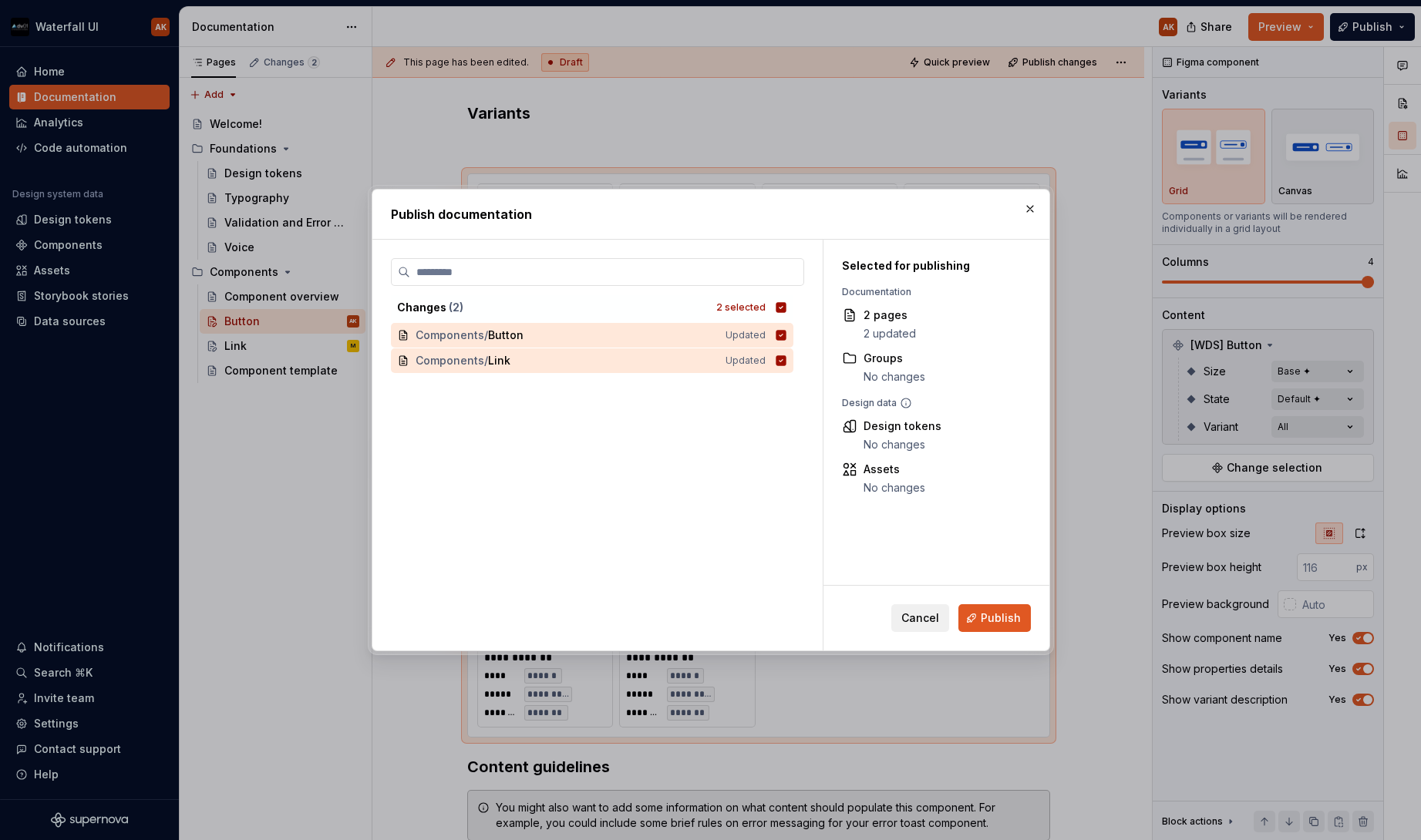
click at [995, 622] on span "Publish" at bounding box center [1000, 618] width 40 height 15
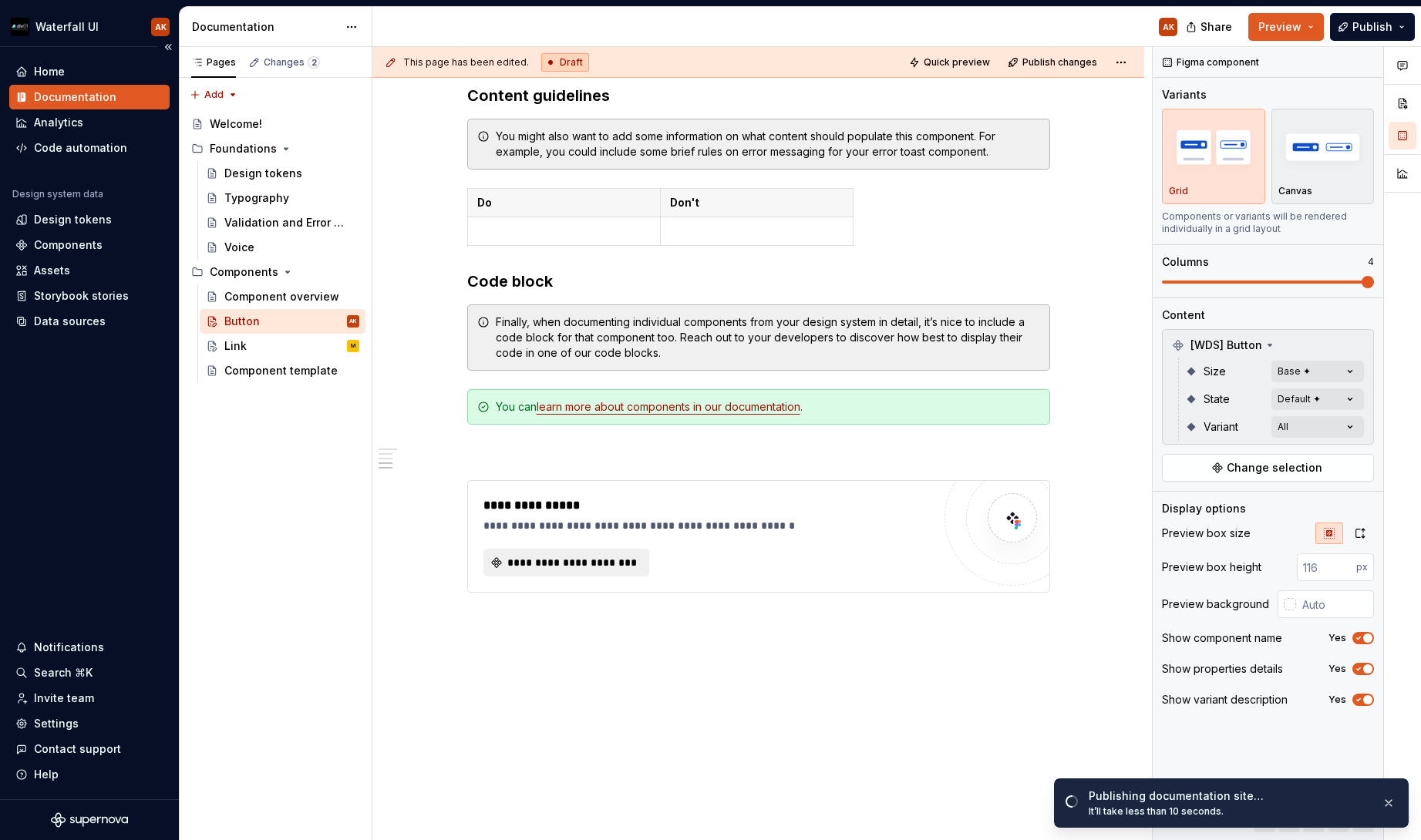
scroll to position [1474, 0]
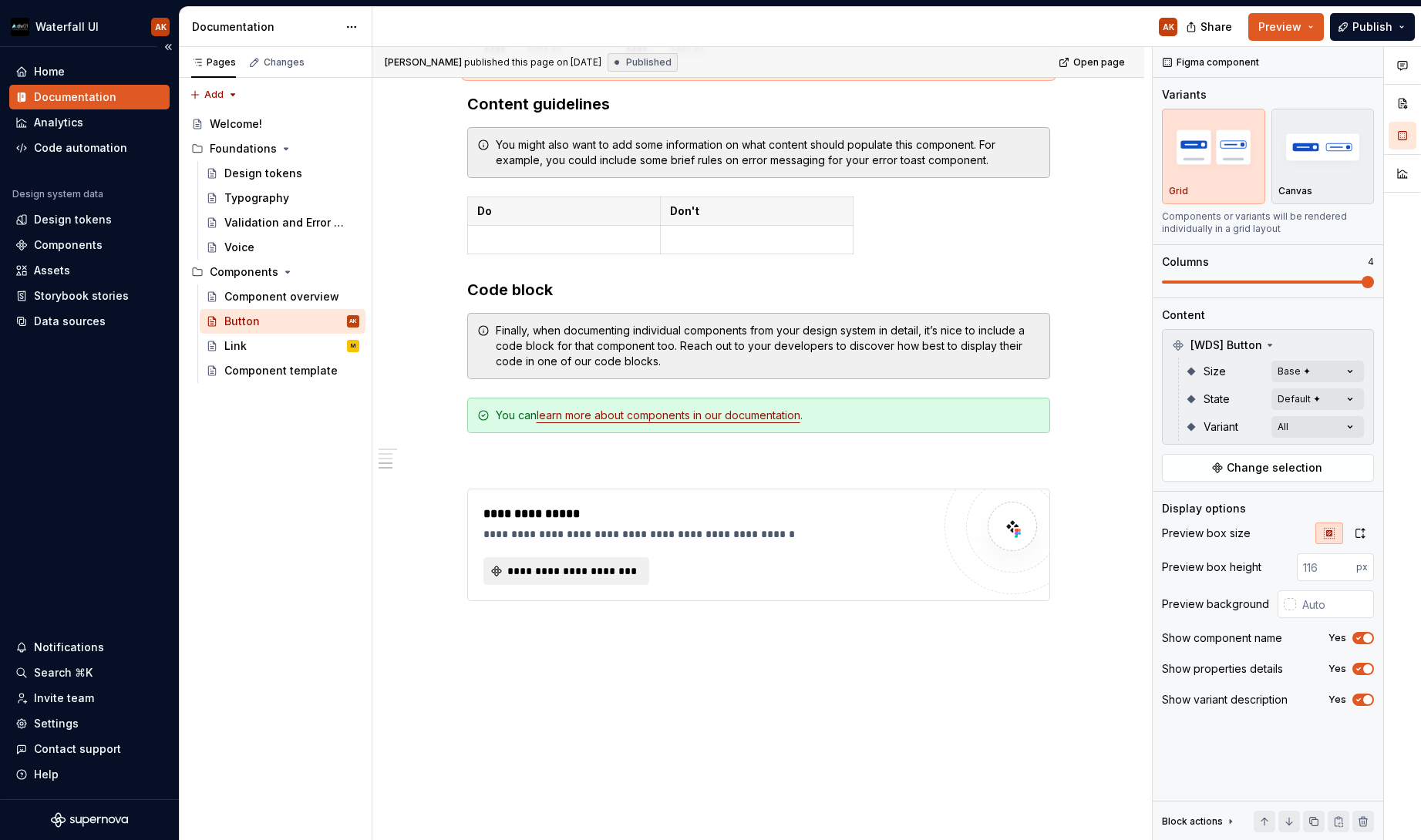
click at [106, 449] on div "Home Documentation Analytics Code automation Design system data Design tokens C…" at bounding box center [89, 423] width 179 height 753
type textarea "*"
